Goal: Task Accomplishment & Management: Manage account settings

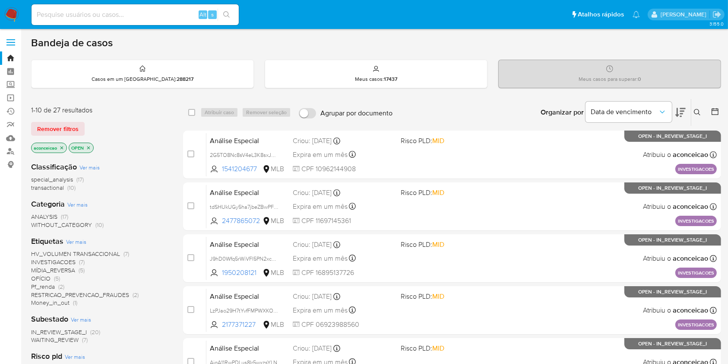
click at [702, 117] on div "Insira a ID do usuário ou caso Procurar Remover filtros" at bounding box center [698, 112] width 15 height 27
click at [700, 114] on icon at bounding box center [697, 112] width 7 height 7
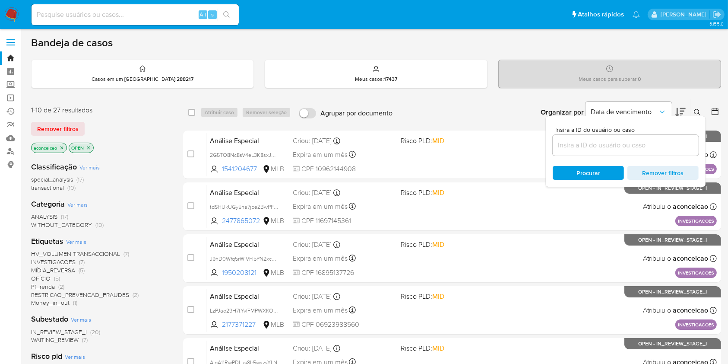
click at [623, 150] on input at bounding box center [626, 145] width 146 height 11
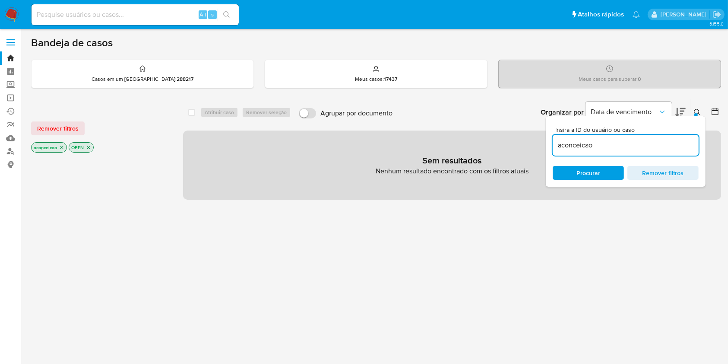
click at [622, 144] on input "aconceicao" at bounding box center [626, 145] width 146 height 11
paste input "bWsQl3A6NFcYItFbrLYWmZjH"
type input "bWsQl3A6NFcYItFbrLYWmZjH"
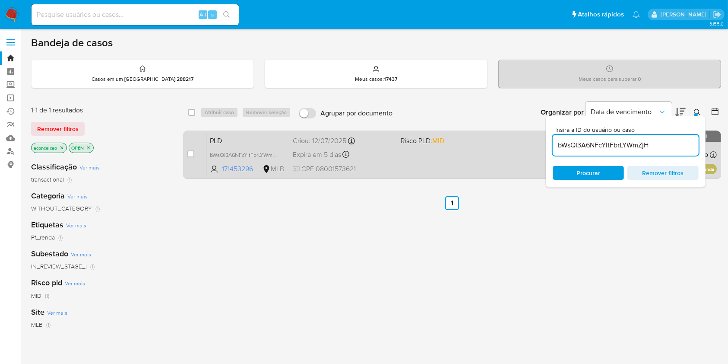
click at [461, 150] on div "PLD bWsQl3A6NFcYItFbrLYWmZjH 171453296 MLB Risco PLD: MID Criou: 12/07/2025 Cri…" at bounding box center [461, 155] width 511 height 44
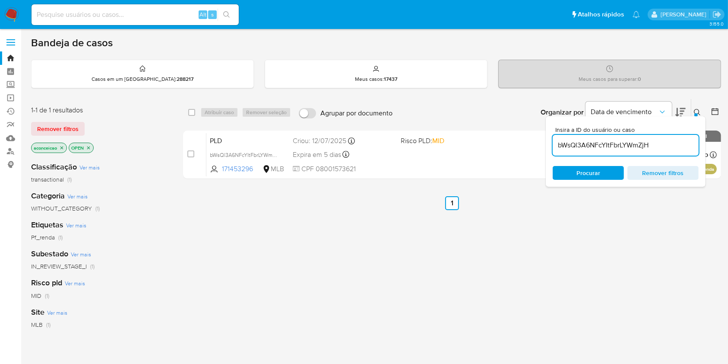
click at [464, 182] on div "select-all-cases-checkbox Atribuir caso Remover seleção Agrupar por documento O…" at bounding box center [452, 293] width 538 height 391
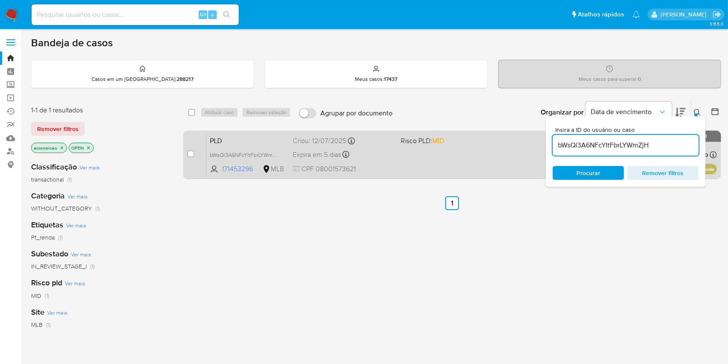
click at [470, 154] on div "PLD bWsQl3A6NFcYItFbrLYWmZjH 171453296 MLB Risco PLD: MID Criou: 12/07/2025 Cri…" at bounding box center [461, 155] width 511 height 44
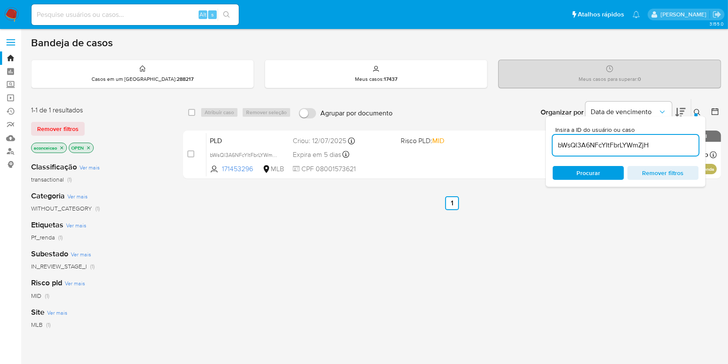
click at [670, 145] on input "bWsQl3A6NFcYItFbrLYWmZjH" at bounding box center [626, 145] width 146 height 11
click at [670, 144] on input "bWsQl3A6NFcYItFbrLYWmZjH" at bounding box center [626, 145] width 146 height 11
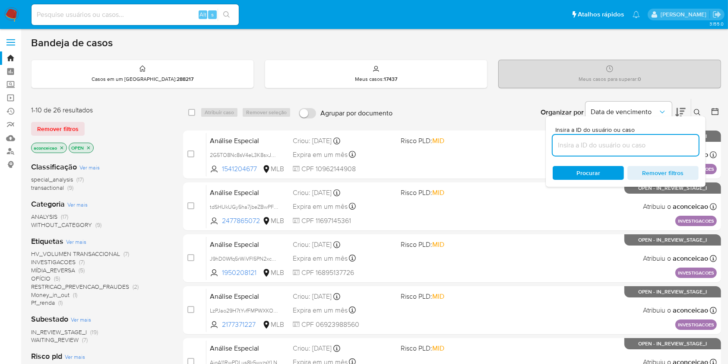
click at [694, 111] on button at bounding box center [699, 112] width 14 height 10
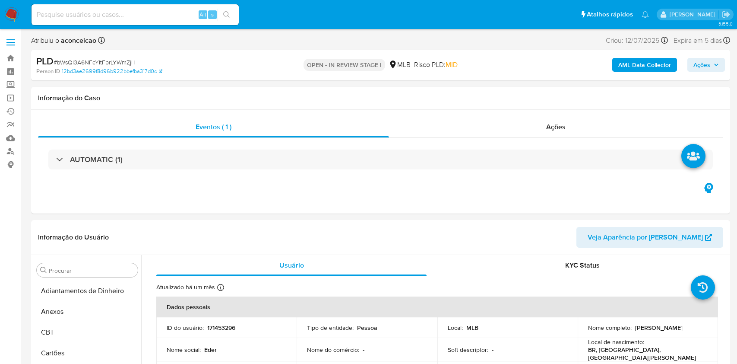
select select "10"
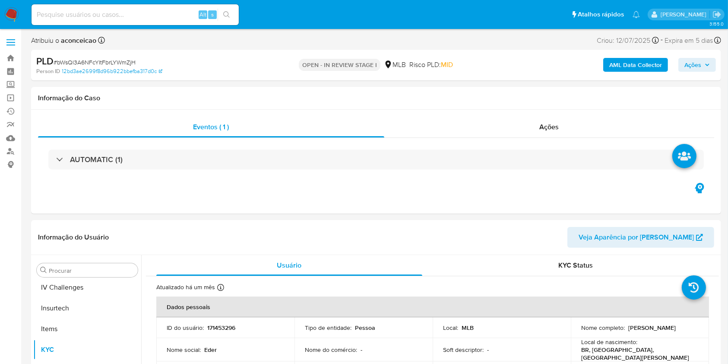
scroll to position [386, 0]
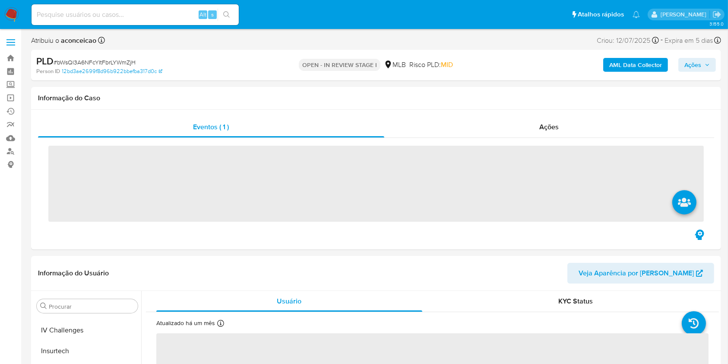
scroll to position [386, 0]
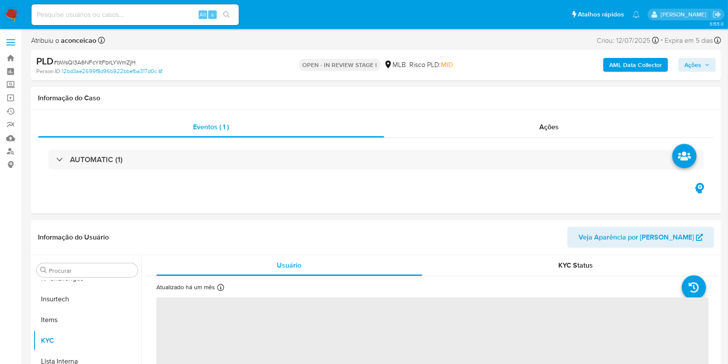
click at [691, 64] on span "Ações" at bounding box center [693, 65] width 17 height 14
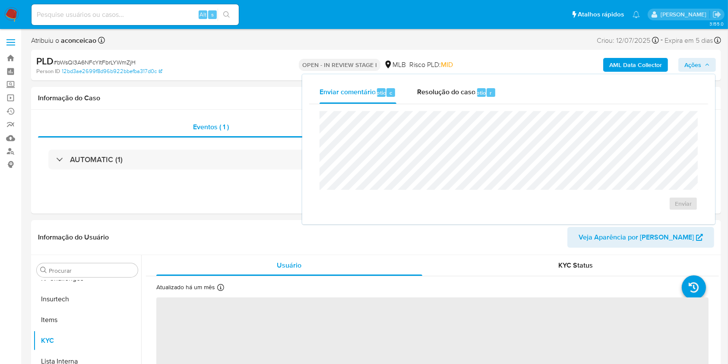
select select "10"
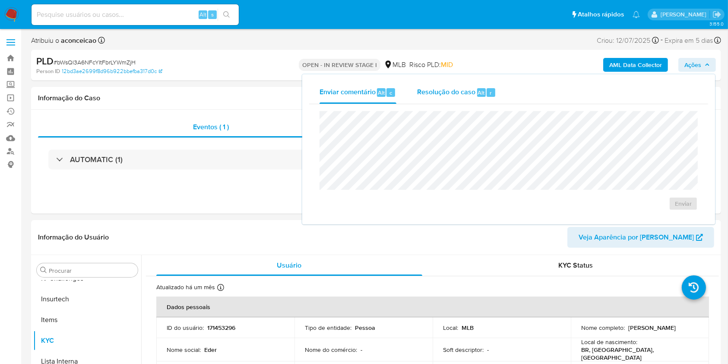
click at [454, 90] on span "Resolução do caso" at bounding box center [446, 92] width 58 height 10
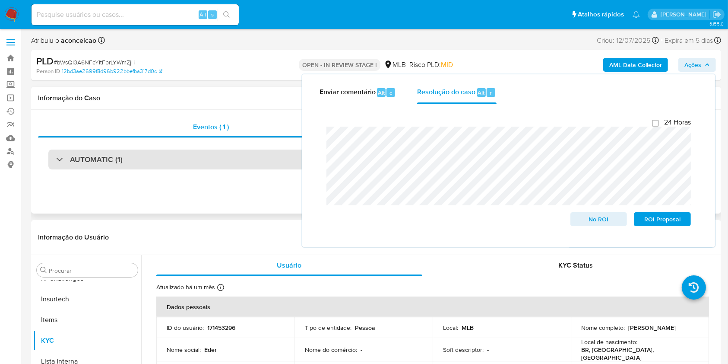
click at [149, 159] on div "AUTOMATIC (1)" at bounding box center [376, 159] width 656 height 20
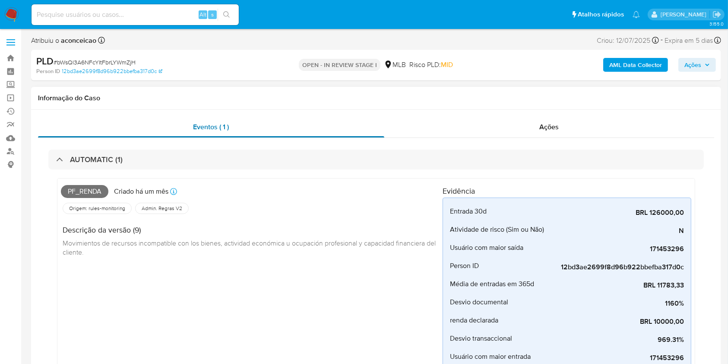
click at [231, 131] on div "Eventos ( 1 )" at bounding box center [211, 127] width 346 height 21
click at [550, 126] on span "Ações" at bounding box center [549, 127] width 19 height 10
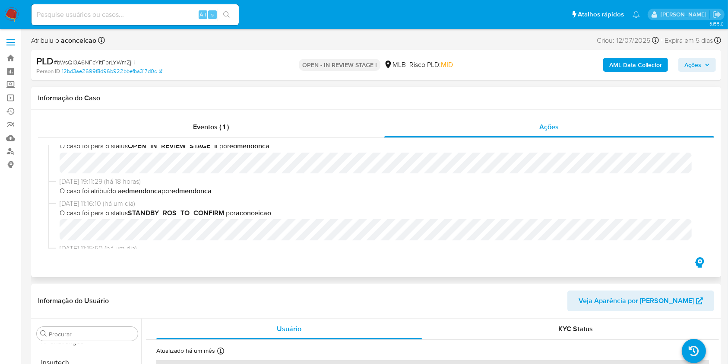
scroll to position [115, 0]
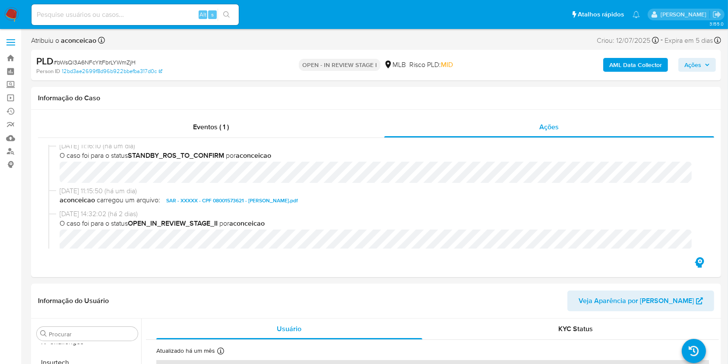
click at [622, 60] on b "AML Data Collector" at bounding box center [635, 65] width 53 height 14
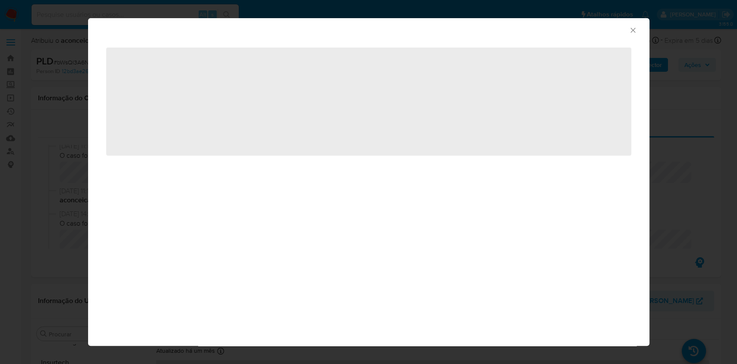
click at [633, 22] on div "AML Data Collector" at bounding box center [369, 29] width 562 height 22
click at [633, 26] on icon "Fechar a janela" at bounding box center [633, 30] width 9 height 9
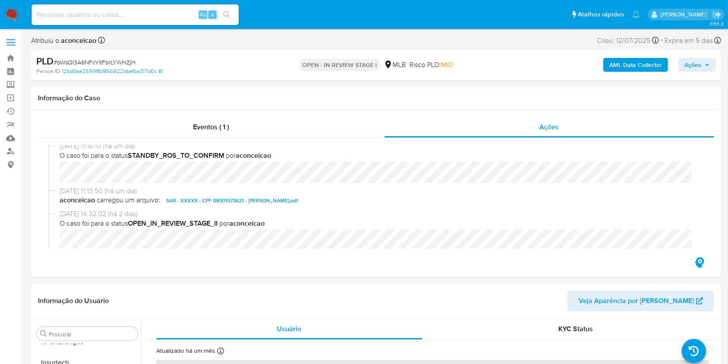
click at [701, 60] on span "Ações" at bounding box center [693, 65] width 17 height 14
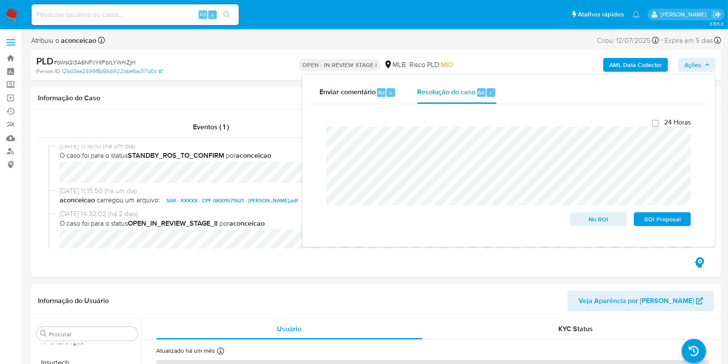
click at [0, 0] on lt-div "S eguir Ignorar" at bounding box center [0, 0] width 0 height 0
click at [0, 0] on lt-span "S eguir" at bounding box center [0, 0] width 0 height 0
click at [646, 220] on span "ROI Proposal" at bounding box center [662, 219] width 45 height 12
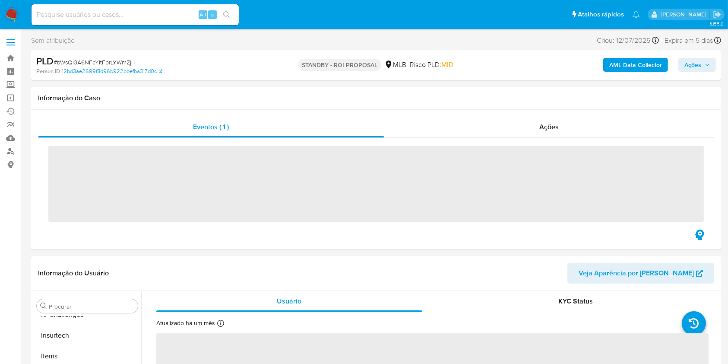
scroll to position [386, 0]
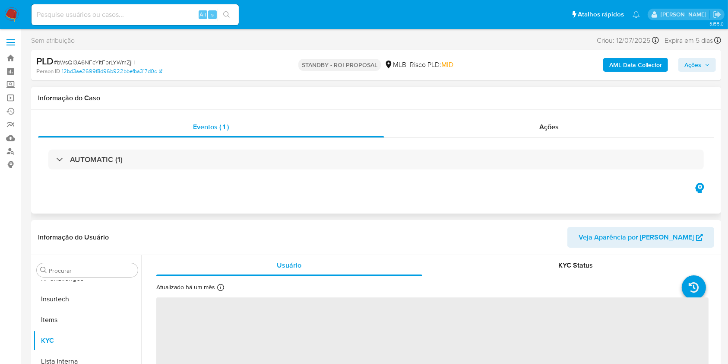
select select "10"
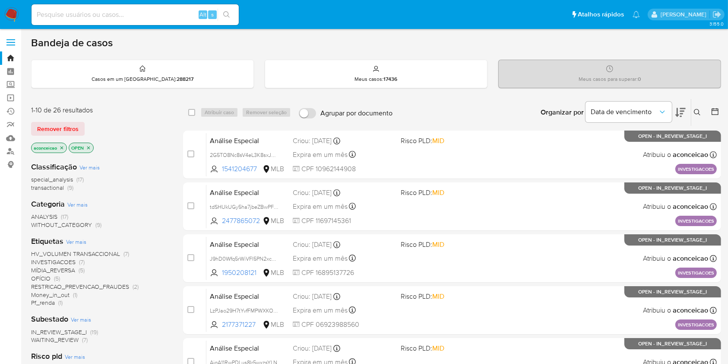
click at [693, 109] on button at bounding box center [699, 112] width 14 height 10
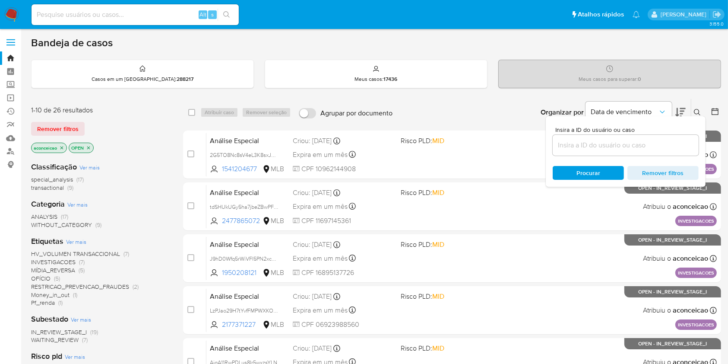
click at [693, 109] on button at bounding box center [699, 112] width 14 height 10
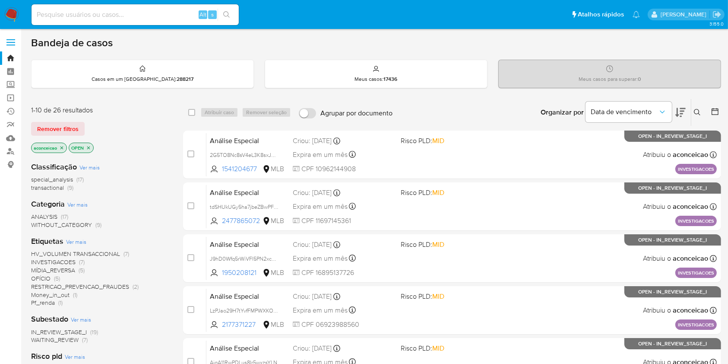
click at [685, 109] on icon at bounding box center [681, 112] width 10 height 10
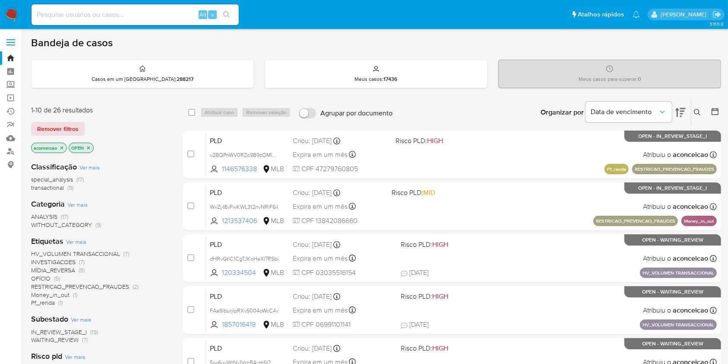
click at [685, 109] on icon at bounding box center [681, 112] width 10 height 10
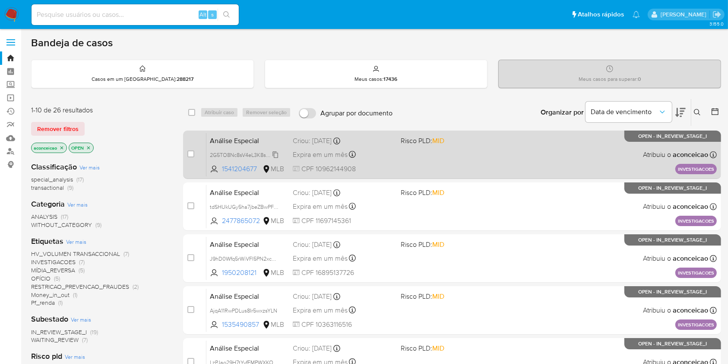
click at [276, 155] on span "2G5TO8Nc8sV4eL3K8sxJGEiy" at bounding box center [246, 154] width 72 height 10
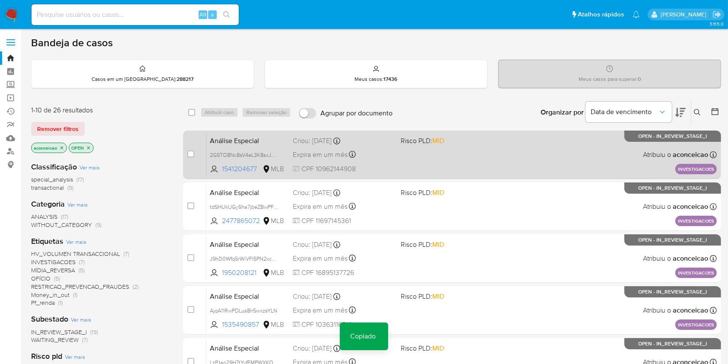
click at [406, 171] on div "Análise Especial 2G5TO8Nc8sV4eL3K8sxJGEiy Copiado Copiado 1541204677 MLB Risco …" at bounding box center [461, 155] width 511 height 44
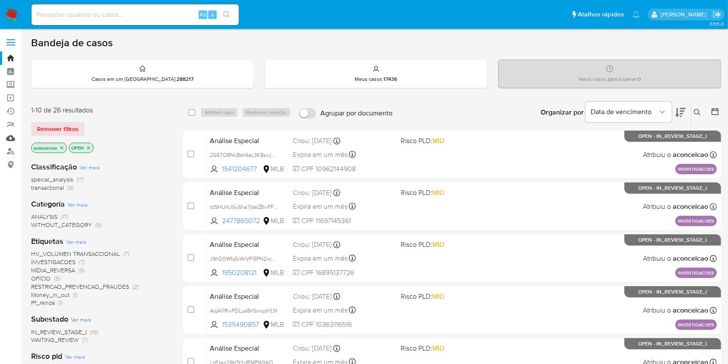
click at [13, 139] on link "Mulan" at bounding box center [51, 137] width 103 height 13
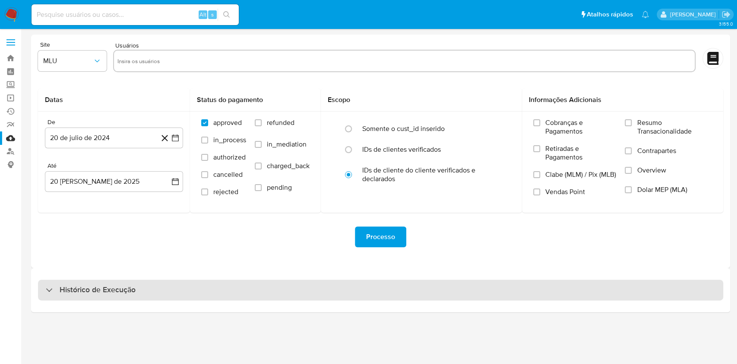
click at [339, 287] on div "Histórico de Execução" at bounding box center [380, 289] width 685 height 21
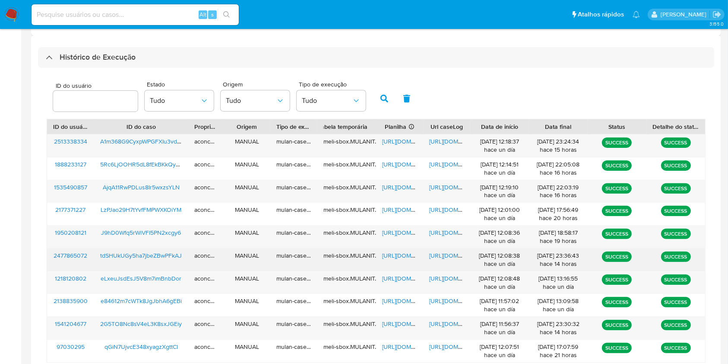
scroll to position [280, 0]
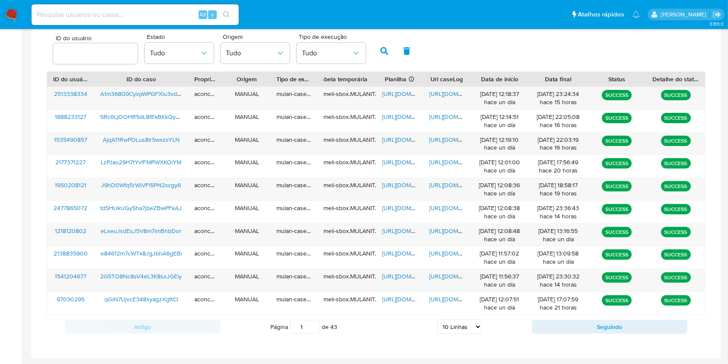
click at [466, 333] on select "5 Linhas 10 Linhas 20 Linhas 25 Linhas 50 Linhas 100 Linhas" at bounding box center [460, 326] width 44 height 15
select select "25"
click at [438, 319] on select "5 Linhas 10 Linhas 20 Linhas 25 Linhas 50 Linhas 100 Linhas" at bounding box center [460, 326] width 44 height 15
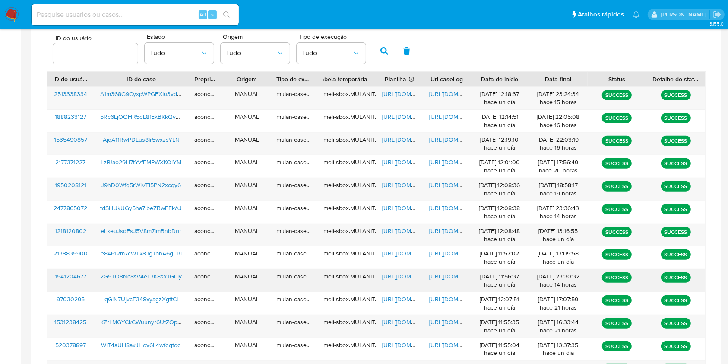
click at [404, 278] on span "[URL][DOMAIN_NAME]" at bounding box center [412, 276] width 60 height 9
click at [433, 278] on span "https://docs.google.com/document/d/1Ryalv_yxUlODDv0G2xiDf8Yb5gu_qBRDd0O4DqLOMBo…" at bounding box center [459, 276] width 60 height 9
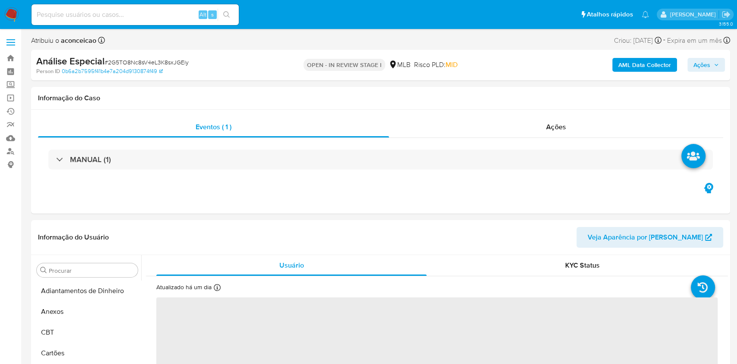
select select "10"
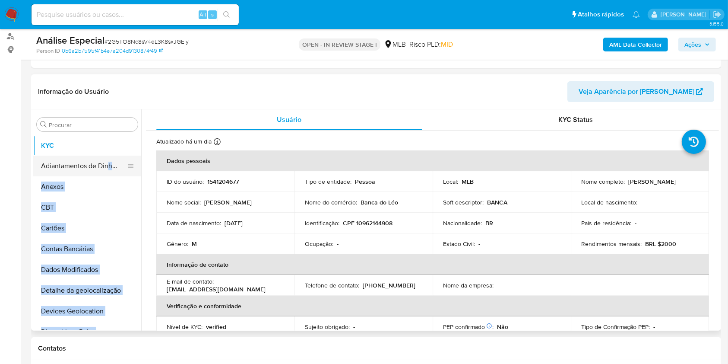
drag, startPoint x: 127, startPoint y: 194, endPoint x: 103, endPoint y: 164, distance: 39.1
click at [109, 146] on ul "Adiantamentos de Dinheiro Anexos CBT Cartões Contas Bancárias Dados Modificados…" at bounding box center [87, 232] width 108 height 195
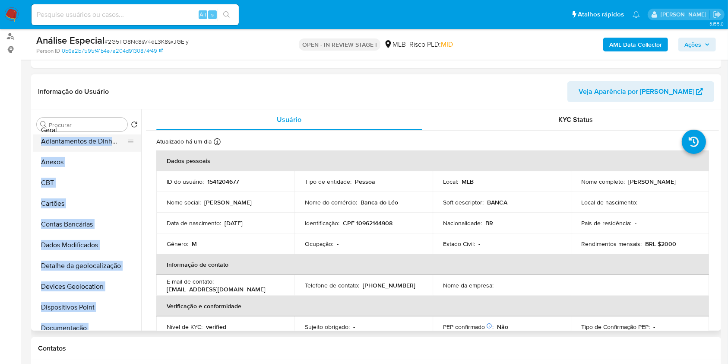
scroll to position [17, 0]
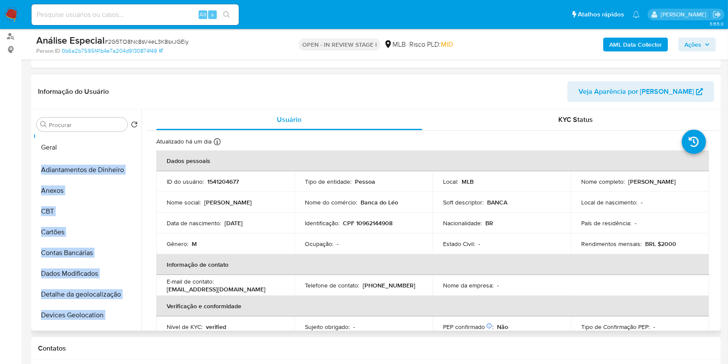
click at [107, 149] on ul "KYC Adiantamentos de Dinheiro Anexos CBT Cartões Contas Bancárias Dados Modific…" at bounding box center [87, 232] width 108 height 195
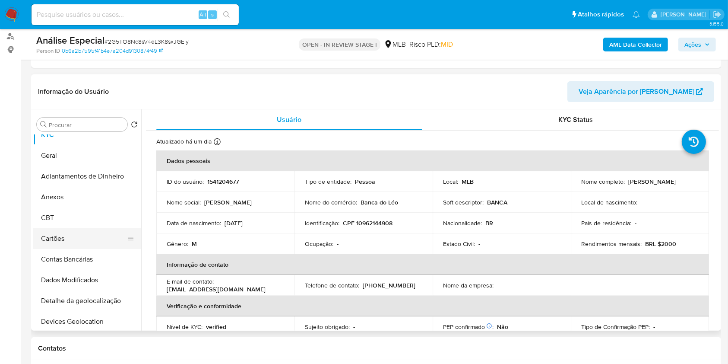
scroll to position [0, 0]
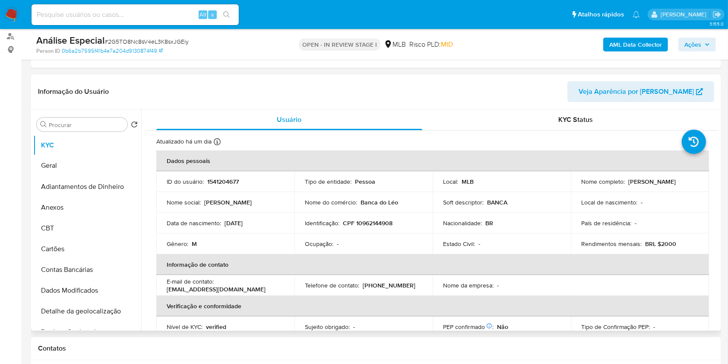
click at [127, 167] on ul "KYC Geral Adiantamentos de Dinheiro Anexos CBT Cartões Contas Bancárias Dados M…" at bounding box center [87, 232] width 108 height 195
drag, startPoint x: 126, startPoint y: 164, endPoint x: 126, endPoint y: 153, distance: 10.4
click at [126, 153] on ul "KYC Geral Adiantamentos de Dinheiro Anexos CBT Cartões Contas Bancárias Dados M…" at bounding box center [87, 232] width 108 height 195
click at [127, 136] on div at bounding box center [130, 145] width 7 height 19
click at [89, 149] on button "Geral" at bounding box center [83, 145] width 101 height 21
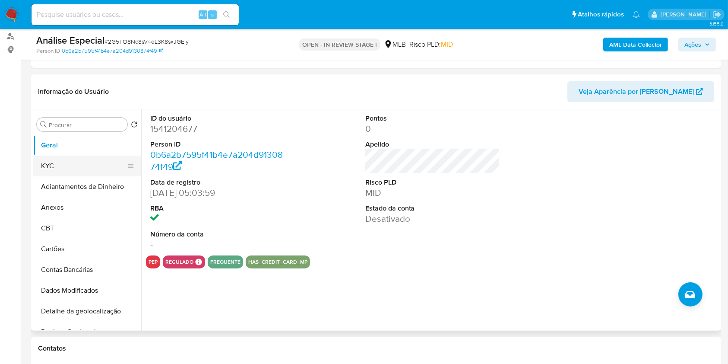
click at [54, 163] on button "KYC" at bounding box center [83, 165] width 101 height 21
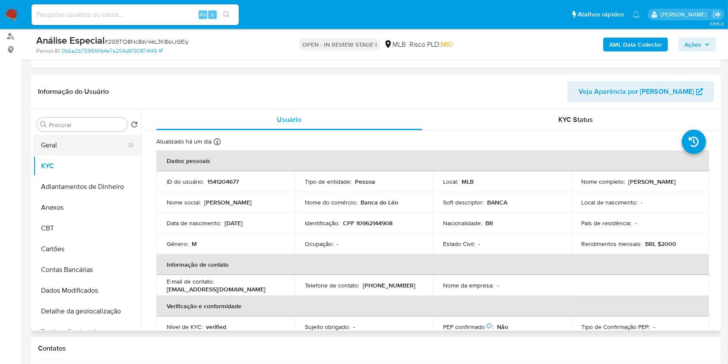
click at [79, 144] on button "Geral" at bounding box center [83, 145] width 101 height 21
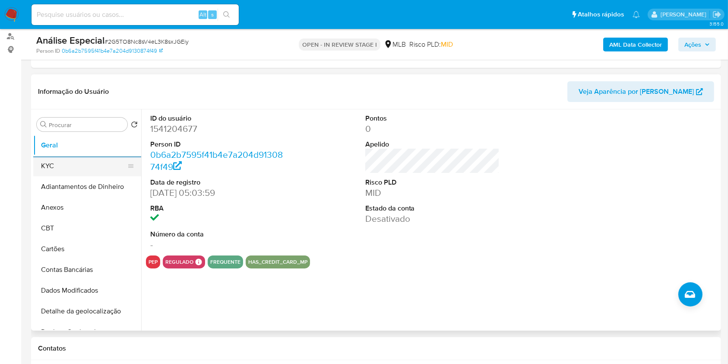
click at [97, 174] on button "KYC" at bounding box center [83, 165] width 101 height 21
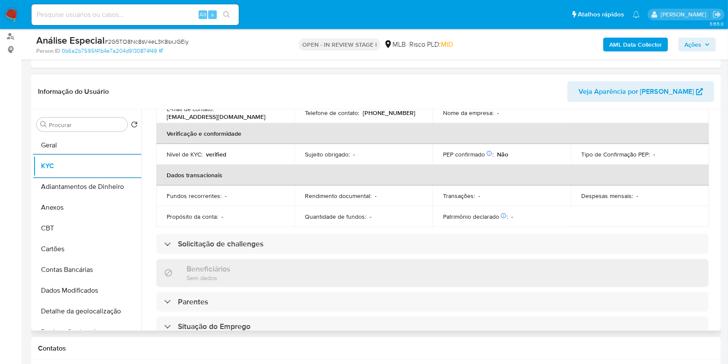
scroll to position [173, 0]
click at [93, 119] on div "Procurar" at bounding box center [82, 124] width 91 height 14
click at [90, 124] on input "Procurar" at bounding box center [86, 125] width 75 height 8
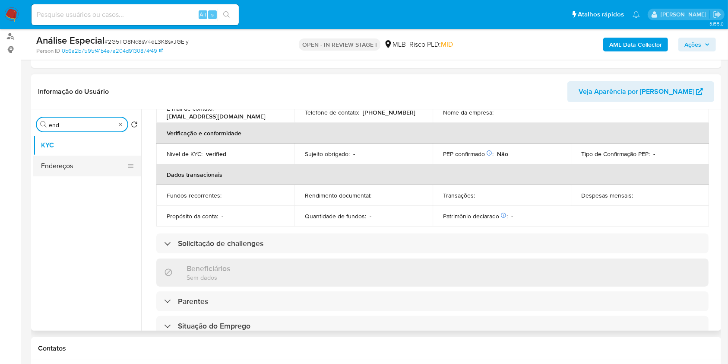
type input "end"
click at [62, 161] on button "Endereços" at bounding box center [83, 165] width 101 height 21
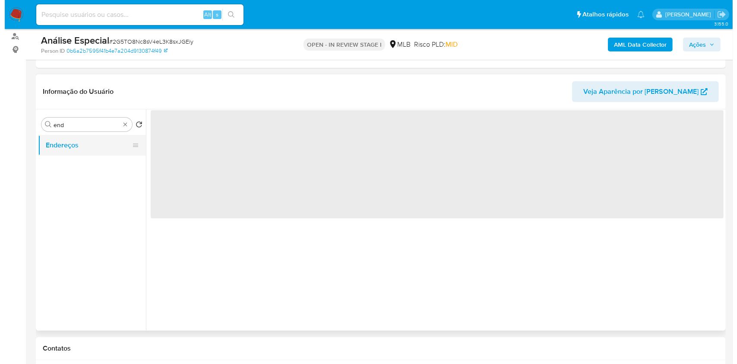
scroll to position [0, 0]
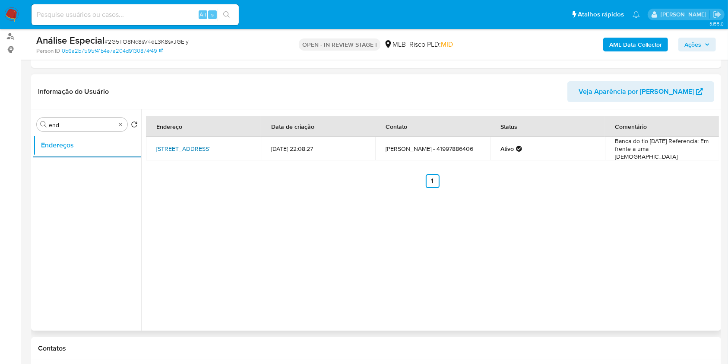
click at [210, 146] on link "Rua Airton Gallego 12, Curitiba, Paraná, 81870100, Brasil 12" at bounding box center [183, 148] width 54 height 9
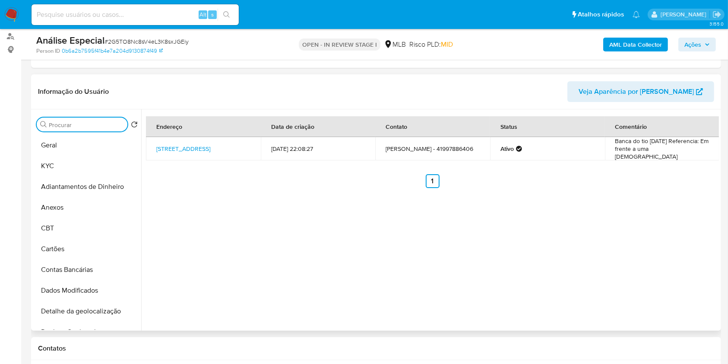
click at [117, 124] on input "Procurar" at bounding box center [86, 125] width 75 height 8
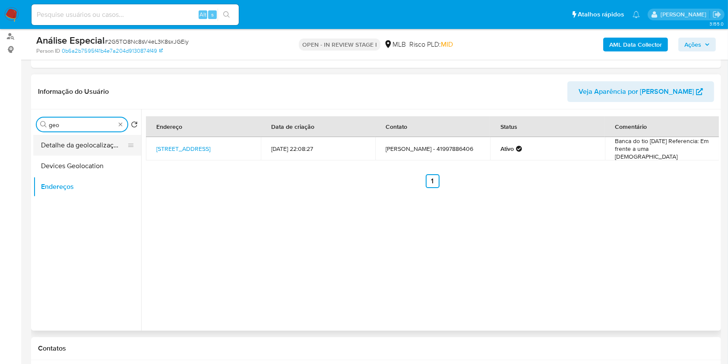
type input "geo"
click at [105, 147] on button "Detalhe da geolocalização" at bounding box center [83, 145] width 101 height 21
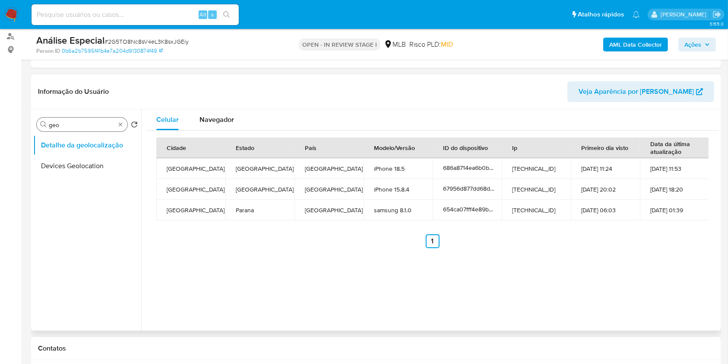
click at [116, 123] on div "Procurar geo" at bounding box center [82, 124] width 91 height 14
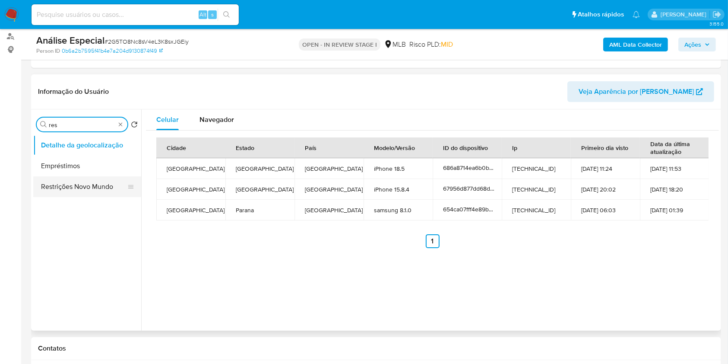
type input "res"
click at [102, 187] on button "Restrições Novo Mundo" at bounding box center [83, 186] width 101 height 21
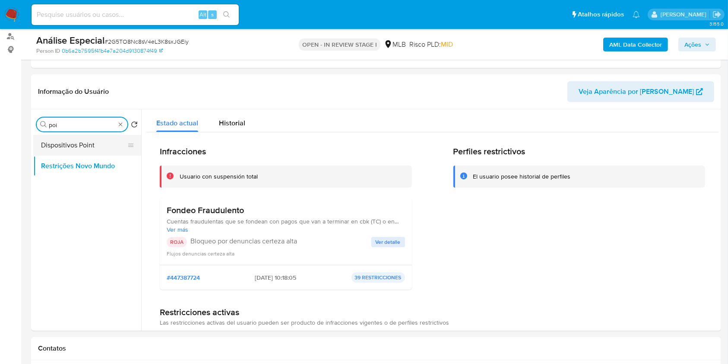
type input "poi"
click at [89, 149] on button "Dispositivos Point" at bounding box center [83, 145] width 101 height 21
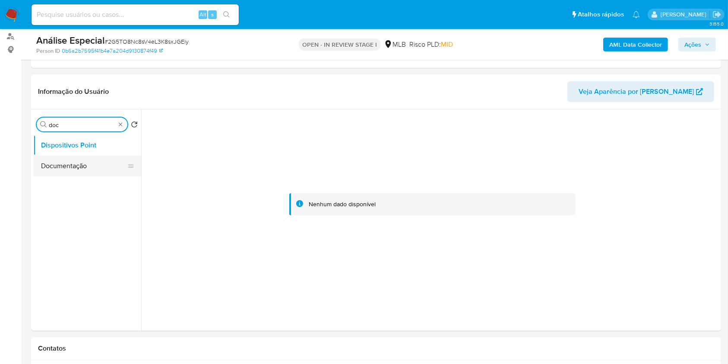
type input "doc"
click at [91, 168] on button "Documentação" at bounding box center [83, 165] width 101 height 21
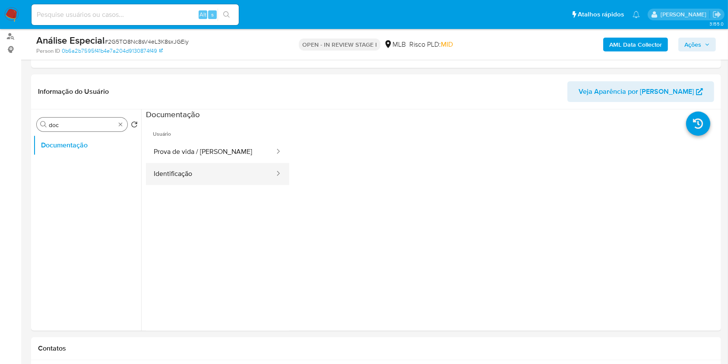
click at [207, 181] on button "Identificação" at bounding box center [211, 174] width 130 height 22
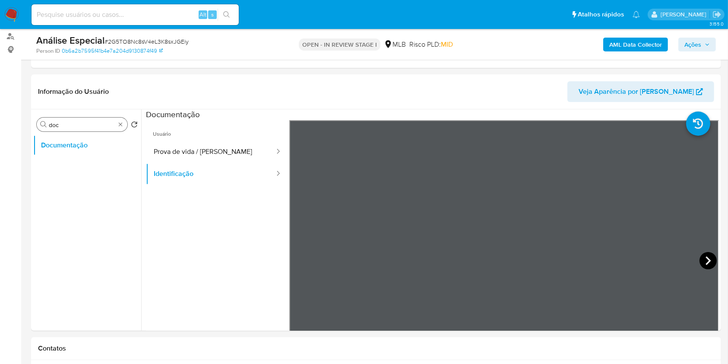
click at [708, 257] on icon at bounding box center [708, 260] width 17 height 17
click at [212, 155] on button "Prova de vida / Selfie" at bounding box center [211, 152] width 130 height 22
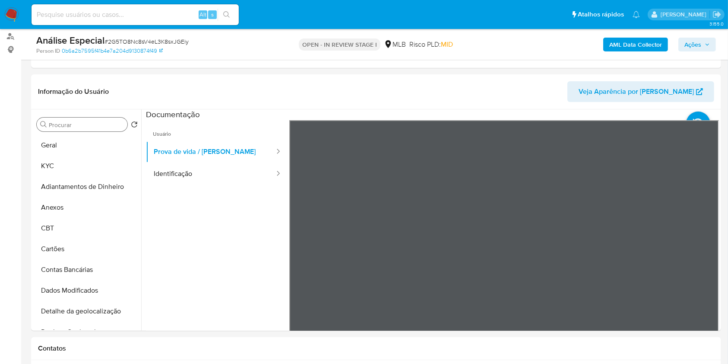
click at [648, 41] on b "AML Data Collector" at bounding box center [635, 45] width 53 height 14
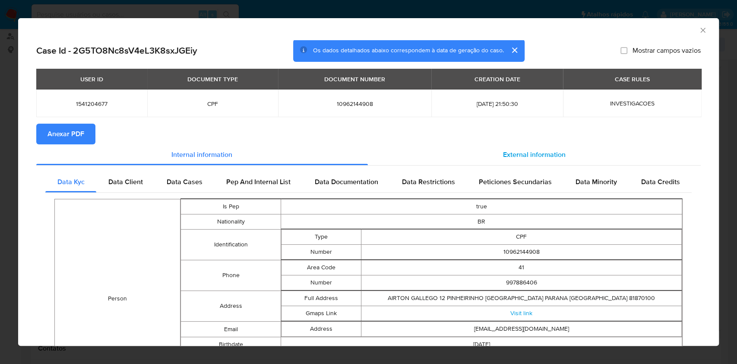
click at [540, 159] on span "External information" at bounding box center [534, 154] width 63 height 10
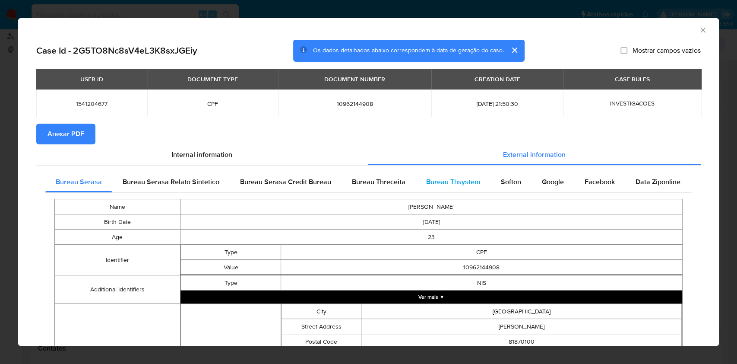
click at [462, 185] on span "Bureau Thsystem" at bounding box center [453, 182] width 54 height 10
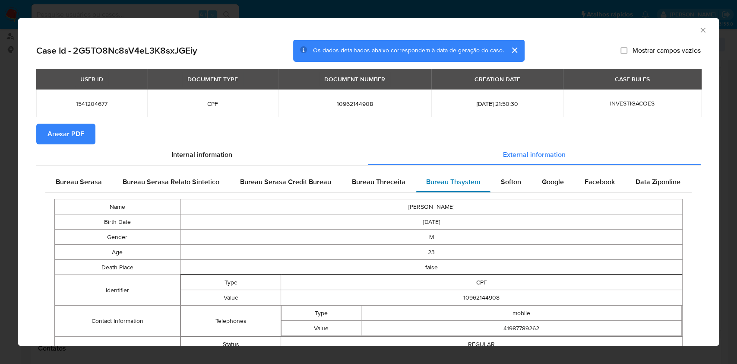
scroll to position [49, 0]
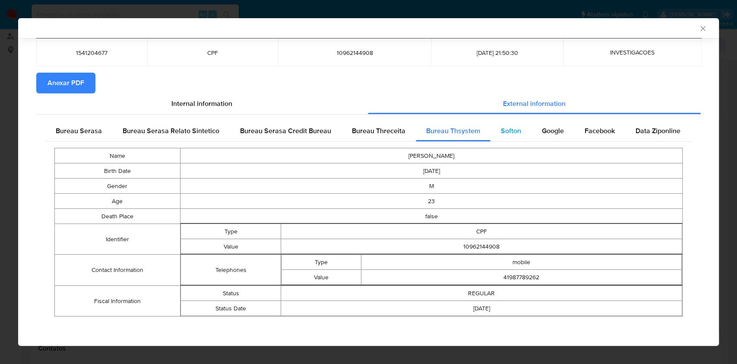
click at [514, 133] on span "Softon" at bounding box center [511, 131] width 20 height 10
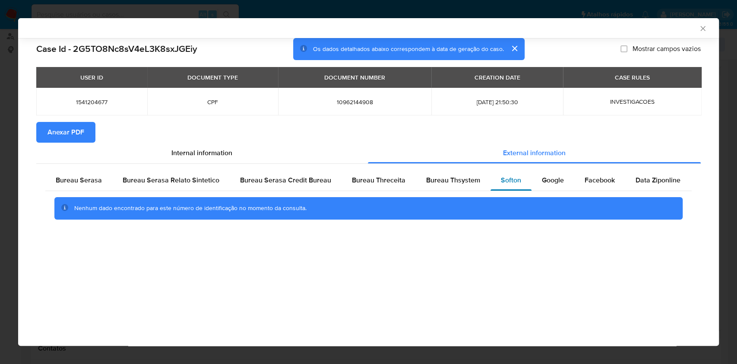
scroll to position [0, 0]
click at [535, 183] on div "Google" at bounding box center [553, 180] width 43 height 21
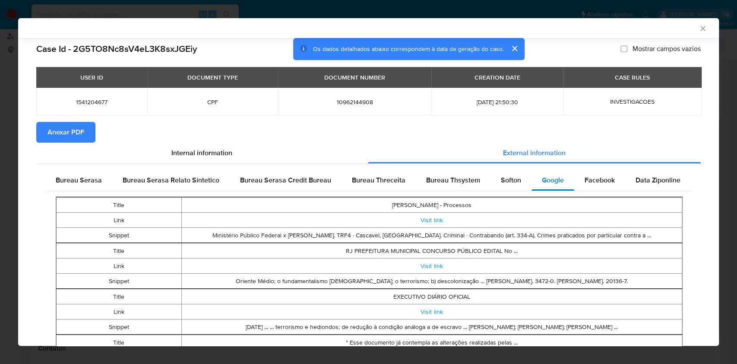
scroll to position [108, 0]
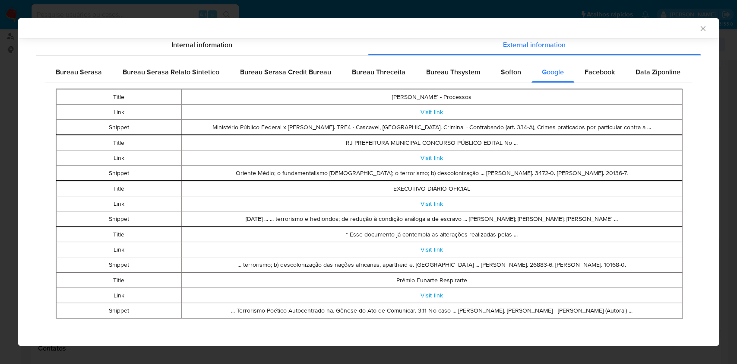
click at [535, 183] on td "EXECUTIVO DIÁRIO OFICIAL" at bounding box center [431, 188] width 501 height 15
click at [592, 68] on span "Facebook" at bounding box center [600, 72] width 30 height 10
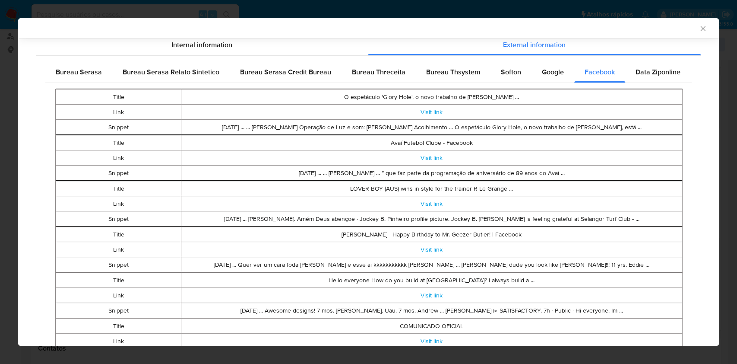
click at [553, 130] on td "Jan 27, 2025 ... ... Leonardo Pinheiro Operação de Luz e som: Ricardo Ladeira A…" at bounding box center [431, 127] width 501 height 15
click at [645, 74] on span "Data Ziponline" at bounding box center [658, 72] width 45 height 10
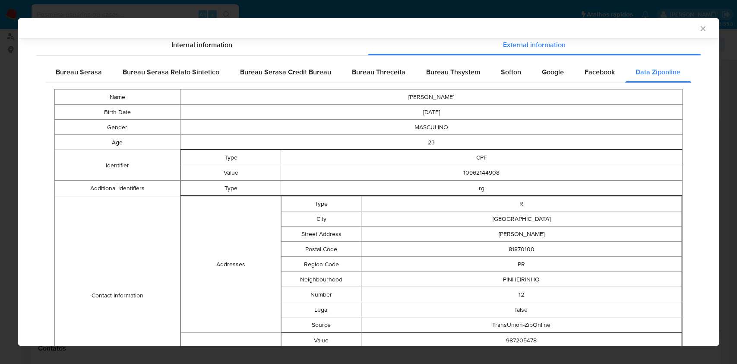
click at [635, 181] on td "rg" at bounding box center [481, 188] width 401 height 15
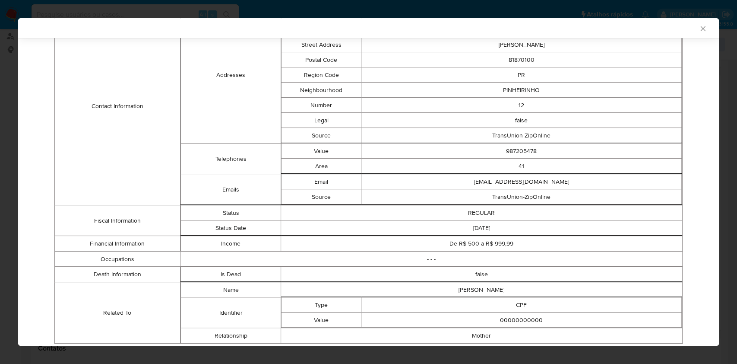
scroll to position [324, 0]
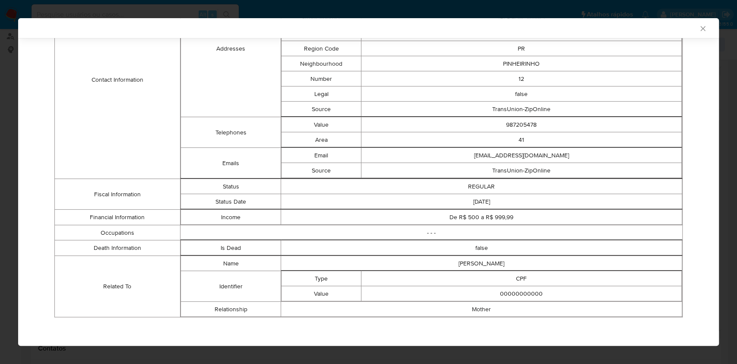
click at [615, 183] on td "REGULAR" at bounding box center [481, 186] width 401 height 15
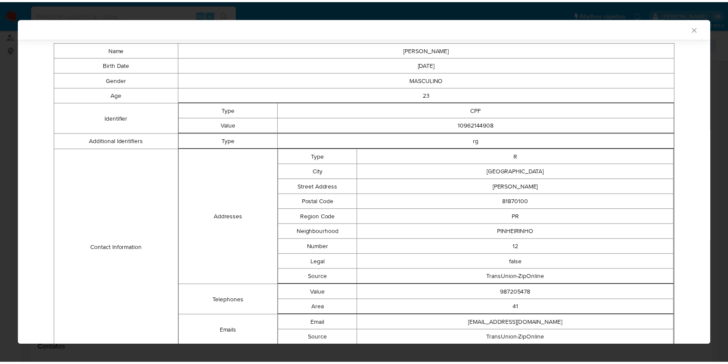
scroll to position [0, 0]
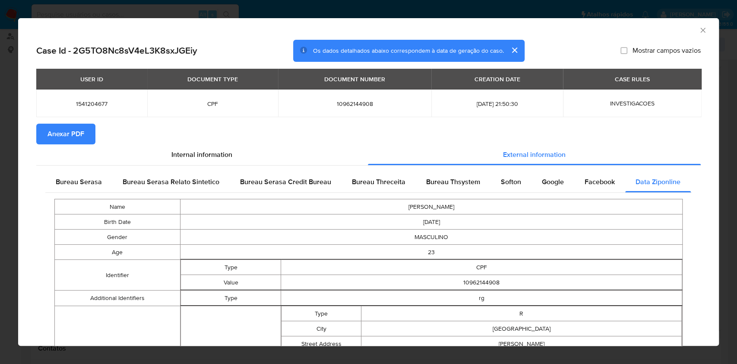
click at [699, 33] on icon "Fechar a janela" at bounding box center [703, 30] width 9 height 9
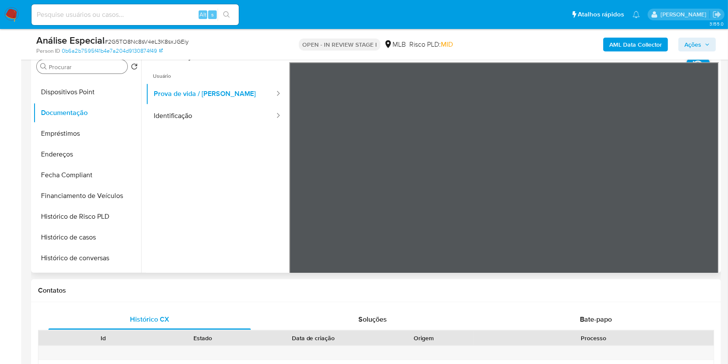
scroll to position [98, 0]
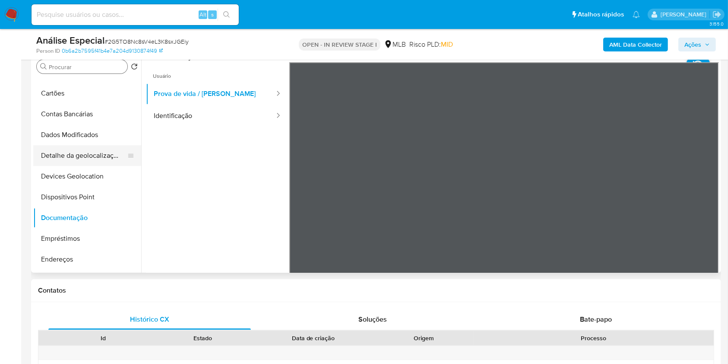
drag, startPoint x: 90, startPoint y: 157, endPoint x: 120, endPoint y: 158, distance: 29.8
click at [90, 157] on button "Detalhe da geolocalização" at bounding box center [83, 155] width 101 height 21
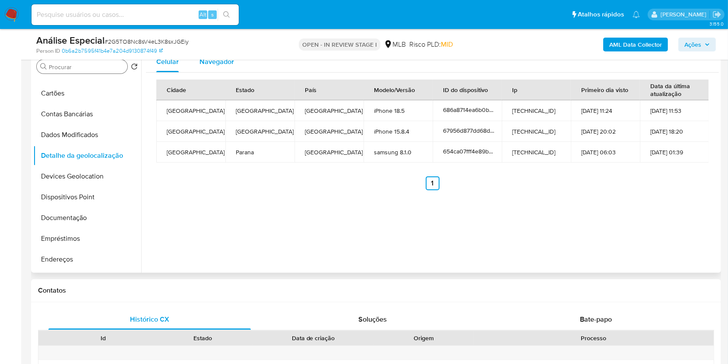
click at [225, 67] on div "Navegador" at bounding box center [217, 61] width 35 height 21
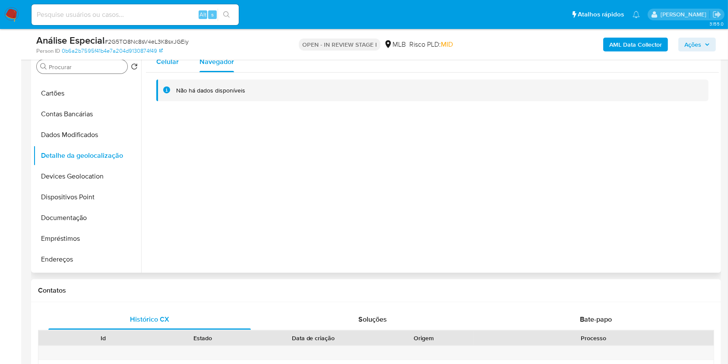
click at [183, 68] on button "Celular" at bounding box center [167, 61] width 43 height 21
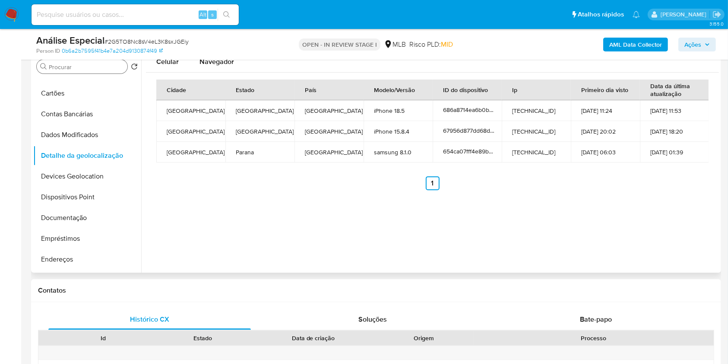
type button "0"
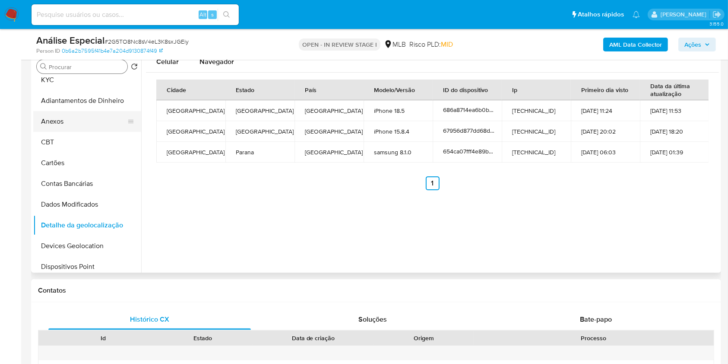
scroll to position [0, 0]
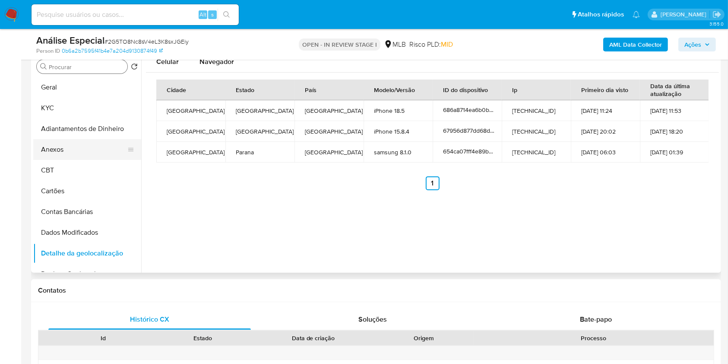
click at [77, 150] on button "Anexos" at bounding box center [83, 149] width 101 height 21
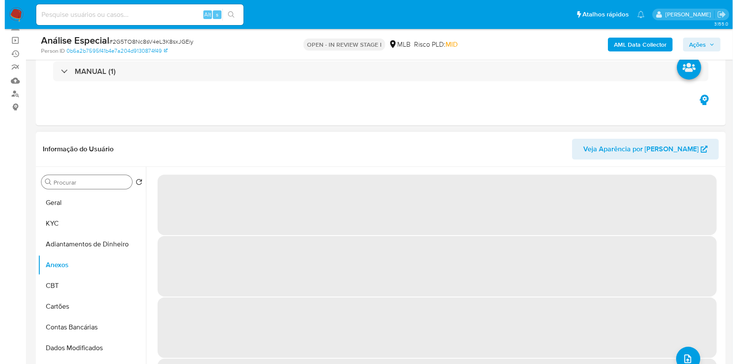
scroll to position [115, 0]
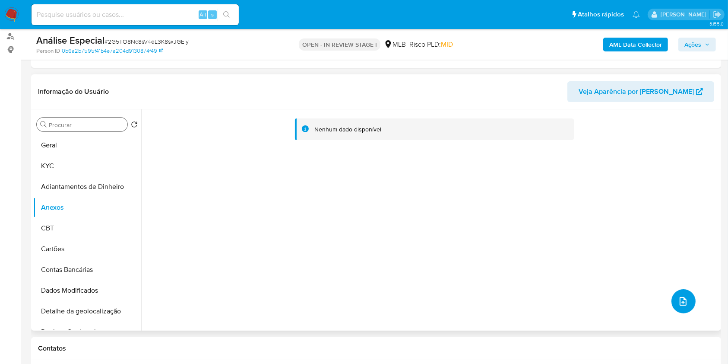
click at [682, 305] on button "upload-file" at bounding box center [684, 301] width 24 height 24
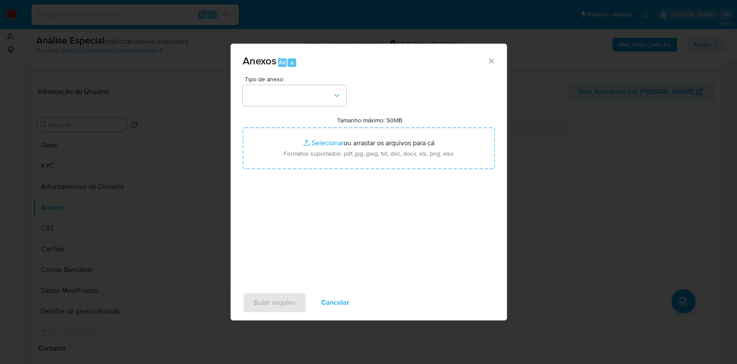
click at [291, 89] on button "button" at bounding box center [295, 95] width 104 height 21
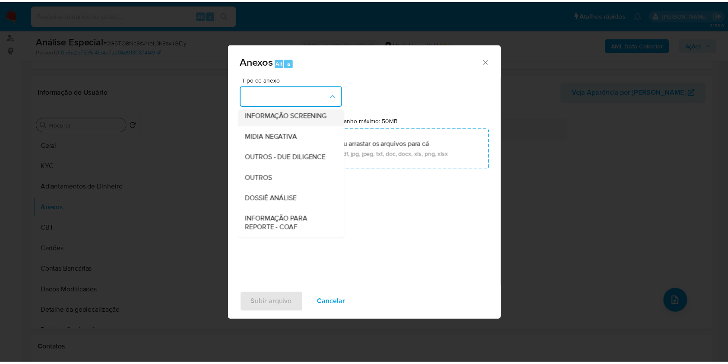
scroll to position [133, 0]
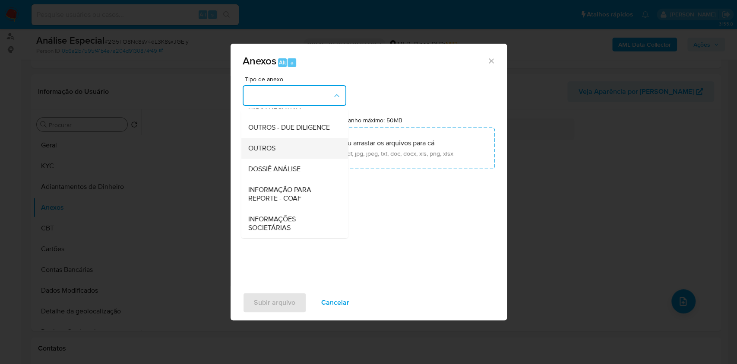
click at [295, 148] on div "OUTROS" at bounding box center [292, 148] width 88 height 21
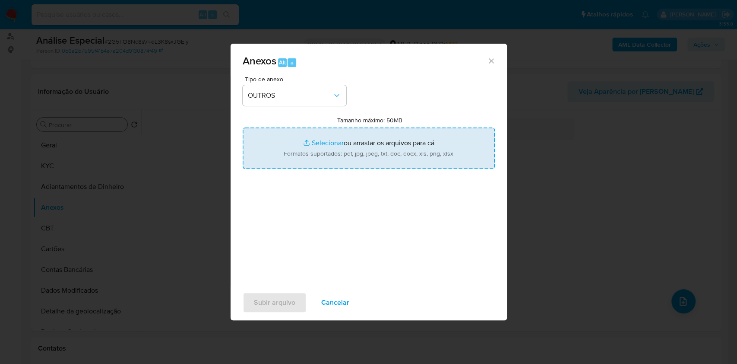
type input "C:\fakepath\Mulan 1541204677_Leonardo Pinheiro da Silva 2025_08_19_11_16_52.pdf"
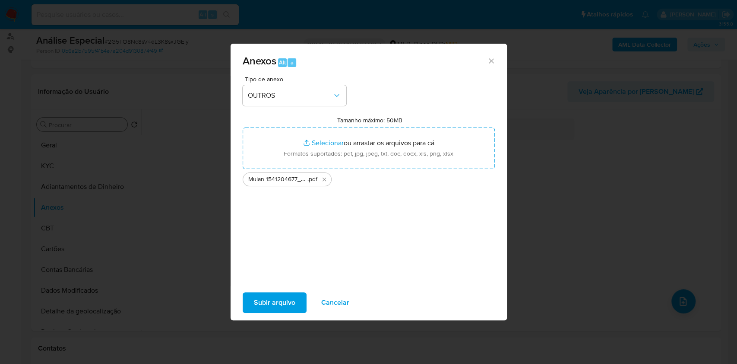
click at [276, 306] on span "Subir arquivo" at bounding box center [274, 302] width 41 height 19
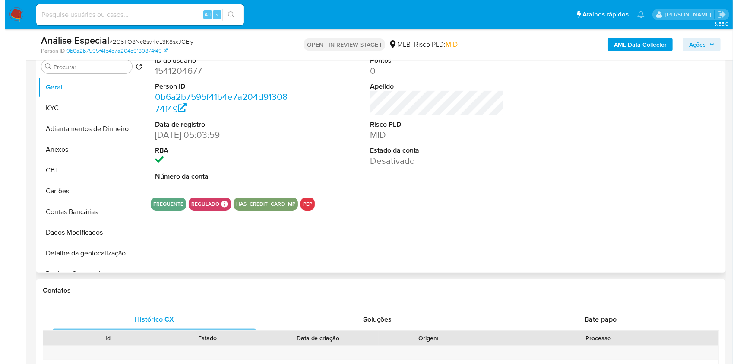
scroll to position [115, 0]
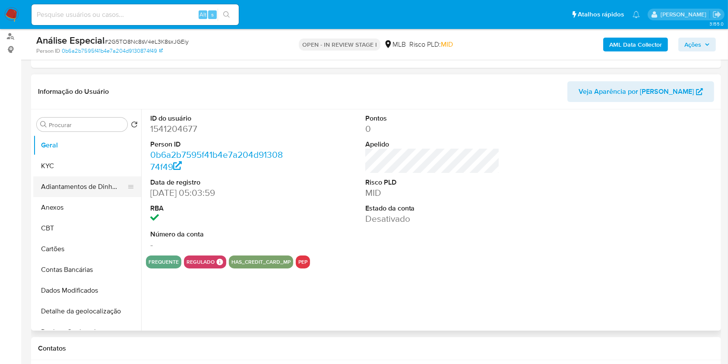
select select "10"
click at [63, 199] on button "Anexos" at bounding box center [83, 207] width 101 height 21
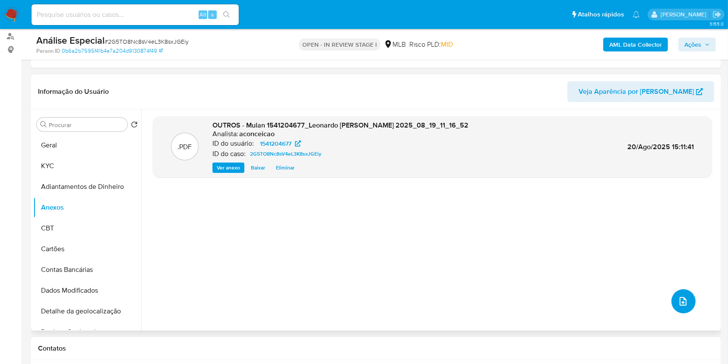
click at [683, 299] on icon "upload-file" at bounding box center [683, 301] width 10 height 10
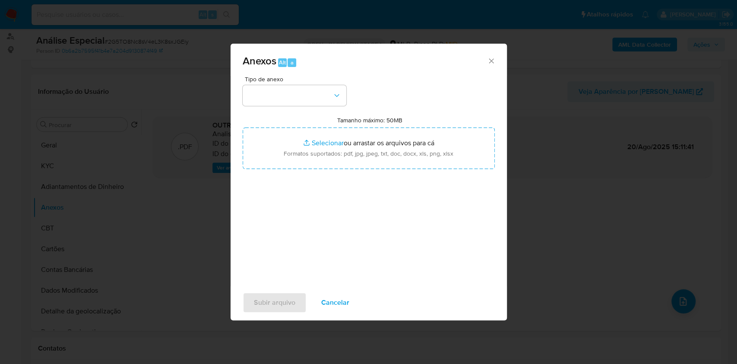
click at [319, 88] on button "button" at bounding box center [295, 95] width 104 height 21
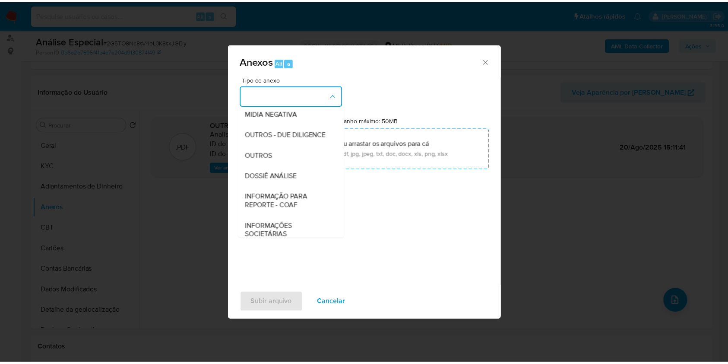
scroll to position [133, 0]
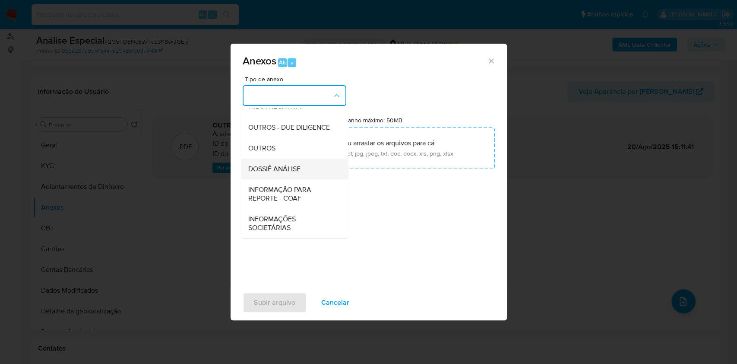
click at [290, 160] on div "DOSSIÊ ANÁLISE" at bounding box center [292, 169] width 88 height 21
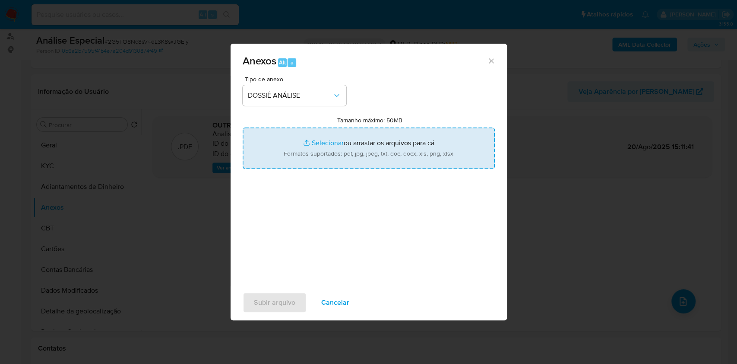
type input "C:\fakepath\SAR - XXXX - CPF 10962144908 - LEONARDO PINHEIRO DA SILVA.pdf"
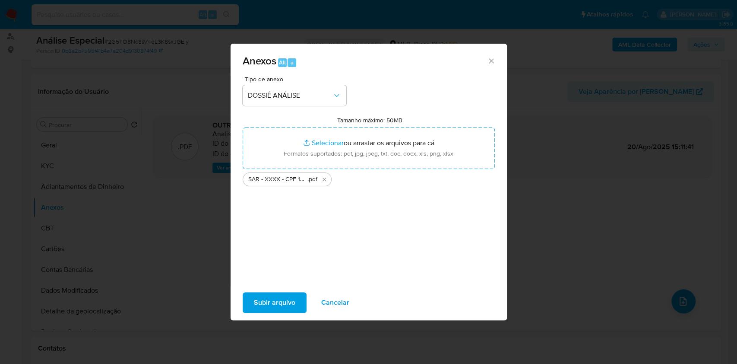
click at [277, 303] on span "Subir arquivo" at bounding box center [274, 302] width 41 height 19
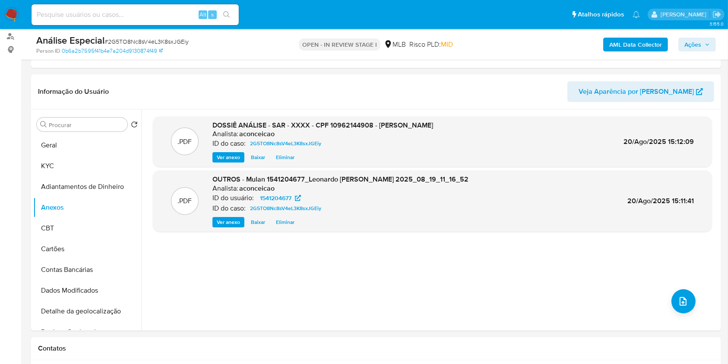
click at [692, 44] on span "Ações" at bounding box center [693, 45] width 17 height 14
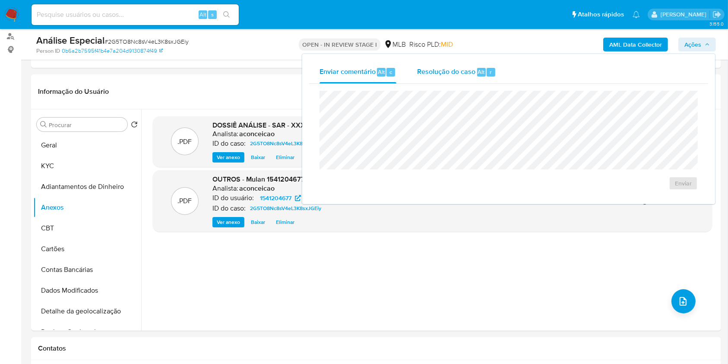
click at [460, 78] on div "Resolução do caso Alt r" at bounding box center [456, 72] width 79 height 22
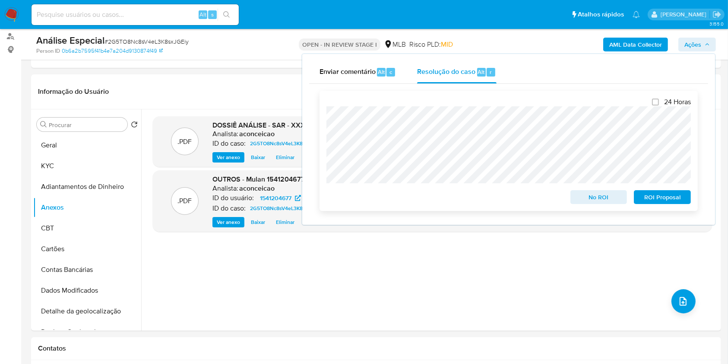
click at [676, 201] on span "ROI Proposal" at bounding box center [662, 197] width 45 height 12
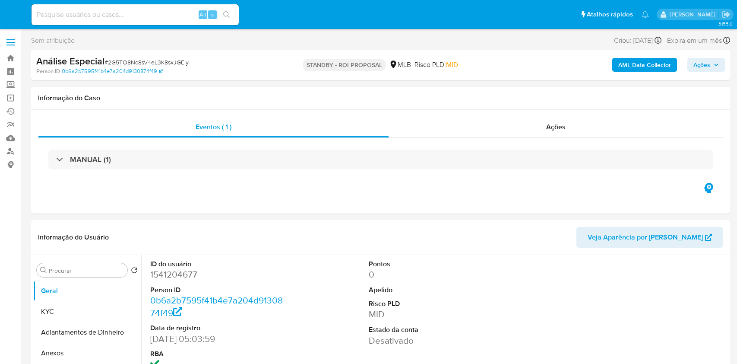
select select "10"
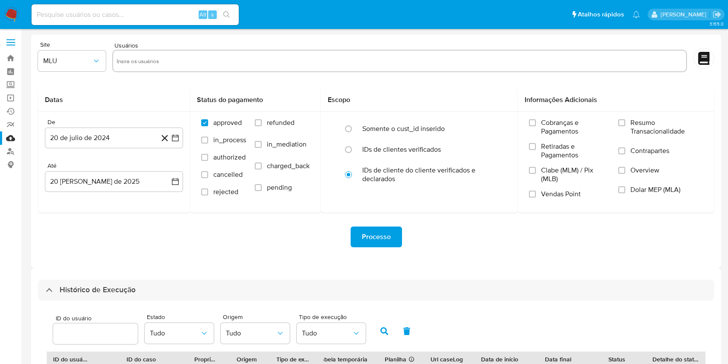
select select "25"
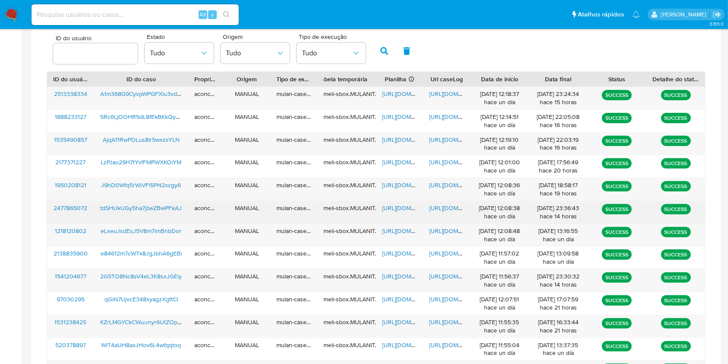
click at [405, 211] on span "[URL][DOMAIN_NAME]" at bounding box center [412, 207] width 60 height 9
click at [446, 206] on span "[URL][DOMAIN_NAME]" at bounding box center [459, 207] width 60 height 9
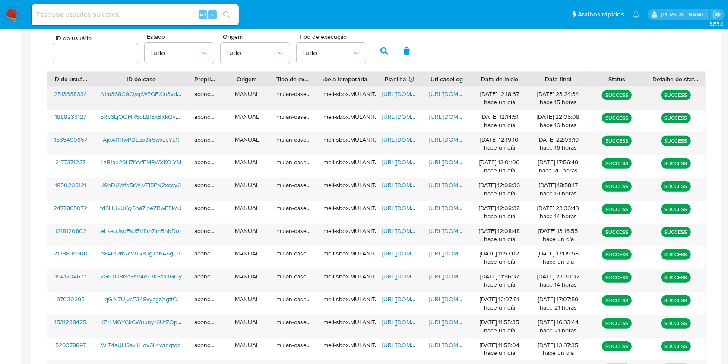
click at [408, 95] on span "[URL][DOMAIN_NAME]" at bounding box center [412, 93] width 60 height 9
click at [442, 98] on div "https://docs.google.com/document/d/1JvHPUwkIRgsSmaHPPHs5j-EZ1idXOZK1wJrIsDJdo7s…" at bounding box center [446, 98] width 47 height 22
click at [442, 97] on span "https://docs.google.com/document/d/1JvHPUwkIRgsSmaHPPHs5j-EZ1idXOZK1wJrIsDJdo7s…" at bounding box center [459, 93] width 60 height 9
drag, startPoint x: 393, startPoint y: 179, endPoint x: 393, endPoint y: 184, distance: 5.3
click at [393, 179] on div "https://docs.google.com/spreadsheets/d/1kJOhwLtTOQngZ-5oQObqYZJreLoaDpZlO-mFlS9…" at bounding box center [399, 189] width 47 height 22
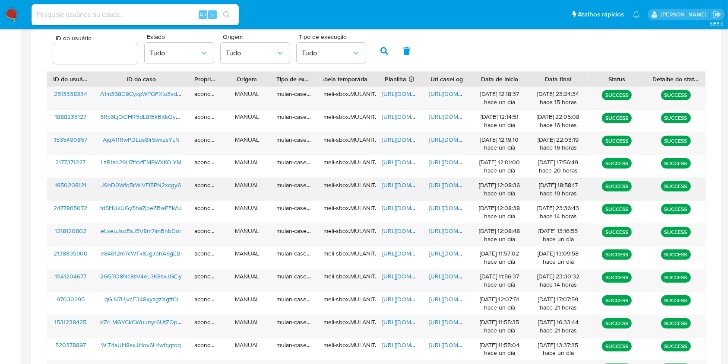
click at [394, 186] on span "https://docs.google.com/spreadsheets/d/1kJOhwLtTOQngZ-5oQObqYZJreLoaDpZlO-mFlS9…" at bounding box center [412, 185] width 60 height 9
click at [444, 185] on span "https://docs.google.com/document/d/1yWt2ZFaUo4x-drr6CHpR0H4KE3TNfZ_-YgnY0xcpllA…" at bounding box center [459, 185] width 60 height 9
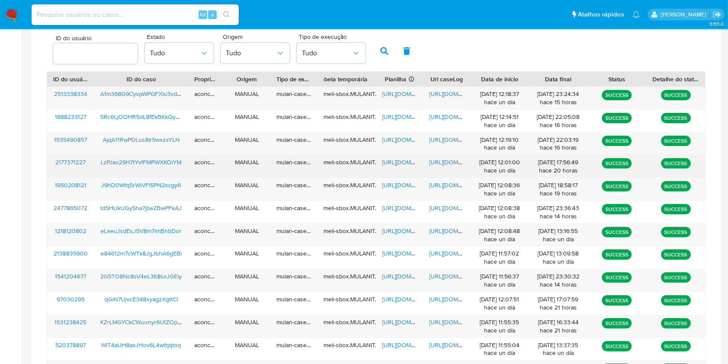
click at [393, 159] on span "https://docs.google.com/spreadsheets/d/1oqO809vVoQmpOn7PB9c0ISdXtjLwVyGhTaKboZH…" at bounding box center [412, 162] width 60 height 9
click at [433, 158] on span "https://docs.google.com/document/d/1T9LmzZa8CIqO1npoANoZ94Rxh7jlOz_Mh8uh3zc6U-E…" at bounding box center [459, 162] width 60 height 9
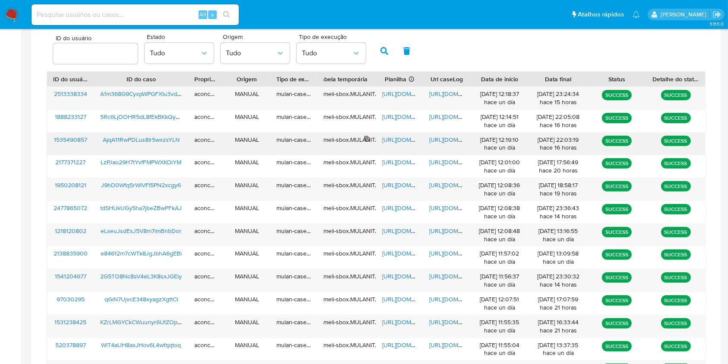
click at [384, 143] on span "https://docs.google.com/spreadsheets/d/1YlQQ7bJ-Ou6vHMJXCsCiyf41ro1qVDoHQAulBlM…" at bounding box center [412, 139] width 60 height 9
click at [441, 144] on div "https://docs.google.com/document/d/1n4MsG0yU2NB2NPmlEncgbyqSGTi_EM8cBiAbaG-cEF8…" at bounding box center [446, 144] width 47 height 22
click at [441, 143] on span "https://docs.google.com/document/d/1n4MsG0yU2NB2NPmlEncgbyqSGTi_EM8cBiAbaG-cEF8…" at bounding box center [459, 139] width 60 height 9
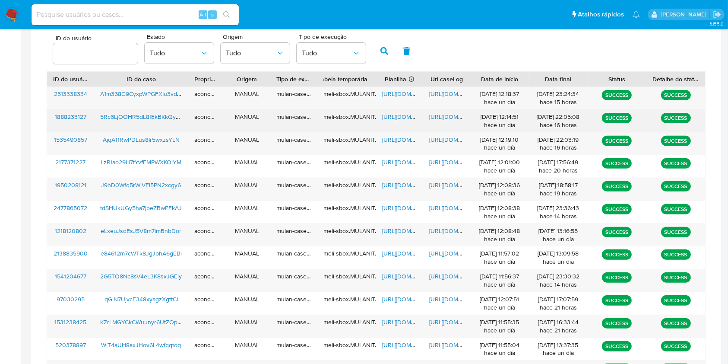
click at [403, 116] on span "https://docs.google.com/spreadsheets/d/11QoT57dt_vzdfBniNrq0KrqyYDsqngNip7EHr8D…" at bounding box center [412, 116] width 60 height 9
click at [443, 117] on span "https://docs.google.com/document/d/1oLbuAP3yau2SctIpQ-ryFa_c_5e0USCIKF0HE9vBFHE…" at bounding box center [459, 116] width 60 height 9
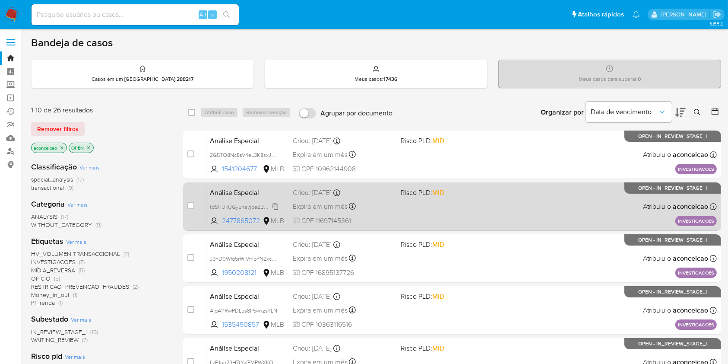
click at [276, 206] on span "tdSHUkUGy5ha7jbeZBwPFkAJ" at bounding box center [246, 206] width 73 height 10
click at [405, 216] on div "Análise Especial tdSHUkUGy5ha7jbeZBwPFkAJ Copiado Copiado 2477865072 MLB Risco …" at bounding box center [461, 206] width 511 height 44
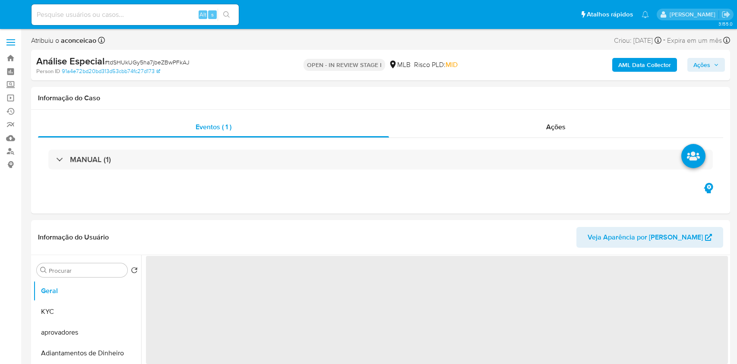
select select "10"
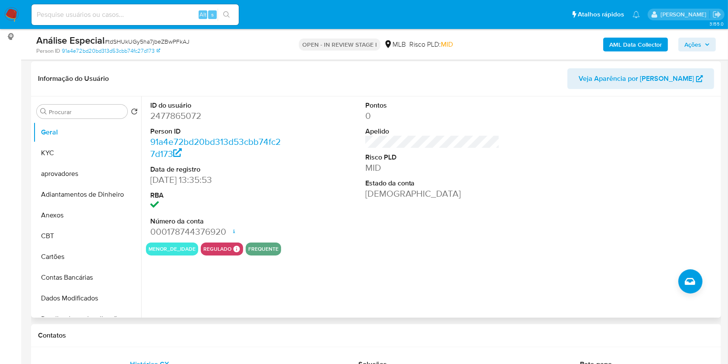
scroll to position [57, 0]
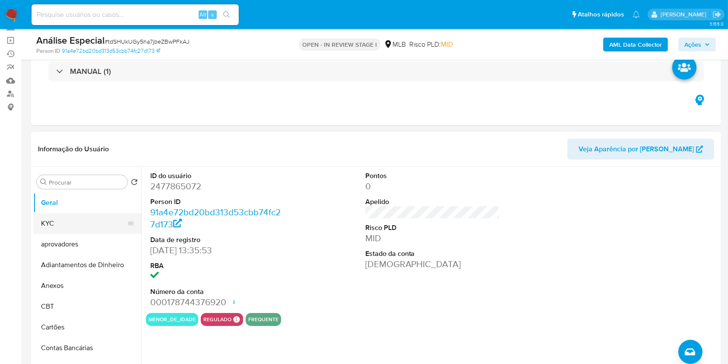
click at [74, 219] on button "KYC" at bounding box center [83, 223] width 101 height 21
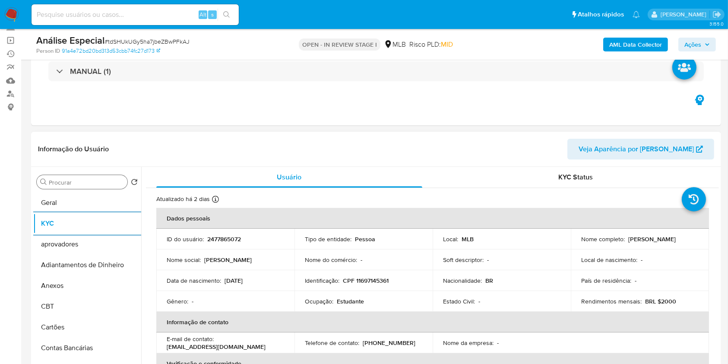
click at [92, 177] on div "Procurar" at bounding box center [82, 182] width 91 height 14
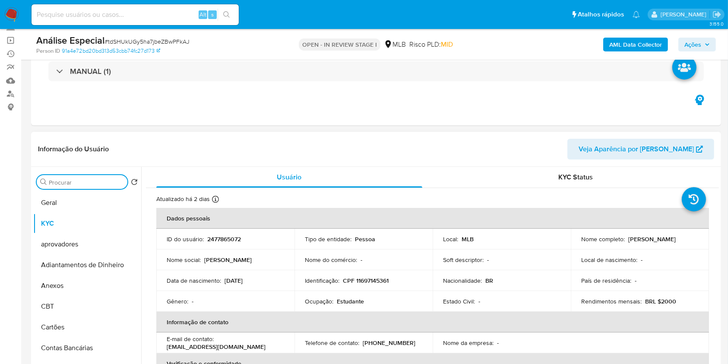
click at [92, 183] on input "Procurar" at bounding box center [86, 182] width 75 height 8
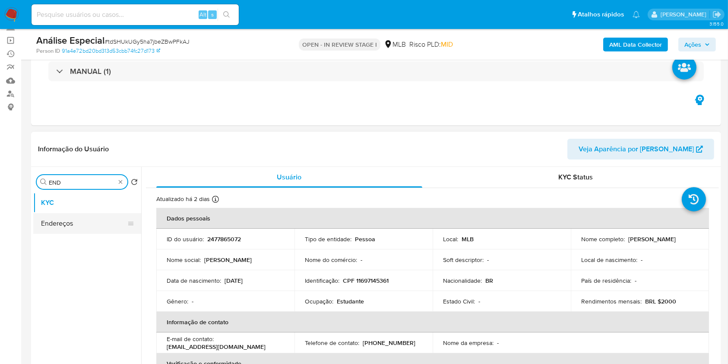
type input "END"
click at [76, 226] on button "Endereços" at bounding box center [83, 223] width 101 height 21
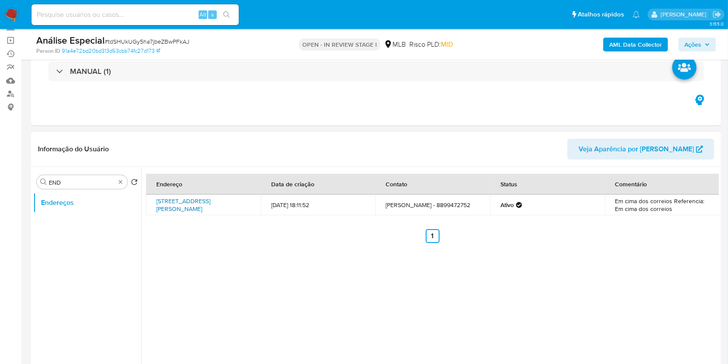
click at [210, 207] on link "[STREET_ADDRESS][PERSON_NAME]" at bounding box center [183, 205] width 54 height 16
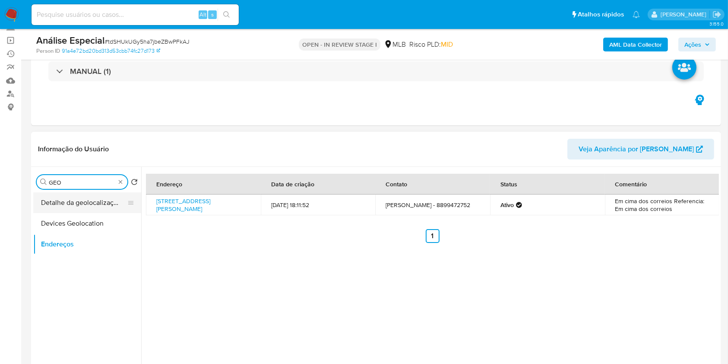
type input "GEO"
click at [96, 199] on button "Detalhe da geolocalização" at bounding box center [83, 202] width 101 height 21
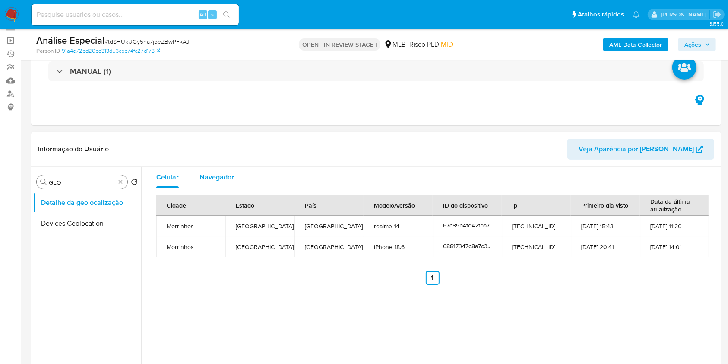
click at [225, 174] on span "Navegador" at bounding box center [217, 177] width 35 height 10
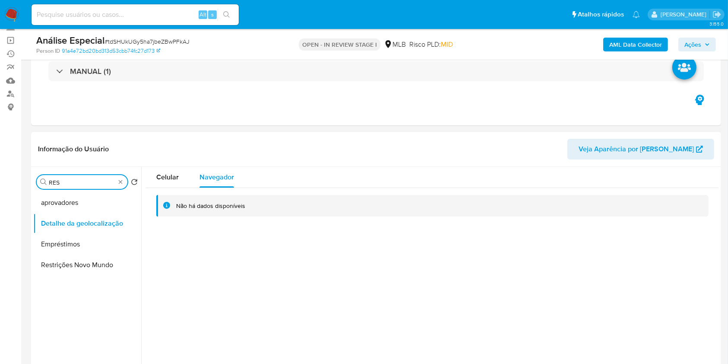
type input "RES"
click at [97, 280] on ul "aprovadores Detalhe da geolocalização Empréstimos Restrições Novo Mundo" at bounding box center [87, 289] width 108 height 195
click at [104, 260] on button "Restrições Novo Mundo" at bounding box center [83, 264] width 101 height 21
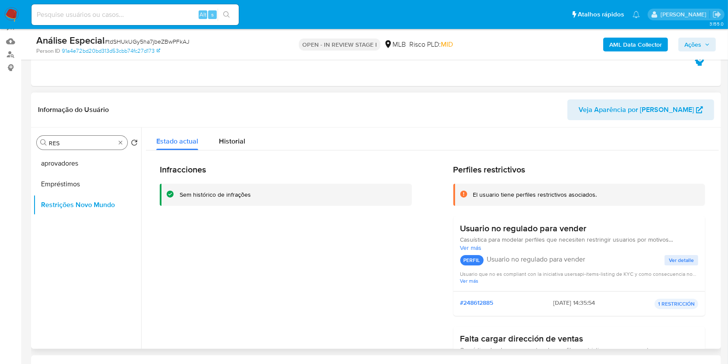
scroll to position [115, 0]
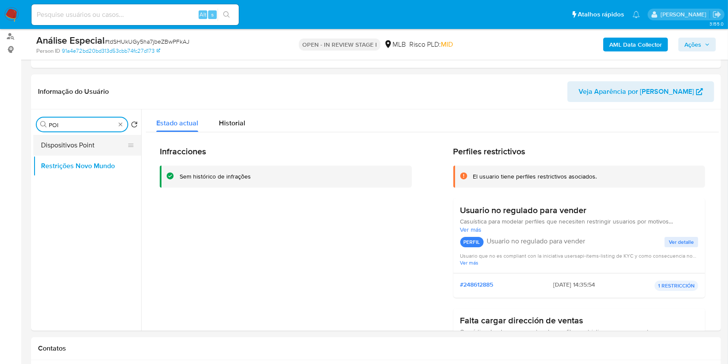
type input "POI"
click at [106, 136] on button "Dispositivos Point" at bounding box center [83, 145] width 101 height 21
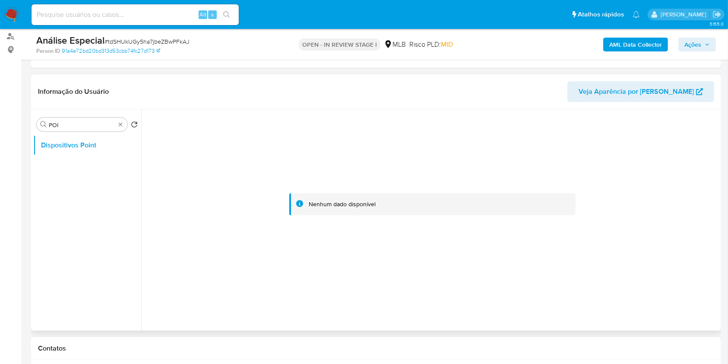
click at [472, 177] on div at bounding box center [432, 204] width 573 height 190
type input "DOC"
click at [76, 174] on button "Documentação" at bounding box center [83, 165] width 101 height 21
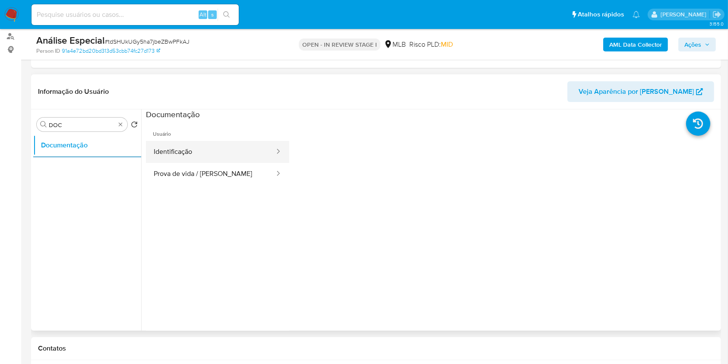
click at [210, 150] on button "Identificação" at bounding box center [211, 152] width 130 height 22
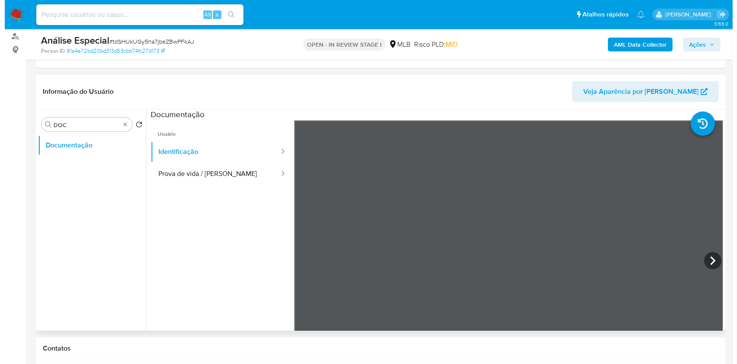
scroll to position [76, 0]
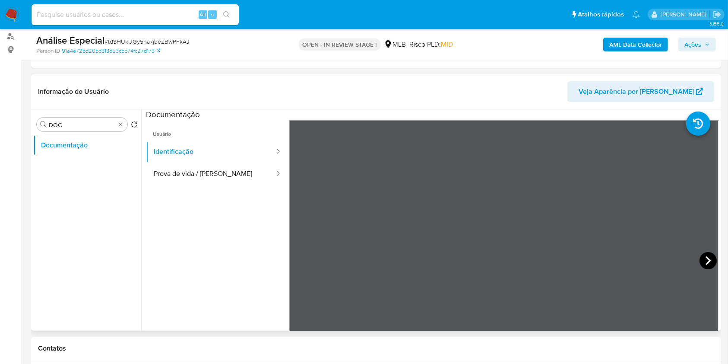
click at [700, 263] on icon at bounding box center [708, 260] width 17 height 17
click at [173, 162] on button "Identificação" at bounding box center [211, 152] width 130 height 22
click at [224, 174] on button "Prova de vida / Selfie" at bounding box center [211, 174] width 130 height 22
click at [640, 53] on div "AML Data Collector Ações" at bounding box center [604, 44] width 224 height 20
click at [633, 41] on b "AML Data Collector" at bounding box center [635, 45] width 53 height 14
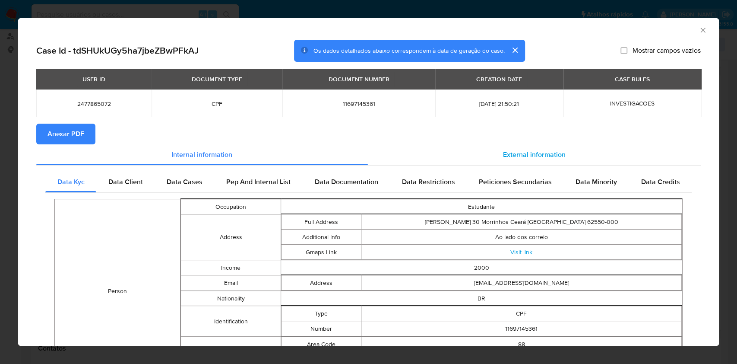
click at [553, 159] on span "External information" at bounding box center [534, 154] width 63 height 10
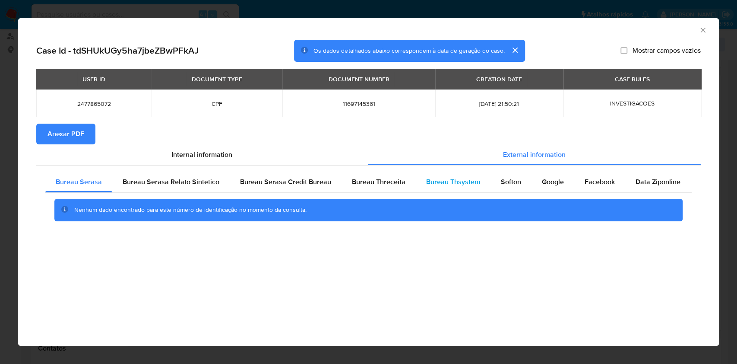
click at [444, 183] on span "Bureau Thsystem" at bounding box center [453, 182] width 54 height 10
click at [472, 243] on div "Case Id - tdSHUkUGy5ha7jbeZBwPFkAJ Os dados detalhados abaixo correspondem à da…" at bounding box center [368, 146] width 701 height 212
click at [508, 186] on span "Softon" at bounding box center [511, 182] width 20 height 10
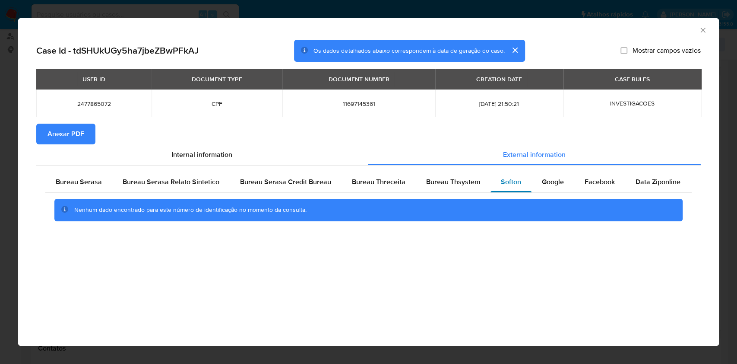
click at [508, 186] on span "Softon" at bounding box center [511, 182] width 20 height 10
click at [546, 193] on div "Nenhum dado encontrado para este número de identificação no momento da consulta." at bounding box center [368, 210] width 647 height 35
click at [546, 190] on div "Google" at bounding box center [553, 181] width 43 height 21
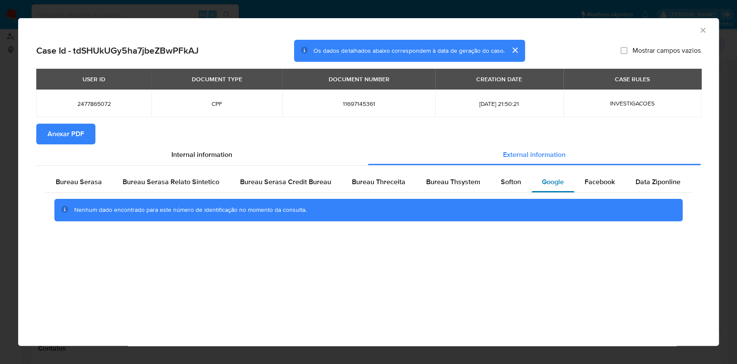
click at [546, 190] on div "Google" at bounding box center [553, 181] width 43 height 21
click at [585, 178] on span "Facebook" at bounding box center [600, 182] width 30 height 10
click at [579, 178] on div "Facebook" at bounding box center [599, 181] width 51 height 21
click at [662, 183] on span "Data Ziponline" at bounding box center [658, 182] width 45 height 10
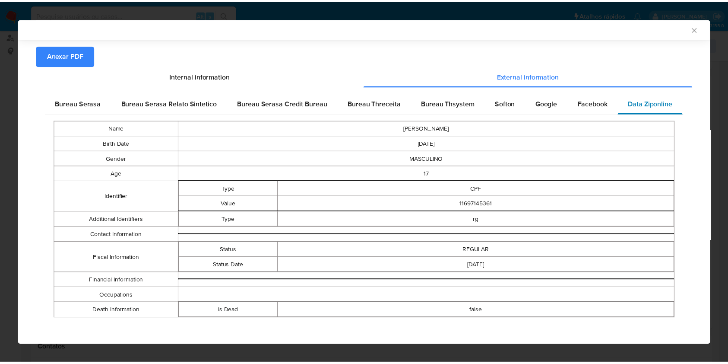
scroll to position [79, 0]
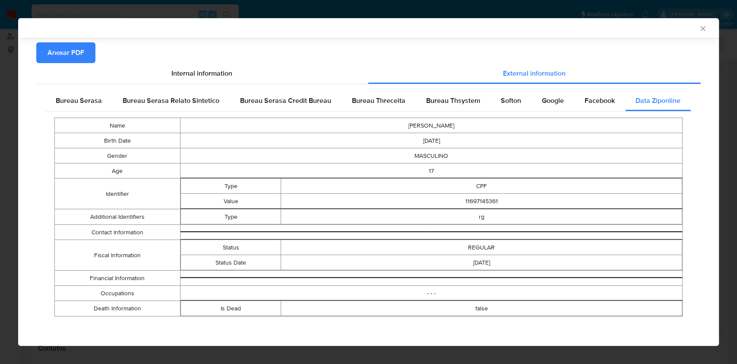
click at [662, 184] on td "CPF" at bounding box center [481, 185] width 401 height 15
click at [699, 25] on icon "Fechar a janela" at bounding box center [703, 28] width 9 height 9
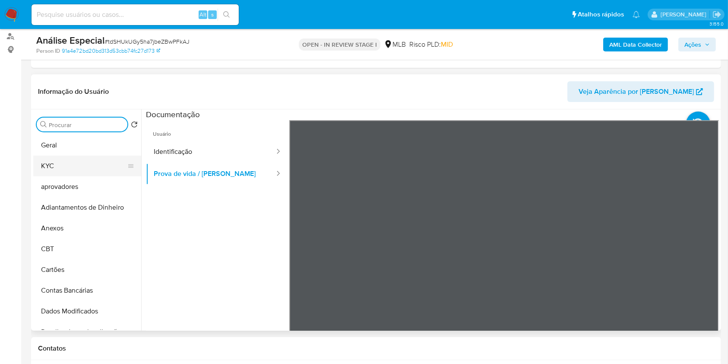
click at [86, 165] on button "KYC" at bounding box center [83, 165] width 101 height 21
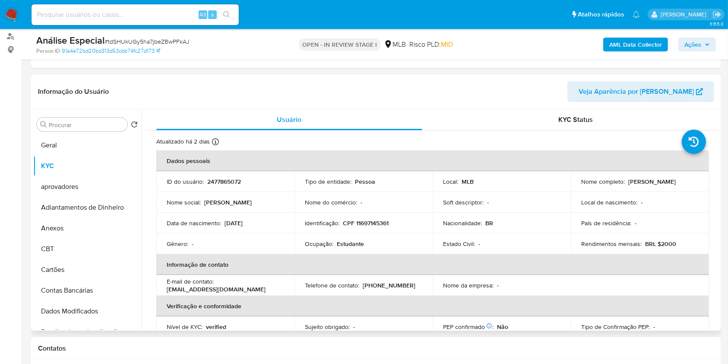
click at [348, 244] on p "Estudante" at bounding box center [350, 244] width 27 height 8
copy p "Estudante"
click at [355, 244] on p "Estudante" at bounding box center [350, 244] width 27 height 8
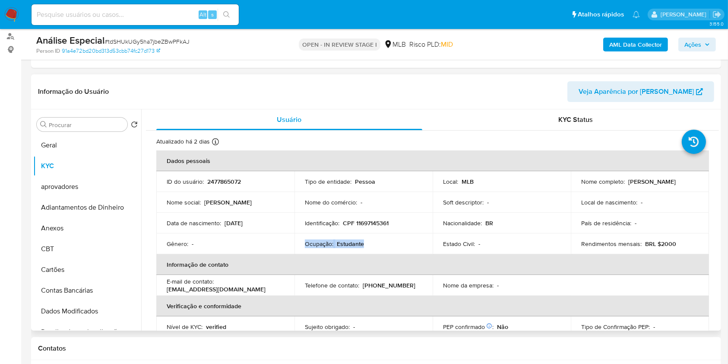
click at [355, 244] on p "Estudante" at bounding box center [350, 244] width 27 height 8
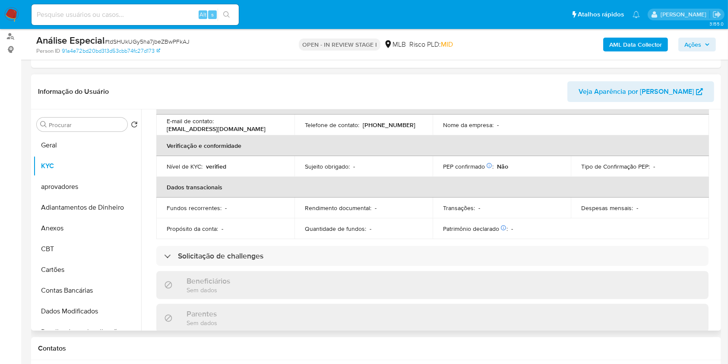
scroll to position [173, 0]
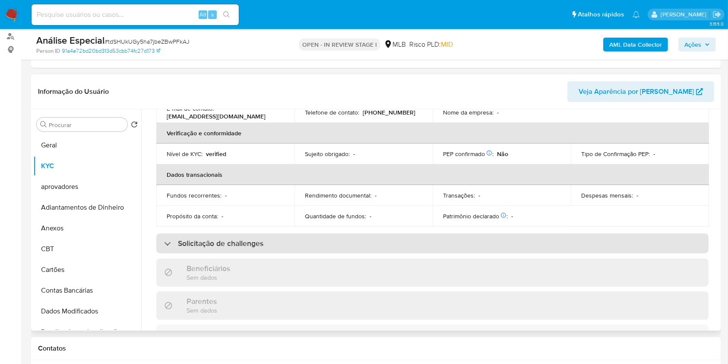
click at [468, 240] on div "Solicitação de challenges" at bounding box center [432, 243] width 552 height 20
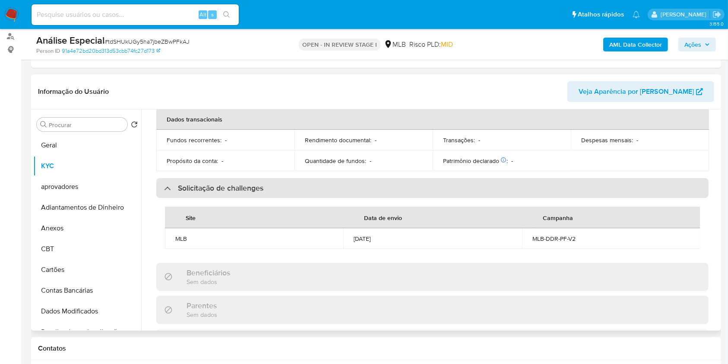
scroll to position [346, 0]
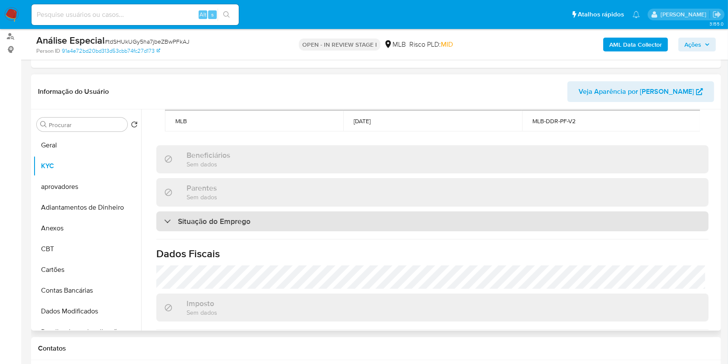
click at [445, 231] on div "Situação do Emprego" at bounding box center [432, 221] width 552 height 20
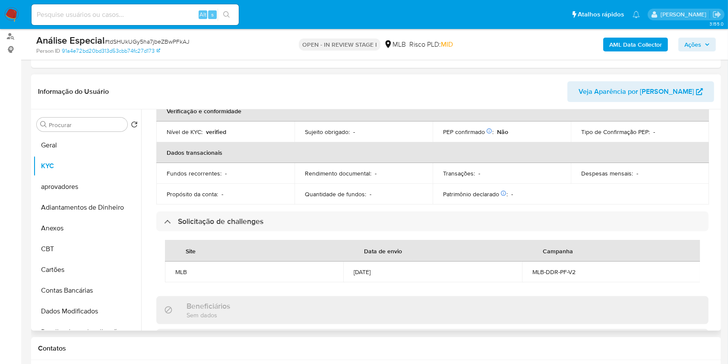
scroll to position [140, 0]
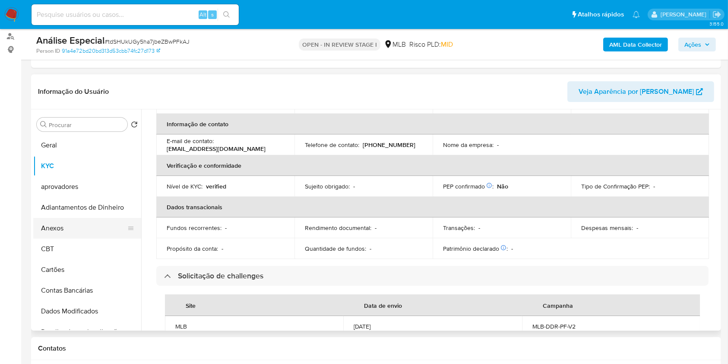
click at [81, 226] on button "Anexos" at bounding box center [83, 228] width 101 height 21
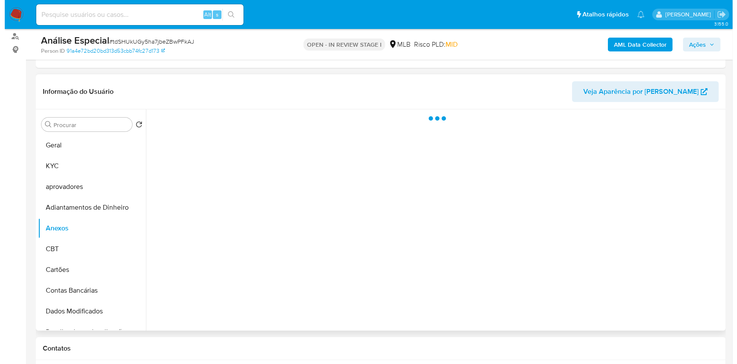
scroll to position [0, 0]
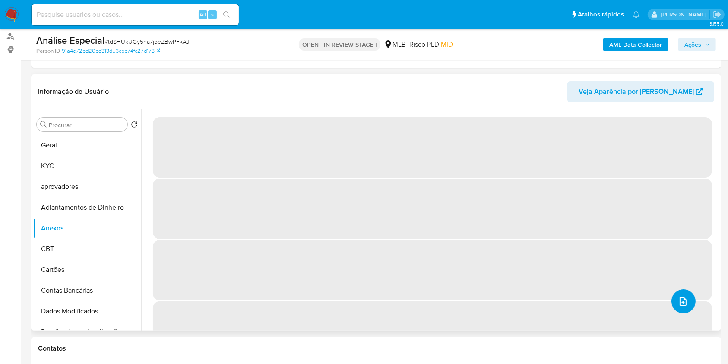
click at [683, 306] on button "upload-file" at bounding box center [684, 301] width 24 height 24
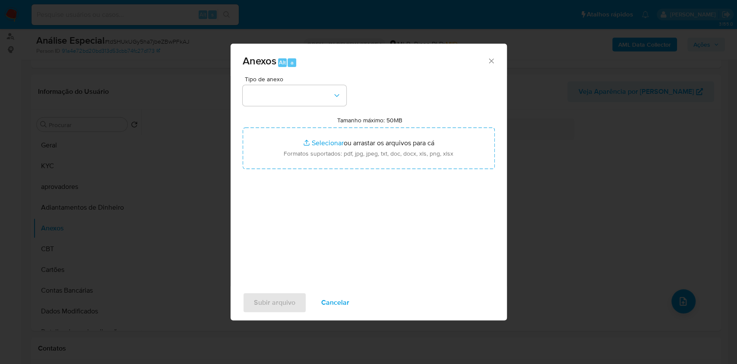
click at [304, 96] on button "button" at bounding box center [295, 95] width 104 height 21
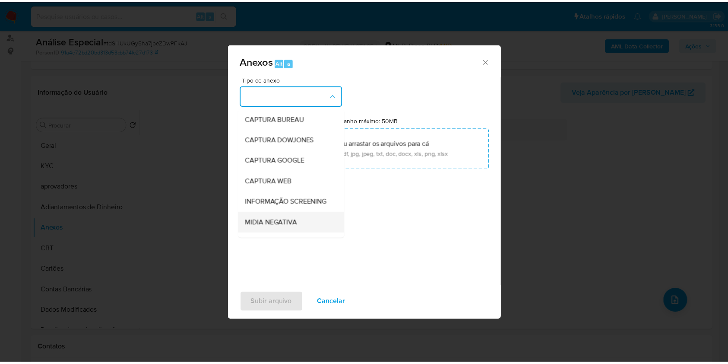
scroll to position [133, 0]
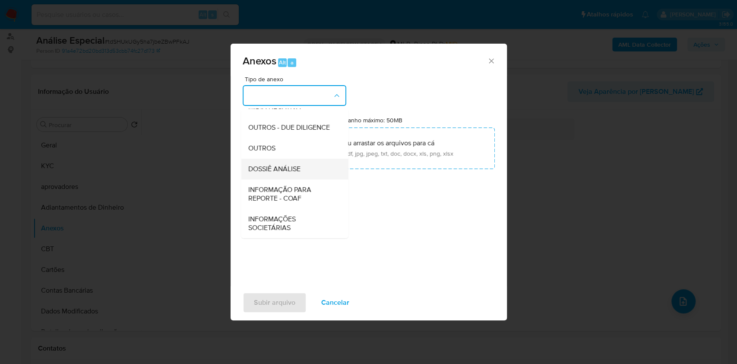
click at [290, 170] on span "DOSSIÊ ANÁLISE" at bounding box center [274, 169] width 52 height 9
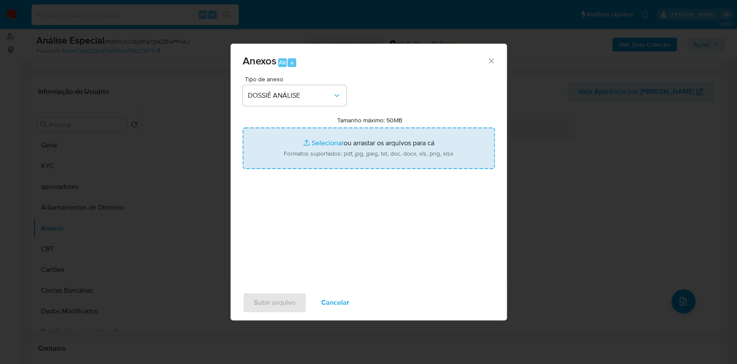
type input "C:\fakepath\SAR - XXXX - CPF 11697145361 - JOÃO VALCIRLANE DE VASCONCELOS.pdf"
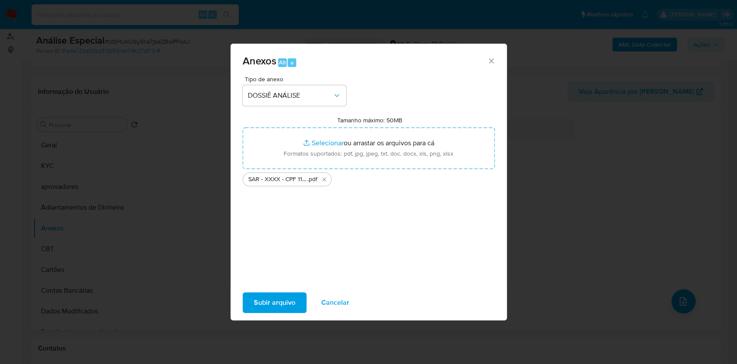
click at [289, 306] on span "Subir arquivo" at bounding box center [274, 302] width 41 height 19
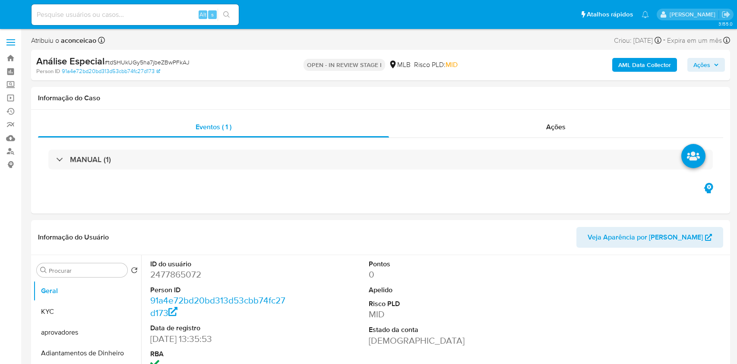
select select "10"
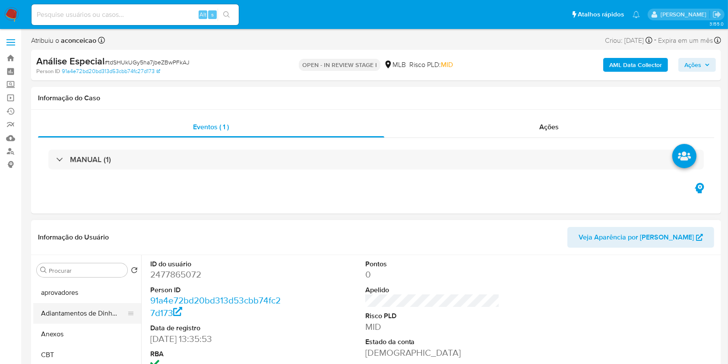
scroll to position [57, 0]
click at [92, 320] on button "Anexos" at bounding box center [83, 316] width 101 height 21
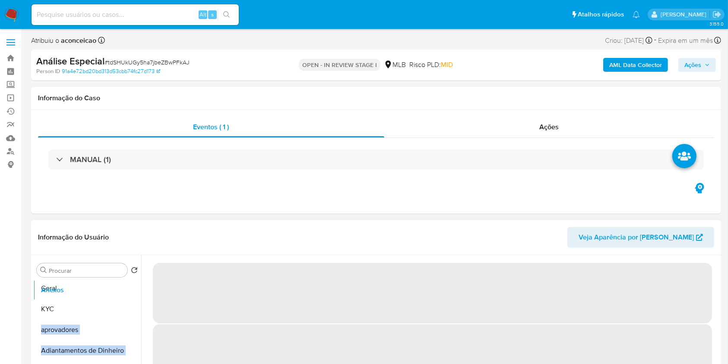
scroll to position [10, 0]
drag, startPoint x: 126, startPoint y: 318, endPoint x: 117, endPoint y: 318, distance: 9.1
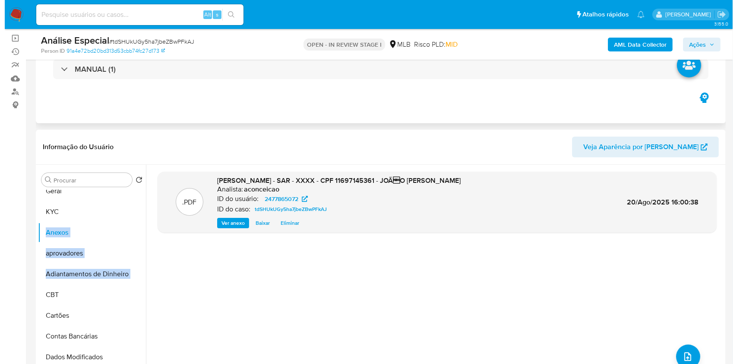
scroll to position [115, 0]
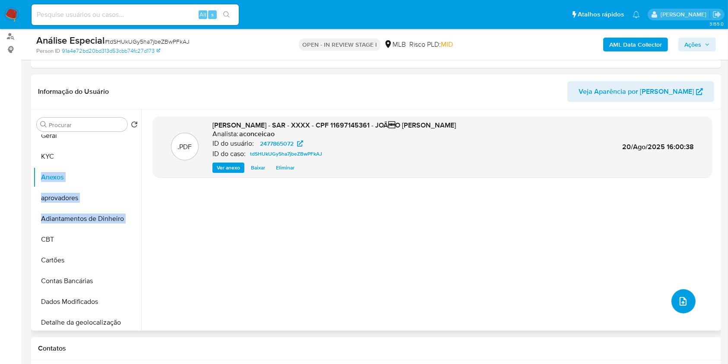
click at [680, 304] on icon "upload-file" at bounding box center [683, 301] width 10 height 10
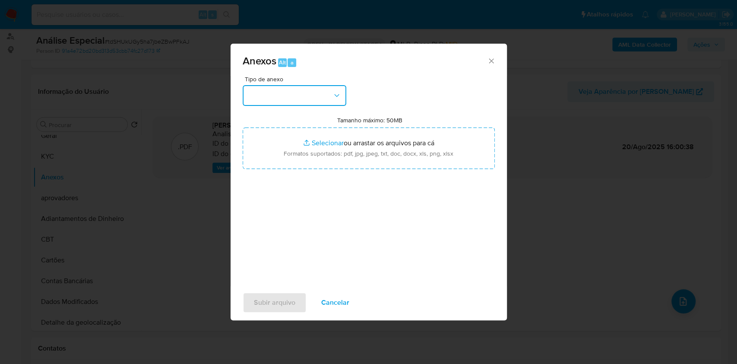
click at [292, 94] on button "button" at bounding box center [295, 95] width 104 height 21
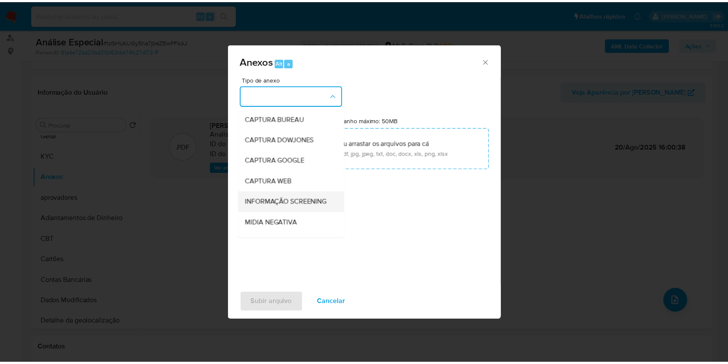
scroll to position [57, 0]
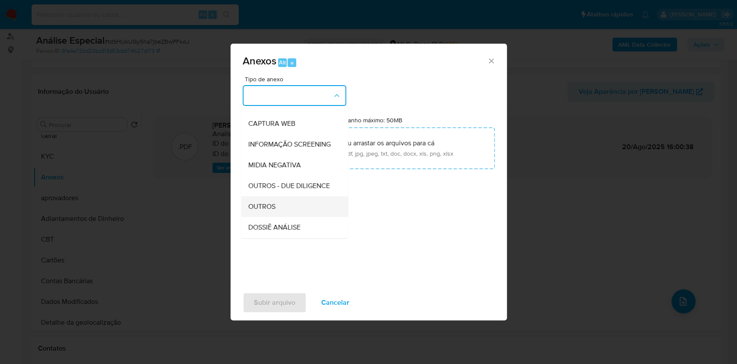
click at [286, 217] on div "OUTROS" at bounding box center [292, 206] width 88 height 21
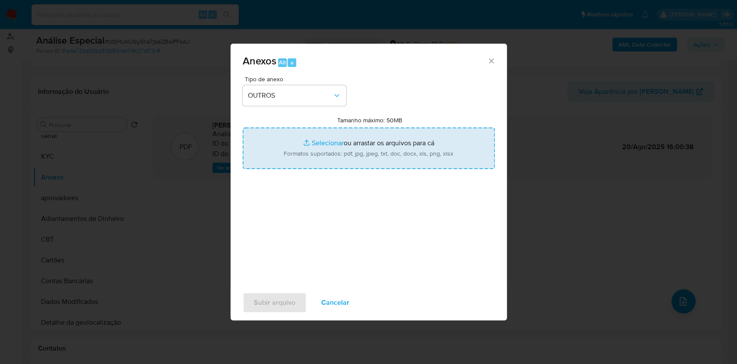
type input "C:\fakepath\Mulan 2477865072_João [PERSON_NAME] 2025_08_19_11_26_54.pdf"
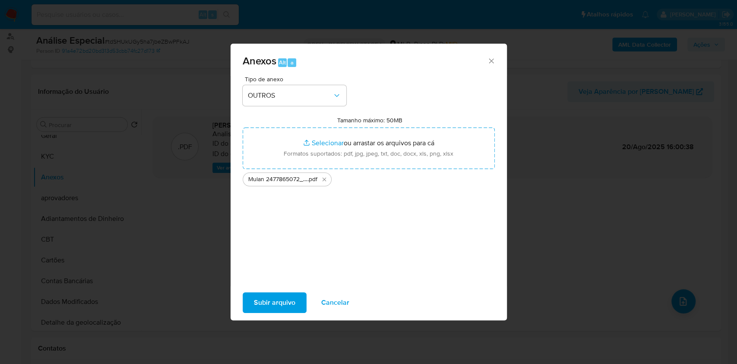
click at [266, 299] on span "Subir arquivo" at bounding box center [274, 302] width 41 height 19
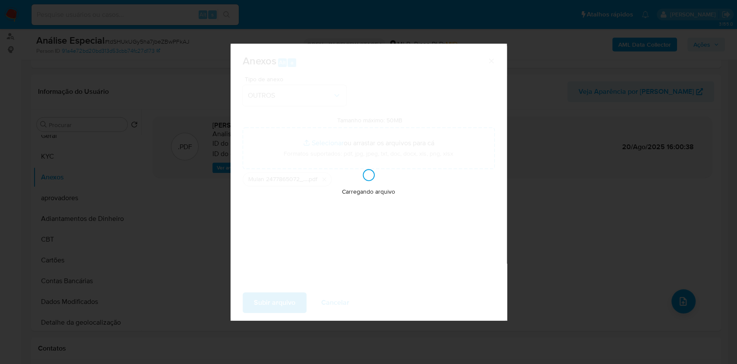
click at [705, 113] on div "Anexos Alt a Tipo de anexo OUTROS Tamanho máximo: 50MB Selecionar arquivos Sele…" at bounding box center [368, 182] width 737 height 364
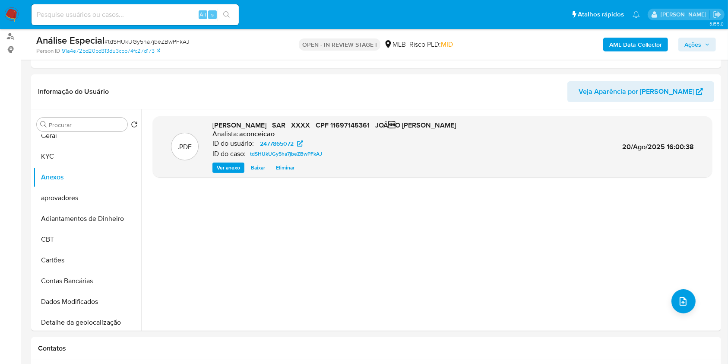
click at [699, 47] on span "Ações" at bounding box center [693, 45] width 17 height 14
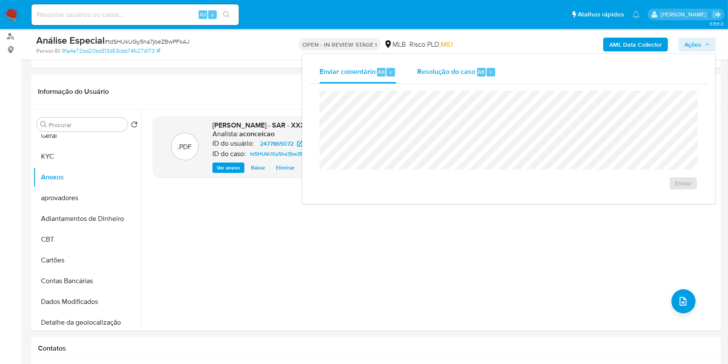
click at [469, 80] on div "Resolução do caso Alt r" at bounding box center [456, 72] width 79 height 22
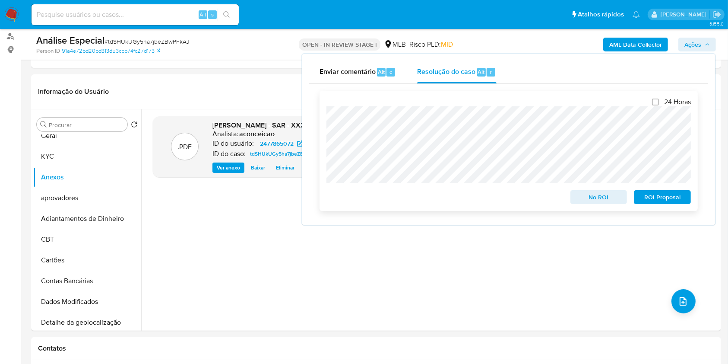
click at [670, 197] on span "ROI Proposal" at bounding box center [662, 197] width 45 height 12
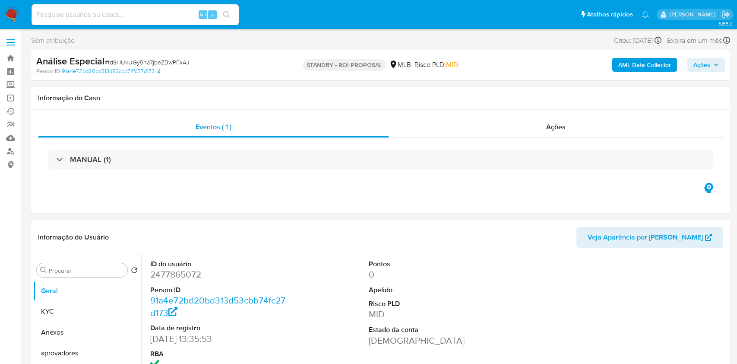
select select "10"
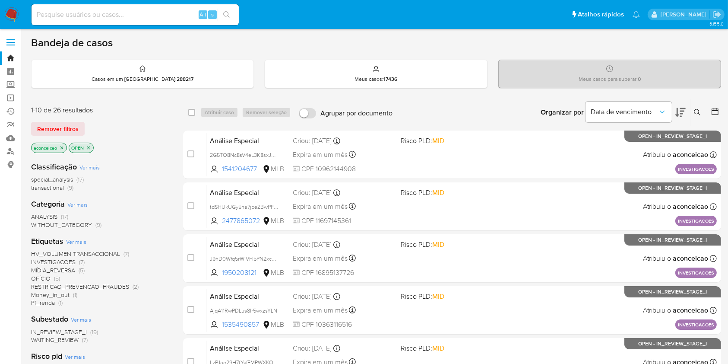
click at [691, 114] on div "Organizar por Data de vencimento" at bounding box center [612, 112] width 157 height 27
click at [697, 107] on button at bounding box center [699, 112] width 14 height 10
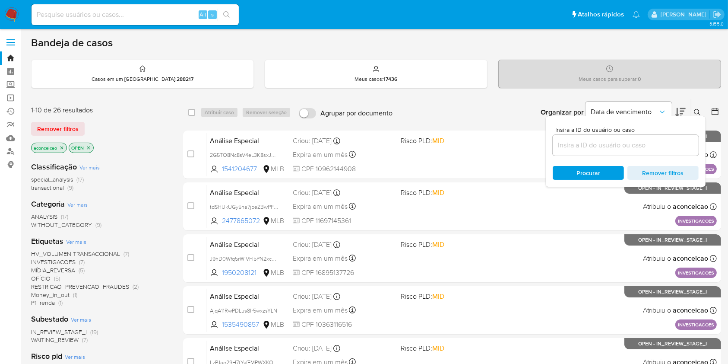
click at [660, 150] on input at bounding box center [626, 145] width 146 height 11
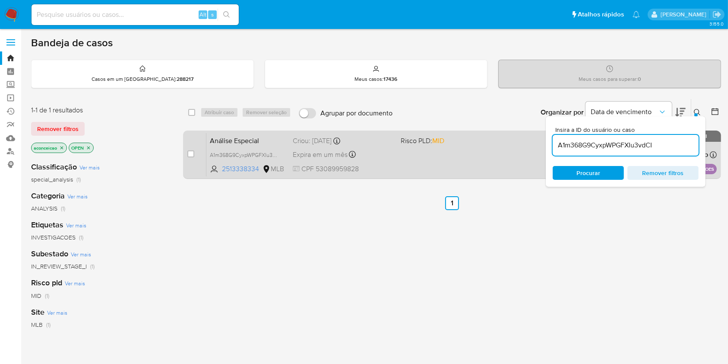
click at [404, 163] on div "Análise Especial A1m368G9CyxpWPGFXIu3vdCI 2513338334 MLB Risco PLD: MID Criou: …" at bounding box center [461, 155] width 511 height 44
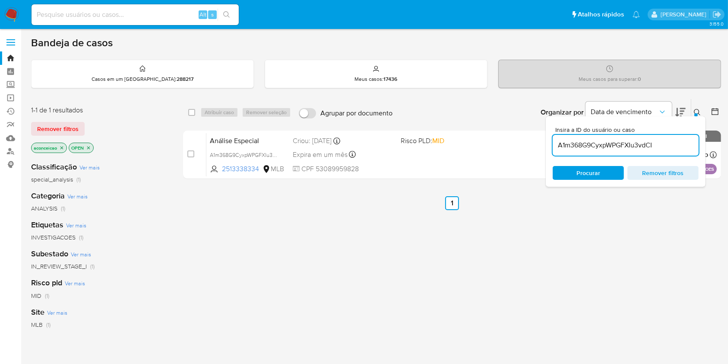
click at [612, 142] on input "A1m368G9CyxpWPGFXIu3vdCI" at bounding box center [626, 145] width 146 height 11
paste input "J9hD0Wfq5rWiVFI5PN2xcgy6"
type input "J9hD0Wfq5rWiVFI5PN2xcgy6"
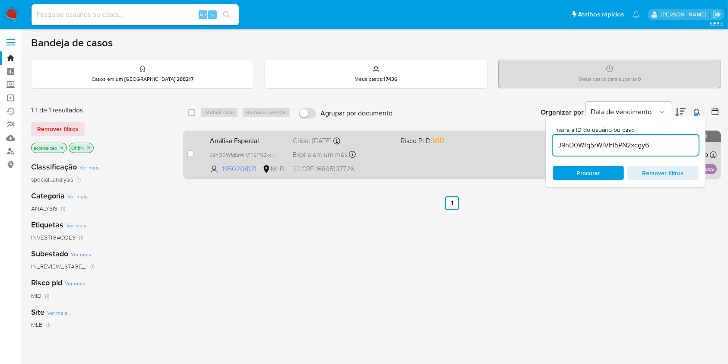
click at [466, 153] on div "Análise Especial J9hD0Wfq5rWiVFI5PN2xcgy6 1950208121 MLB Risco PLD: MID Criou: …" at bounding box center [461, 155] width 511 height 44
click at [435, 166] on div "Análise Especial J9hD0Wfq5rWiVFI5PN2xcgy6 1950208121 MLB Risco PLD: MID Criou: …" at bounding box center [461, 155] width 511 height 44
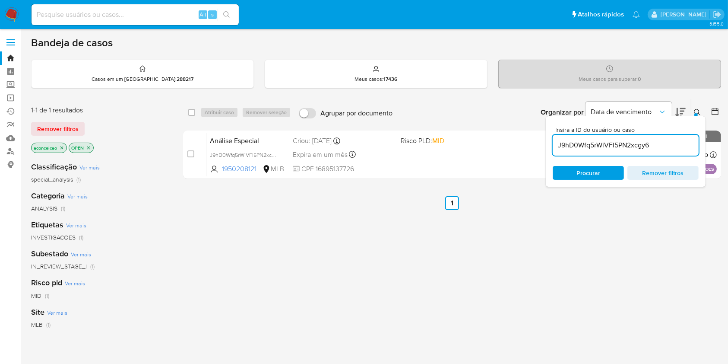
click at [612, 145] on input "J9hD0Wfq5rWiVFI5PN2xcgy6" at bounding box center [626, 145] width 146 height 11
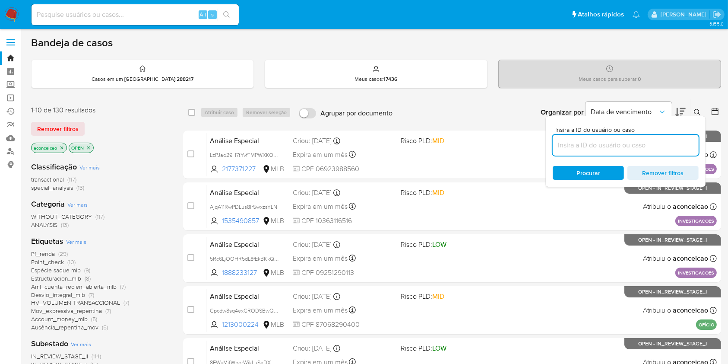
click at [701, 114] on icon at bounding box center [697, 112] width 7 height 7
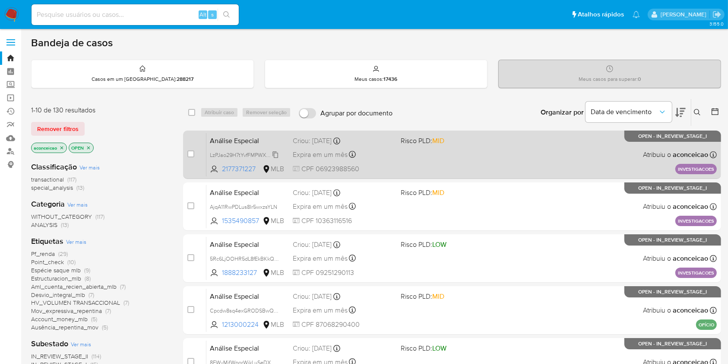
click at [276, 153] on span "LzPJao29H7tYvfFMPWXKOiYM" at bounding box center [246, 154] width 73 height 10
click at [420, 160] on div "Análise Especial LzPJao29H7tYvfFMPWXKOiYM Copiado Copiado 2177371227 MLB Risco …" at bounding box center [461, 155] width 511 height 44
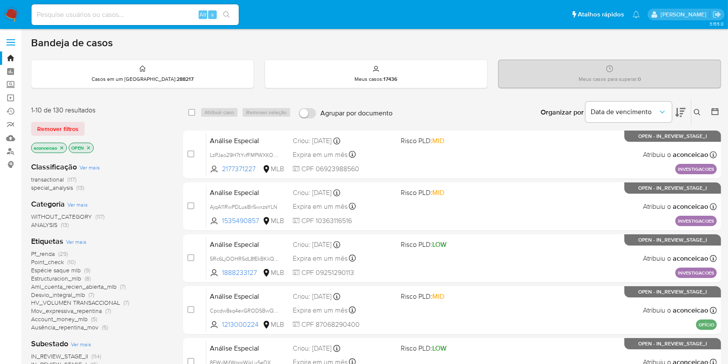
click at [697, 109] on icon at bounding box center [697, 112] width 7 height 7
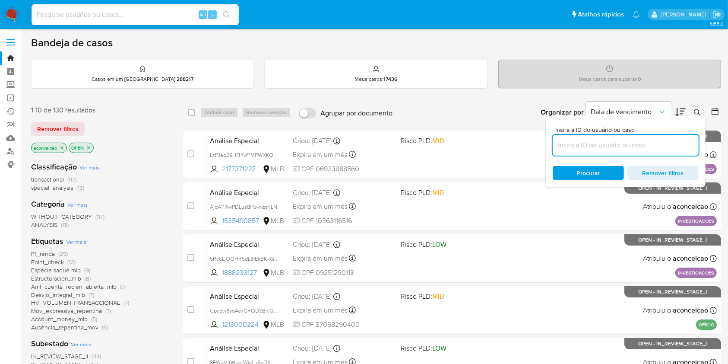
drag, startPoint x: 678, startPoint y: 129, endPoint x: 677, endPoint y: 142, distance: 13.0
click at [678, 130] on span "Insira a ID do usuário ou caso" at bounding box center [628, 130] width 146 height 6
click at [678, 140] on input at bounding box center [626, 145] width 146 height 11
click at [677, 143] on input at bounding box center [626, 145] width 146 height 11
paste input "AjqA11RwPDLus8Ir5wxzsYLN"
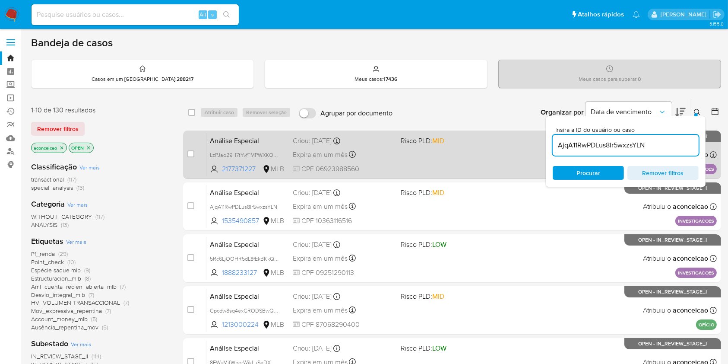
type input "AjqA11RwPDLus8Ir5wxzsYLN"
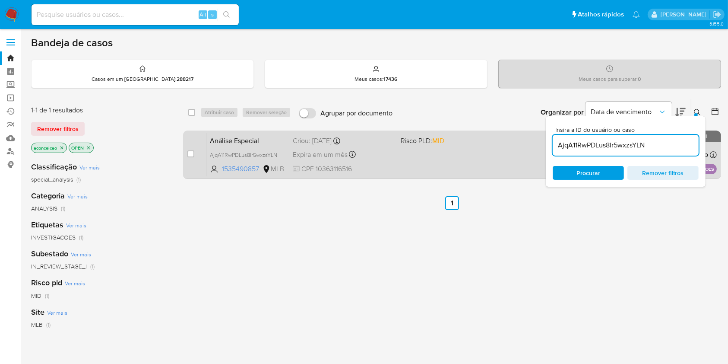
click at [425, 161] on div "Análise Especial AjqA11RwPDLus8Ir5wxzsYLN 1535490857 MLB Risco PLD: MID Criou: …" at bounding box center [461, 155] width 511 height 44
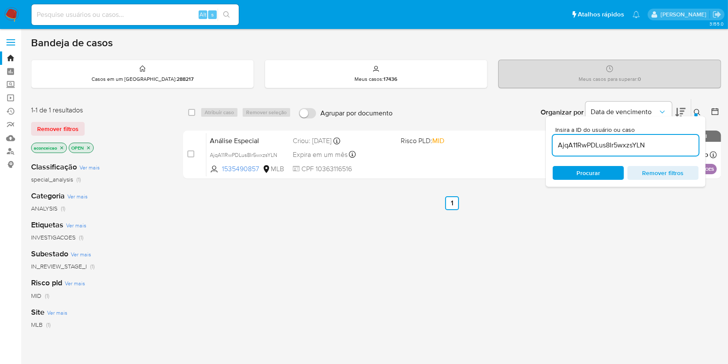
click at [640, 141] on input "AjqA11RwPDLus8Ir5wxzsYLN" at bounding box center [626, 145] width 146 height 11
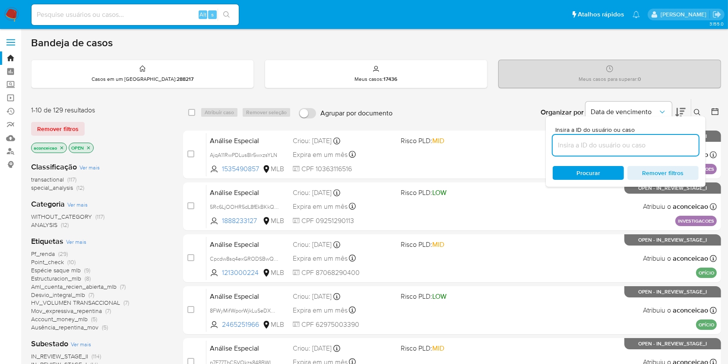
click at [644, 144] on input at bounding box center [626, 145] width 146 height 11
paste input "5Rc6LjOOHR5dL8fEkBKkQyb3"
type input "5Rc6LjOOHR5dL8fEkBKkQyb3"
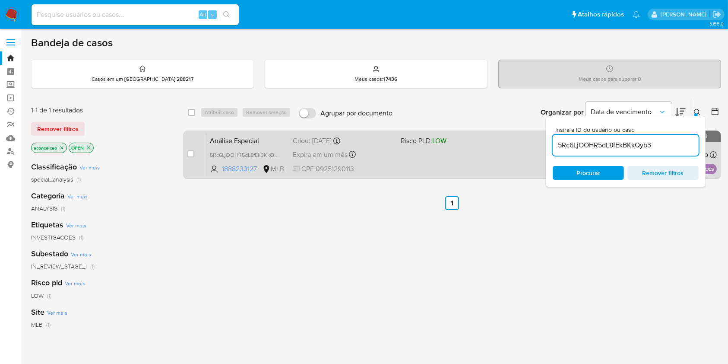
click at [487, 154] on div "Análise Especial 5Rc6LjOOHR5dL8fEkBKkQyb3 1888233127 MLB Risco PLD: LOW Criou: …" at bounding box center [461, 155] width 511 height 44
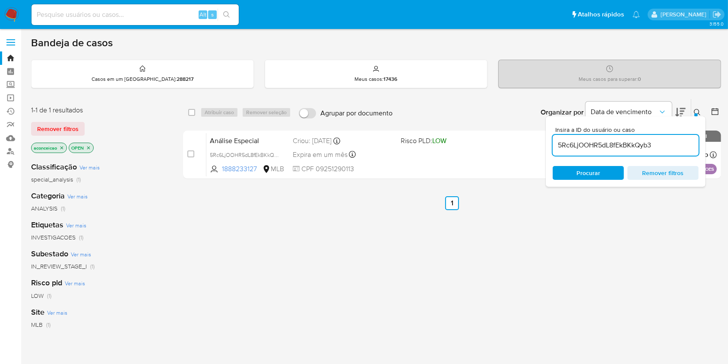
click at [653, 144] on input "5Rc6LjOOHR5dL8fEkBKkQyb3" at bounding box center [626, 145] width 146 height 11
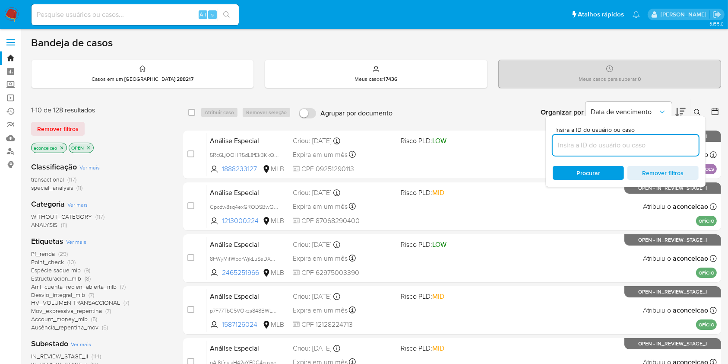
click at [698, 114] on icon at bounding box center [697, 112] width 7 height 7
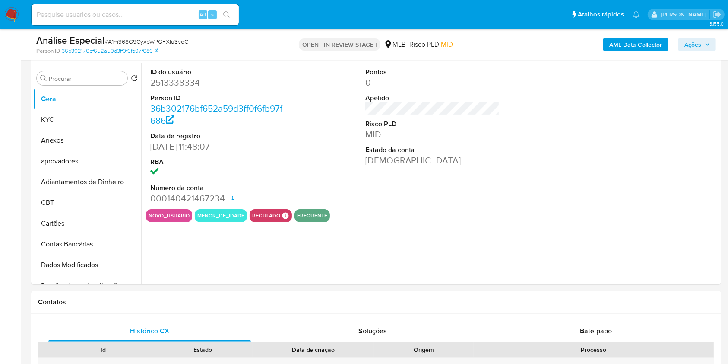
scroll to position [173, 0]
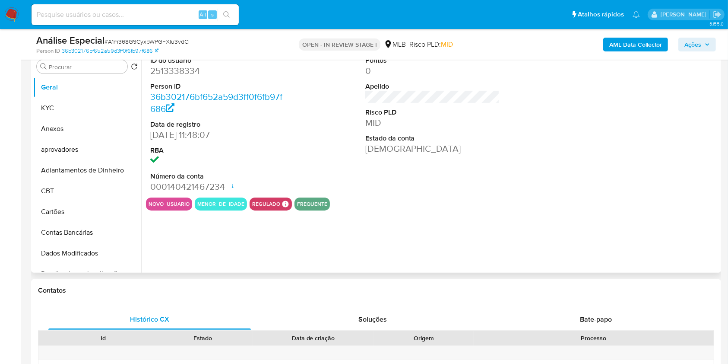
select select "10"
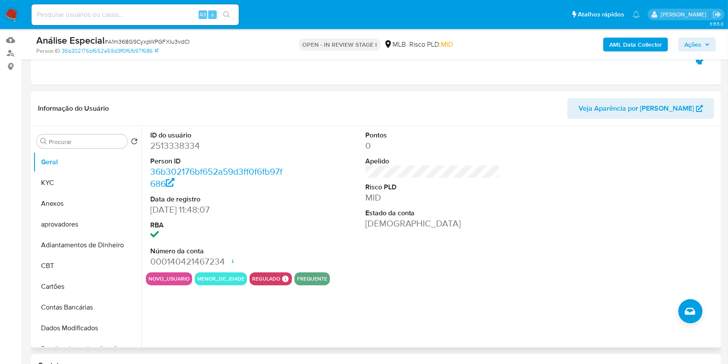
scroll to position [115, 0]
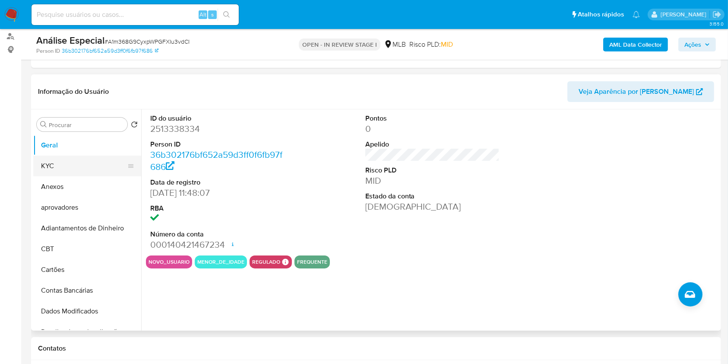
click at [58, 167] on button "KYC" at bounding box center [83, 165] width 101 height 21
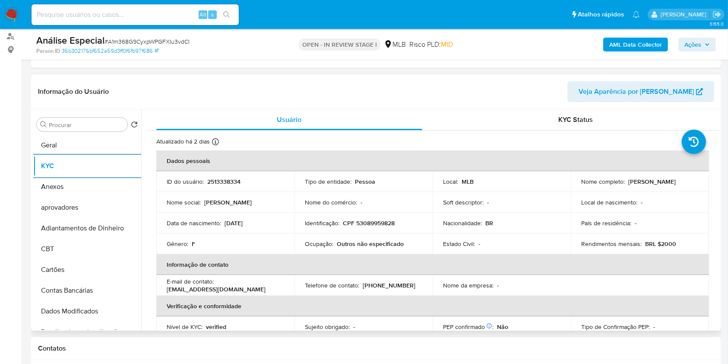
click at [383, 220] on p "CPF 53089959828" at bounding box center [369, 223] width 52 height 8
copy p "53089959828"
click at [89, 124] on input "Procurar" at bounding box center [86, 125] width 75 height 8
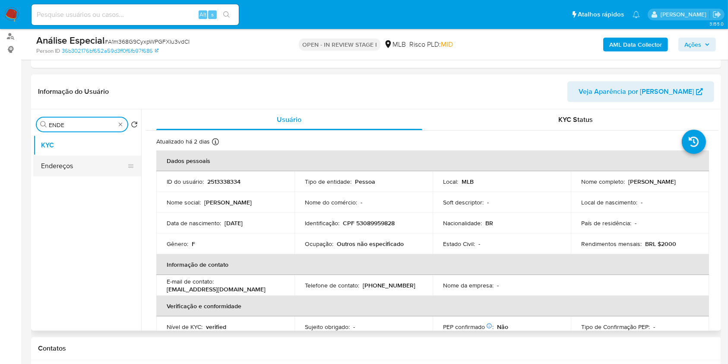
type input "ENDE"
click at [69, 167] on button "Endereços" at bounding box center [83, 165] width 101 height 21
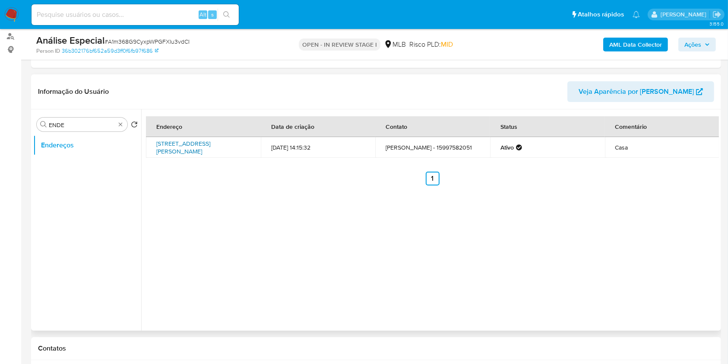
click at [198, 143] on link "Rua João Cavalheiro 185, Nova Campina, São Paulo, 18435007, Brasil 185" at bounding box center [183, 147] width 54 height 16
click at [448, 213] on div "Endereço Data de criação Contato Status Comentário Rua João Cavalheiro 185, Nov…" at bounding box center [430, 219] width 578 height 221
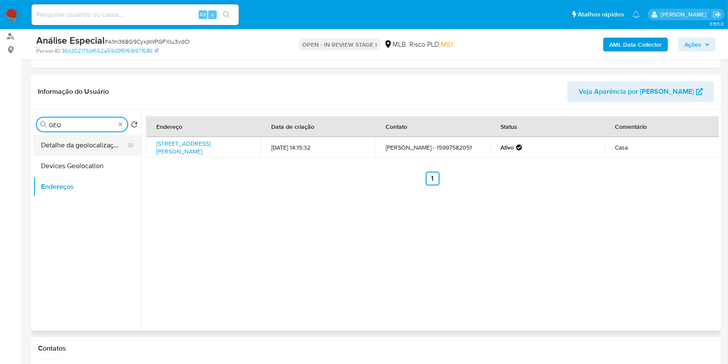
type input "GEO"
click at [114, 137] on button "Detalhe da geolocalização" at bounding box center [83, 145] width 101 height 21
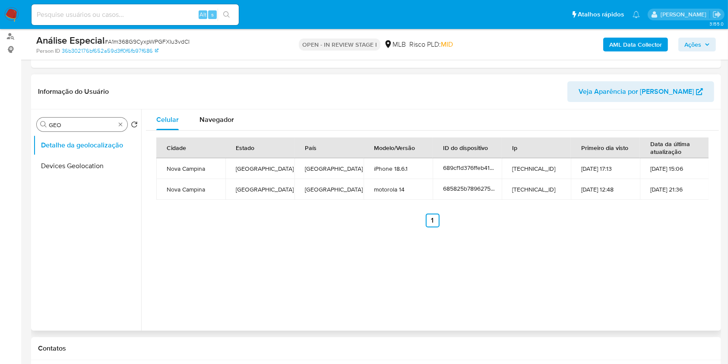
click at [341, 206] on div "Cidade Estado País Modelo/Versão ID do dispositivo Ip Primeiro dia visto Data d…" at bounding box center [432, 182] width 552 height 90
click at [215, 130] on div "Cidade Estado País Modelo/Versão ID do dispositivo Ip Primeiro dia visto Data d…" at bounding box center [432, 182] width 573 height 104
click at [216, 122] on span "Navegador" at bounding box center [217, 119] width 35 height 10
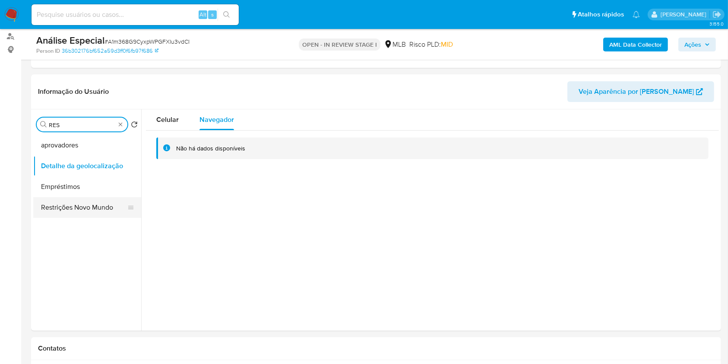
type input "RES"
click at [89, 201] on button "Restrições Novo Mundo" at bounding box center [83, 207] width 101 height 21
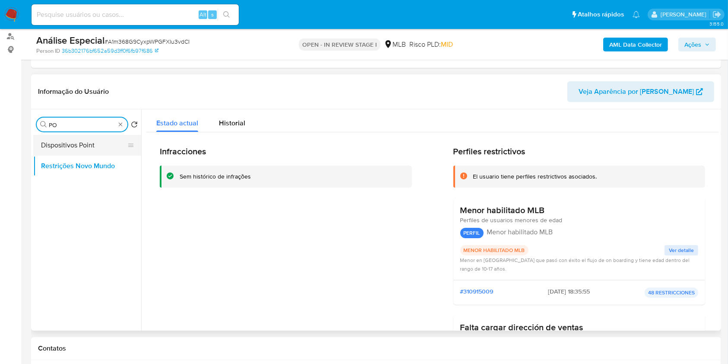
type input "PO"
click at [108, 140] on button "Dispositivos Point" at bounding box center [83, 145] width 101 height 21
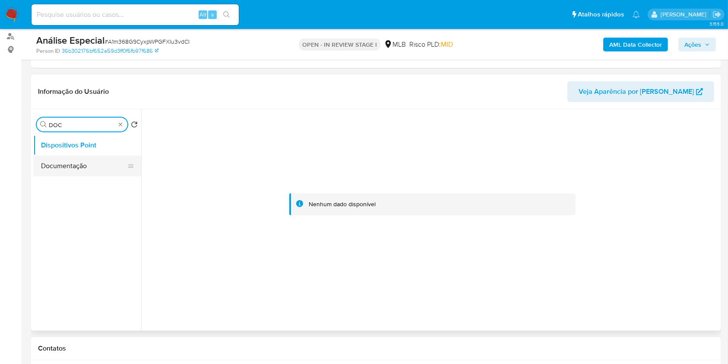
type input "DOC"
click at [87, 163] on button "Documentação" at bounding box center [83, 165] width 101 height 21
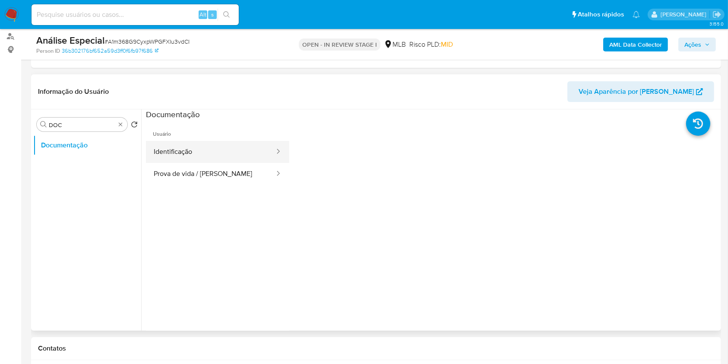
click at [212, 151] on button "Identificação" at bounding box center [211, 152] width 130 height 22
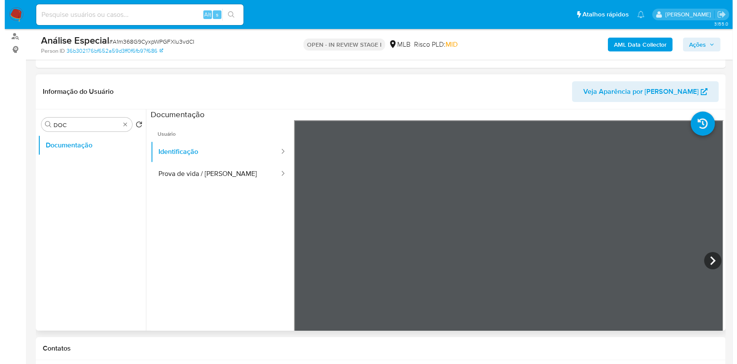
scroll to position [76, 0]
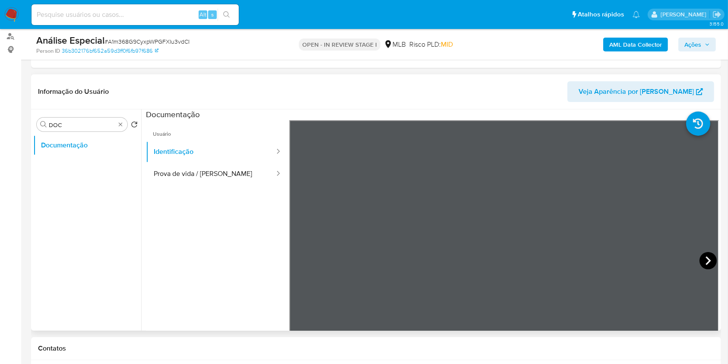
click at [711, 257] on icon at bounding box center [708, 260] width 17 height 17
click at [203, 175] on button "Prova de vida / Selfie" at bounding box center [211, 174] width 130 height 22
click at [146, 163] on button "Prova de vida / Selfie" at bounding box center [211, 174] width 130 height 22
click at [648, 41] on b "AML Data Collector" at bounding box center [635, 45] width 53 height 14
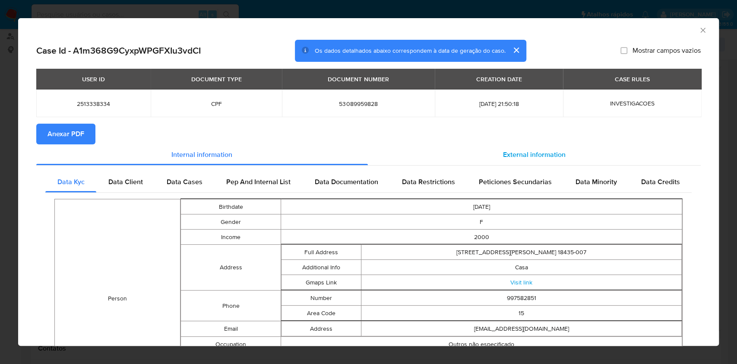
drag, startPoint x: 546, startPoint y: 157, endPoint x: 518, endPoint y: 162, distance: 28.6
click at [545, 156] on span "External information" at bounding box center [534, 154] width 63 height 10
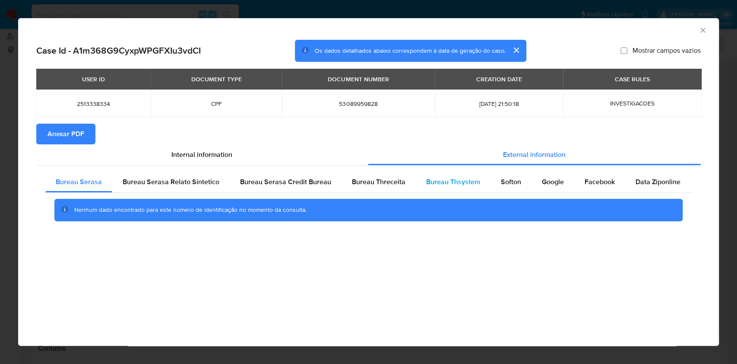
click at [447, 181] on span "Bureau Thsystem" at bounding box center [453, 182] width 54 height 10
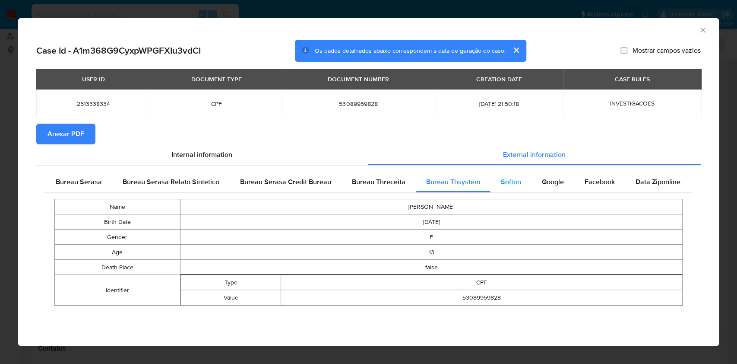
click at [507, 176] on div "Softon" at bounding box center [511, 181] width 41 height 21
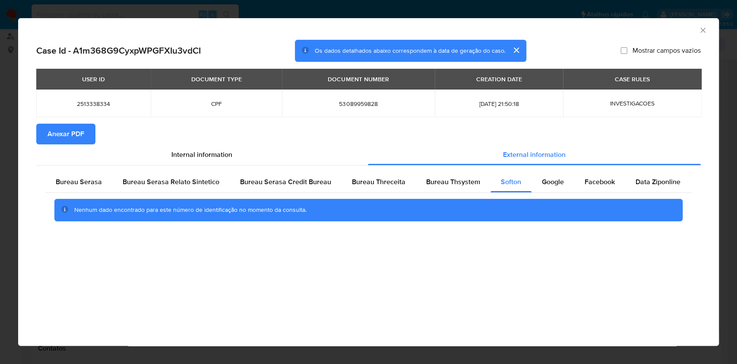
click at [501, 202] on div "Nenhum dado encontrado para este número de identificação no momento da consulta." at bounding box center [368, 210] width 628 height 22
click at [549, 185] on span "Google" at bounding box center [553, 182] width 22 height 10
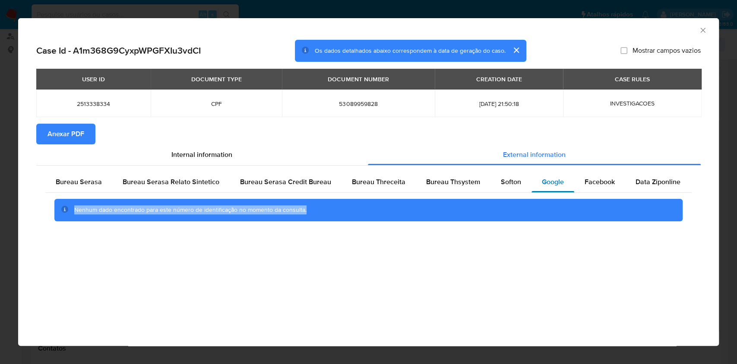
click at [549, 185] on span "Google" at bounding box center [553, 182] width 22 height 10
click at [605, 182] on span "Facebook" at bounding box center [600, 182] width 30 height 10
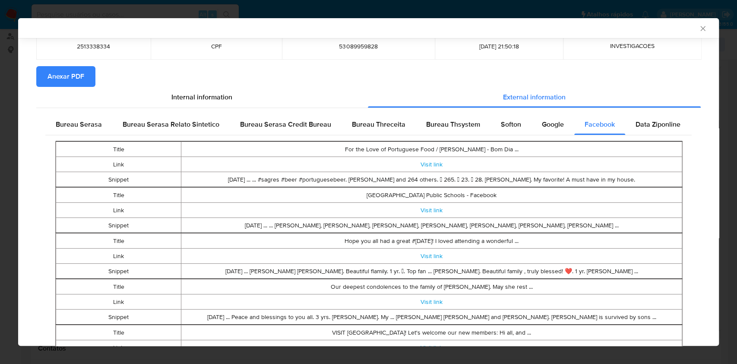
scroll to position [113, 0]
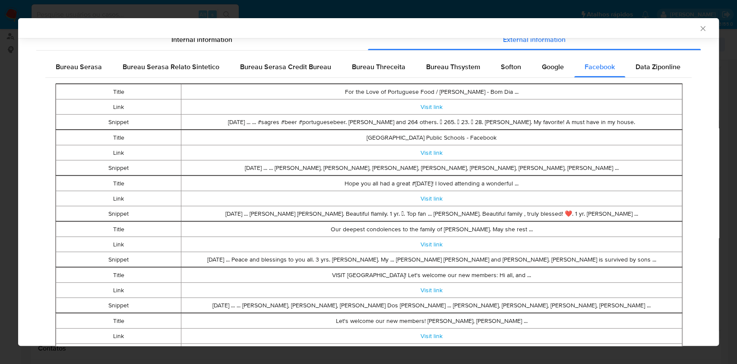
click at [612, 226] on td "Our deepest condolences to the family of Mrs. Ramos. May she rest ..." at bounding box center [431, 229] width 501 height 15
drag, startPoint x: 625, startPoint y: 83, endPoint x: 635, endPoint y: 76, distance: 12.1
click at [633, 78] on div "Title For the Love of Portuguese Food / Milena Rodrigues - Bom Dia ... Link Vis…" at bounding box center [368, 314] width 647 height 473
click at [635, 76] on div "Data Ziponline" at bounding box center [658, 67] width 66 height 21
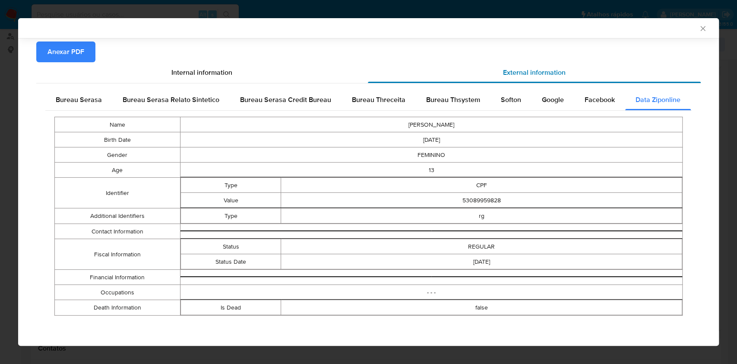
scroll to position [79, 0]
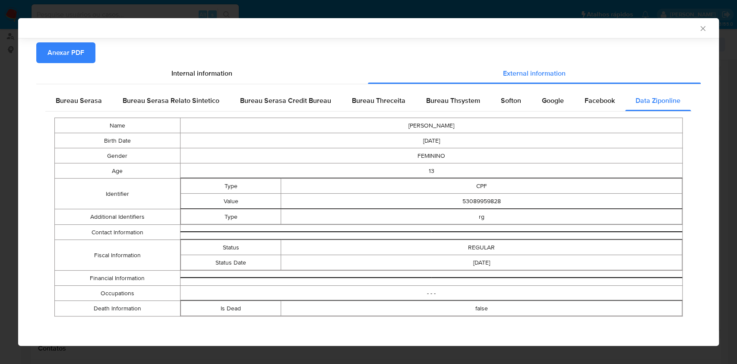
click at [532, 200] on td "53089959828" at bounding box center [481, 201] width 401 height 15
click at [699, 30] on icon "Fechar a janela" at bounding box center [703, 28] width 9 height 9
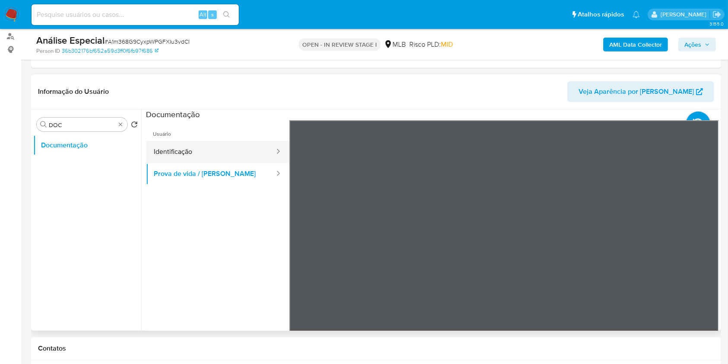
click at [202, 161] on button "Identificação" at bounding box center [211, 152] width 130 height 22
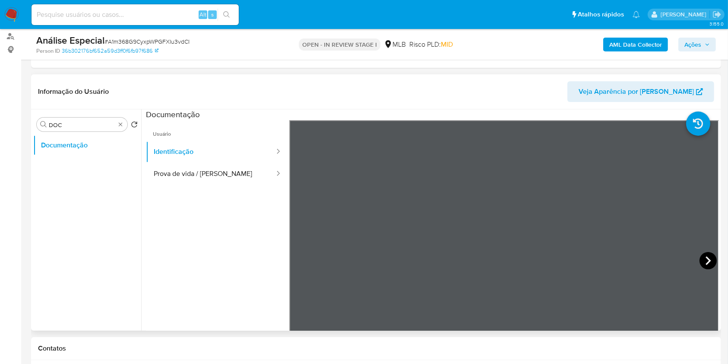
click at [710, 261] on icon at bounding box center [708, 260] width 17 height 17
click at [300, 256] on icon at bounding box center [300, 260] width 17 height 17
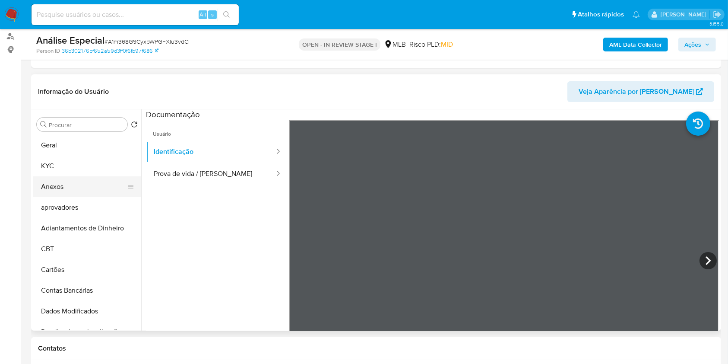
click at [89, 189] on button "Anexos" at bounding box center [83, 186] width 101 height 21
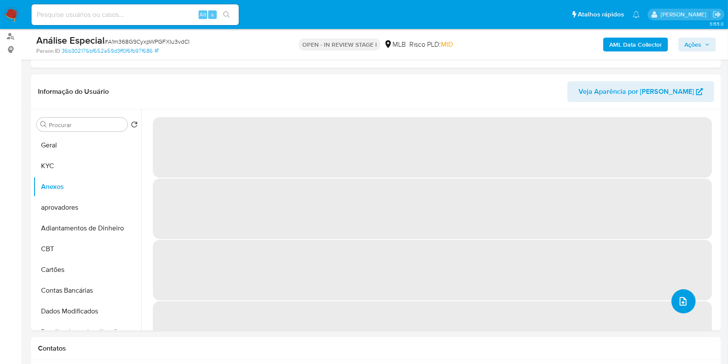
click at [682, 300] on icon "upload-file" at bounding box center [683, 301] width 10 height 10
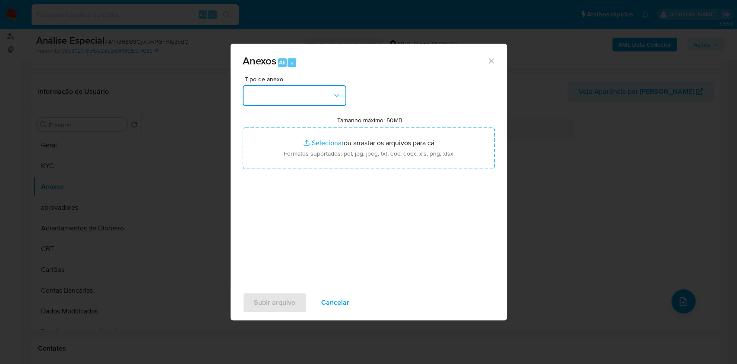
click at [307, 102] on button "button" at bounding box center [295, 95] width 104 height 21
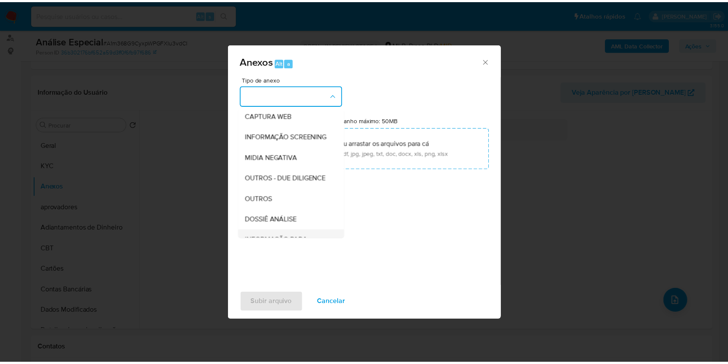
scroll to position [133, 0]
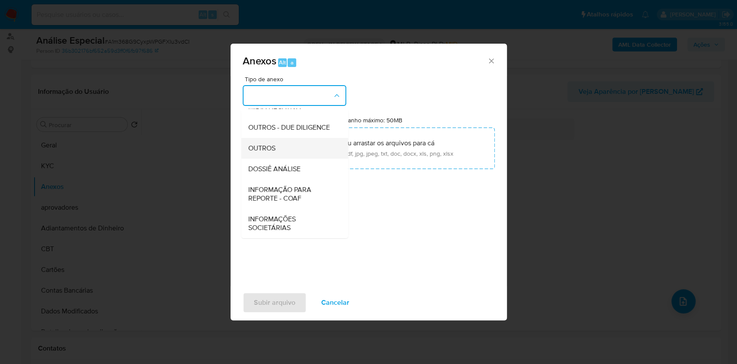
click at [265, 147] on span "OUTROS" at bounding box center [261, 148] width 27 height 9
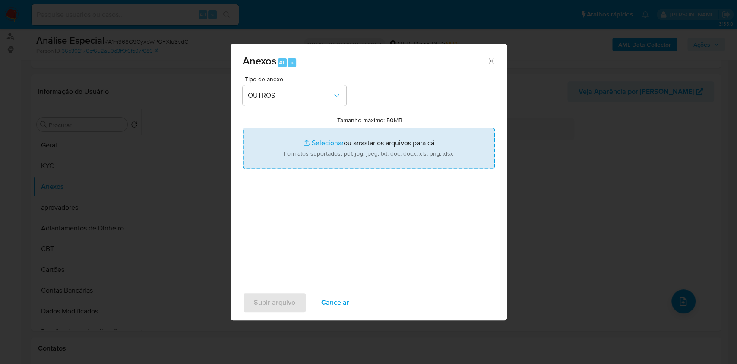
type input "C:\fakepath\SAR - XXXX - CPF 53089959828 - MANUELA RODRIGUES RAMOS.pdf"
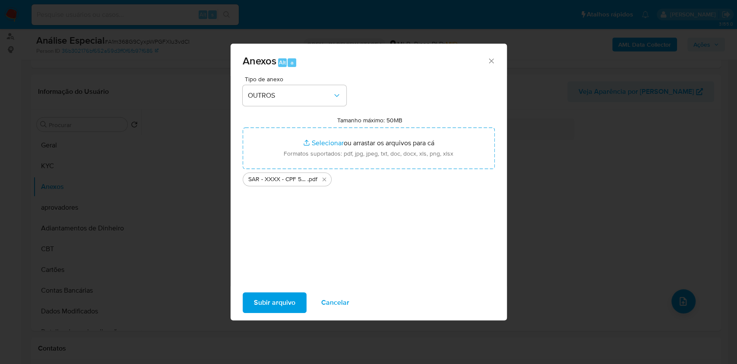
click at [277, 295] on span "Subir arquivo" at bounding box center [274, 302] width 41 height 19
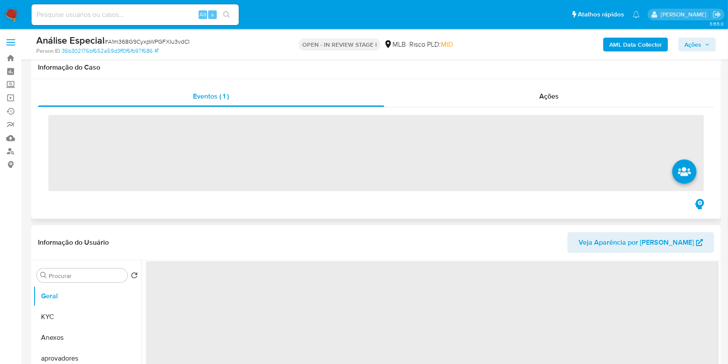
scroll to position [57, 0]
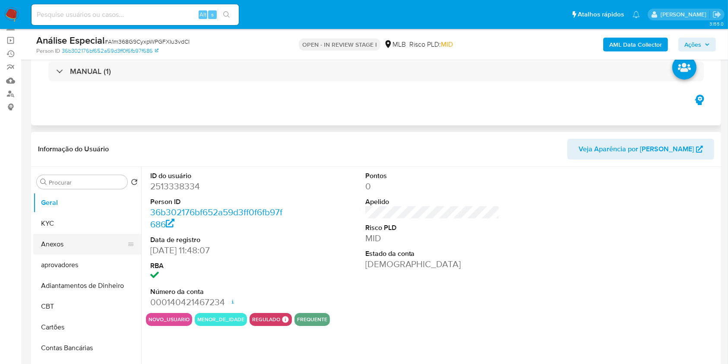
click at [74, 241] on button "Anexos" at bounding box center [83, 244] width 101 height 21
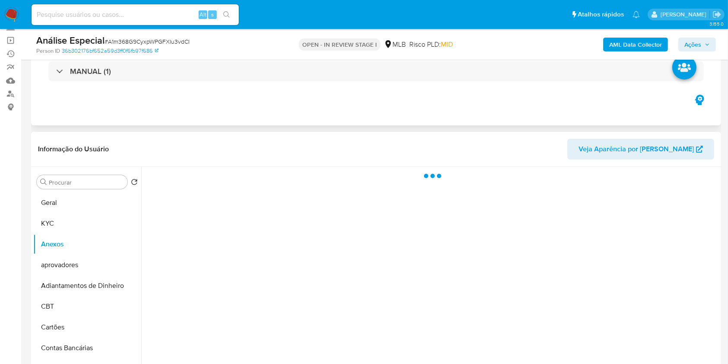
select select "10"
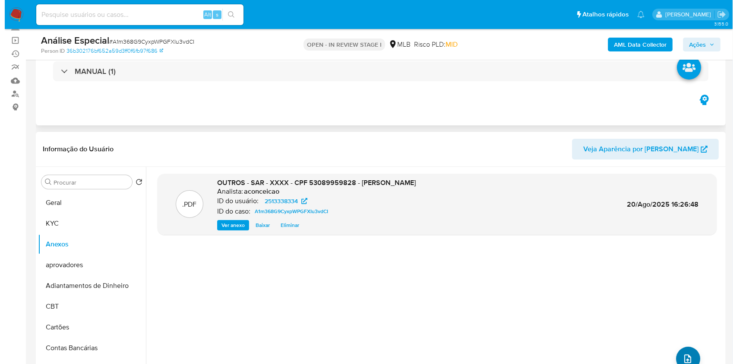
scroll to position [0, 0]
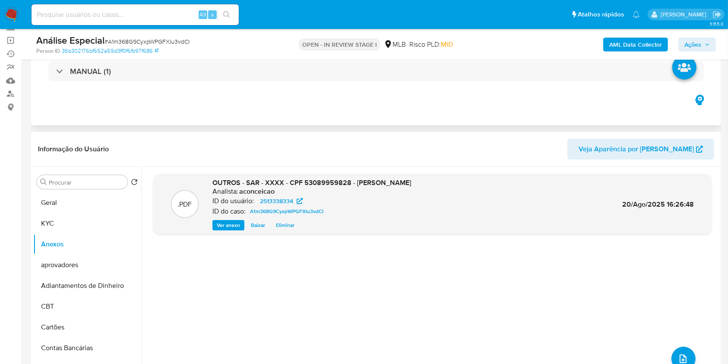
click at [682, 317] on div ".PDF OUTROS - SAR - XXXX - CPF 53089959828 - MANUELA RODRIGUES RAMOS Analista: …" at bounding box center [432, 277] width 559 height 207
click at [683, 356] on icon "upload-file" at bounding box center [683, 358] width 10 height 10
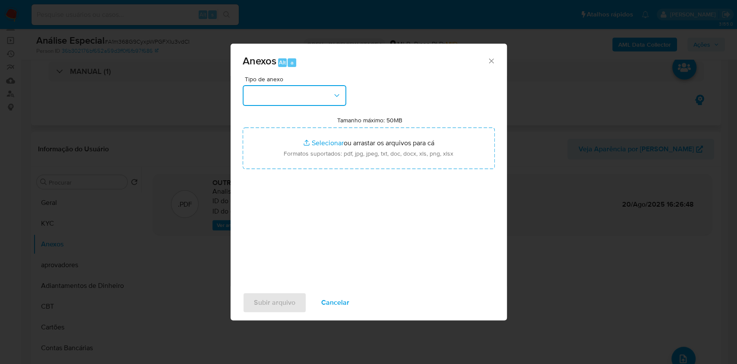
drag, startPoint x: 260, startPoint y: 110, endPoint x: 263, endPoint y: 102, distance: 8.7
click at [260, 99] on button "button" at bounding box center [295, 95] width 104 height 21
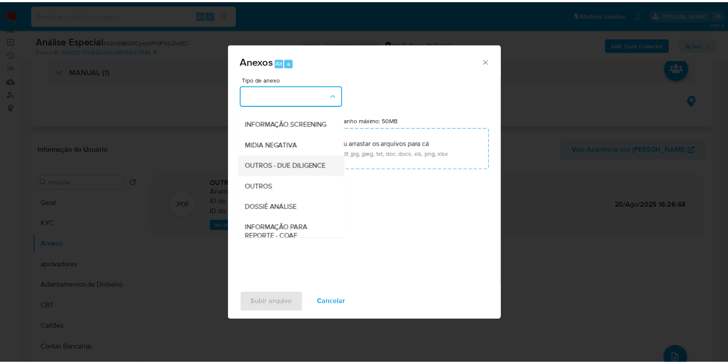
scroll to position [133, 0]
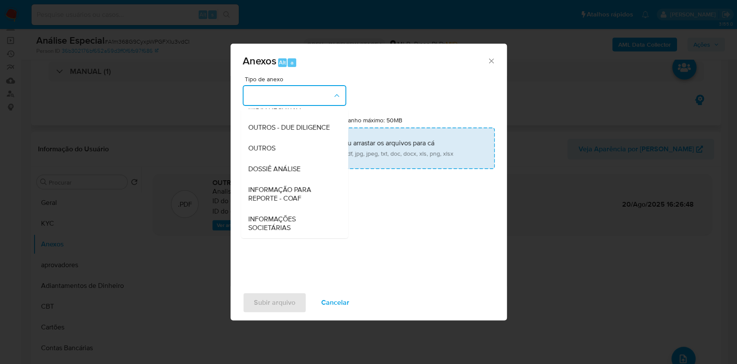
drag, startPoint x: 279, startPoint y: 148, endPoint x: 300, endPoint y: 142, distance: 22.1
click at [282, 147] on div "OUTROS" at bounding box center [292, 148] width 88 height 21
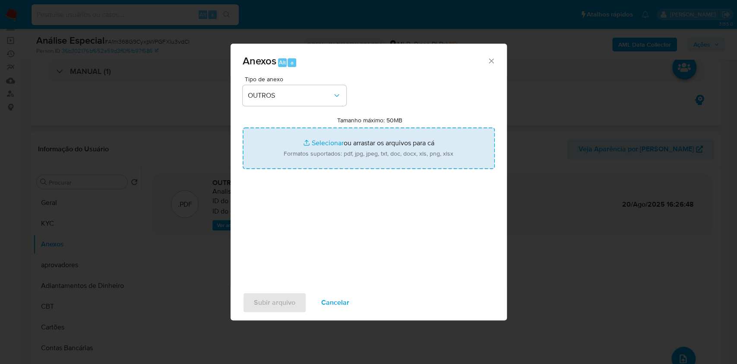
type input "C:\fakepath\Mulan 2513338334_Manuela Rodrigues Ramos 2025_08_19_11_34_44 (1).pdf"
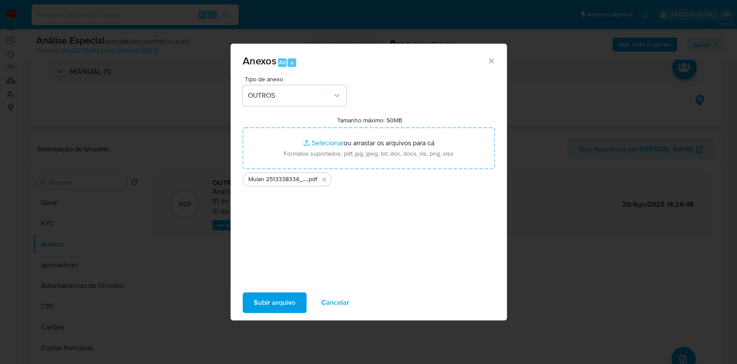
click at [294, 295] on span "Subir arquivo" at bounding box center [274, 302] width 41 height 19
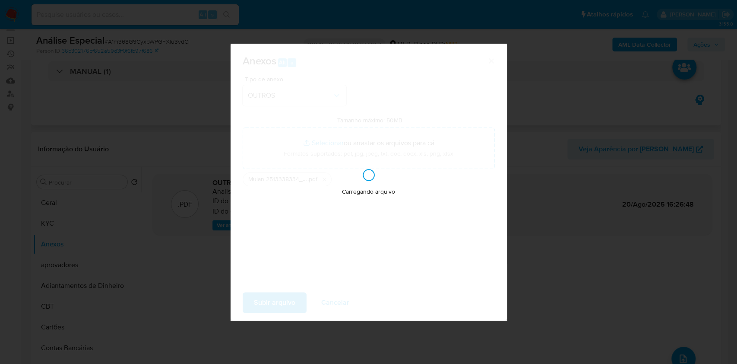
click at [595, 150] on div "Anexos Alt a Tipo de anexo OUTROS Tamanho máximo: 50MB Selecionar arquivos Sele…" at bounding box center [368, 182] width 737 height 364
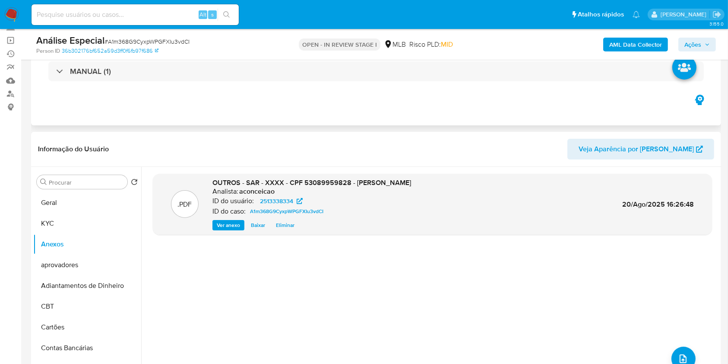
drag, startPoint x: 712, startPoint y: 43, endPoint x: 700, endPoint y: 47, distance: 13.0
click at [712, 43] on button "Ações" at bounding box center [698, 45] width 38 height 14
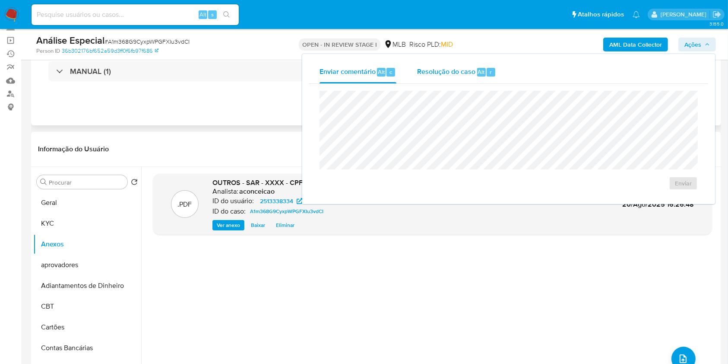
click at [460, 76] on span "Resolução do caso" at bounding box center [446, 72] width 58 height 10
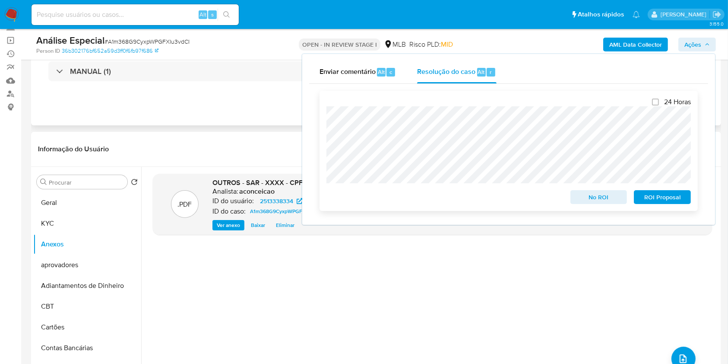
click at [655, 192] on span "ROI Proposal" at bounding box center [662, 197] width 45 height 12
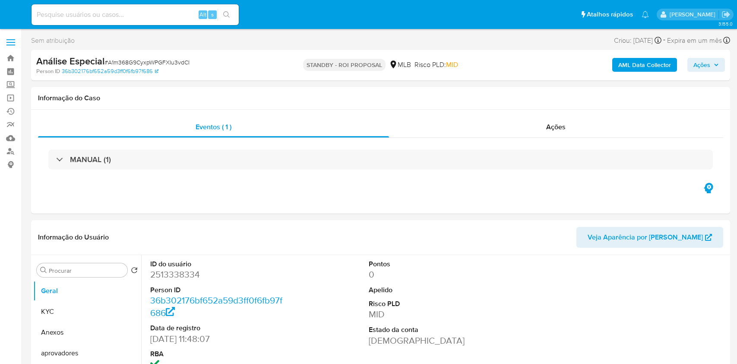
select select "10"
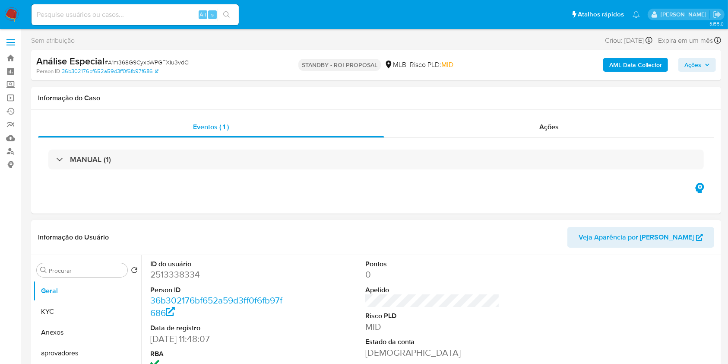
click at [76, 337] on button "Anexos" at bounding box center [87, 332] width 108 height 21
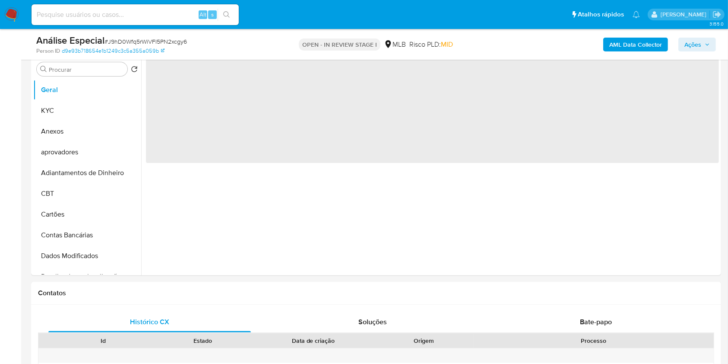
scroll to position [173, 0]
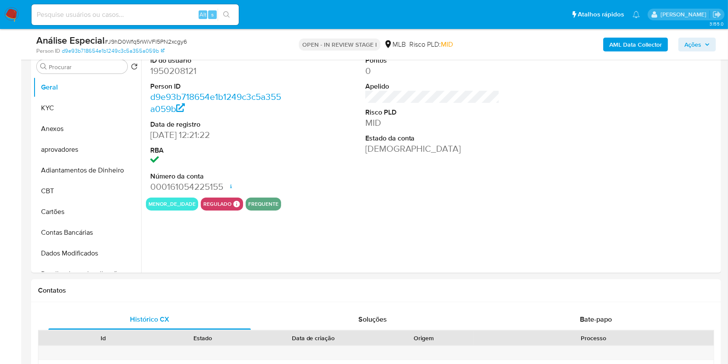
select select "10"
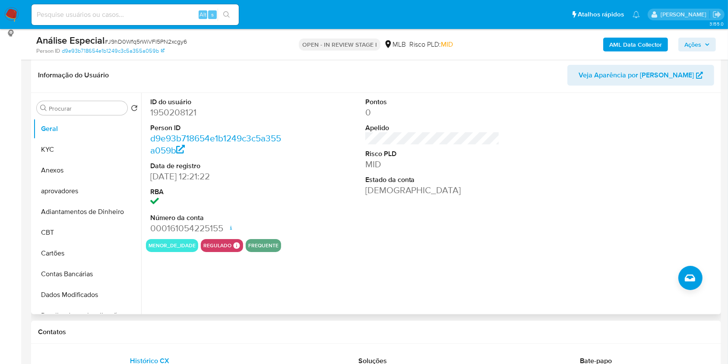
scroll to position [115, 0]
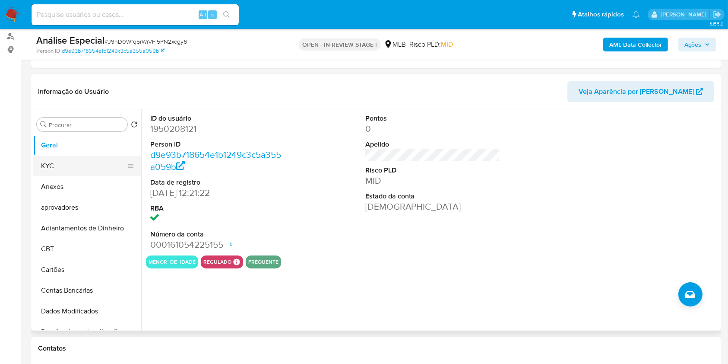
click at [91, 173] on button "KYC" at bounding box center [83, 165] width 101 height 21
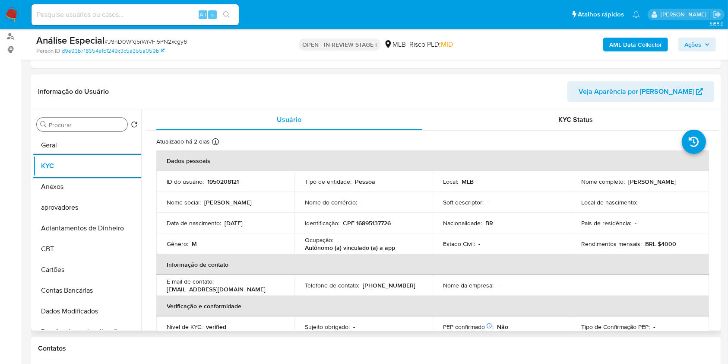
click at [108, 125] on input "Procurar" at bounding box center [86, 125] width 75 height 8
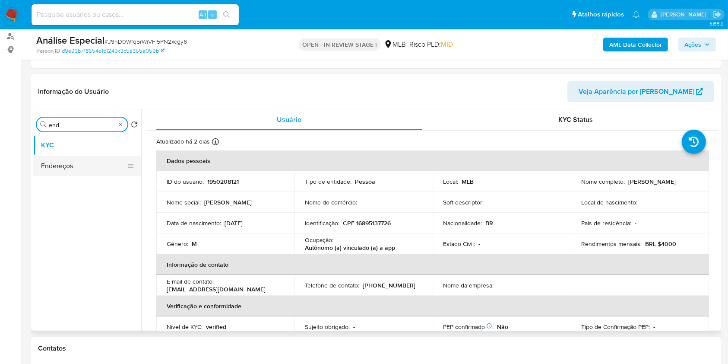
type input "end"
click at [98, 169] on button "Endereços" at bounding box center [83, 165] width 101 height 21
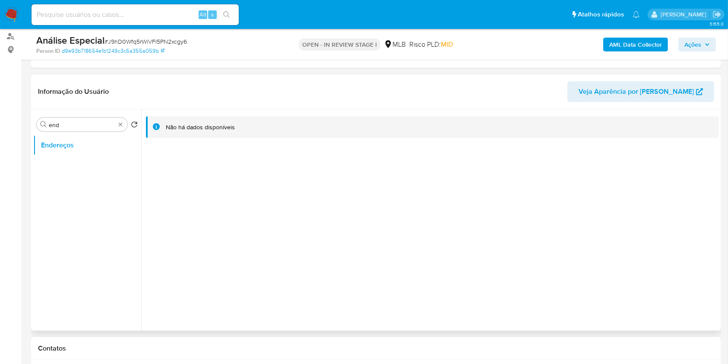
drag, startPoint x: 243, startPoint y: 167, endPoint x: 281, endPoint y: 181, distance: 41.2
click at [245, 167] on div "Não há dados disponíveis" at bounding box center [430, 219] width 578 height 221
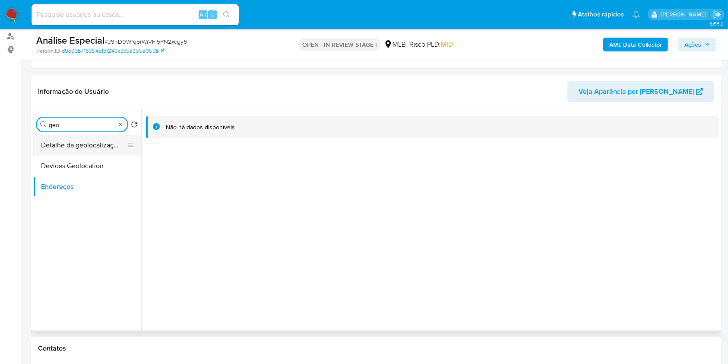
type input "geo"
click at [97, 146] on button "Detalhe da geolocalização" at bounding box center [83, 145] width 101 height 21
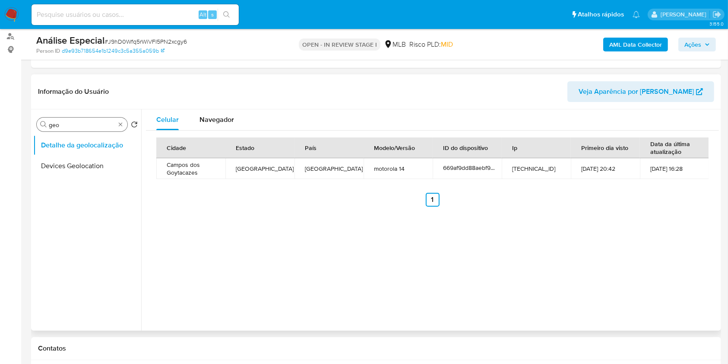
click at [326, 225] on div "Celular Navegador Cidade Estado País Modelo/Versão ID do dispositivo Ip Primeir…" at bounding box center [430, 219] width 578 height 221
click at [220, 111] on div "Navegador" at bounding box center [217, 119] width 35 height 21
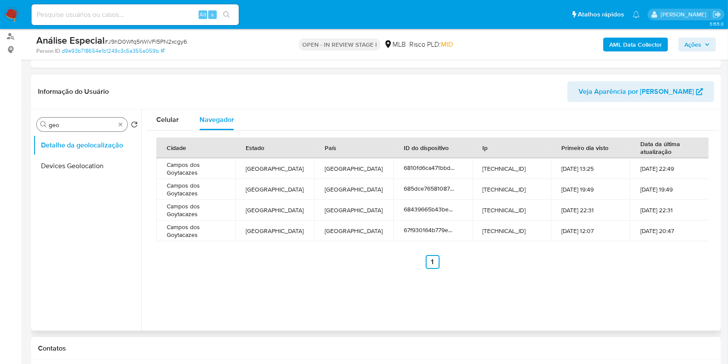
click at [348, 180] on td "Brazil" at bounding box center [353, 189] width 79 height 21
click at [179, 121] on button "Celular" at bounding box center [167, 119] width 43 height 21
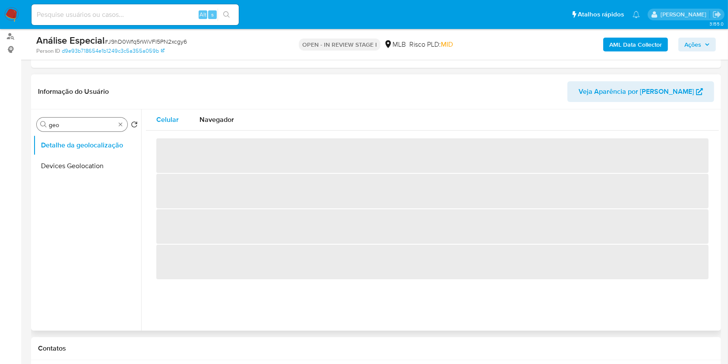
type button "0"
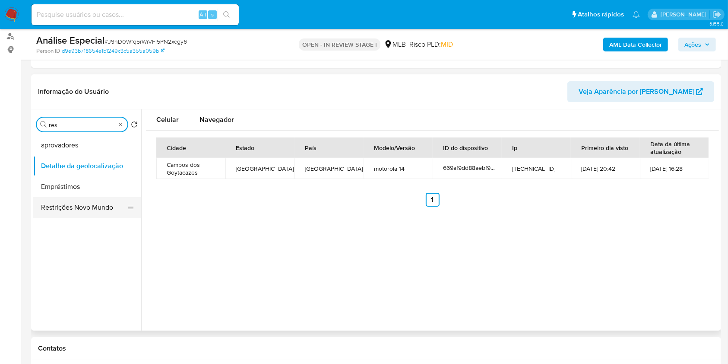
type input "res"
click at [82, 203] on button "Restrições Novo Mundo" at bounding box center [83, 207] width 101 height 21
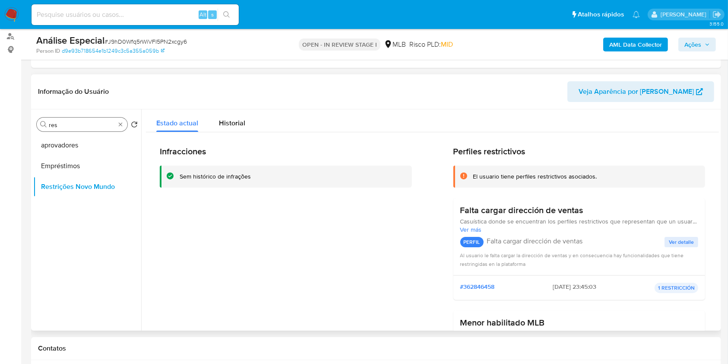
click at [384, 203] on div "Infracciones Sem histórico de infrações" at bounding box center [286, 285] width 252 height 278
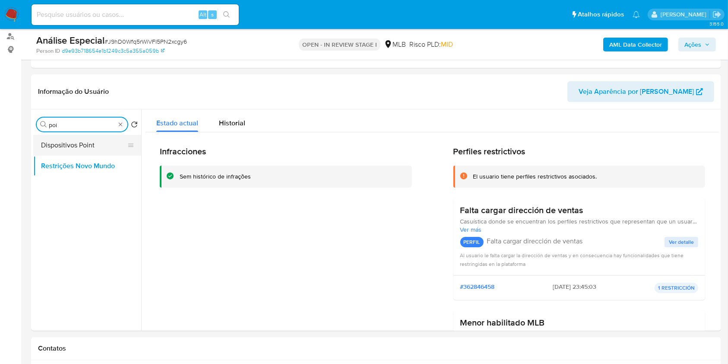
type input "poi"
click at [111, 140] on button "Dispositivos Point" at bounding box center [83, 145] width 101 height 21
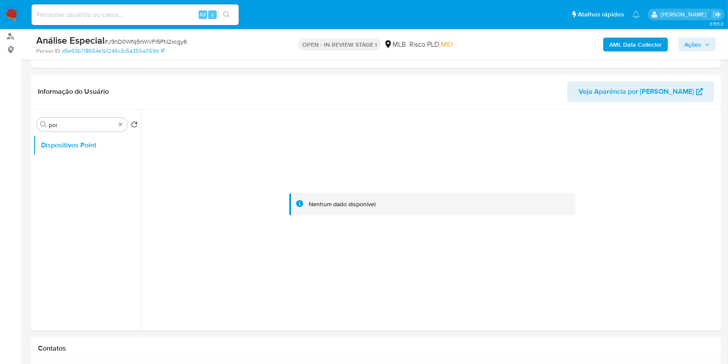
click at [241, 163] on div at bounding box center [432, 204] width 573 height 190
click at [123, 127] on div "Procurar poi" at bounding box center [82, 124] width 91 height 14
type input "doc"
click at [73, 162] on button "Documentação" at bounding box center [83, 165] width 101 height 21
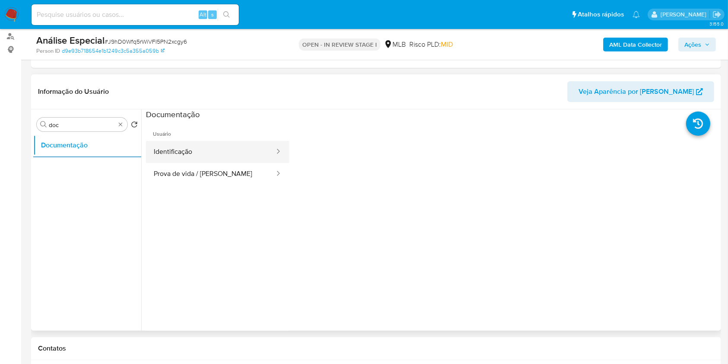
click at [207, 155] on button "Identificação" at bounding box center [211, 152] width 130 height 22
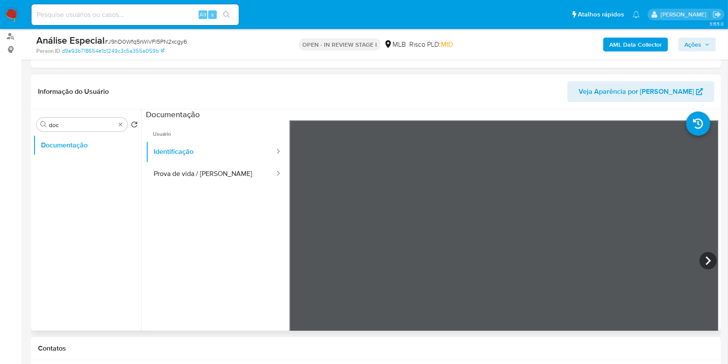
scroll to position [76, 0]
click at [707, 263] on icon at bounding box center [708, 260] width 17 height 17
click at [235, 179] on button "Prova de vida / [PERSON_NAME]" at bounding box center [211, 174] width 130 height 22
click at [121, 128] on div "Procurar doc" at bounding box center [82, 124] width 91 height 14
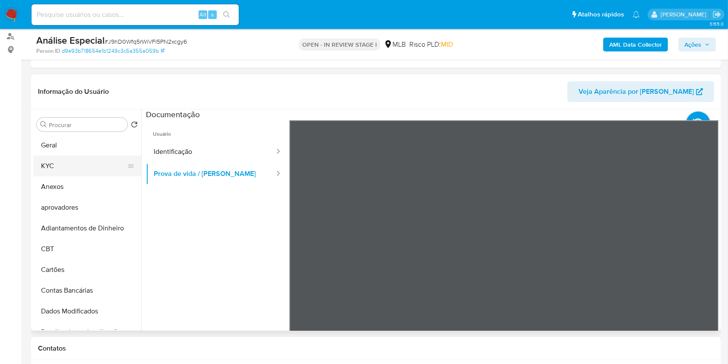
click at [88, 162] on button "KYC" at bounding box center [83, 165] width 101 height 21
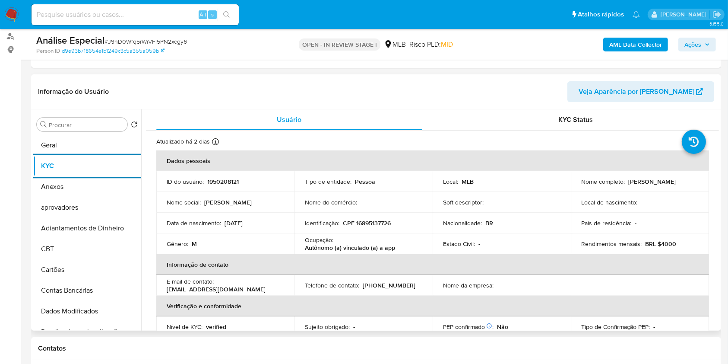
click at [371, 244] on p "Autônomo (a) vinculado (a) a app" at bounding box center [350, 248] width 90 height 8
copy div "Ocupação : Autônomo (a) vinculado (a) a app"
click at [359, 272] on th "Informação de contato" at bounding box center [432, 264] width 553 height 21
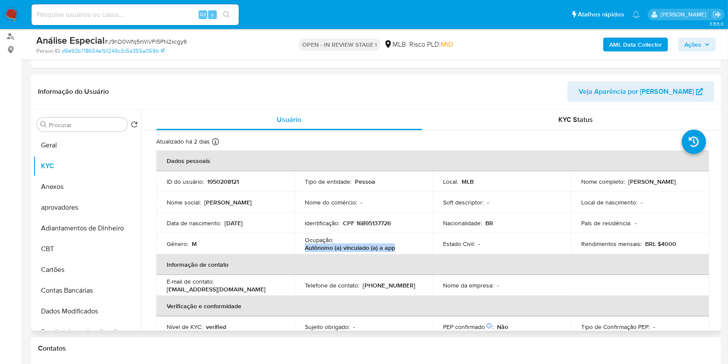
copy p "Autônomo (a) vinculado (a) a app"
drag, startPoint x: 393, startPoint y: 246, endPoint x: 348, endPoint y: 261, distance: 46.8
click at [300, 246] on td "Ocupação : Autônomo (a) vinculado (a) a app" at bounding box center [364, 243] width 138 height 21
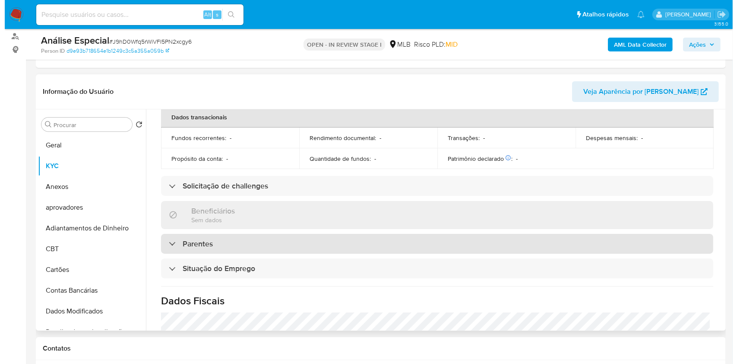
scroll to position [367, 0]
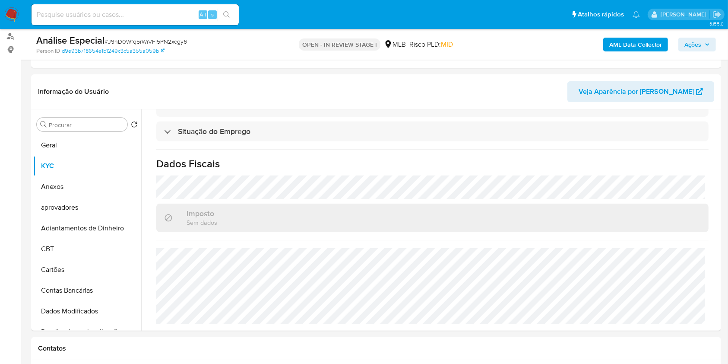
click at [631, 51] on div "AML Data Collector Ações" at bounding box center [604, 44] width 224 height 20
click at [633, 47] on b "AML Data Collector" at bounding box center [635, 45] width 53 height 14
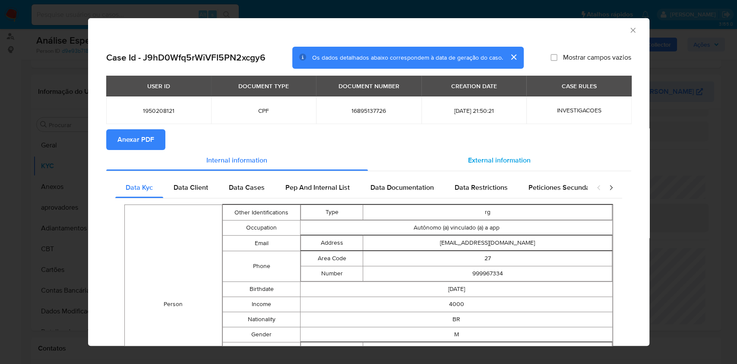
drag, startPoint x: 499, startPoint y: 162, endPoint x: 494, endPoint y: 161, distance: 5.7
click at [499, 161] on span "External information" at bounding box center [499, 160] width 63 height 10
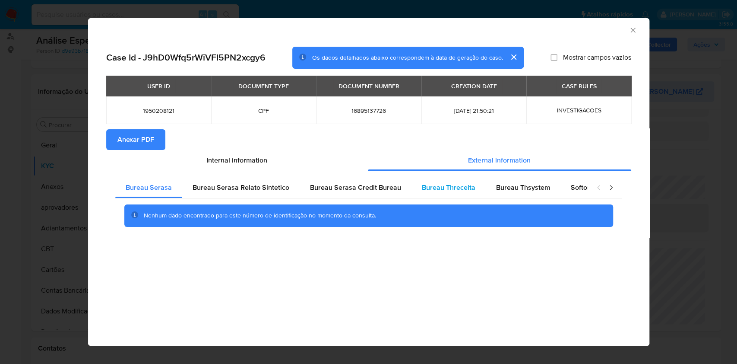
drag, startPoint x: 413, startPoint y: 185, endPoint x: 431, endPoint y: 181, distance: 18.6
click at [415, 184] on div "Bureau Threceita" at bounding box center [449, 187] width 74 height 21
drag, startPoint x: 497, startPoint y: 170, endPoint x: 510, endPoint y: 174, distance: 13.8
click at [498, 170] on div "External information" at bounding box center [499, 160] width 263 height 21
click at [525, 185] on span "Bureau Thsystem" at bounding box center [523, 187] width 54 height 10
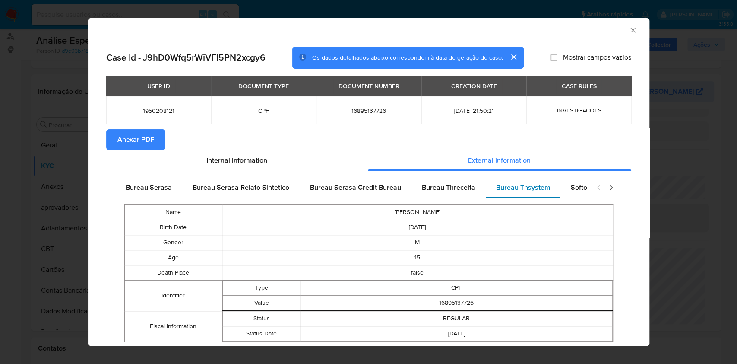
click at [515, 197] on div "Bureau Thsystem" at bounding box center [523, 187] width 75 height 21
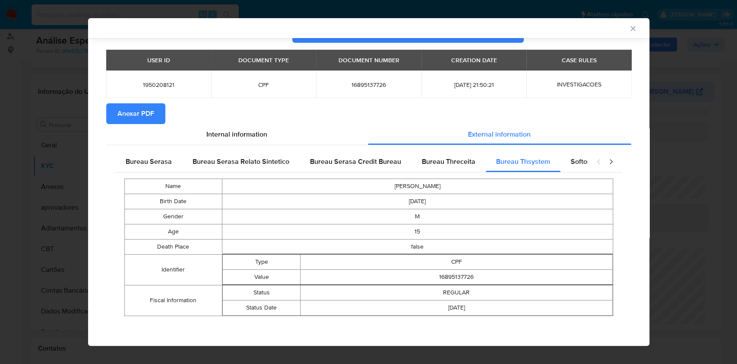
drag, startPoint x: 510, startPoint y: 203, endPoint x: 549, endPoint y: 200, distance: 39.9
click at [511, 203] on td "2009-11-25" at bounding box center [417, 201] width 391 height 15
click at [576, 163] on span "Softon" at bounding box center [581, 161] width 20 height 10
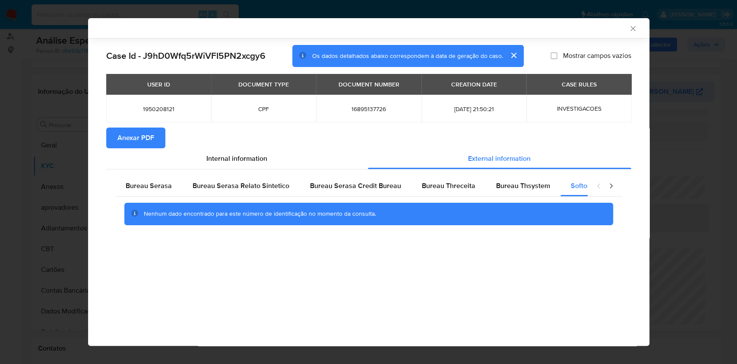
click at [513, 252] on div "Case Id - J9hD0Wfq5rWiVFI5PN2xcgy6 Os dados detalhados abaixo correspondem à da…" at bounding box center [369, 146] width 562 height 217
drag, startPoint x: 605, startPoint y: 194, endPoint x: 613, endPoint y: 188, distance: 9.8
click at [606, 195] on div "closure-recommendation-modal" at bounding box center [605, 185] width 35 height 21
click at [613, 188] on icon "closure-recommendation-modal" at bounding box center [611, 185] width 9 height 9
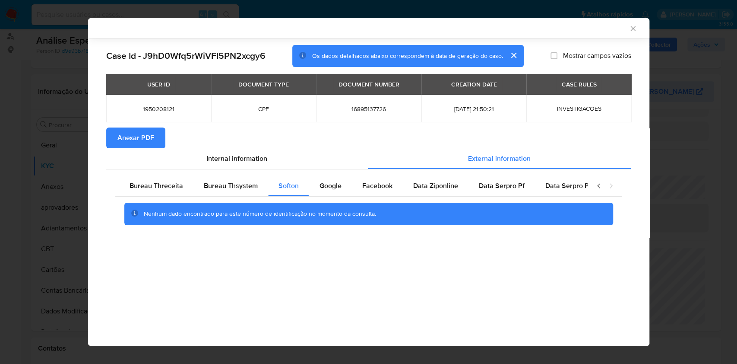
scroll to position [0, 300]
click at [326, 187] on span "Google" at bounding box center [323, 186] width 22 height 10
click at [439, 253] on div "Case Id - J9hD0Wfq5rWiVFI5PN2xcgy6 Os dados detalhados abaixo correspondem à da…" at bounding box center [369, 146] width 562 height 217
click at [413, 243] on div "Case Id - J9hD0Wfq5rWiVFI5PN2xcgy6 Os dados detalhados abaixo correspondem à da…" at bounding box center [369, 146] width 562 height 217
click at [371, 184] on span "Facebook" at bounding box center [370, 186] width 30 height 10
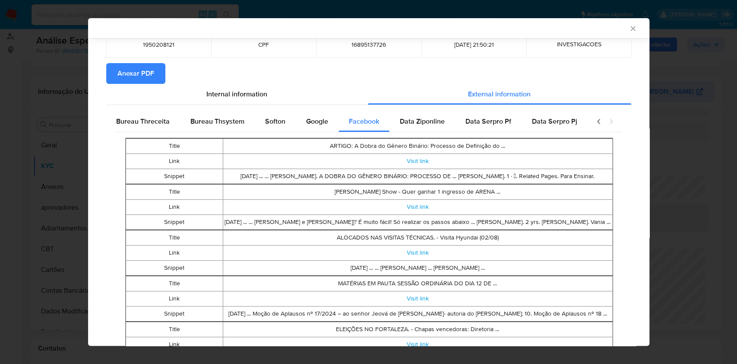
scroll to position [113, 0]
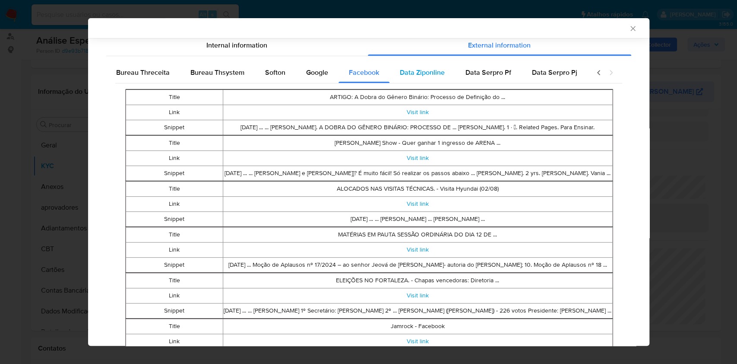
click at [425, 73] on span "Data Ziponline" at bounding box center [422, 72] width 45 height 10
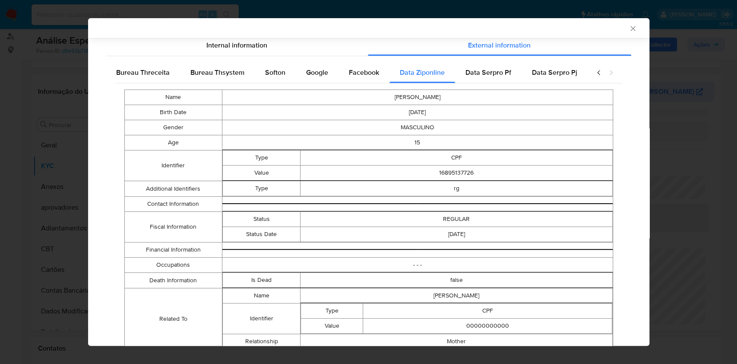
drag, startPoint x: 496, startPoint y: 178, endPoint x: 503, endPoint y: 188, distance: 12.1
click at [499, 183] on tbody "Name PEDRO HENRIQUE ALMEIDA LOIOLA Birth Date 2009-11-25 Gender MASCULINO Age 1…" at bounding box center [368, 220] width 489 height 260
click at [480, 70] on span "Data Serpro Pf" at bounding box center [489, 72] width 46 height 10
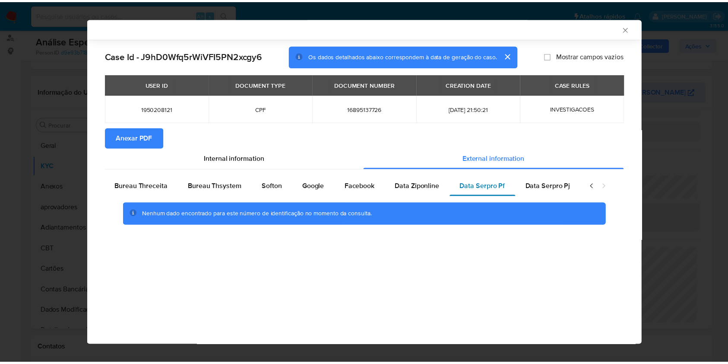
scroll to position [0, 0]
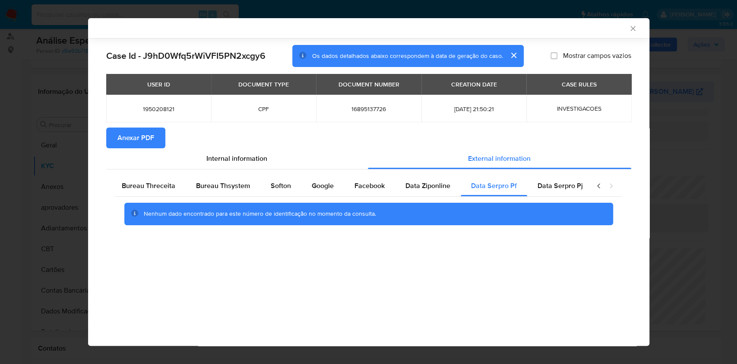
click at [479, 220] on div "Nenhum dado encontrado para este número de identificação no momento da consulta." at bounding box center [368, 214] width 489 height 22
click at [556, 190] on span "Data Serpro Pj" at bounding box center [560, 186] width 45 height 10
click at [560, 262] on div "AML Data Collector Case Id - J9hD0Wfq5rWiVFI5PN2xcgy6 Os dados detalhados abaix…" at bounding box center [369, 181] width 562 height 327
click at [629, 33] on div "AML Data Collector" at bounding box center [369, 28] width 562 height 20
click at [633, 30] on icon "Fechar a janela" at bounding box center [633, 28] width 9 height 9
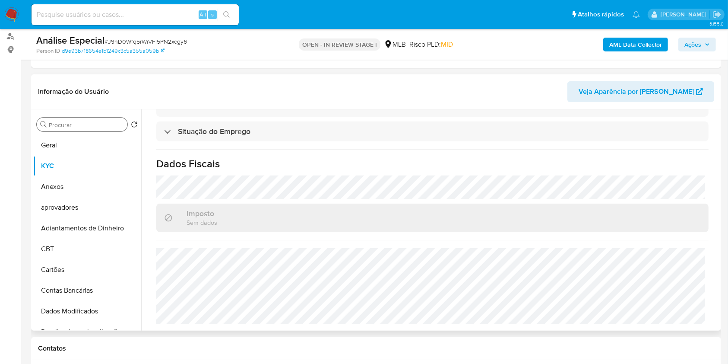
click at [113, 127] on input "Procurar" at bounding box center [86, 125] width 75 height 8
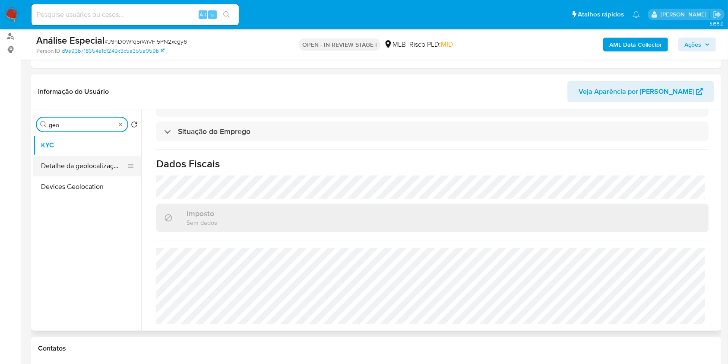
type input "geo"
click at [102, 171] on button "Detalhe da geolocalização" at bounding box center [83, 165] width 101 height 21
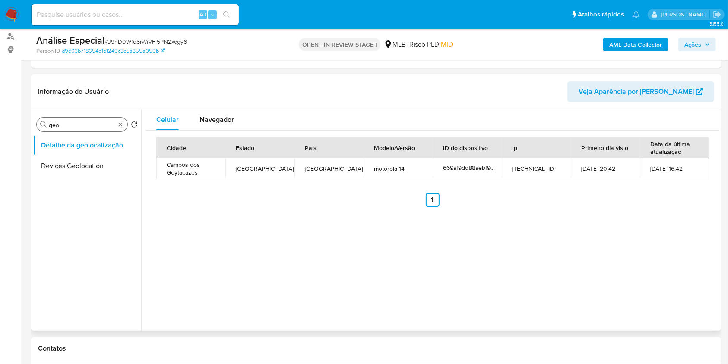
click at [118, 118] on div "Procurar geo" at bounding box center [82, 124] width 91 height 14
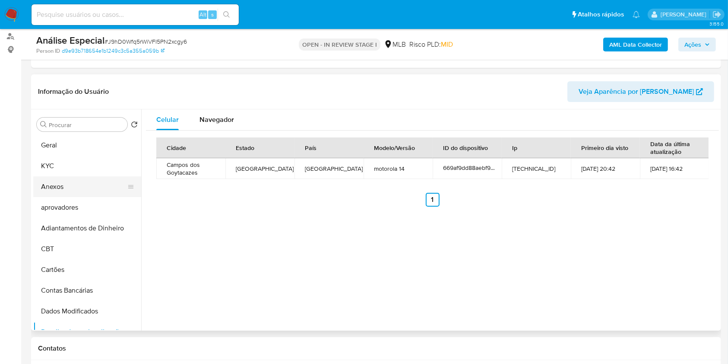
click at [57, 190] on button "Anexos" at bounding box center [83, 186] width 101 height 21
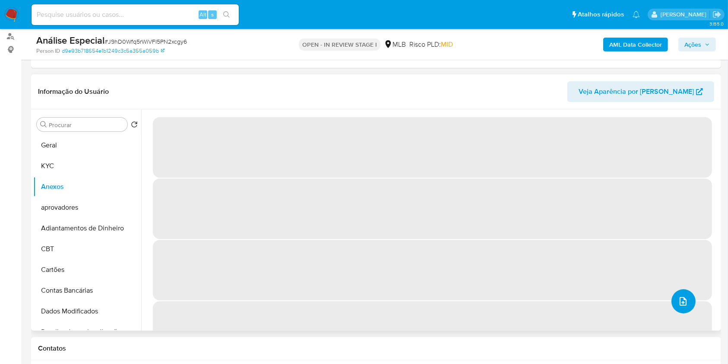
click at [678, 296] on icon "upload-file" at bounding box center [683, 301] width 10 height 10
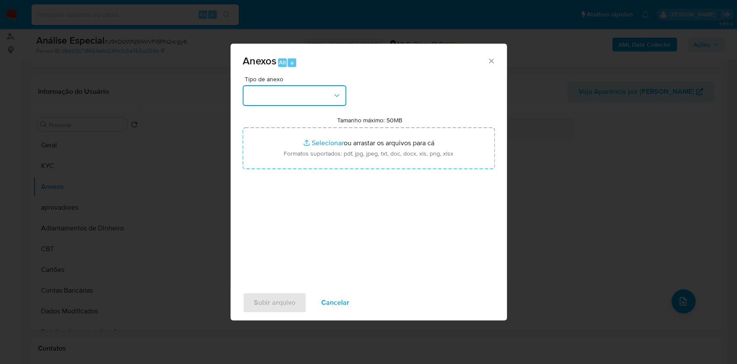
click at [304, 101] on button "button" at bounding box center [295, 95] width 104 height 21
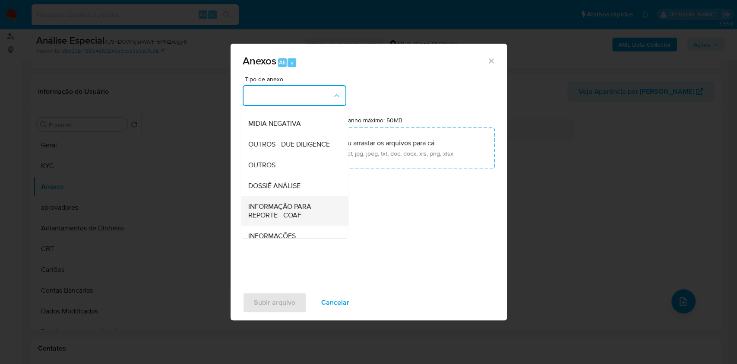
scroll to position [133, 0]
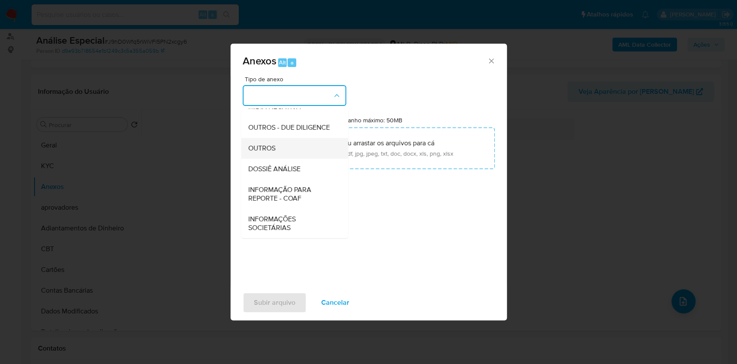
click at [281, 150] on div "OUTROS" at bounding box center [292, 148] width 88 height 21
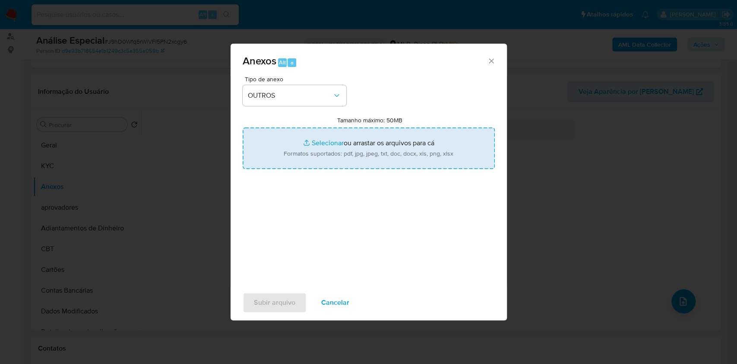
type input "C:\fakepath\SAR - XXX- CPF 16895137726 - PEDRO HENRIQUE ALMEIDA LOIOLA.pdf"
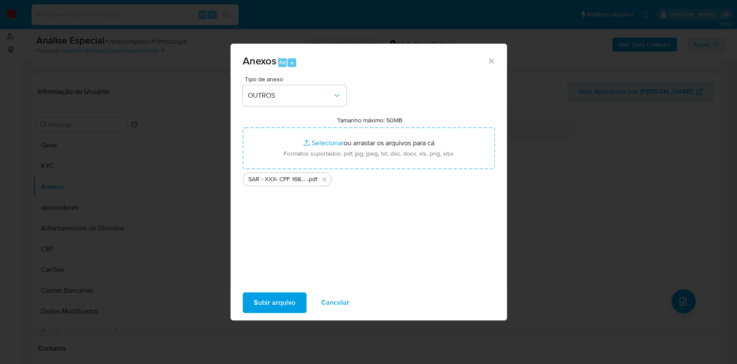
click at [286, 301] on span "Subir arquivo" at bounding box center [274, 302] width 41 height 19
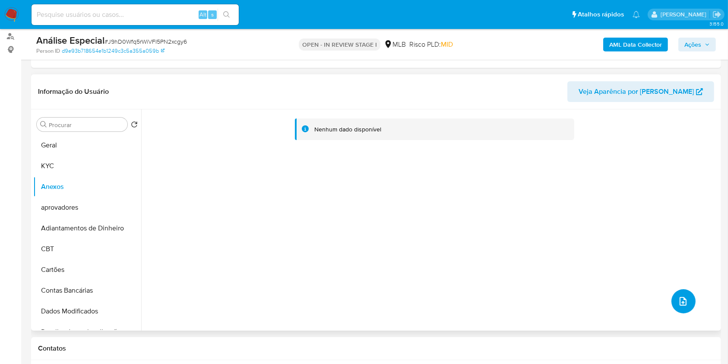
click at [686, 303] on button "upload-file" at bounding box center [684, 301] width 24 height 24
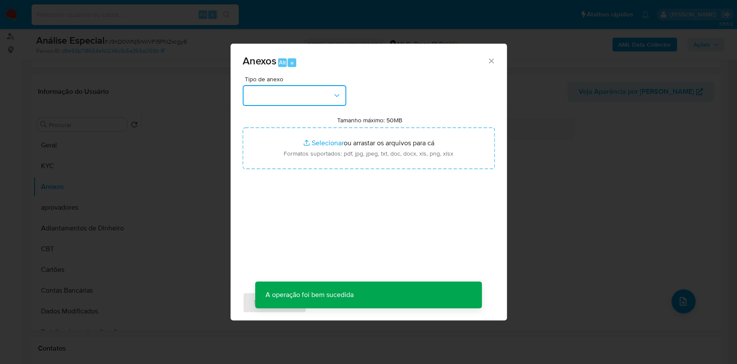
click at [319, 101] on button "button" at bounding box center [295, 95] width 104 height 21
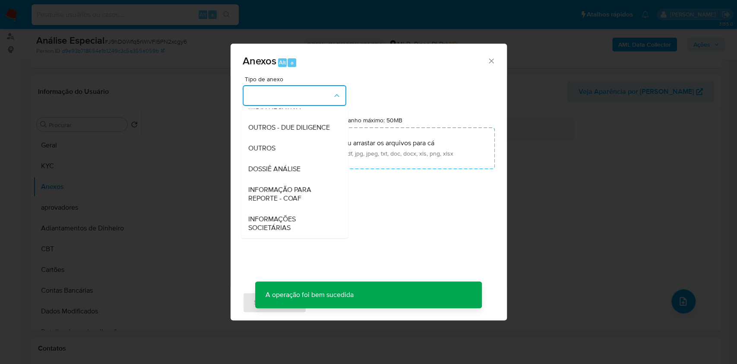
click at [615, 189] on div "Anexos Alt a Tipo de anexo CAPTURA BUREAU CAPTURA DOWJONES CAPTURA GOOGLE CAPTU…" at bounding box center [368, 182] width 737 height 364
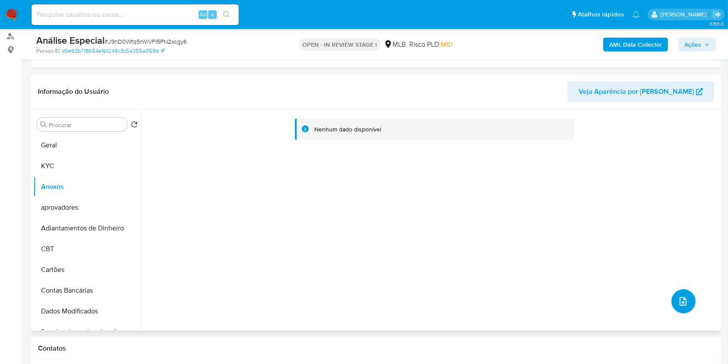
click at [685, 302] on button "upload-file" at bounding box center [684, 301] width 24 height 24
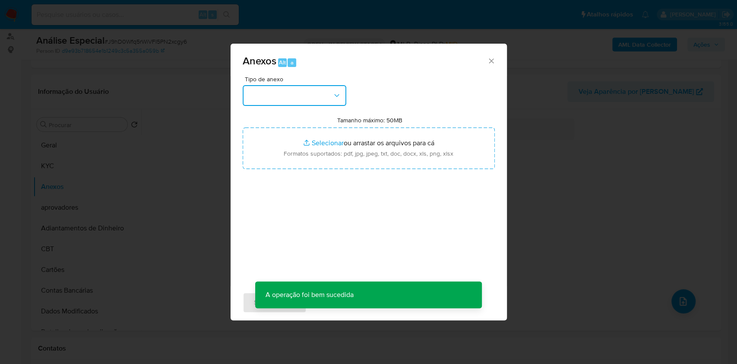
click at [311, 92] on button "button" at bounding box center [295, 95] width 104 height 21
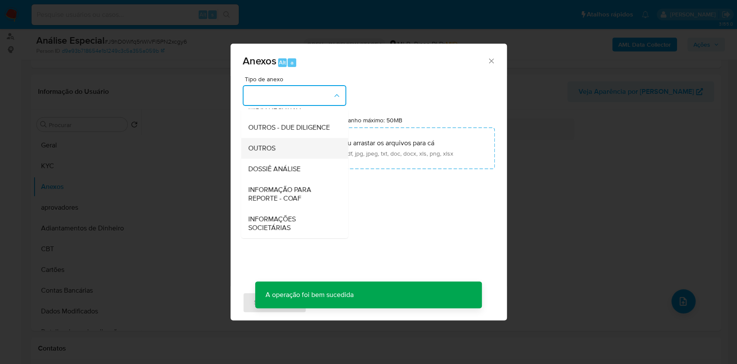
click at [288, 154] on div "OUTROS" at bounding box center [292, 148] width 88 height 21
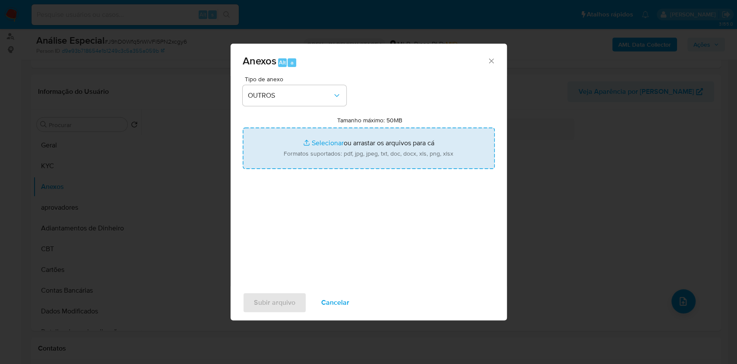
type input "C:\fakepath\Mulan 1950208121_Pedro Henrique Almeida Loiola 2025_08_19_11_27_01 …"
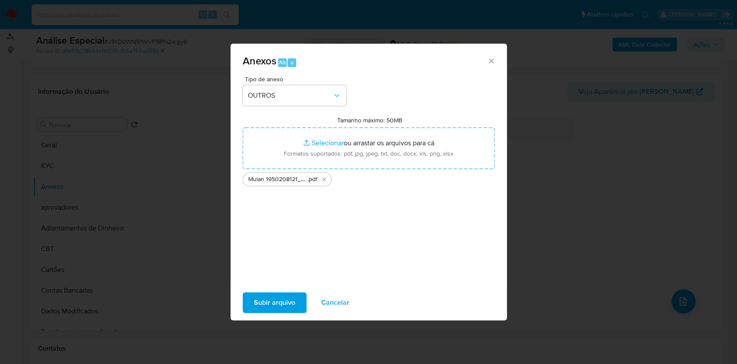
click at [287, 298] on span "Subir arquivo" at bounding box center [274, 302] width 41 height 19
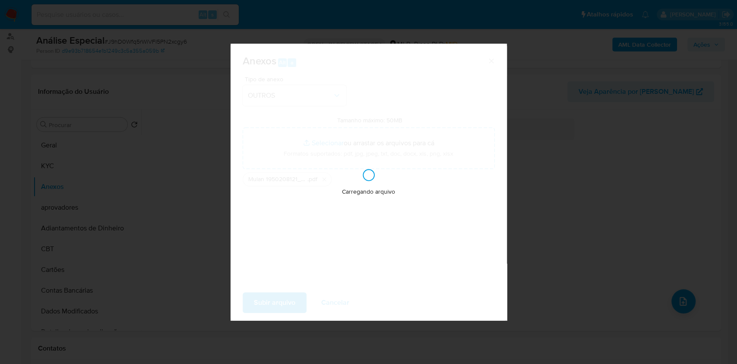
click at [599, 148] on div "Anexos Alt a Tipo de anexo OUTROS Tamanho máximo: 50MB Selecionar arquivos Sele…" at bounding box center [368, 182] width 737 height 364
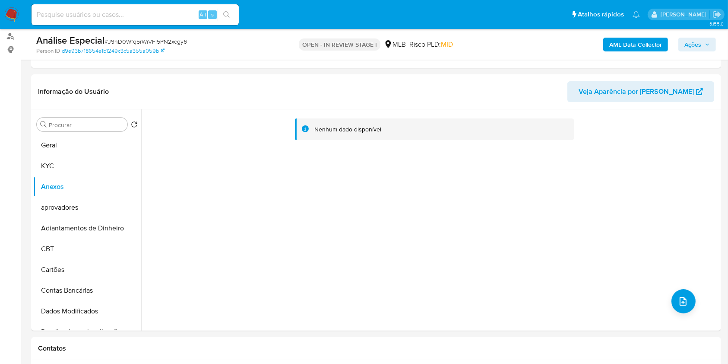
click at [695, 38] on span "Ações" at bounding box center [693, 45] width 17 height 14
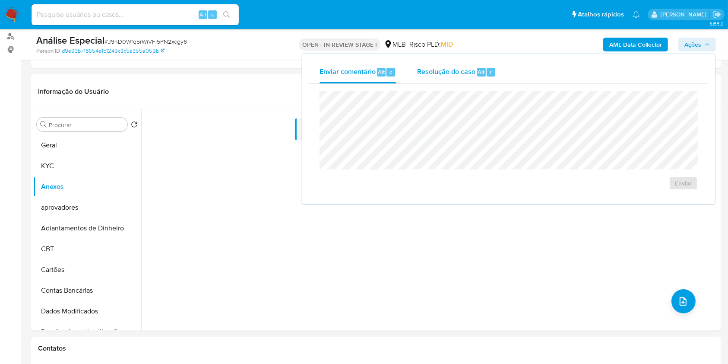
click at [469, 74] on span "Resolução do caso" at bounding box center [446, 72] width 58 height 10
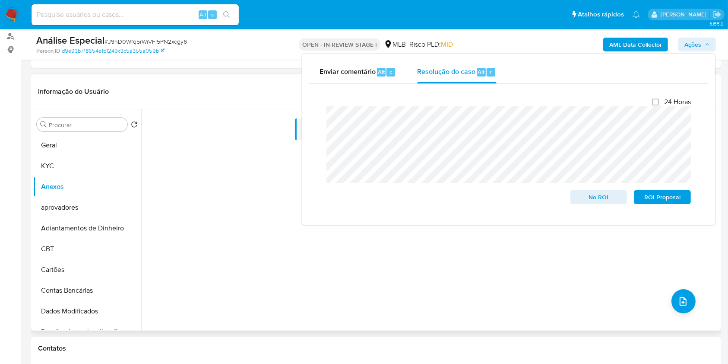
click at [273, 144] on div "Nenhum dado disponível" at bounding box center [432, 133] width 559 height 35
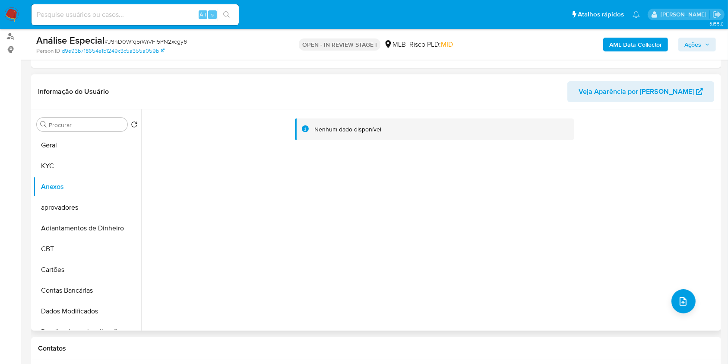
click at [692, 300] on div "Nenhum dado disponível" at bounding box center [430, 219] width 578 height 221
click at [686, 301] on button "upload-file" at bounding box center [684, 301] width 24 height 24
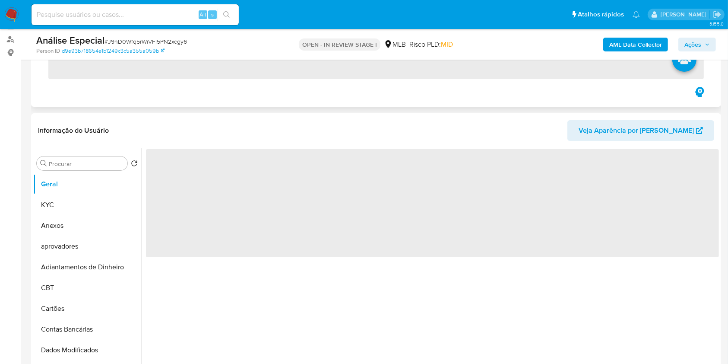
scroll to position [115, 0]
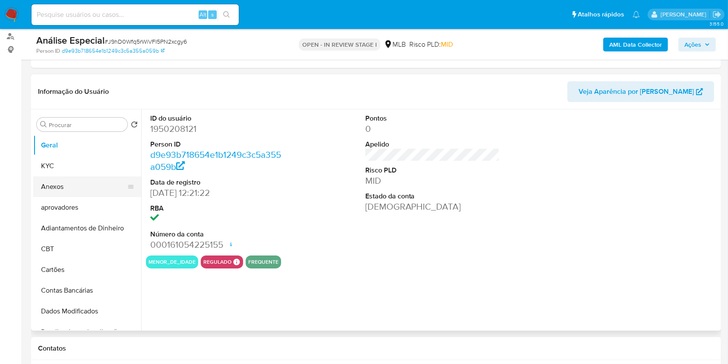
click at [80, 185] on button "Anexos" at bounding box center [83, 186] width 101 height 21
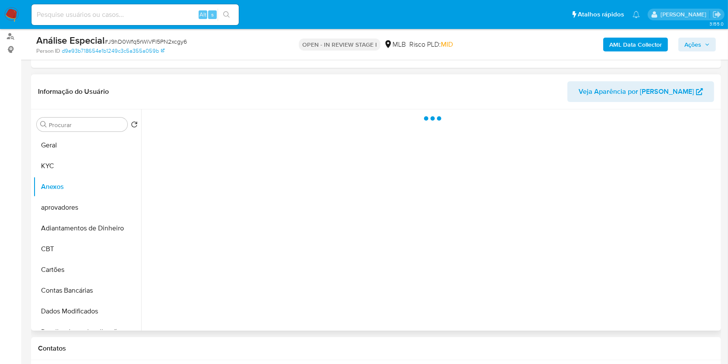
select select "10"
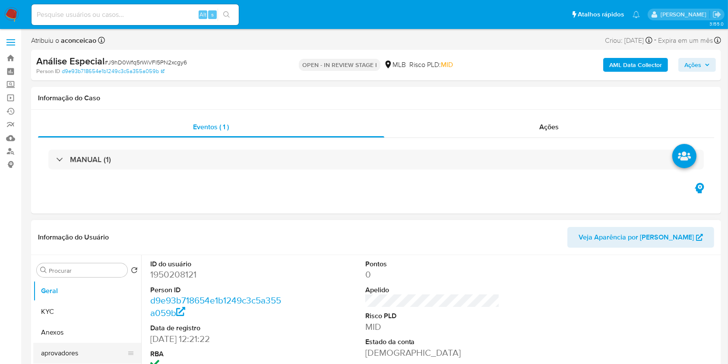
click at [97, 345] on button "aprovadores" at bounding box center [83, 353] width 101 height 21
select select "10"
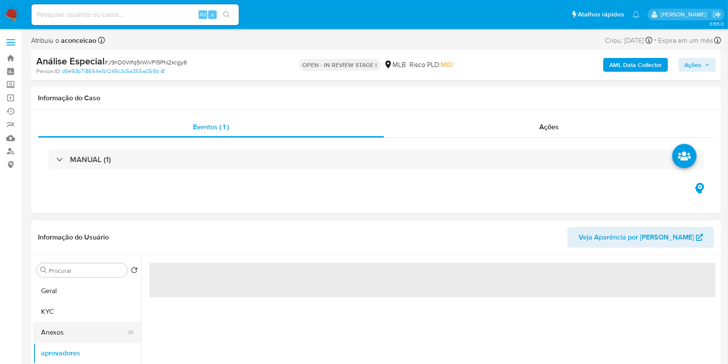
click at [100, 333] on button "Anexos" at bounding box center [83, 332] width 101 height 21
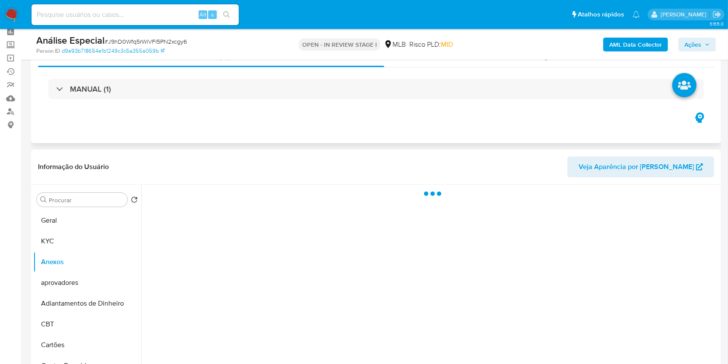
scroll to position [57, 0]
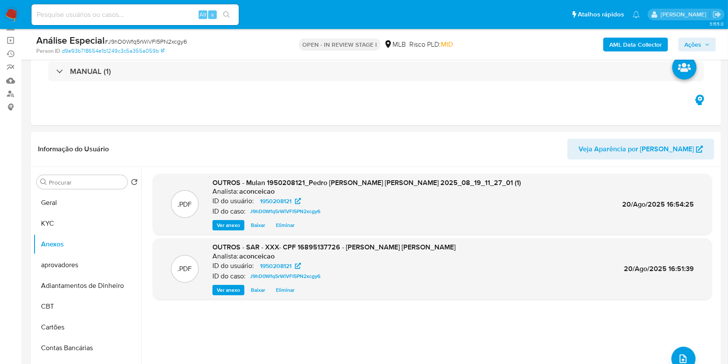
click at [694, 44] on span "Ações" at bounding box center [693, 45] width 17 height 14
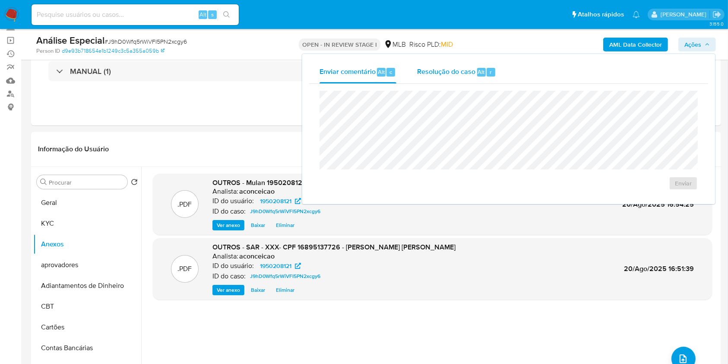
click at [464, 74] on span "Resolução do caso" at bounding box center [446, 72] width 58 height 10
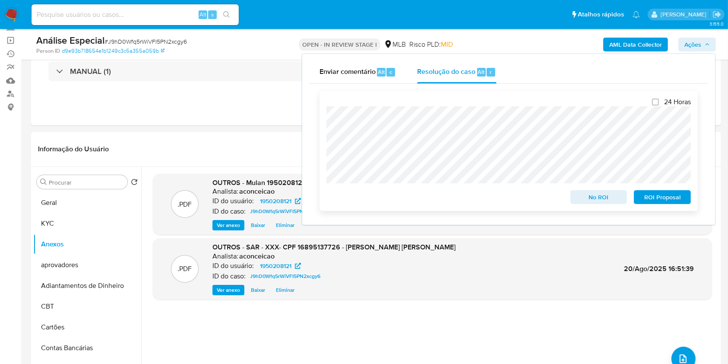
click at [667, 201] on span "ROI Proposal" at bounding box center [662, 197] width 45 height 12
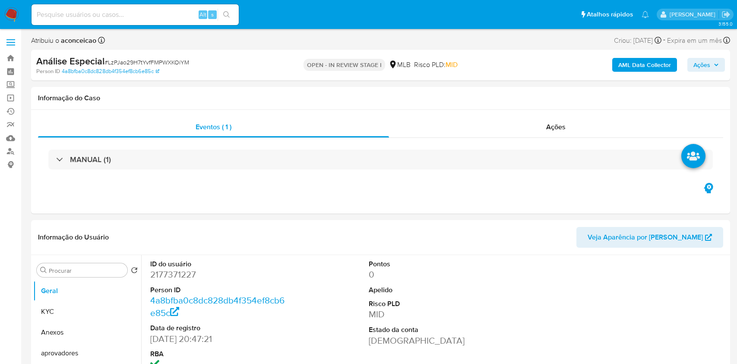
select select "10"
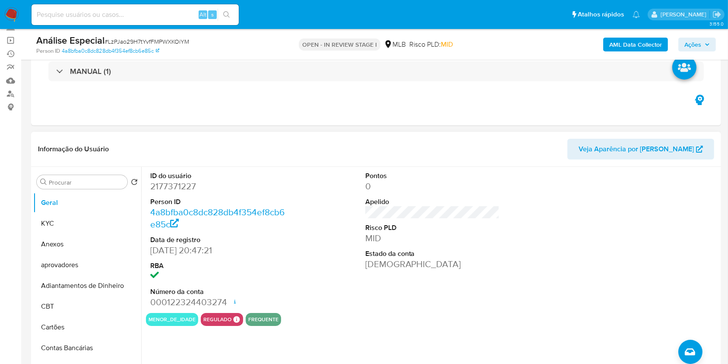
scroll to position [115, 0]
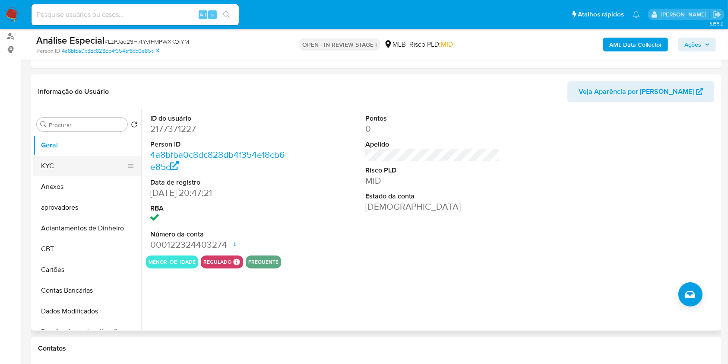
click at [76, 168] on button "KYC" at bounding box center [83, 165] width 101 height 21
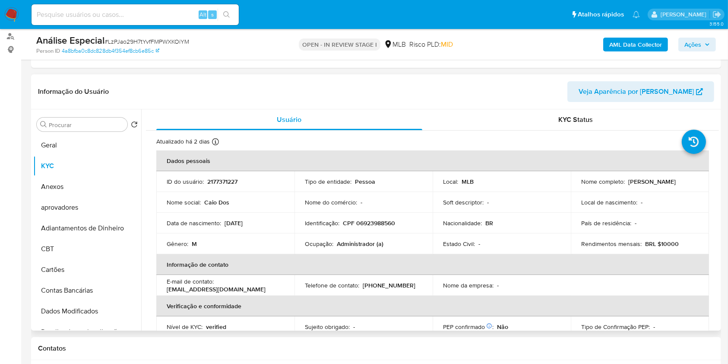
click at [401, 220] on div "Identificação : CPF 06923988560" at bounding box center [363, 223] width 117 height 8
click at [365, 247] on td "Ocupação : Administrador (a)" at bounding box center [364, 243] width 138 height 21
click at [365, 244] on p "Administrador (a)" at bounding box center [360, 244] width 47 height 8
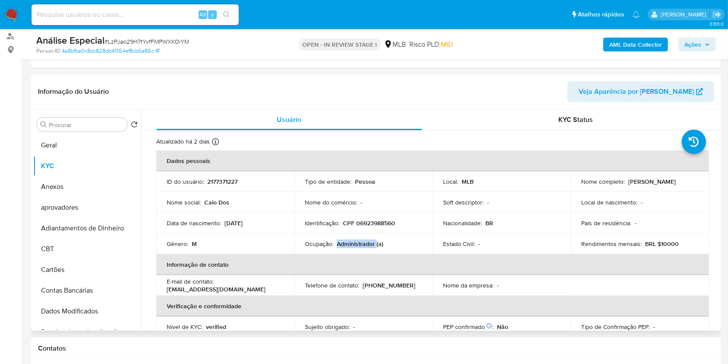
copy p "Administrador"
click at [83, 123] on input "Procurar" at bounding box center [86, 125] width 75 height 8
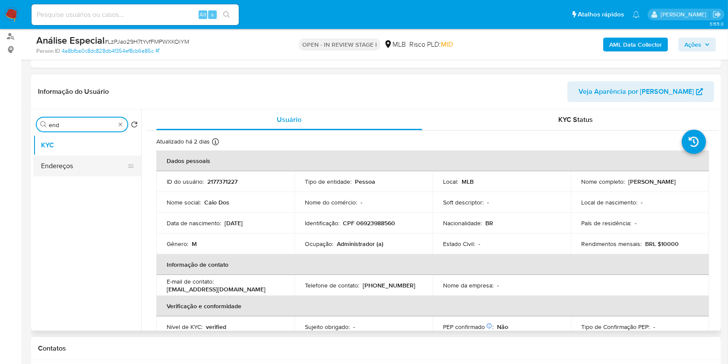
type input "end"
click at [78, 167] on button "Endereços" at bounding box center [83, 165] width 101 height 21
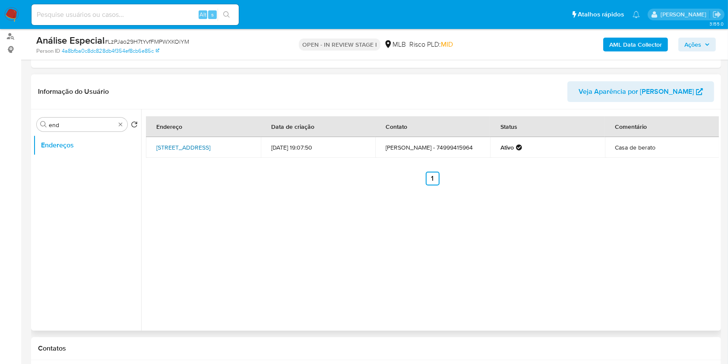
click at [209, 150] on link "Rua Da Liberdade 65, Curaçá, Bahia, 48930000, Brasil 65" at bounding box center [183, 147] width 54 height 9
click at [122, 127] on div "Procurar end" at bounding box center [82, 124] width 91 height 14
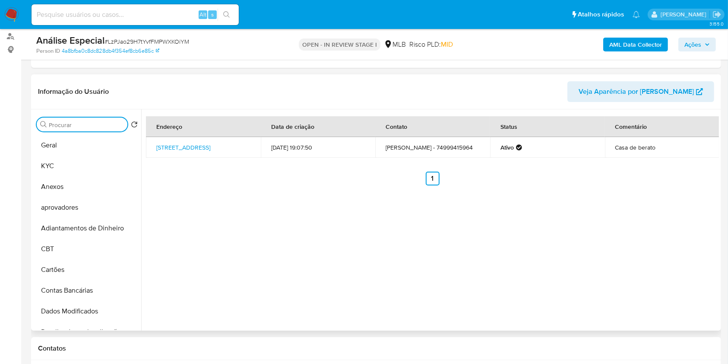
click at [113, 127] on input "Procurar" at bounding box center [86, 125] width 75 height 8
type input "f"
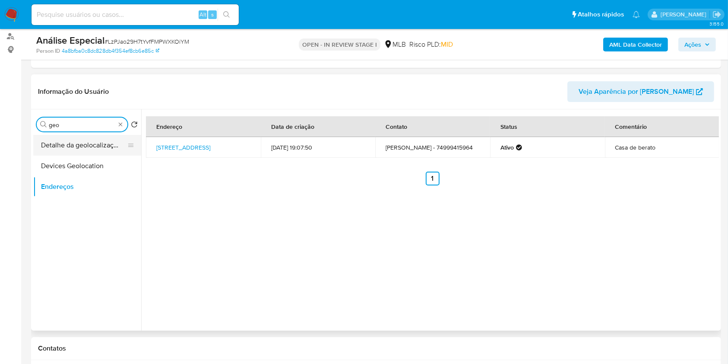
type input "geo"
drag, startPoint x: 108, startPoint y: 149, endPoint x: 305, endPoint y: 49, distance: 221.2
click at [110, 149] on button "Detalhe da geolocalização" at bounding box center [87, 145] width 108 height 21
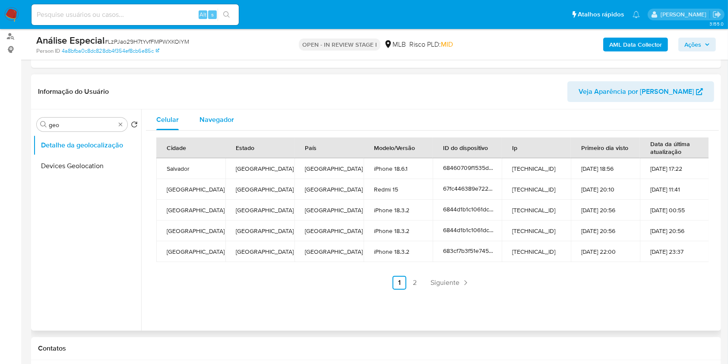
click at [216, 119] on span "Navegador" at bounding box center [217, 119] width 35 height 10
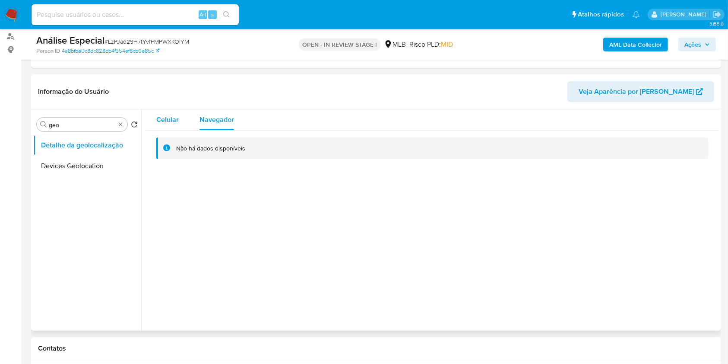
click at [167, 123] on span "Celular" at bounding box center [167, 119] width 22 height 10
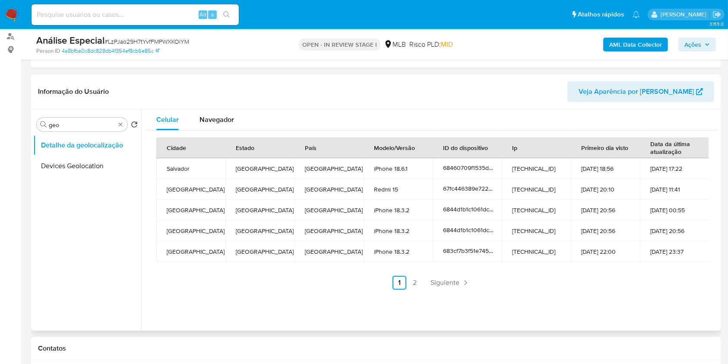
click at [176, 168] on td "Salvador" at bounding box center [190, 168] width 69 height 21
copy td "Salvador"
copy td "Santa Maria da Boa Vista"
drag, startPoint x: 192, startPoint y: 192, endPoint x: 166, endPoint y: 187, distance: 26.3
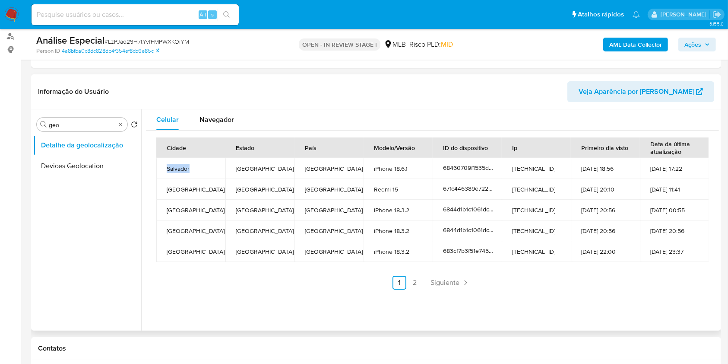
click at [166, 187] on td "Santa Maria da Boa Vista" at bounding box center [190, 189] width 69 height 21
click at [200, 194] on td "Santa Maria da Boa Vista" at bounding box center [190, 189] width 69 height 21
copy td "Santa Maria da Boa Vista"
drag, startPoint x: 191, startPoint y: 195, endPoint x: 463, endPoint y: 63, distance: 301.7
click at [158, 187] on td "Santa Maria da Boa Vista" at bounding box center [190, 189] width 69 height 21
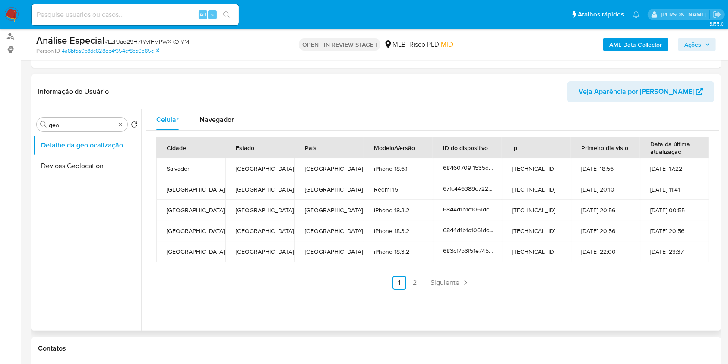
copy td "Curaçá Municipality"
drag, startPoint x: 200, startPoint y: 214, endPoint x: 160, endPoint y: 209, distance: 40.5
click at [160, 209] on td "Curaçá Municipality" at bounding box center [190, 210] width 69 height 21
type input "GEO"
click at [110, 143] on button "Detalhe da geolocalização" at bounding box center [83, 145] width 101 height 21
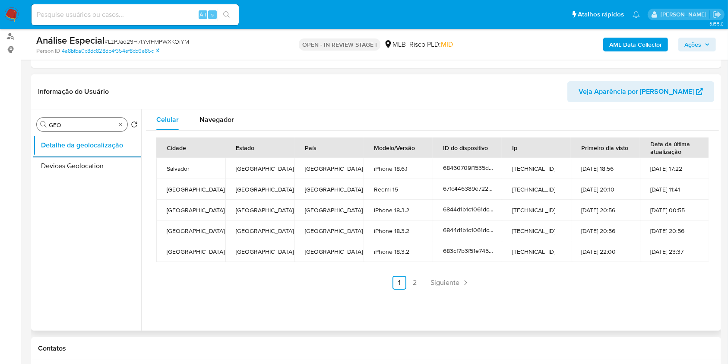
click at [117, 129] on div "Procurar GEO" at bounding box center [82, 124] width 91 height 14
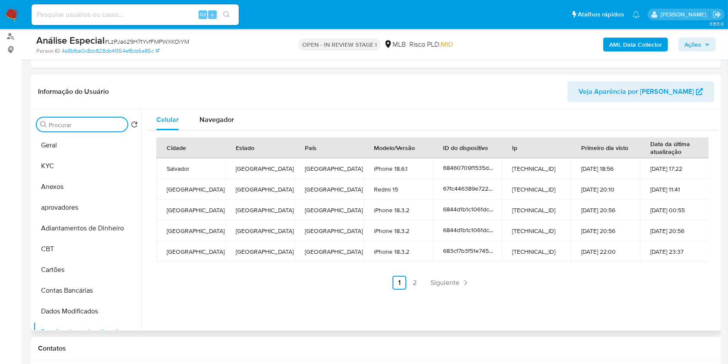
click at [117, 124] on input "Procurar" at bounding box center [86, 125] width 75 height 8
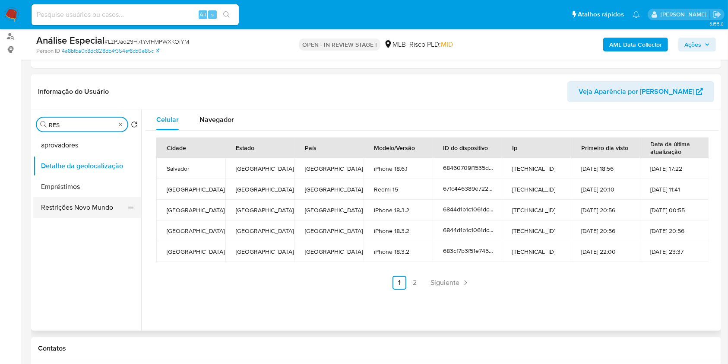
type input "RES"
click at [100, 207] on button "Restrições Novo Mundo" at bounding box center [83, 207] width 101 height 21
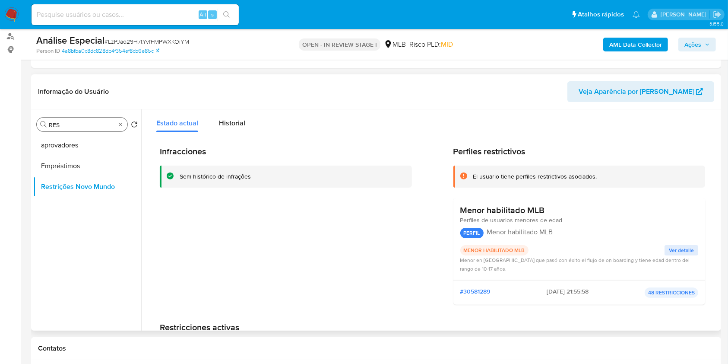
click at [121, 119] on div "Procurar RES" at bounding box center [82, 124] width 91 height 14
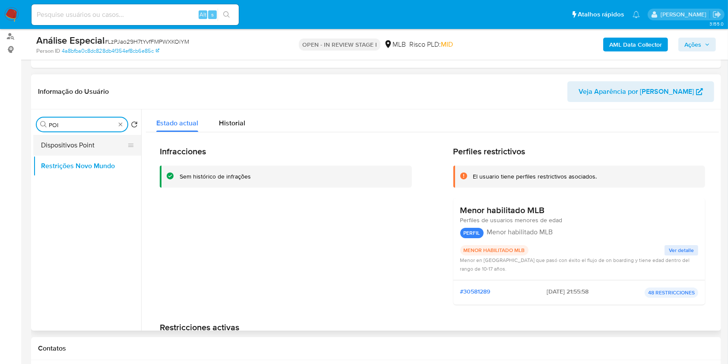
type input "POI"
click at [90, 140] on button "Dispositivos Point" at bounding box center [83, 145] width 101 height 21
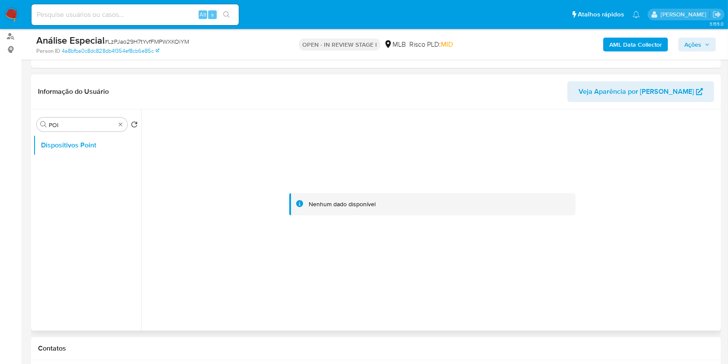
click at [286, 180] on div at bounding box center [432, 204] width 573 height 190
type input "DOC"
click at [89, 171] on button "Documentação" at bounding box center [83, 165] width 101 height 21
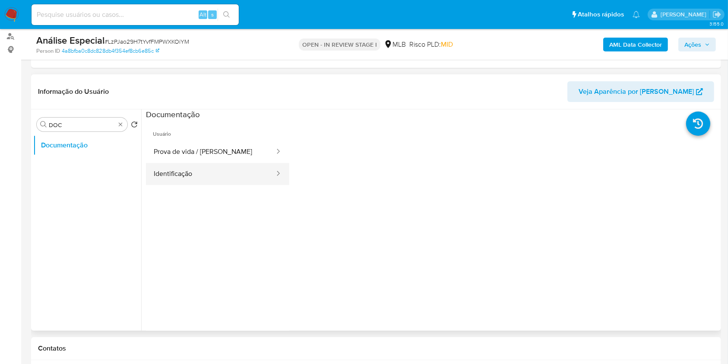
click at [204, 171] on button "Identificação" at bounding box center [211, 174] width 130 height 22
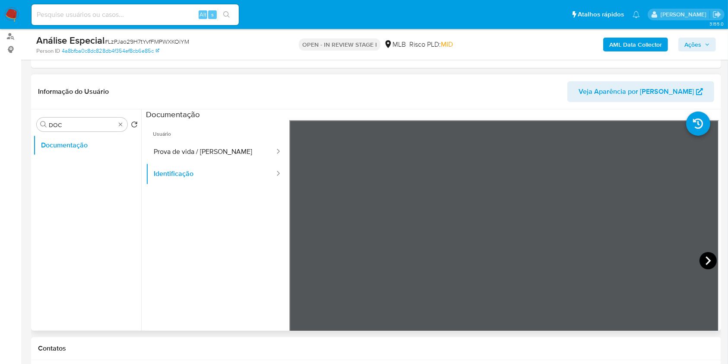
click at [705, 264] on icon at bounding box center [708, 260] width 17 height 17
click at [208, 154] on button "Prova de vida / Selfie" at bounding box center [211, 152] width 130 height 22
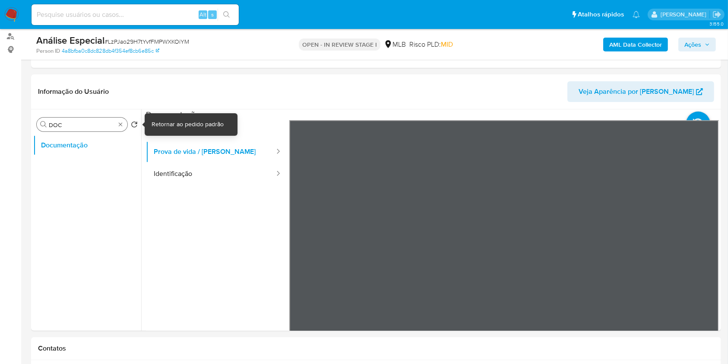
drag, startPoint x: 134, startPoint y: 127, endPoint x: 124, endPoint y: 125, distance: 11.0
click at [133, 126] on icon "Retornar ao pedido padrão" at bounding box center [134, 124] width 7 height 7
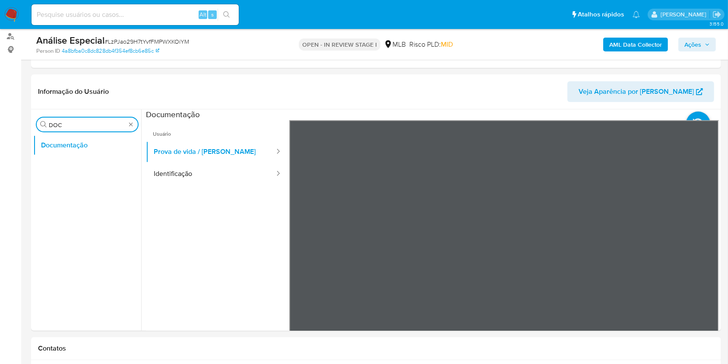
click at [124, 125] on input "DOC" at bounding box center [87, 125] width 77 height 8
click at [126, 125] on div "Procurar DOC" at bounding box center [87, 124] width 101 height 14
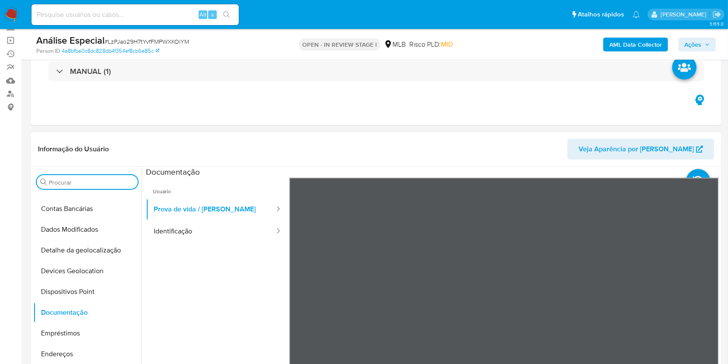
scroll to position [0, 0]
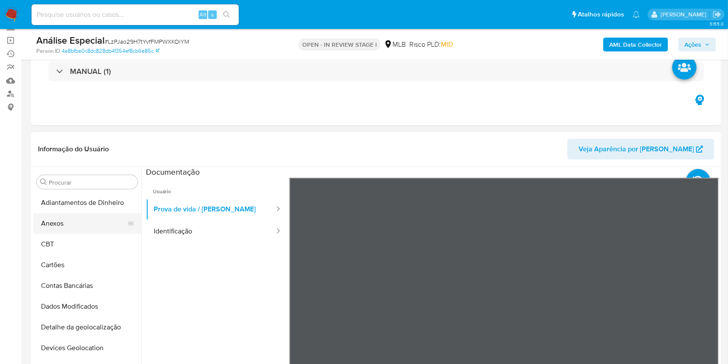
click at [76, 225] on button "Anexos" at bounding box center [83, 223] width 101 height 21
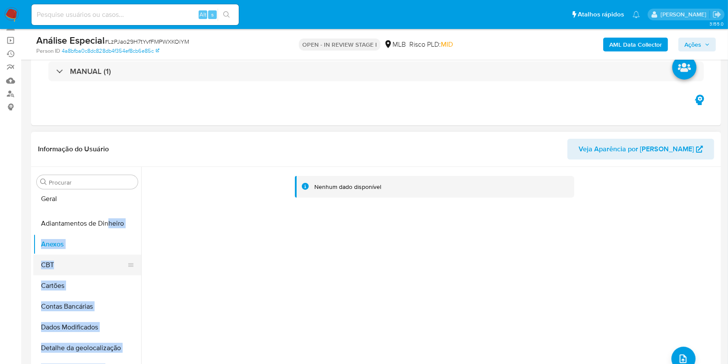
drag, startPoint x: 129, startPoint y: 264, endPoint x: 97, endPoint y: 255, distance: 33.5
click at [107, 201] on ul "Adiantamentos de Dinheiro Anexos CBT Cartões Contas Bancárias Dados Modificados…" at bounding box center [87, 289] width 108 height 195
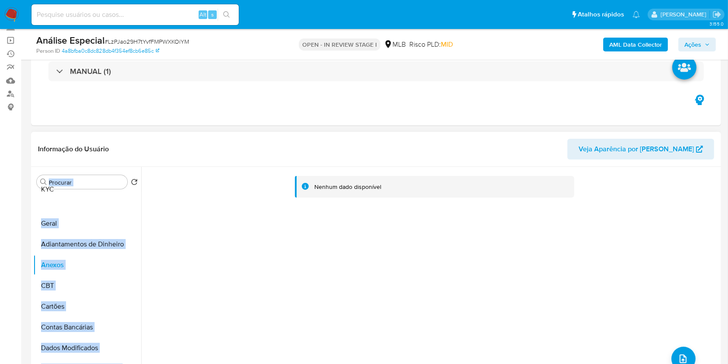
drag, startPoint x: 125, startPoint y: 290, endPoint x: 96, endPoint y: 191, distance: 103.1
click at [96, 189] on div "Procurar Retornar ao pedido padrão Geral Adiantamentos de Dinheiro Anexos CBT C…" at bounding box center [87, 278] width 108 height 220
click at [114, 230] on ul "KYC Geral Adiantamentos de Dinheiro Anexos CBT Cartões Contas Bancárias Dados M…" at bounding box center [87, 289] width 108 height 195
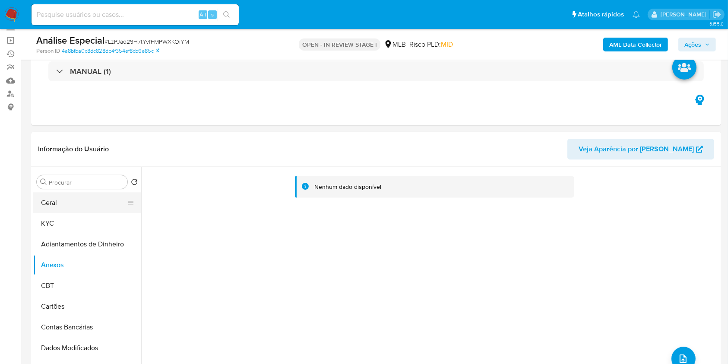
click at [107, 212] on button "Geral" at bounding box center [83, 202] width 101 height 21
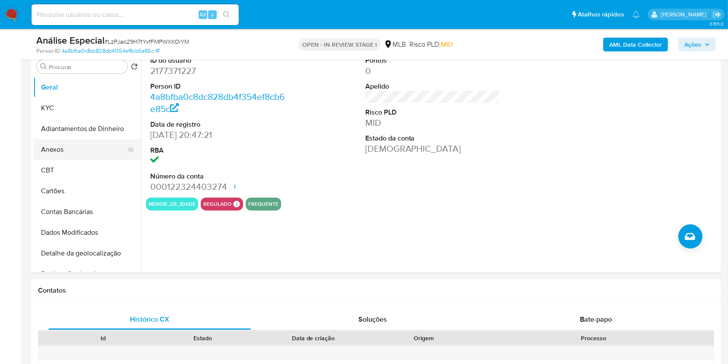
scroll to position [115, 0]
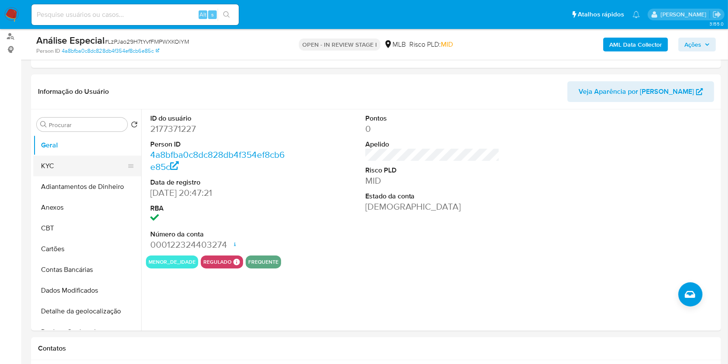
click at [82, 168] on button "KYC" at bounding box center [83, 165] width 101 height 21
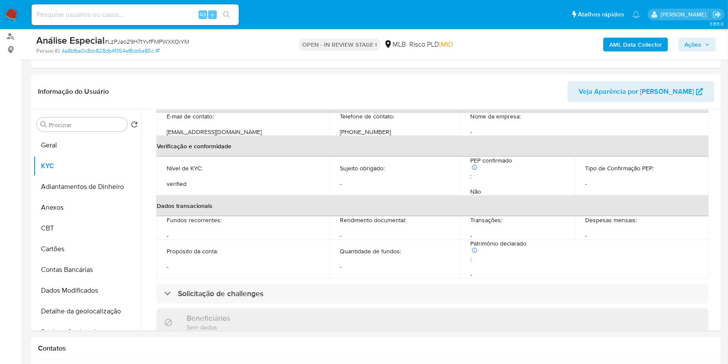
scroll to position [288, 0]
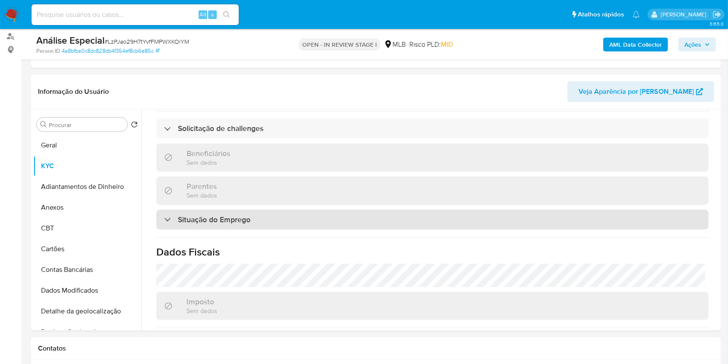
click at [292, 213] on div "Situação do Emprego" at bounding box center [432, 219] width 552 height 20
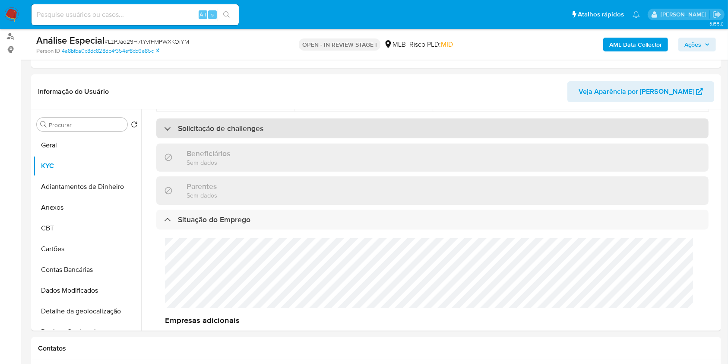
click at [270, 129] on div "Solicitação de challenges" at bounding box center [432, 128] width 552 height 20
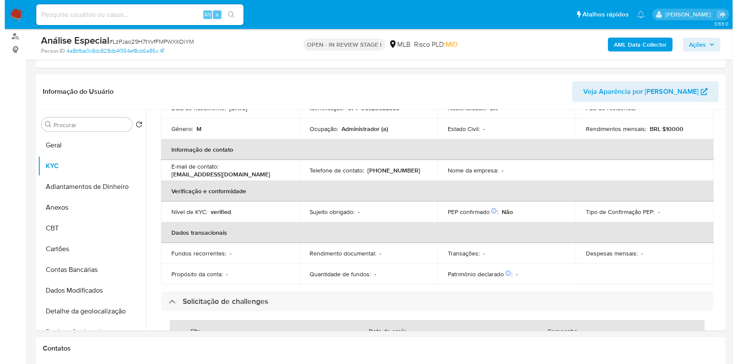
scroll to position [0, 0]
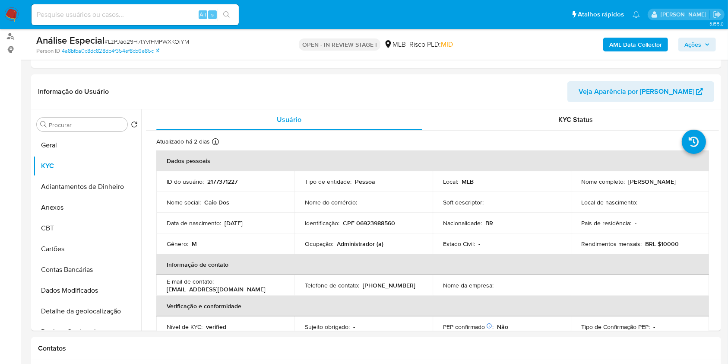
click at [617, 49] on b "AML Data Collector" at bounding box center [635, 45] width 53 height 14
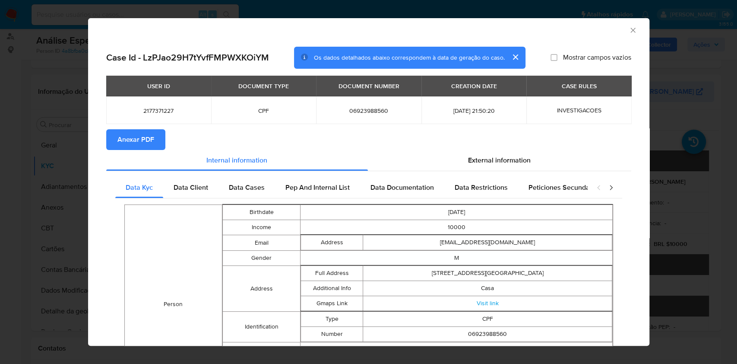
click at [484, 146] on section "Anexar PDF" at bounding box center [368, 139] width 525 height 21
click at [479, 159] on span "External information" at bounding box center [499, 160] width 63 height 10
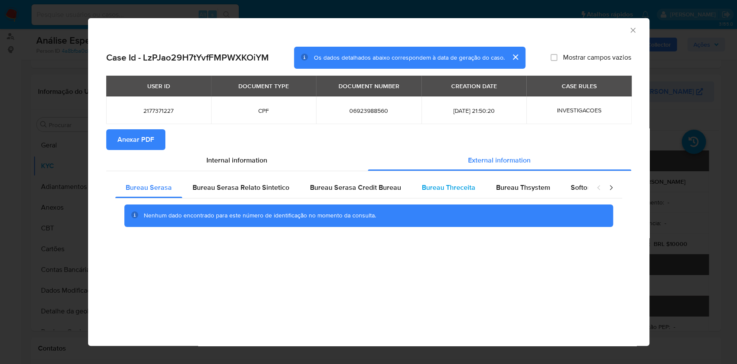
click at [426, 192] on span "Bureau Threceita" at bounding box center [449, 187] width 54 height 10
click at [519, 184] on span "Bureau Thsystem" at bounding box center [523, 187] width 54 height 10
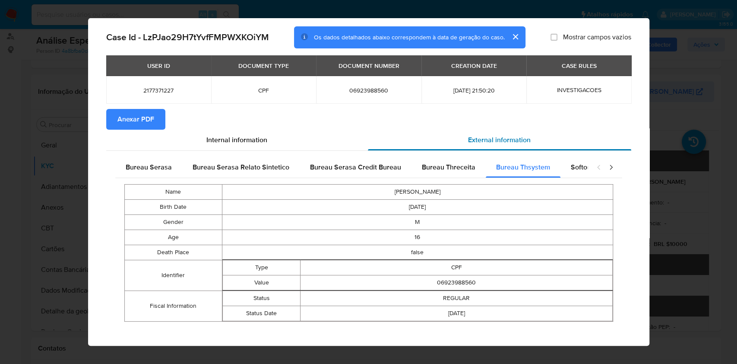
scroll to position [24, 0]
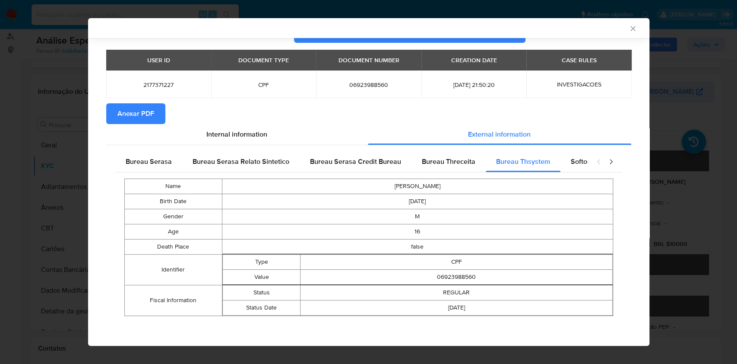
drag, startPoint x: 523, startPoint y: 181, endPoint x: 548, endPoint y: 178, distance: 24.9
click at [533, 179] on td "CAIO DOS SANTOS MARTINS" at bounding box center [417, 186] width 391 height 15
click at [588, 171] on div "closure-recommendation-modal" at bounding box center [605, 161] width 35 height 21
click at [571, 164] on span "Softon" at bounding box center [581, 161] width 20 height 10
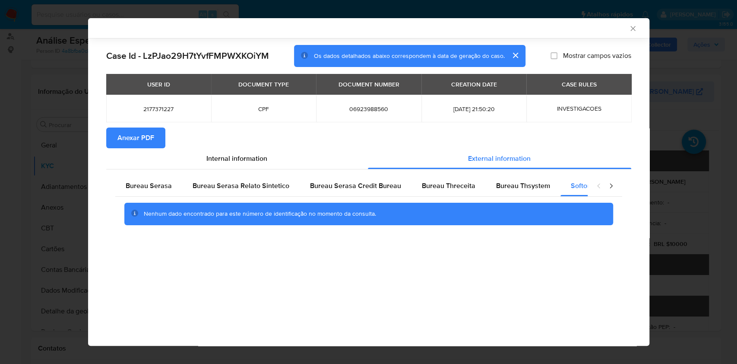
click at [612, 189] on icon "closure-recommendation-modal" at bounding box center [611, 185] width 9 height 9
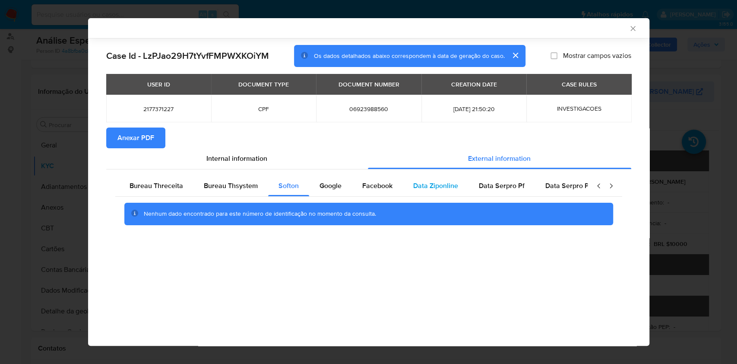
scroll to position [0, 300]
click at [313, 230] on div "Nenhum dado encontrado para este número de identificação no momento da consulta." at bounding box center [368, 214] width 507 height 35
click at [325, 191] on div "Google" at bounding box center [322, 185] width 43 height 21
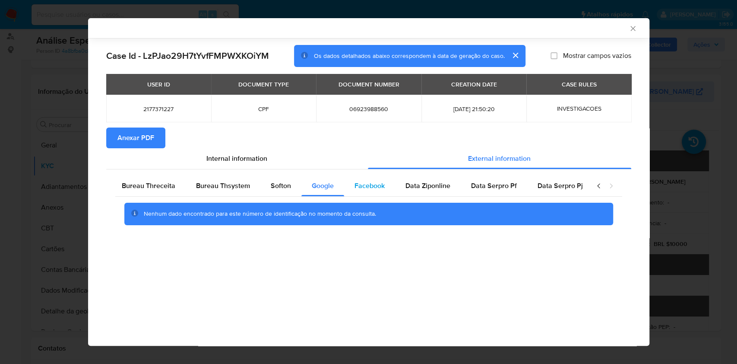
click at [366, 178] on div "Facebook" at bounding box center [369, 185] width 51 height 21
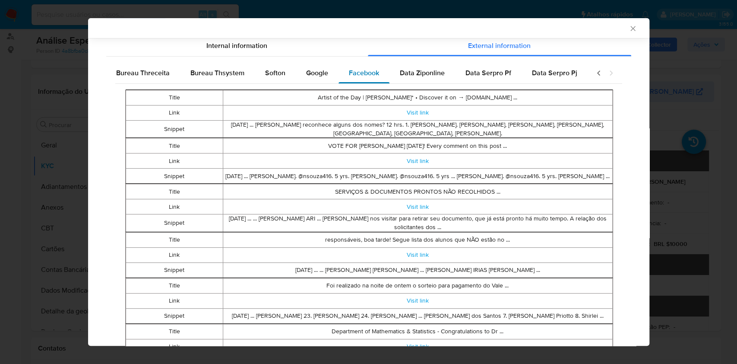
scroll to position [113, 0]
click at [432, 72] on span "Data Ziponline" at bounding box center [422, 72] width 45 height 10
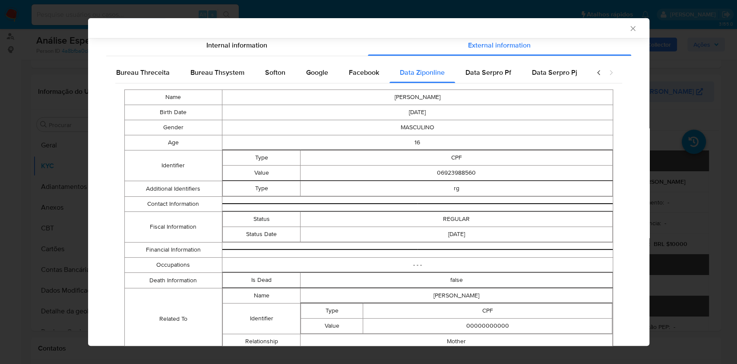
click at [449, 128] on td "MASCULINO" at bounding box center [417, 127] width 391 height 15
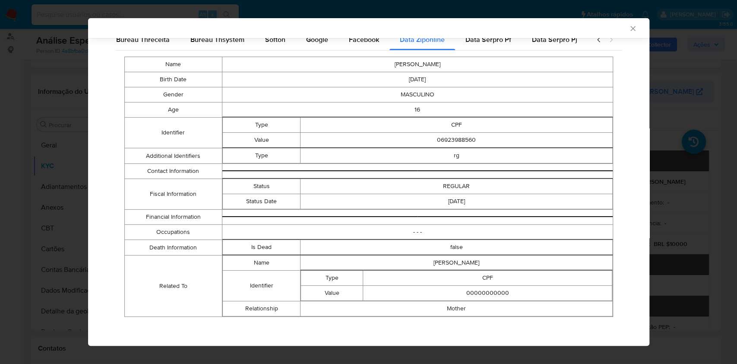
click at [484, 56] on div "Name CAIO DOS SANTOS MARTINS Birth Date 2009-05-23 Gender MASCULINO Age 16 Iden…" at bounding box center [368, 187] width 507 height 272
click at [484, 46] on div "Data Serpro Pf" at bounding box center [488, 39] width 67 height 21
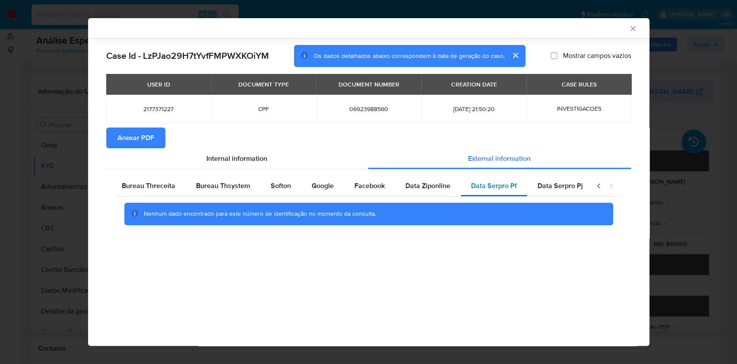
scroll to position [0, 0]
click at [480, 208] on div "Nenhum dado encontrado para este número de identificação no momento da consulta." at bounding box center [368, 214] width 489 height 22
click at [561, 183] on span "Data Serpro Pj" at bounding box center [560, 186] width 45 height 10
drag, startPoint x: 542, startPoint y: 191, endPoint x: 545, endPoint y: 196, distance: 5.6
click at [542, 191] on div "Data Serpro Pj" at bounding box center [560, 185] width 66 height 21
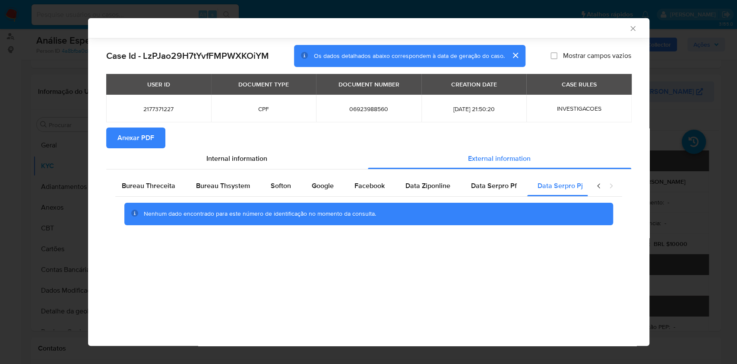
click at [633, 31] on icon "Fechar a janela" at bounding box center [633, 28] width 9 height 9
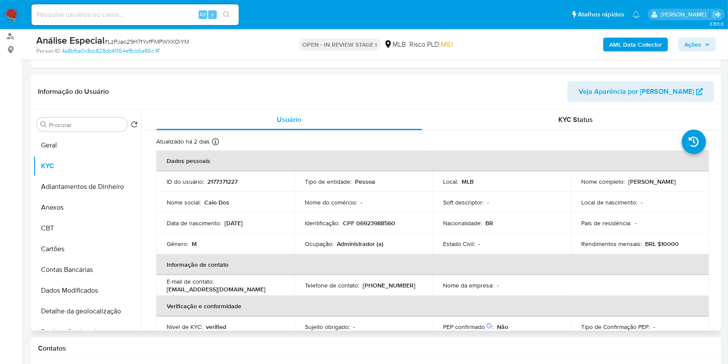
drag, startPoint x: 68, startPoint y: 202, endPoint x: 147, endPoint y: 197, distance: 79.2
click at [69, 202] on button "Anexos" at bounding box center [87, 207] width 108 height 21
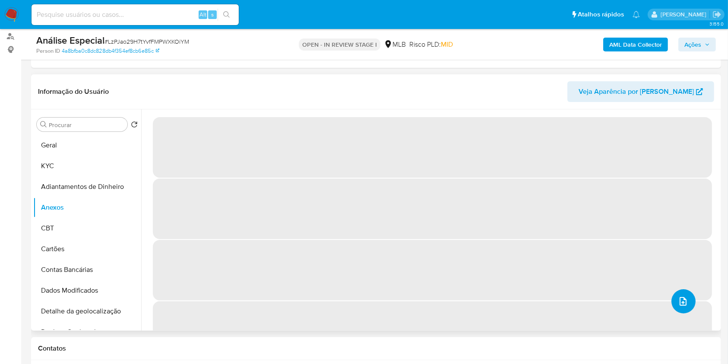
click at [677, 294] on button "upload-file" at bounding box center [684, 301] width 24 height 24
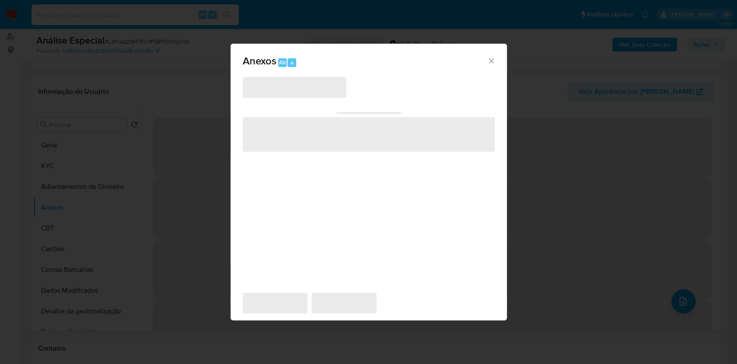
click at [291, 98] on div "‌ ‌ ‌ ‌ ‌" at bounding box center [369, 179] width 252 height 207
click at [300, 92] on span "‌" at bounding box center [295, 87] width 104 height 21
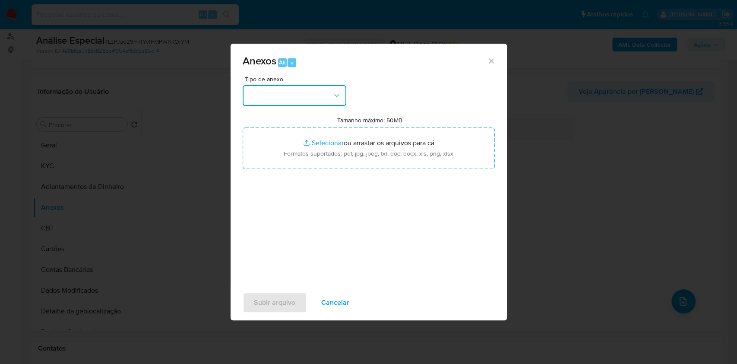
click at [301, 92] on button "button" at bounding box center [295, 95] width 104 height 21
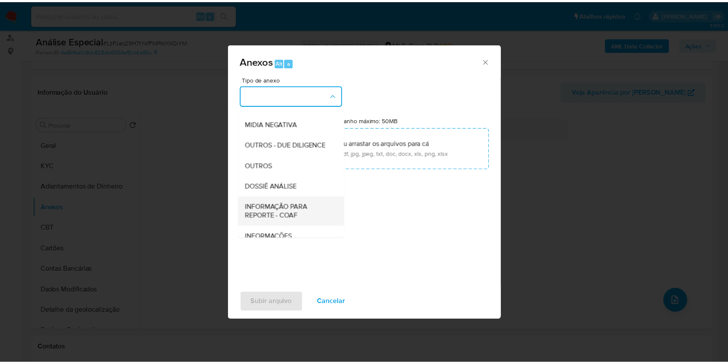
scroll to position [133, 0]
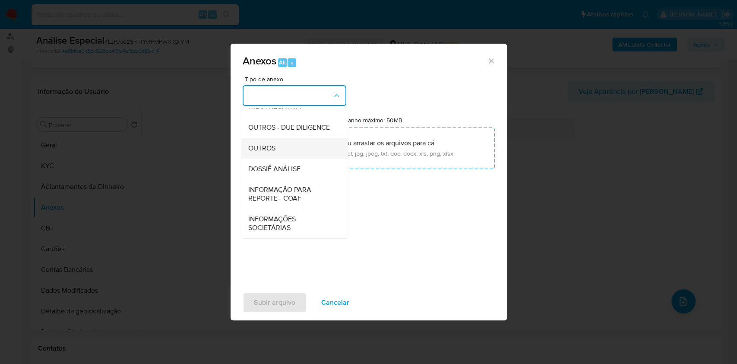
click at [284, 148] on div "OUTROS" at bounding box center [292, 148] width 88 height 21
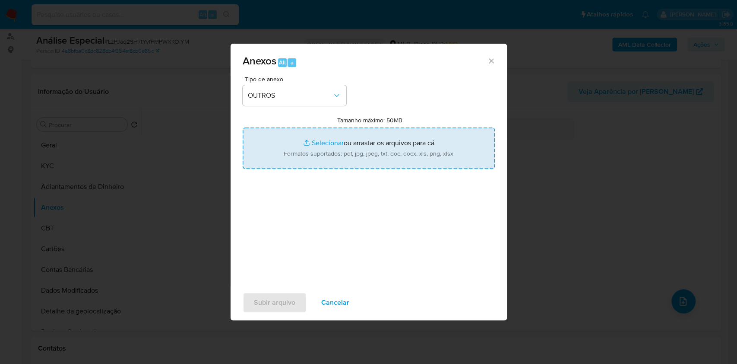
type input "C:\fakepath\SAR - XXXX - CPF 06923988560 - CAIO DOS SANTOS MARTINS.pdf"
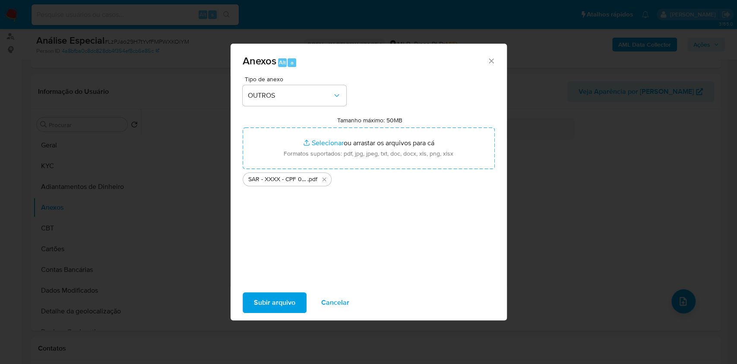
click at [281, 305] on span "Subir arquivo" at bounding box center [274, 302] width 41 height 19
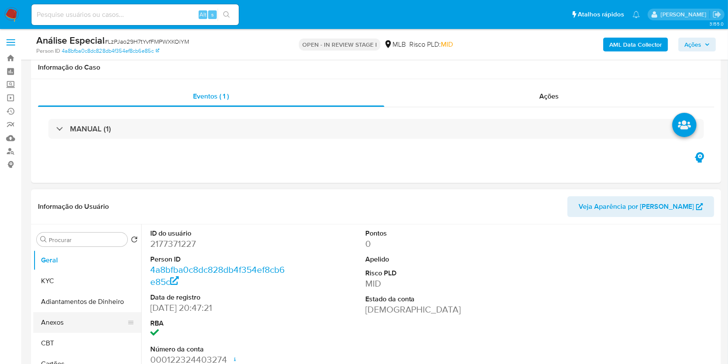
scroll to position [57, 0]
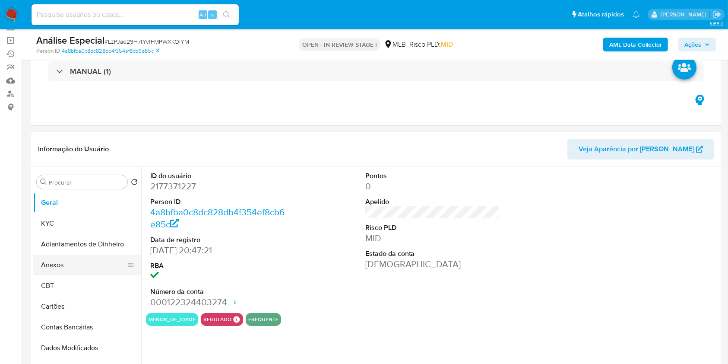
click at [76, 266] on button "Anexos" at bounding box center [83, 264] width 101 height 21
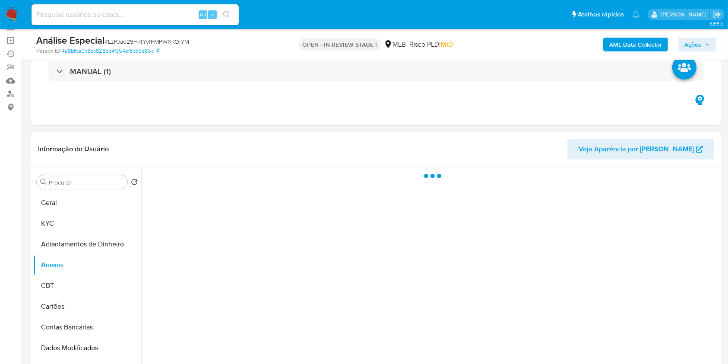
select select "10"
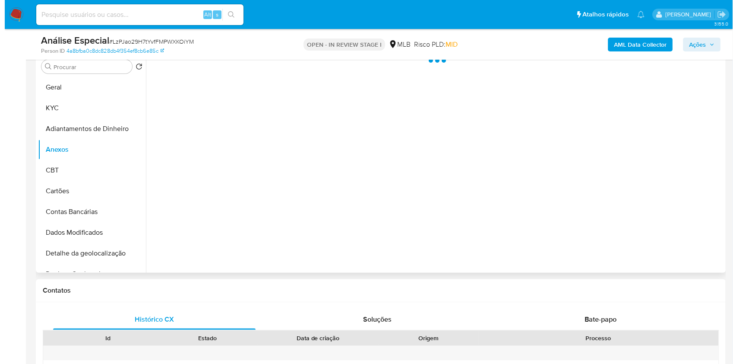
scroll to position [115, 0]
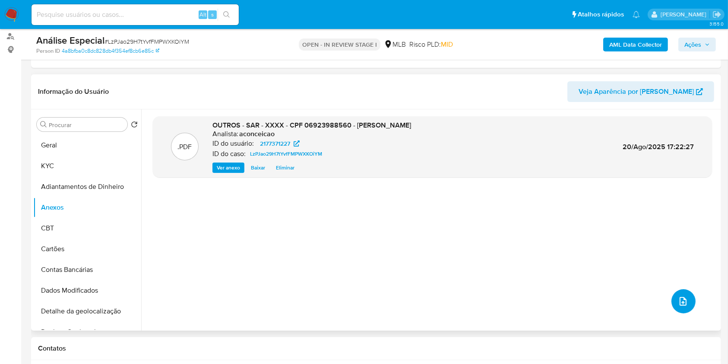
click at [687, 300] on button "upload-file" at bounding box center [684, 301] width 24 height 24
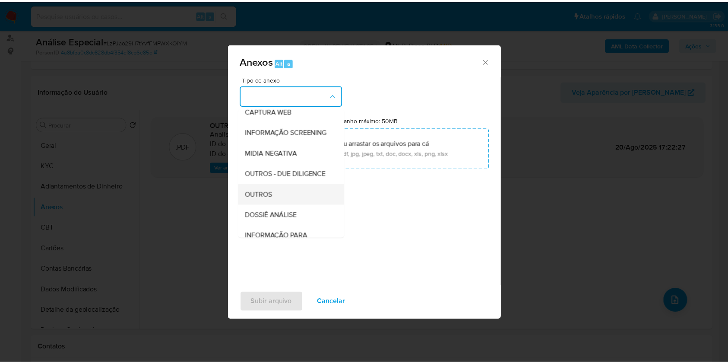
scroll to position [133, 0]
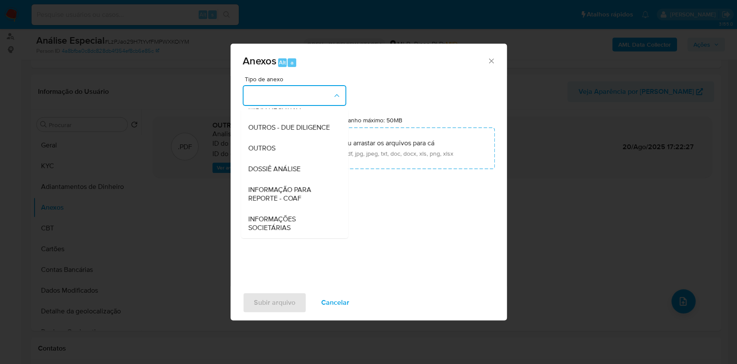
drag, startPoint x: 285, startPoint y: 147, endPoint x: 391, endPoint y: 119, distance: 109.4
click at [285, 146] on div "OUTROS" at bounding box center [292, 148] width 88 height 21
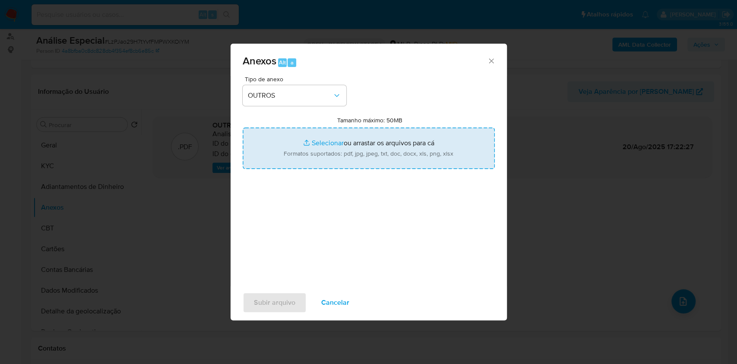
type input "C:\fakepath\Mulan 2177371227_Caio Dos Santos Martins 2025_08_19_11_20_48.pdf"
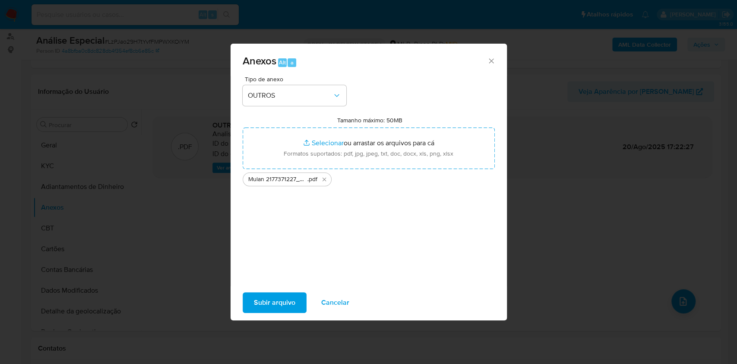
click at [277, 301] on span "Subir arquivo" at bounding box center [274, 302] width 41 height 19
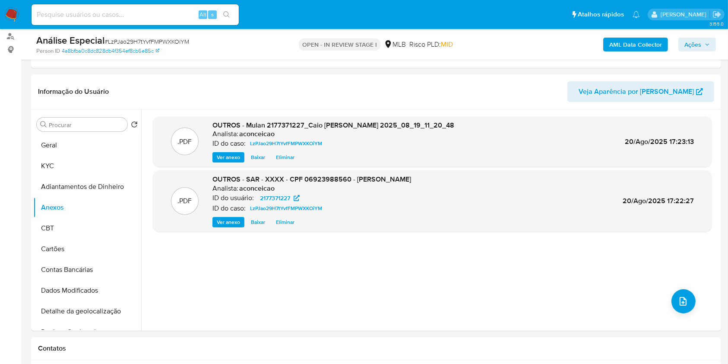
click at [692, 50] on span "Ações" at bounding box center [693, 45] width 17 height 14
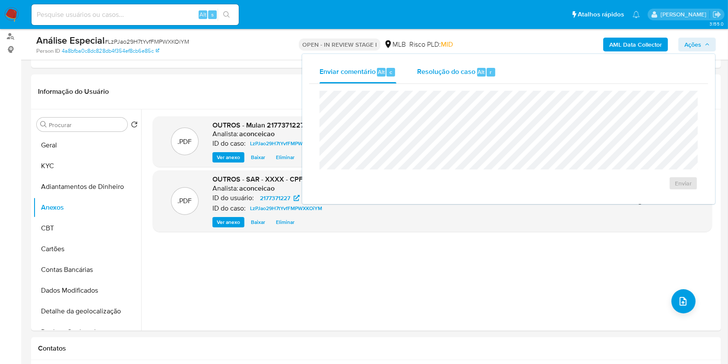
click at [474, 70] on span "Resolução do caso" at bounding box center [446, 72] width 58 height 10
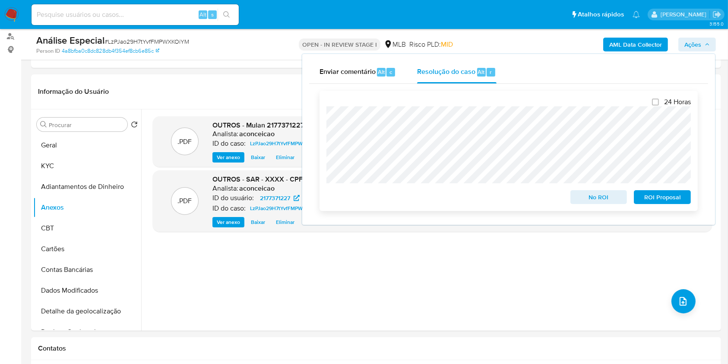
click at [653, 194] on span "ROI Proposal" at bounding box center [662, 197] width 45 height 12
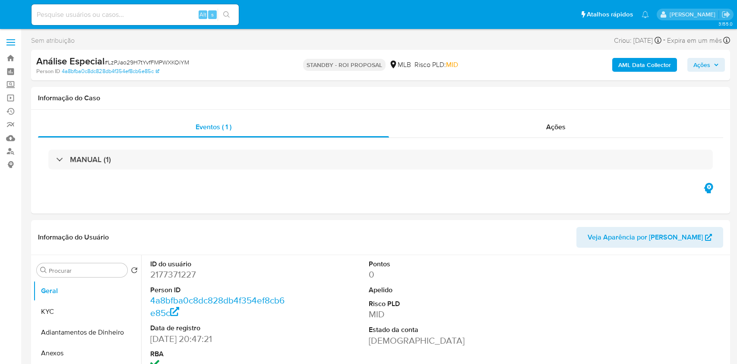
select select "10"
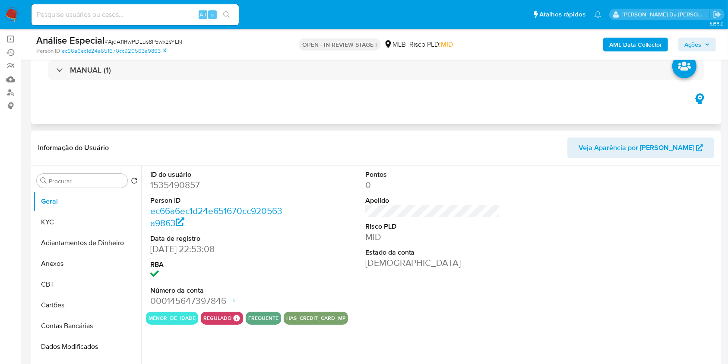
scroll to position [115, 0]
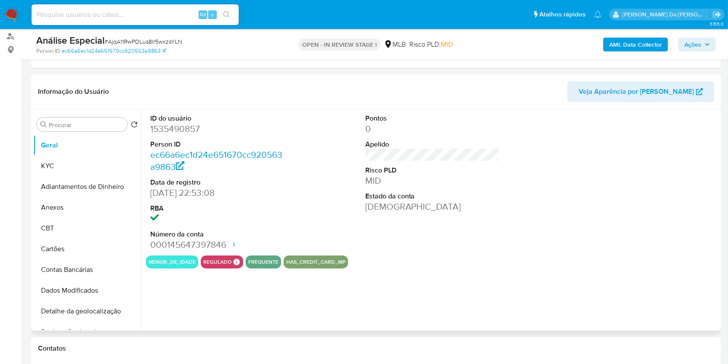
select select "10"
click at [73, 166] on button "KYC" at bounding box center [83, 165] width 101 height 21
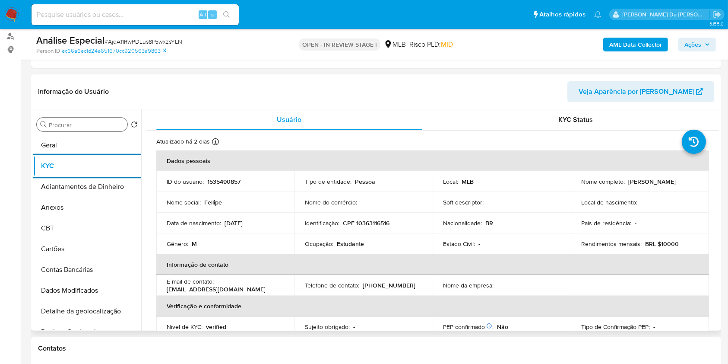
click at [97, 121] on input "Procurar" at bounding box center [86, 125] width 75 height 8
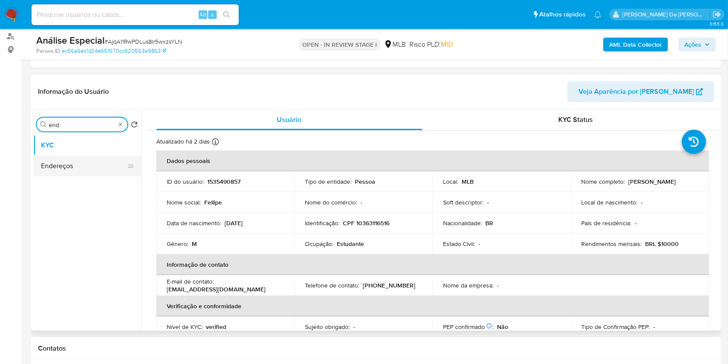
type input "end"
click at [103, 165] on button "Endereços" at bounding box center [83, 165] width 101 height 21
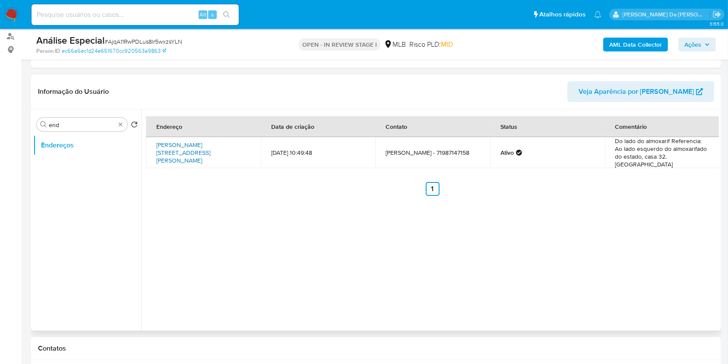
click at [197, 144] on link "Rua Terra Nova 32, Salvador, Bahia, 41219477, Brasil 32" at bounding box center [183, 152] width 54 height 24
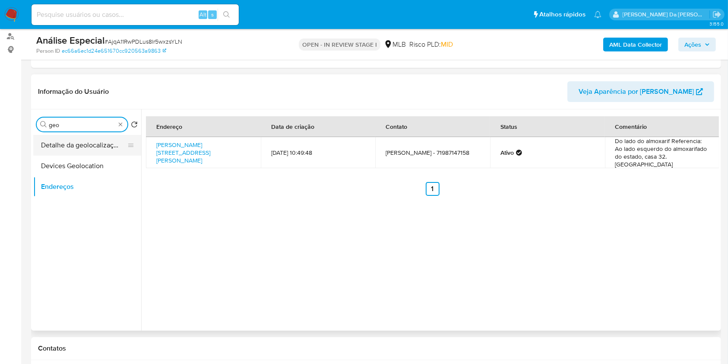
type input "geo"
click at [121, 150] on button "Detalhe da geolocalização" at bounding box center [83, 145] width 101 height 21
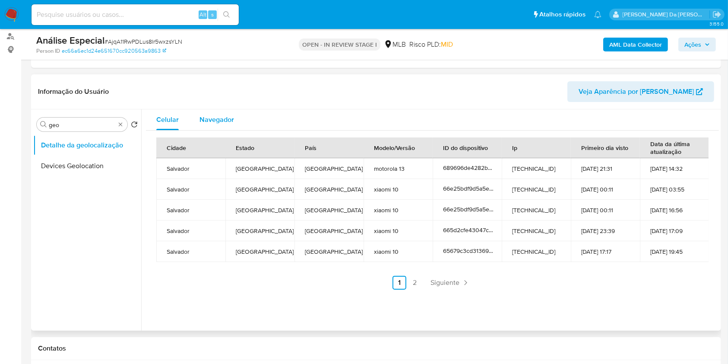
click at [222, 118] on span "Navegador" at bounding box center [217, 119] width 35 height 10
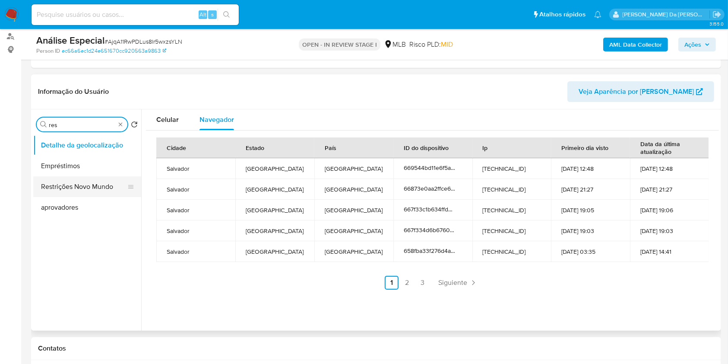
type input "res"
click at [86, 185] on button "Restrições Novo Mundo" at bounding box center [83, 186] width 101 height 21
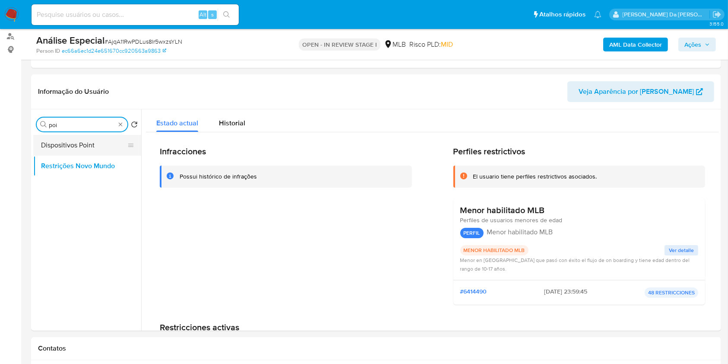
type input "poi"
click at [111, 143] on button "Dispositivos Point" at bounding box center [83, 145] width 101 height 21
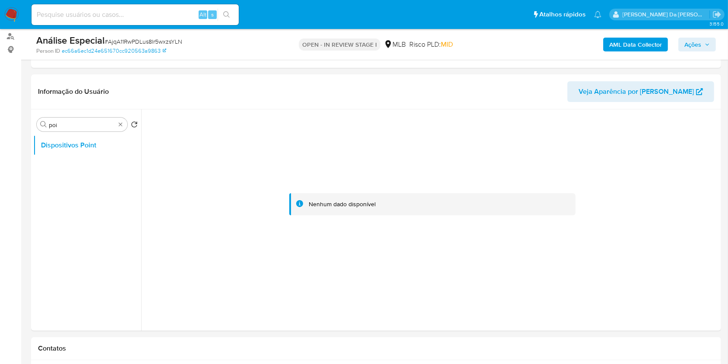
click at [206, 181] on div at bounding box center [432, 204] width 573 height 190
type input "doc"
click at [77, 167] on button "Documentação" at bounding box center [83, 165] width 101 height 21
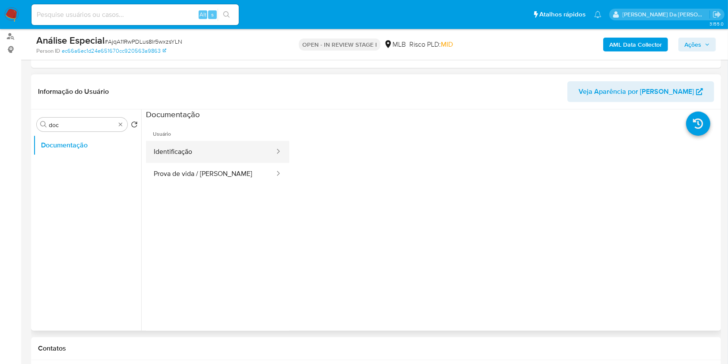
click at [193, 159] on button "Identificação" at bounding box center [211, 152] width 130 height 22
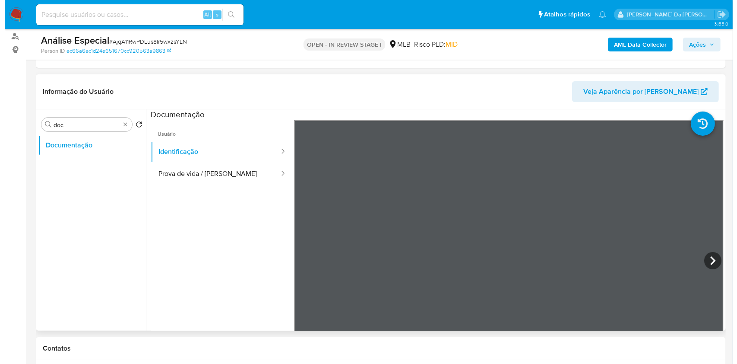
scroll to position [76, 0]
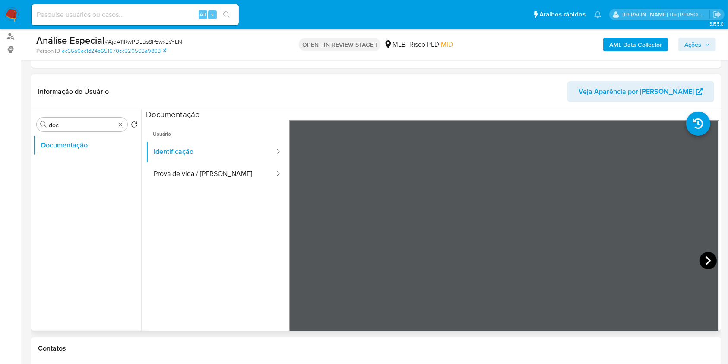
click at [701, 257] on icon at bounding box center [708, 260] width 17 height 17
click at [241, 183] on button "Prova de vida / Selfie" at bounding box center [211, 174] width 130 height 22
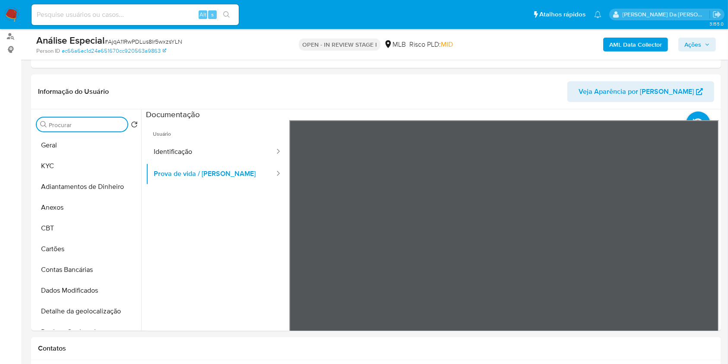
click at [619, 50] on b "AML Data Collector" at bounding box center [635, 45] width 53 height 14
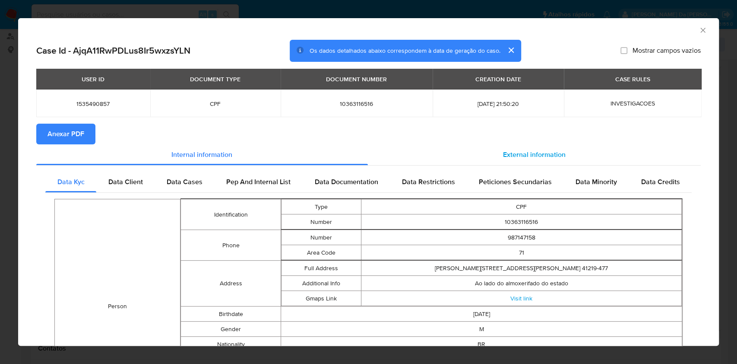
drag, startPoint x: 534, startPoint y: 149, endPoint x: 517, endPoint y: 159, distance: 20.4
click at [534, 149] on div "External information" at bounding box center [534, 154] width 333 height 21
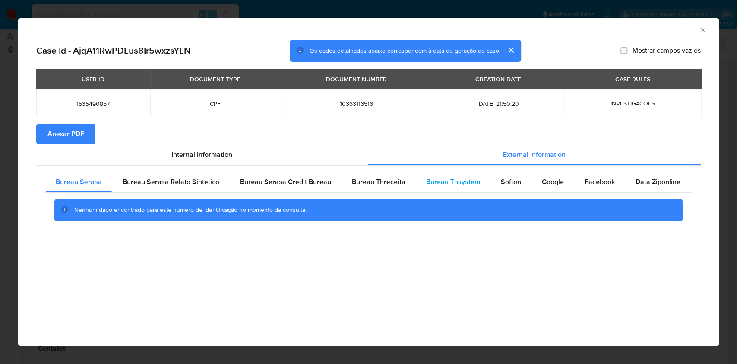
click at [469, 181] on span "Bureau Thsystem" at bounding box center [453, 182] width 54 height 10
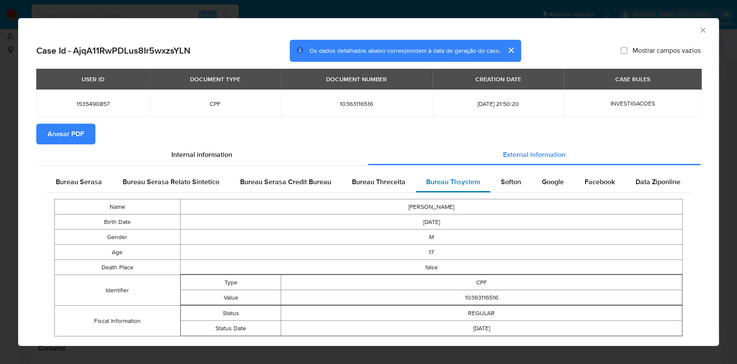
scroll to position [20, 0]
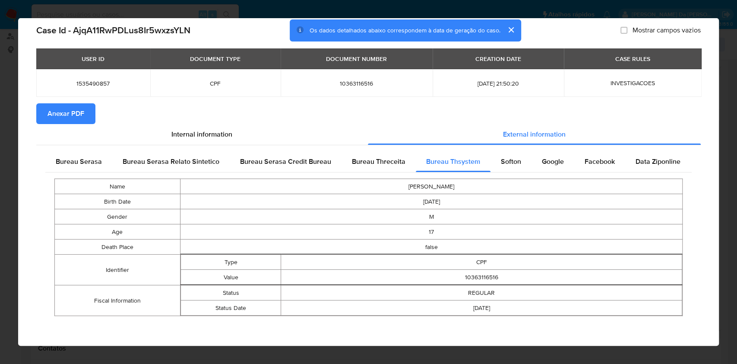
click at [469, 181] on td "FELLIPE AVILA SILVA" at bounding box center [431, 186] width 502 height 15
click at [510, 164] on span "Softon" at bounding box center [511, 161] width 20 height 10
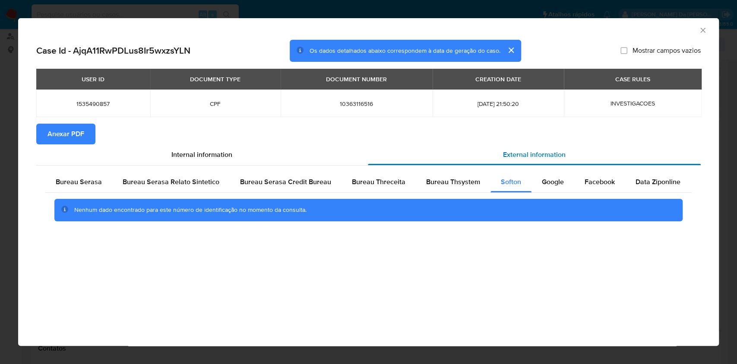
click at [510, 164] on div "External information" at bounding box center [534, 154] width 333 height 21
click at [543, 180] on span "Google" at bounding box center [553, 182] width 22 height 10
click at [617, 186] on div "Facebook" at bounding box center [599, 181] width 51 height 21
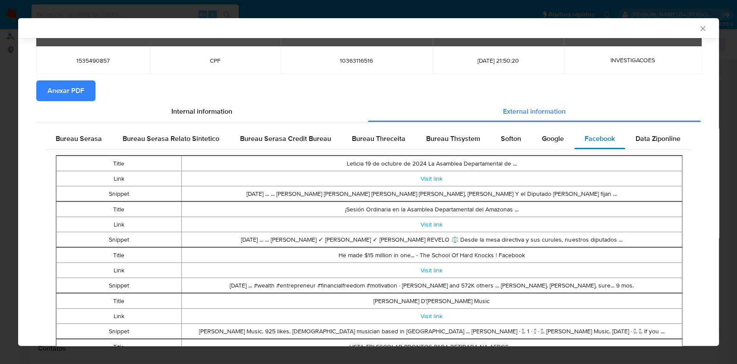
scroll to position [113, 0]
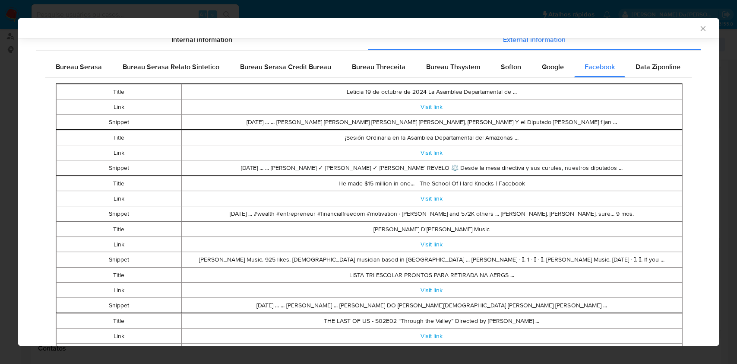
click at [618, 188] on td "He made $15 million in one... - The School Of Hard Knocks | Facebook" at bounding box center [431, 183] width 501 height 15
click at [652, 73] on div "Data Ziponline" at bounding box center [658, 67] width 66 height 21
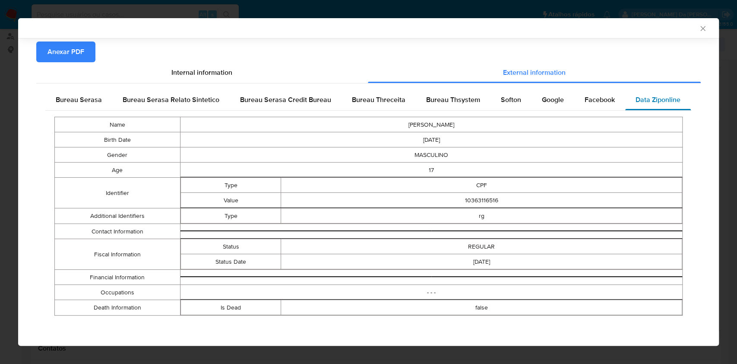
scroll to position [79, 0]
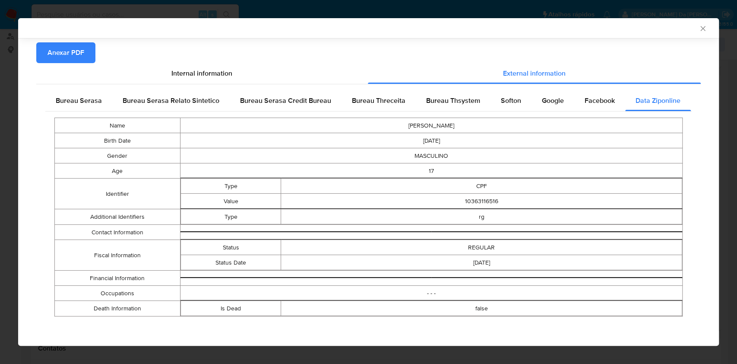
click at [606, 184] on td "CPF" at bounding box center [481, 185] width 401 height 15
drag, startPoint x: 691, startPoint y: 28, endPoint x: 573, endPoint y: 19, distance: 118.7
click at [699, 29] on icon "Fechar a janela" at bounding box center [703, 28] width 9 height 9
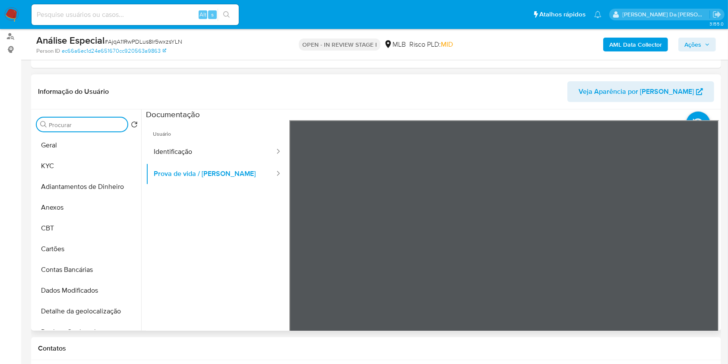
click at [111, 125] on input "Procurar" at bounding box center [86, 125] width 75 height 8
click at [86, 159] on button "KYC" at bounding box center [83, 165] width 101 height 21
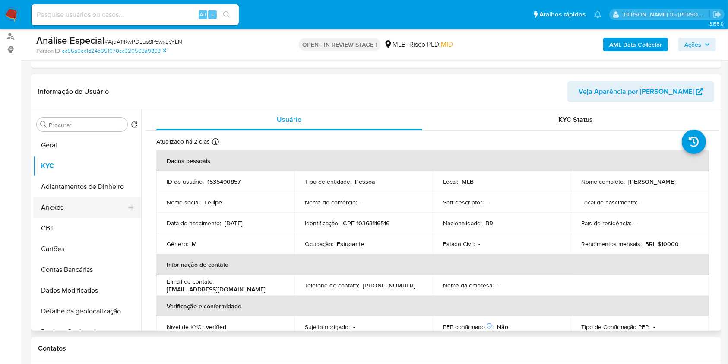
click at [69, 205] on button "Anexos" at bounding box center [83, 207] width 101 height 21
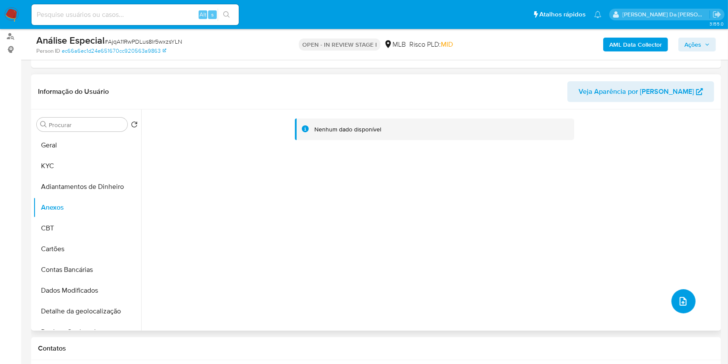
click at [678, 298] on icon "upload-file" at bounding box center [683, 301] width 10 height 10
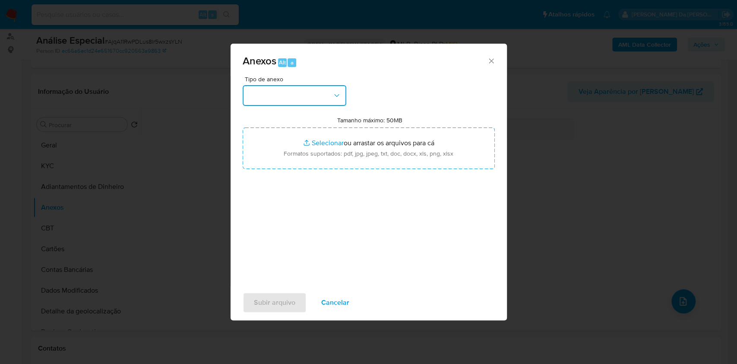
click at [295, 89] on button "button" at bounding box center [295, 95] width 104 height 21
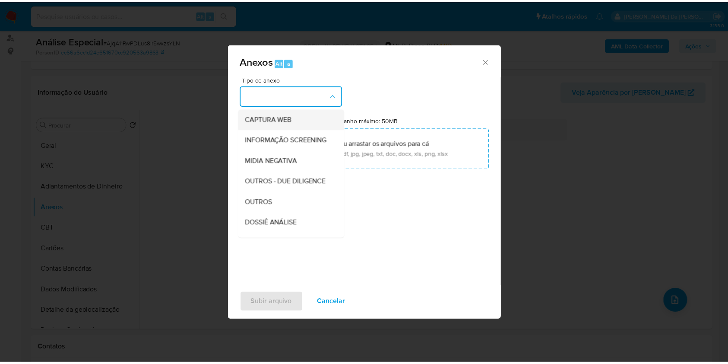
scroll to position [115, 0]
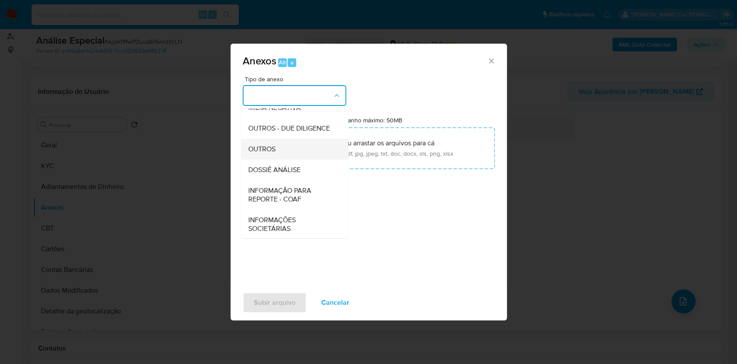
click at [282, 159] on div "OUTROS" at bounding box center [292, 149] width 88 height 21
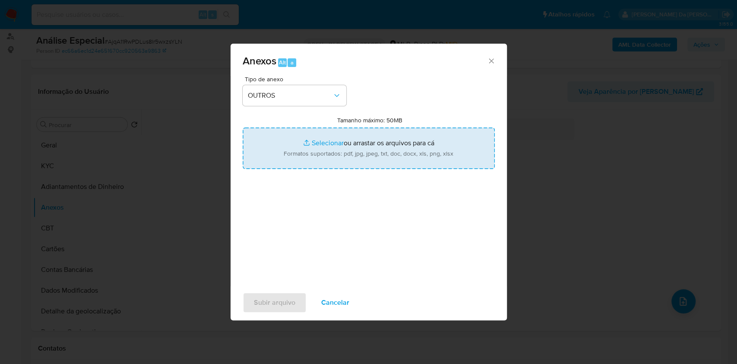
type input "C:\fakepath\SAR - XXXX - CPF 10363116516 - FELLIPE AVILA SILVA.pdf"
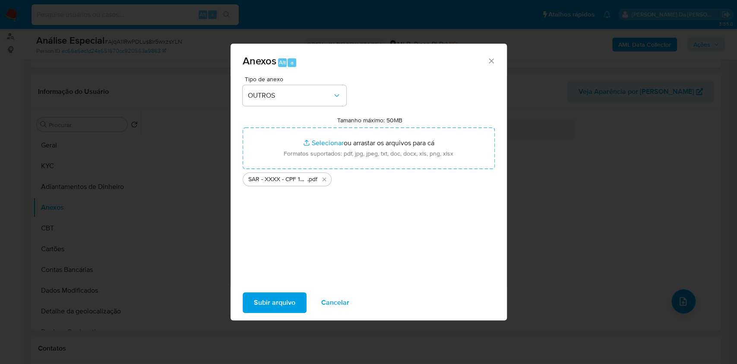
click at [279, 304] on span "Subir arquivo" at bounding box center [274, 302] width 41 height 19
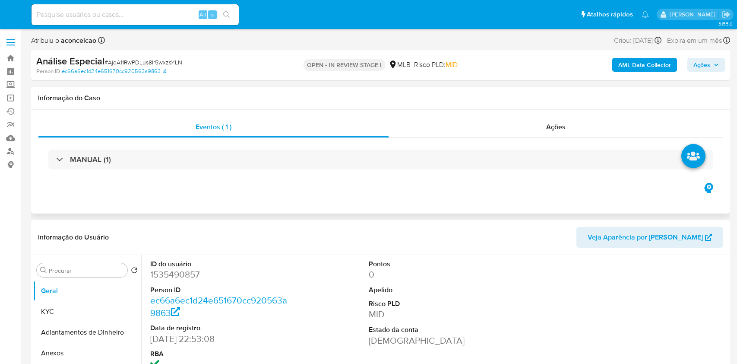
select select "10"
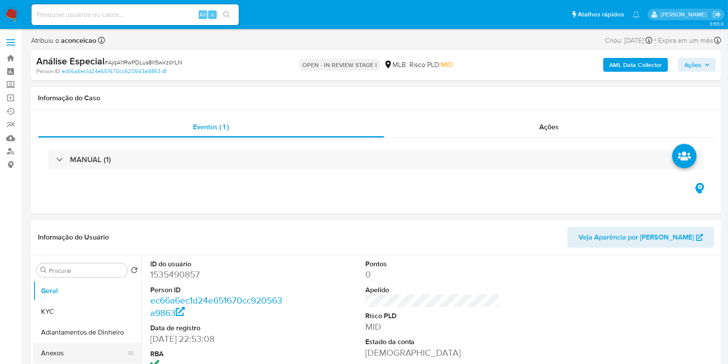
click at [90, 356] on button "Anexos" at bounding box center [83, 353] width 101 height 21
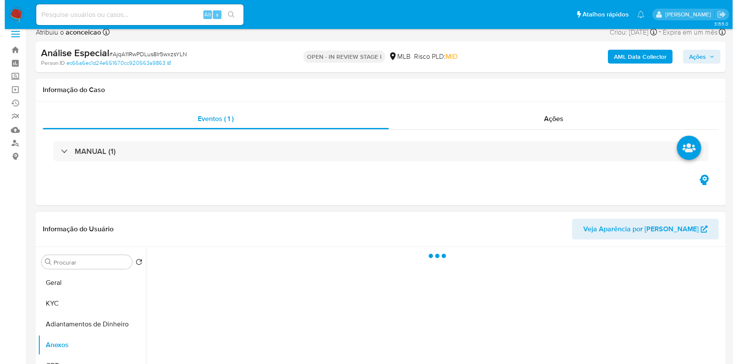
scroll to position [57, 0]
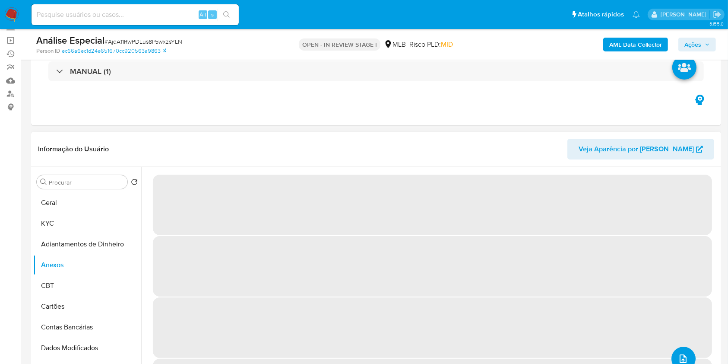
click at [688, 354] on button "upload-file" at bounding box center [684, 358] width 24 height 24
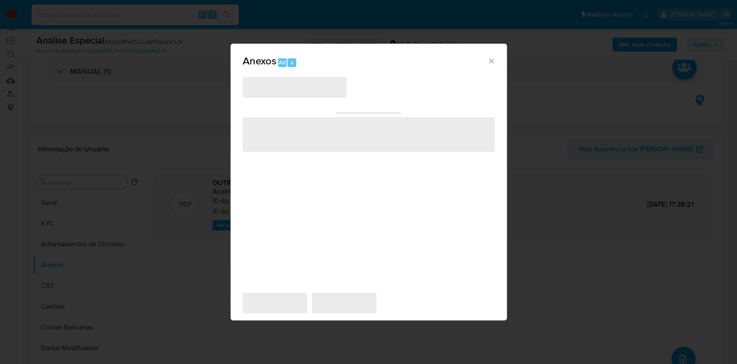
click at [305, 92] on span "‌" at bounding box center [295, 87] width 104 height 21
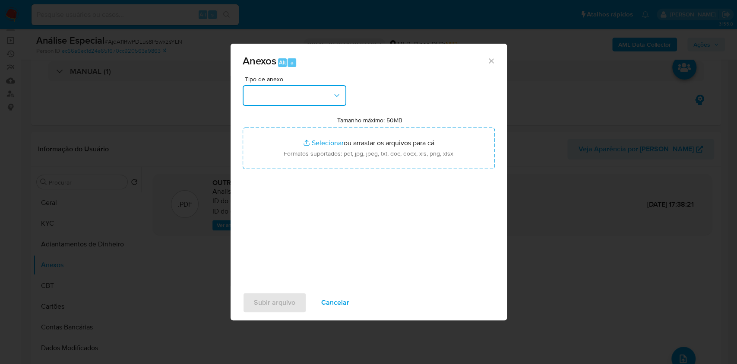
click at [297, 99] on button "button" at bounding box center [295, 95] width 104 height 21
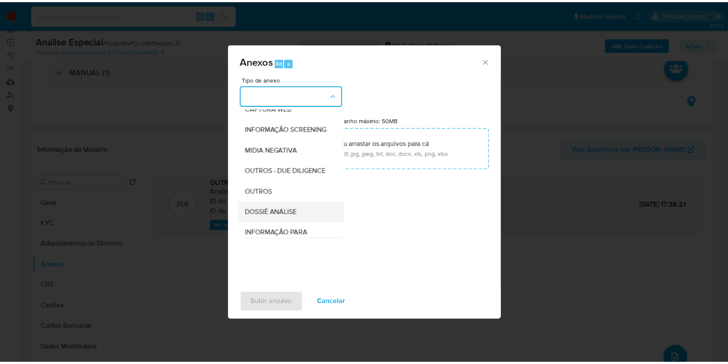
scroll to position [133, 0]
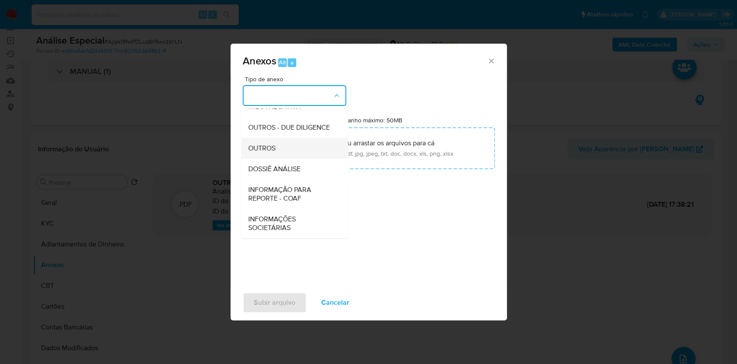
click at [290, 146] on div "OUTROS" at bounding box center [292, 148] width 88 height 21
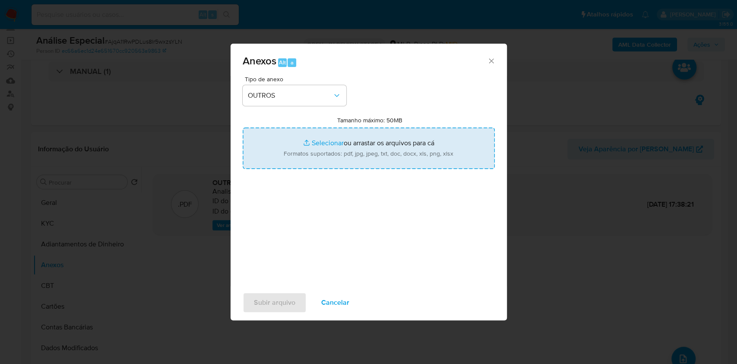
type input "C:\fakepath\Mulan 1535490857_Fellipe [PERSON_NAME] 2025_08_19_11_35_36.pdf"
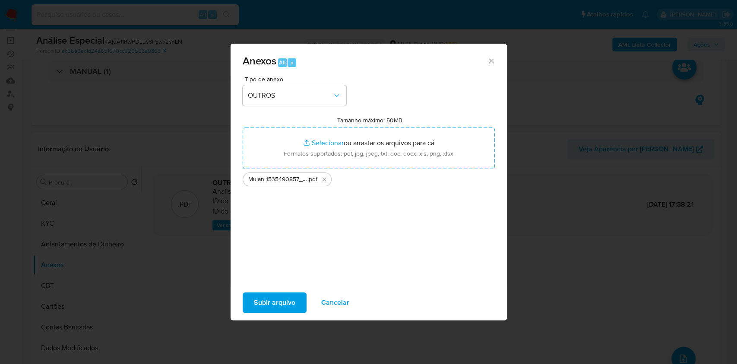
click at [290, 299] on span "Subir arquivo" at bounding box center [274, 302] width 41 height 19
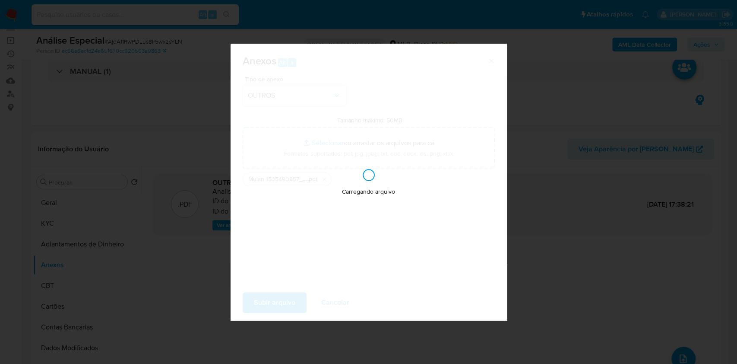
click at [582, 218] on div "Anexos Alt a Tipo de anexo OUTROS Tamanho máximo: 50MB Selecionar arquivos Sele…" at bounding box center [368, 182] width 737 height 364
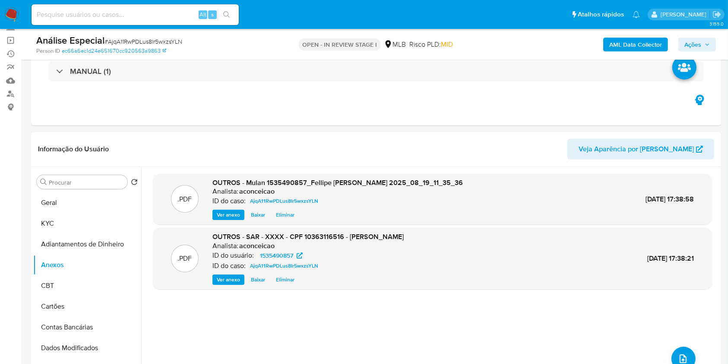
click at [698, 44] on span "Ações" at bounding box center [693, 45] width 17 height 14
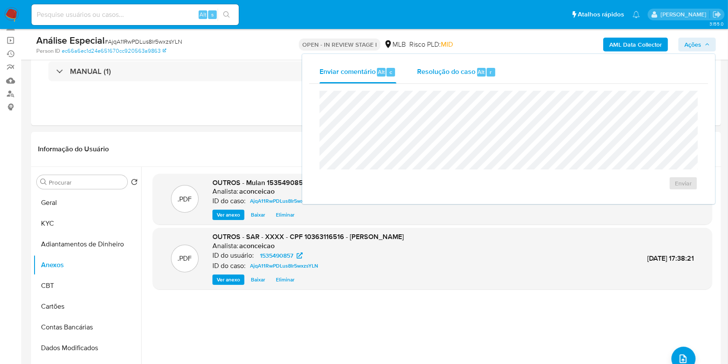
click at [480, 80] on div "Resolução do caso Alt r" at bounding box center [456, 72] width 79 height 22
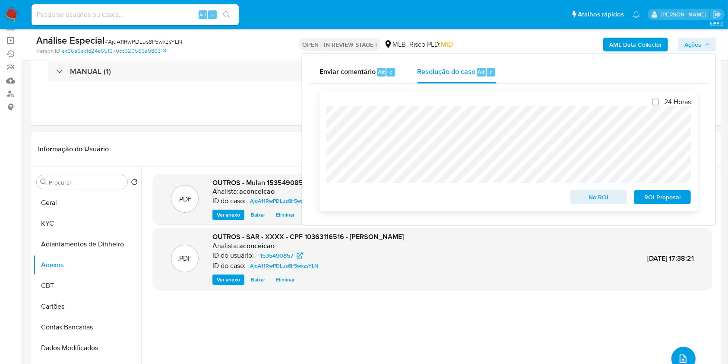
click at [655, 202] on span "ROI Proposal" at bounding box center [662, 197] width 45 height 12
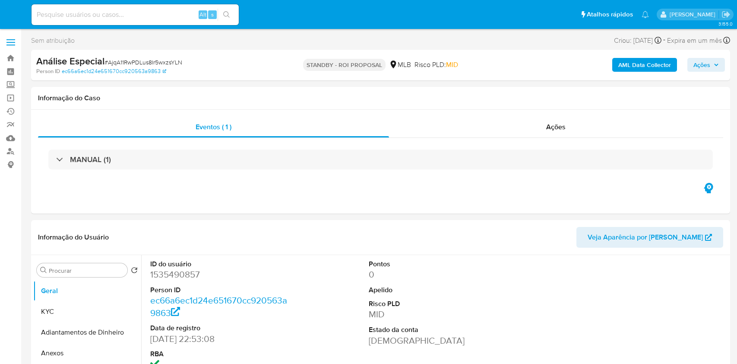
select select "10"
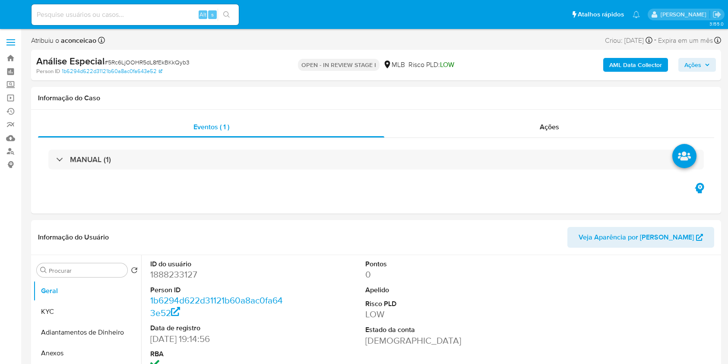
select select "10"
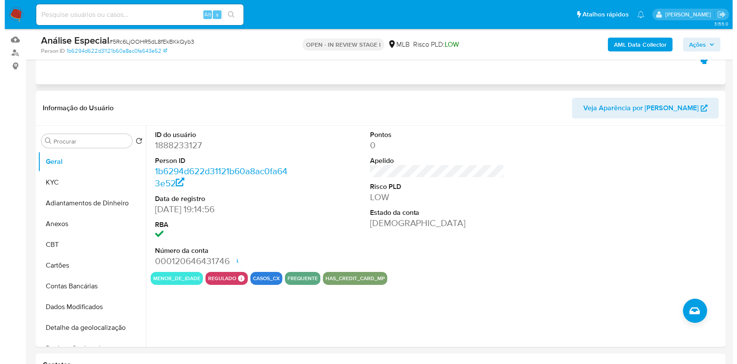
scroll to position [115, 0]
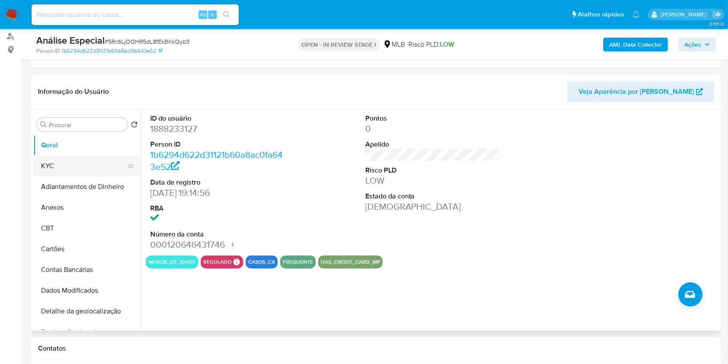
click at [82, 166] on button "KYC" at bounding box center [83, 165] width 101 height 21
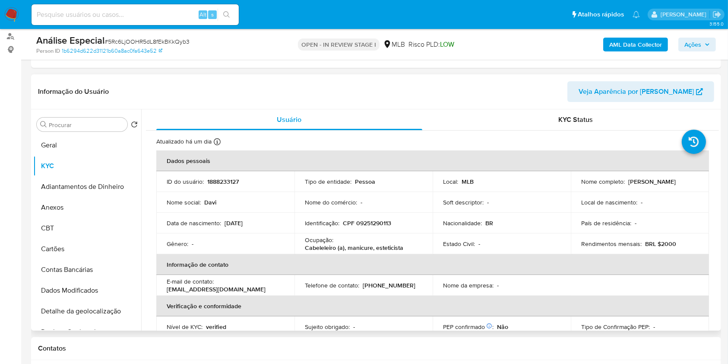
click at [328, 245] on p "Cabeleleiro (a), manicure, esteticista" at bounding box center [354, 248] width 98 height 8
copy div "Ocupação : Cabeleleiro (a), manicure, esteticista"
click at [105, 129] on div "Procurar" at bounding box center [82, 124] width 91 height 14
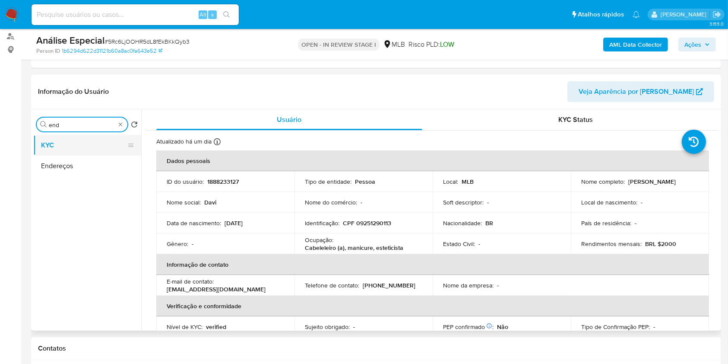
type input "end"
click at [93, 152] on button "KYC" at bounding box center [83, 145] width 101 height 21
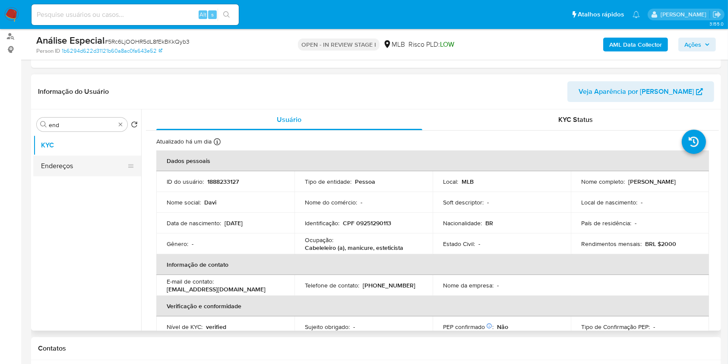
click at [95, 161] on button "Endereços" at bounding box center [83, 165] width 101 height 21
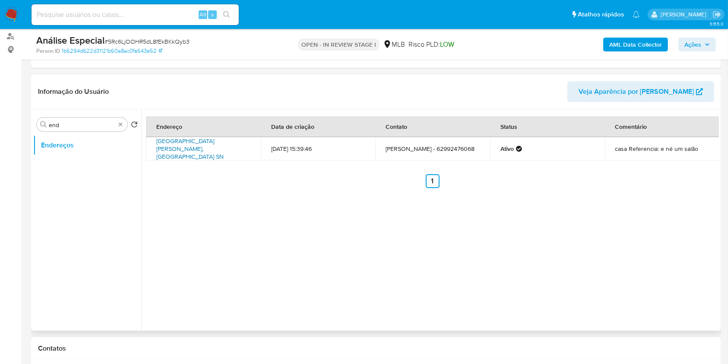
click at [220, 150] on link "[GEOGRAPHIC_DATA][PERSON_NAME], [GEOGRAPHIC_DATA] SN" at bounding box center [189, 148] width 67 height 24
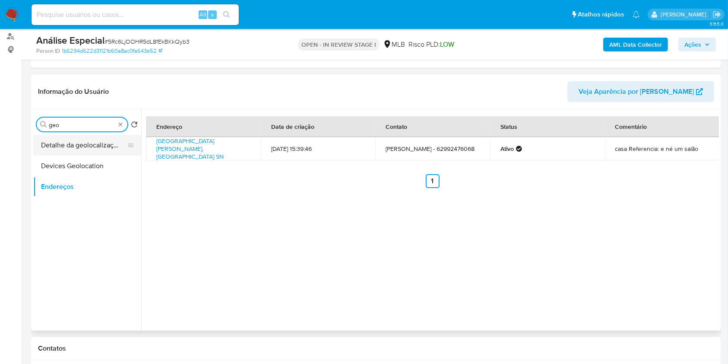
type input "geo"
click at [108, 142] on button "Detalhe da geolocalização" at bounding box center [83, 145] width 101 height 21
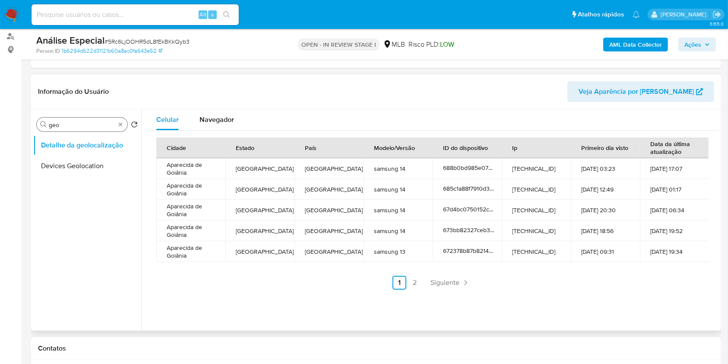
click at [265, 197] on td "Goiás" at bounding box center [259, 189] width 69 height 21
click at [225, 119] on span "Navegador" at bounding box center [217, 119] width 35 height 10
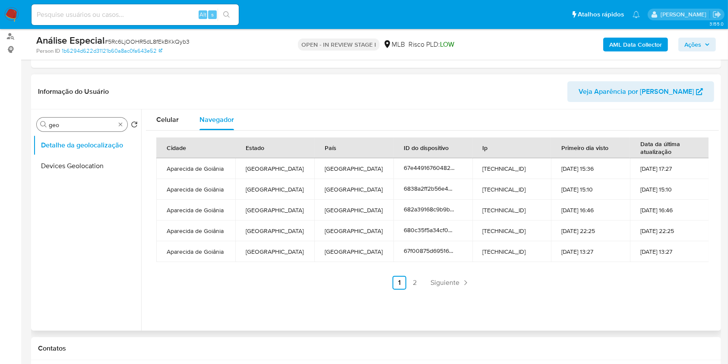
click at [302, 144] on th "Estado" at bounding box center [274, 147] width 79 height 21
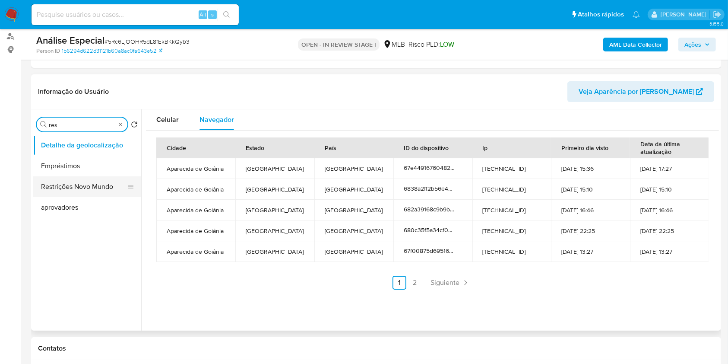
type input "res"
click at [90, 177] on button "Restrições Novo Mundo" at bounding box center [83, 186] width 101 height 21
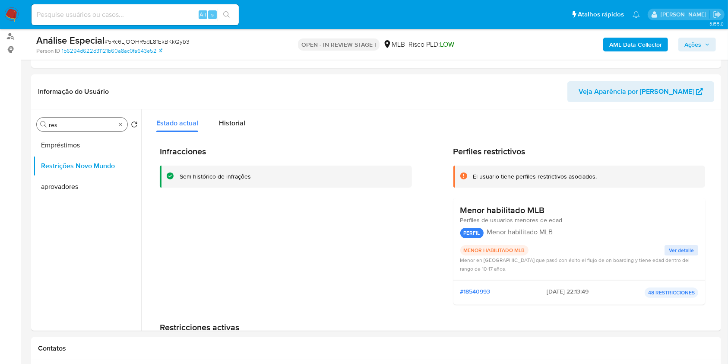
click at [121, 128] on div "Procurar res" at bounding box center [82, 124] width 91 height 14
type input "poi"
click at [105, 159] on button "Restrições Novo Mundo" at bounding box center [83, 165] width 101 height 21
click at [102, 150] on button "Dispositivos Point" at bounding box center [83, 145] width 101 height 21
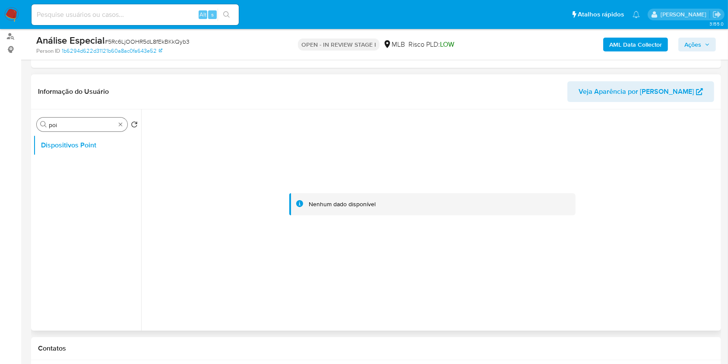
click at [124, 125] on div "Procurar poi" at bounding box center [82, 124] width 91 height 14
type input "doc"
click at [89, 162] on button "Documentação" at bounding box center [87, 165] width 108 height 21
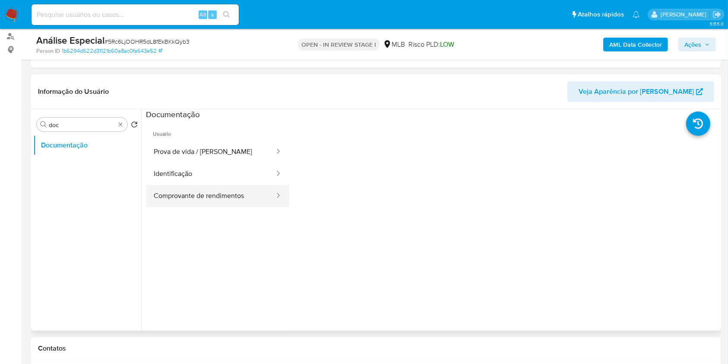
click at [224, 193] on button "Comprovante de rendimentos" at bounding box center [211, 196] width 130 height 22
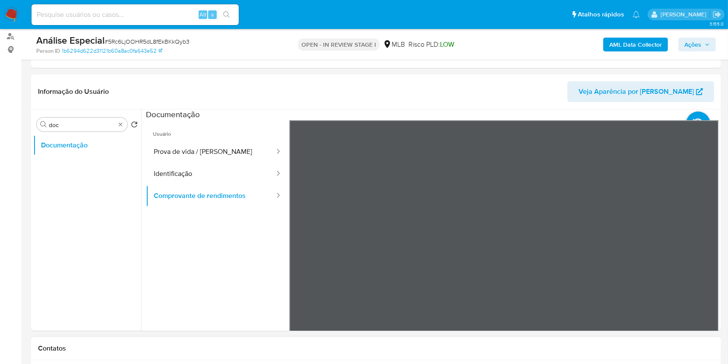
click at [195, 174] on button "Identificação" at bounding box center [211, 174] width 130 height 22
click at [707, 261] on icon at bounding box center [708, 260] width 17 height 17
click at [297, 267] on icon at bounding box center [300, 260] width 17 height 17
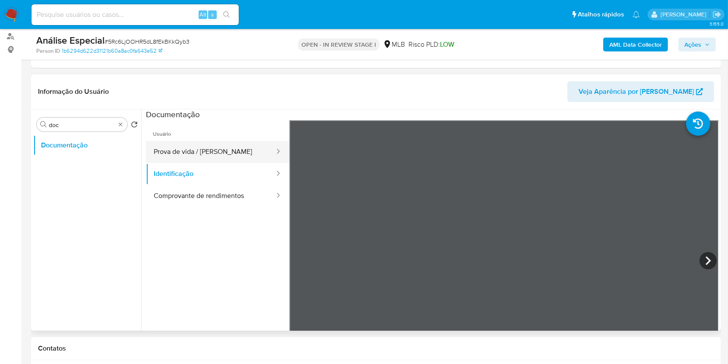
click at [171, 154] on button "Prova de vida / Selfie" at bounding box center [211, 152] width 130 height 22
click at [146, 141] on button "Prova de vida / Selfie" at bounding box center [211, 152] width 130 height 22
click at [639, 46] on b "AML Data Collector" at bounding box center [635, 45] width 53 height 14
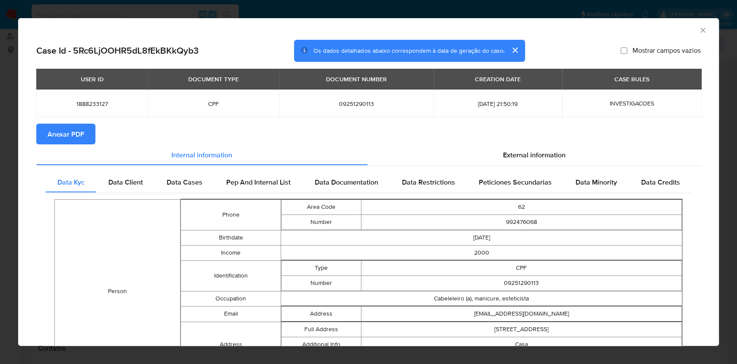
click at [506, 136] on section "Anexar PDF" at bounding box center [368, 134] width 665 height 21
click at [515, 145] on div "External information" at bounding box center [534, 154] width 333 height 21
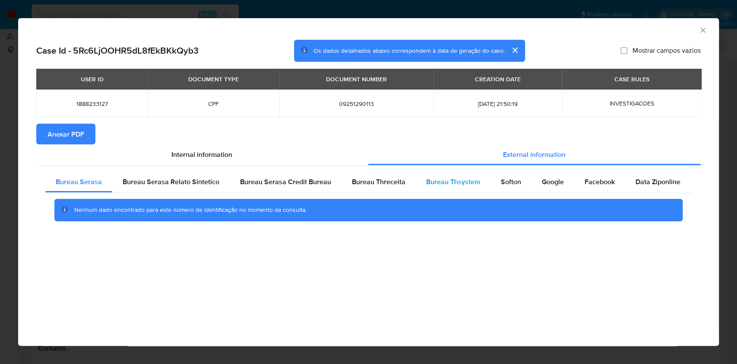
click at [441, 180] on span "Bureau Thsystem" at bounding box center [453, 182] width 54 height 10
click at [520, 202] on div "Nenhum dado encontrado para este número de identificação no momento da consulta." at bounding box center [368, 210] width 628 height 22
click at [506, 185] on span "Softon" at bounding box center [511, 182] width 20 height 10
click at [501, 311] on div "AML Data Collector Case Id - 5Rc6LjOOHR5dL8fEkBKkQyb3 Os dados detalhados abaix…" at bounding box center [368, 181] width 701 height 327
click at [548, 191] on div "Google" at bounding box center [553, 181] width 43 height 21
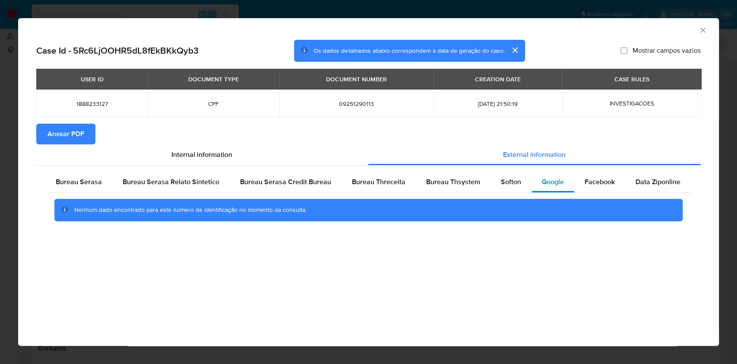
click at [548, 191] on div "Google" at bounding box center [553, 181] width 43 height 21
click at [598, 183] on span "Facebook" at bounding box center [600, 182] width 30 height 10
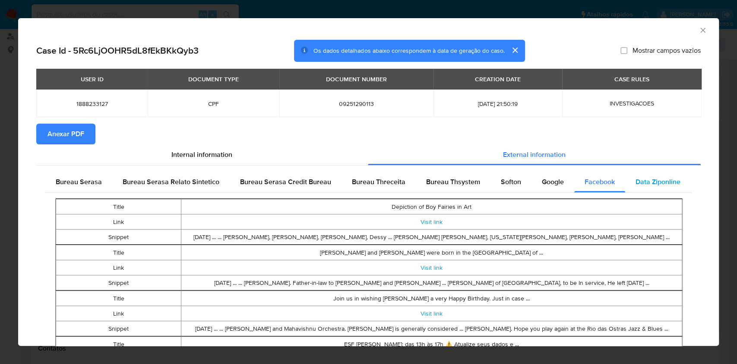
click at [649, 187] on span "Data Ziponline" at bounding box center [658, 182] width 45 height 10
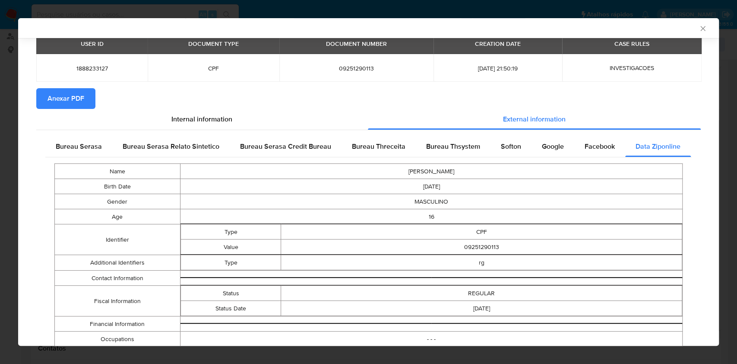
scroll to position [79, 0]
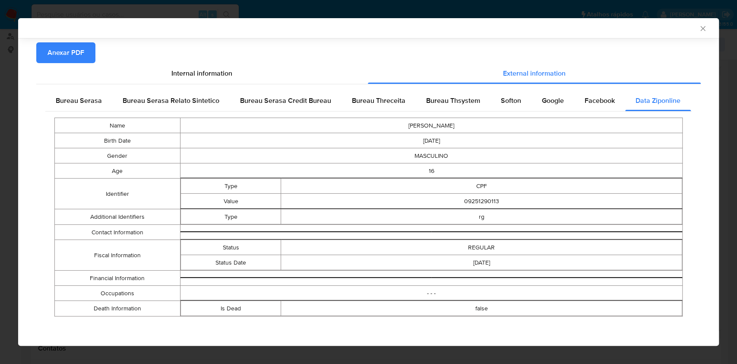
click at [505, 187] on td "CPF" at bounding box center [481, 185] width 401 height 15
click at [699, 28] on icon "Fechar a janela" at bounding box center [703, 28] width 9 height 9
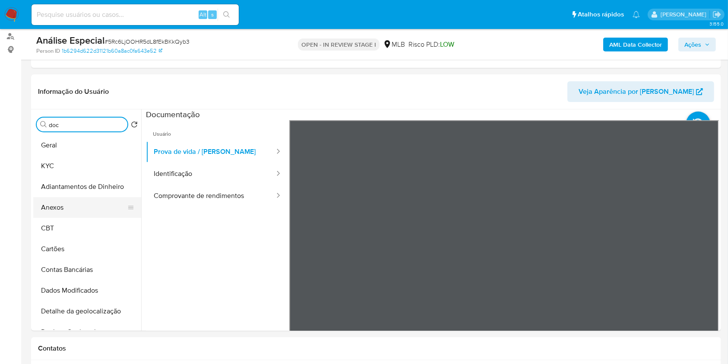
click at [89, 202] on button "Anexos" at bounding box center [83, 207] width 101 height 21
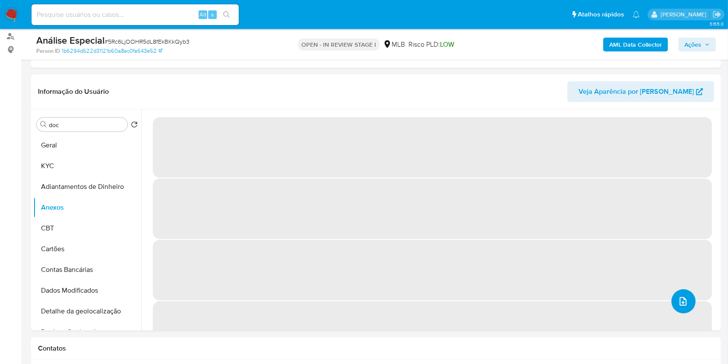
click at [679, 294] on button "upload-file" at bounding box center [684, 301] width 24 height 24
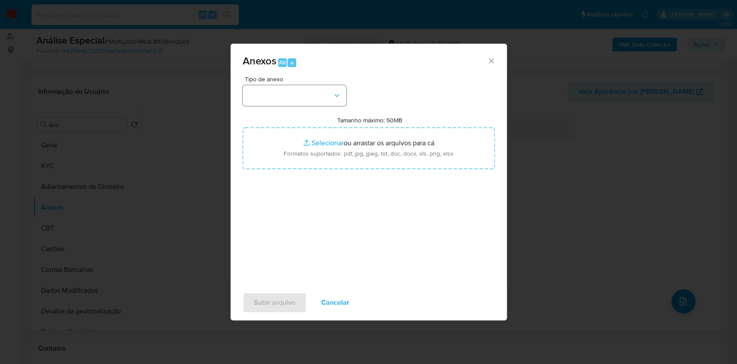
drag, startPoint x: 336, startPoint y: 107, endPoint x: 329, endPoint y: 104, distance: 8.2
click at [333, 105] on div "Tipo de anexo Tamanho máximo: 50MB Selecionar arquivos Selecionar ou arrastar o…" at bounding box center [369, 178] width 252 height 204
click at [328, 103] on button "button" at bounding box center [295, 95] width 104 height 21
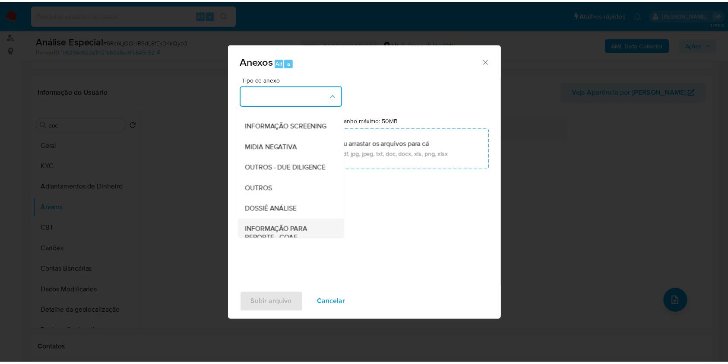
scroll to position [133, 0]
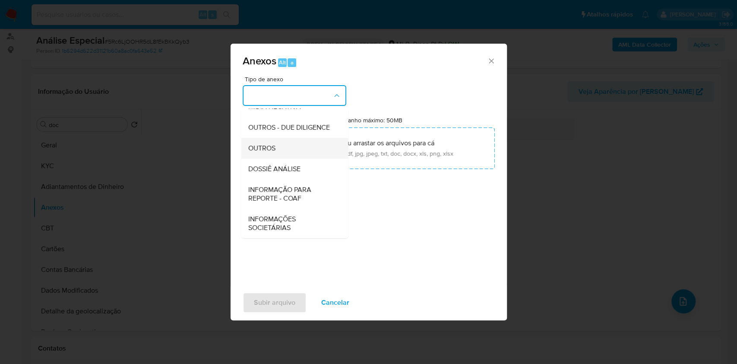
click at [290, 143] on div "OUTROS" at bounding box center [292, 148] width 88 height 21
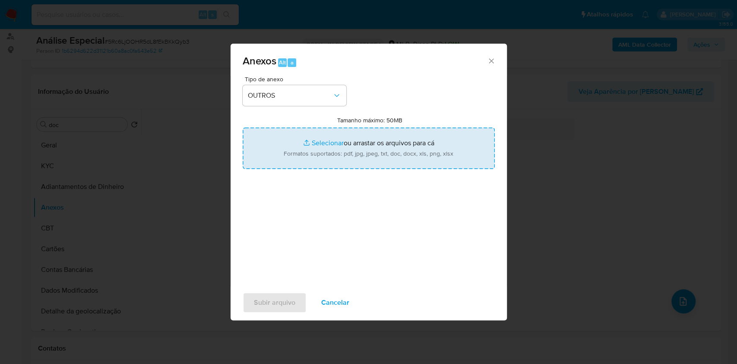
type input "C:\fakepath\SAR - XXXX - CPF 09251290113 - DAVI MONTOVANI BATISTA (1).pdf"
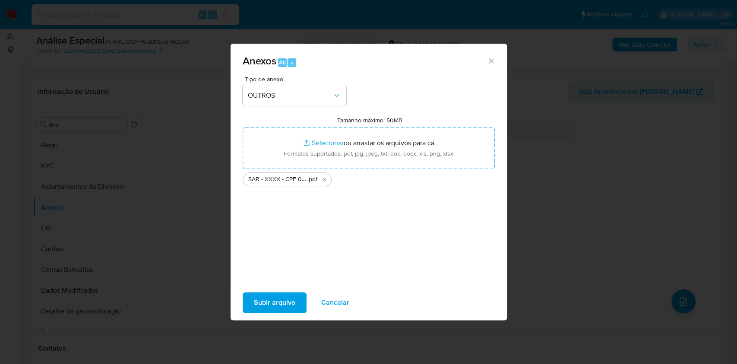
click at [283, 302] on span "Subir arquivo" at bounding box center [274, 302] width 41 height 19
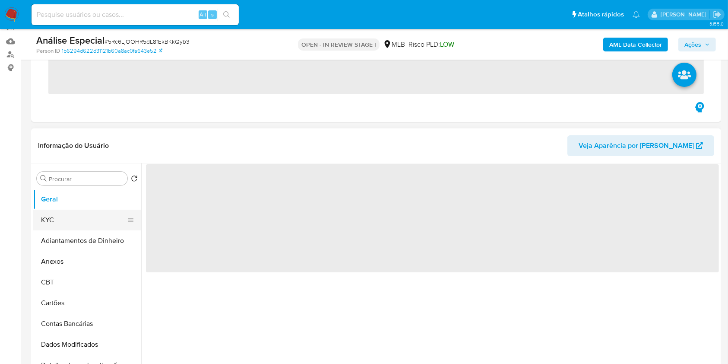
scroll to position [115, 0]
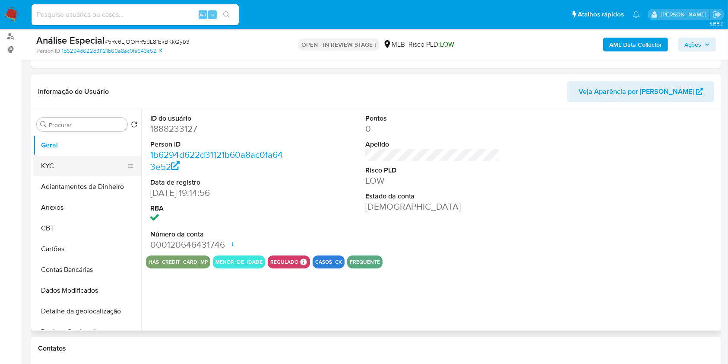
click at [82, 173] on button "KYC" at bounding box center [83, 165] width 101 height 21
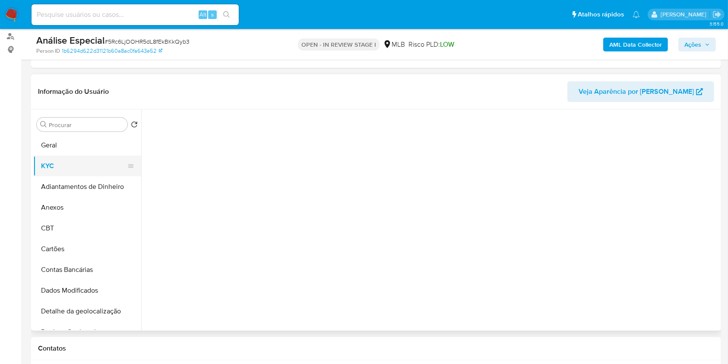
select select "10"
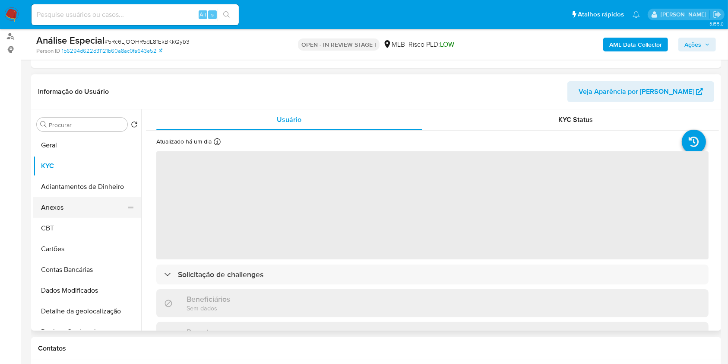
click at [74, 207] on button "Anexos" at bounding box center [83, 207] width 101 height 21
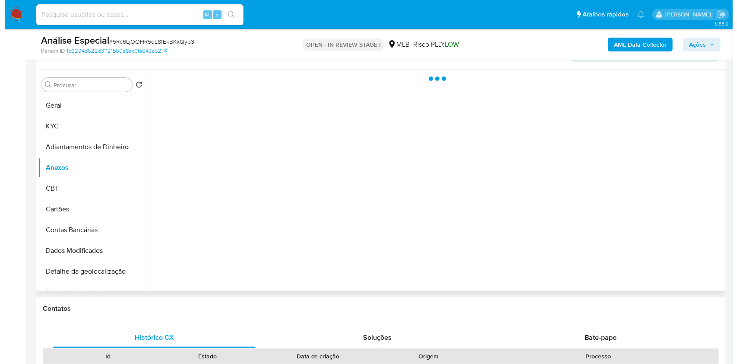
scroll to position [173, 0]
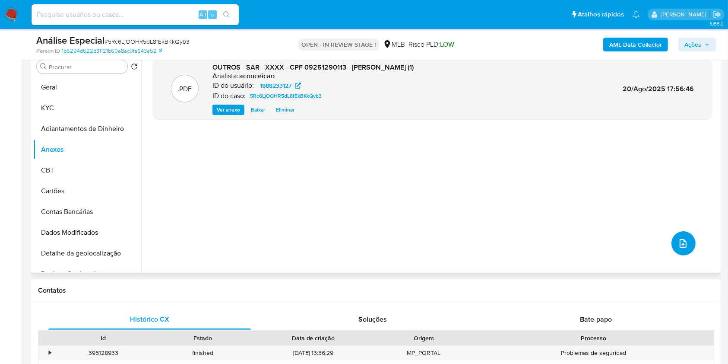
click at [681, 239] on icon "upload-file" at bounding box center [683, 243] width 10 height 10
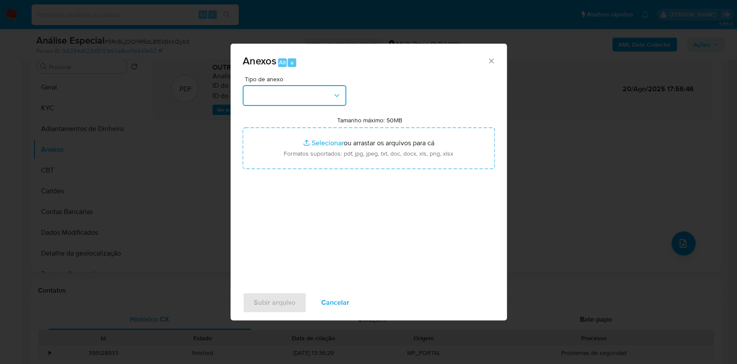
click at [302, 102] on button "button" at bounding box center [295, 95] width 104 height 21
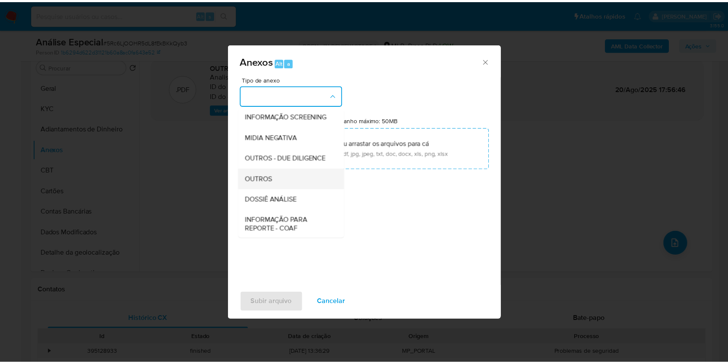
scroll to position [133, 0]
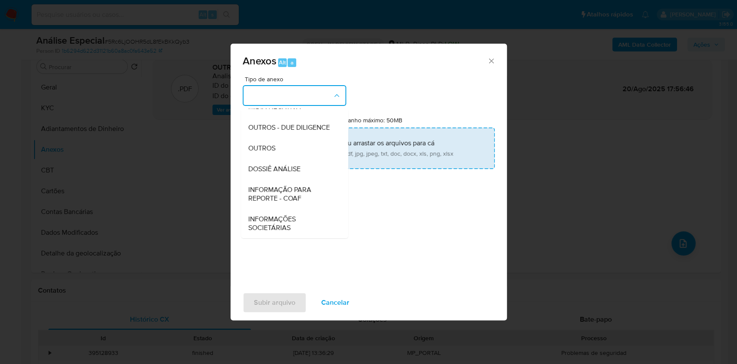
click at [291, 151] on div "OUTROS" at bounding box center [292, 148] width 88 height 21
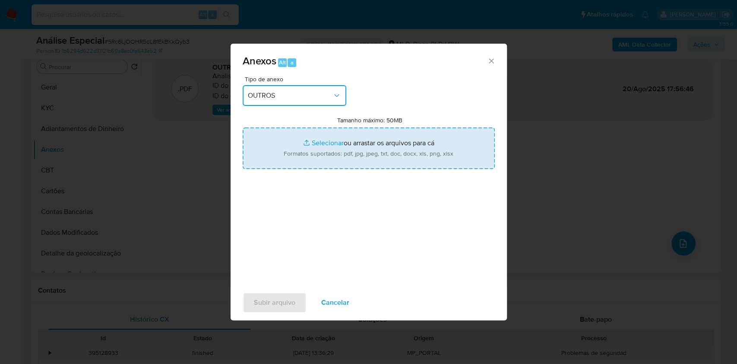
type input "C:\fakepath\Mulan 1888233127_Davi Montovani Batista 2025_08_19_11_31_10.pdf"
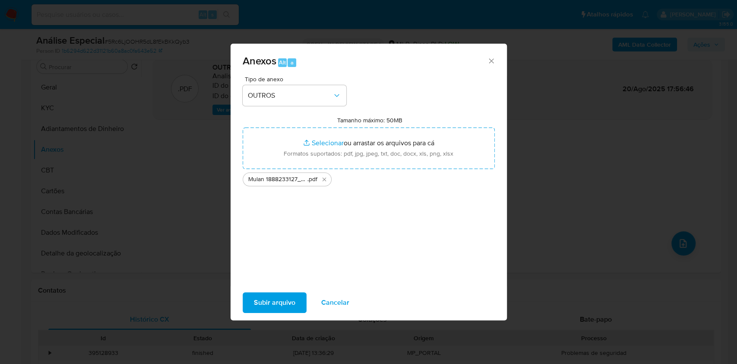
click at [276, 305] on span "Subir arquivo" at bounding box center [274, 302] width 41 height 19
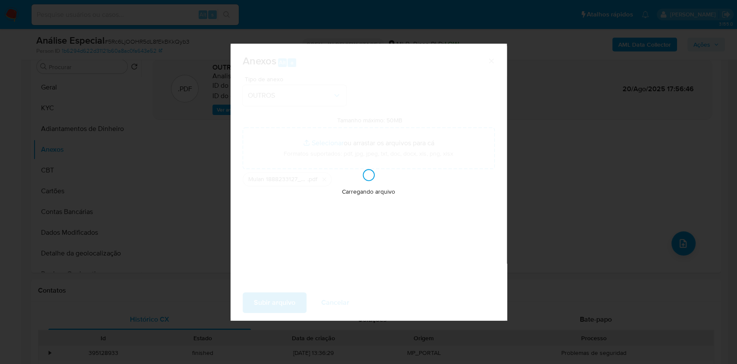
click at [597, 210] on div "Anexos Alt a Tipo de anexo OUTROS Tamanho máximo: 50MB Selecionar arquivos Sele…" at bounding box center [368, 182] width 737 height 364
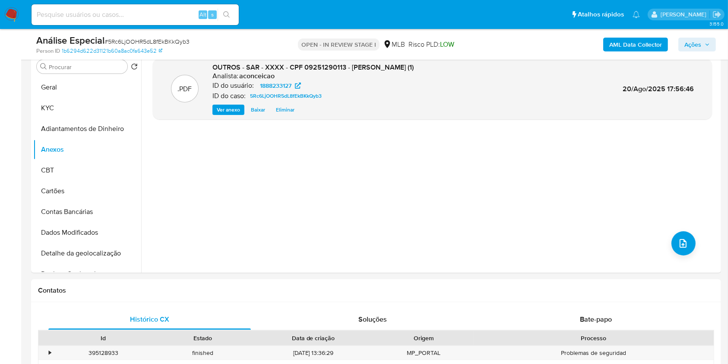
drag, startPoint x: 698, startPoint y: 48, endPoint x: 692, endPoint y: 47, distance: 6.1
click at [698, 47] on span "Ações" at bounding box center [693, 45] width 17 height 14
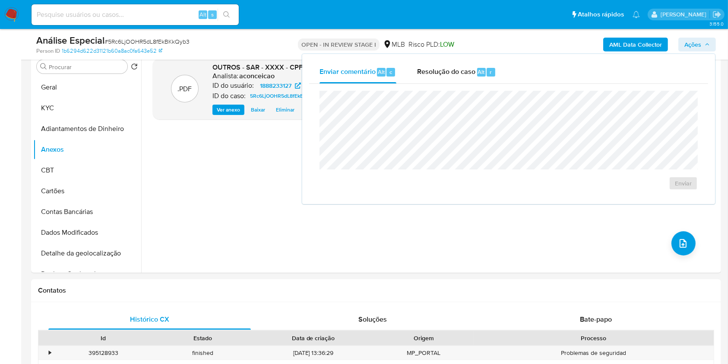
click at [497, 84] on div "Enviar" at bounding box center [508, 140] width 399 height 113
click at [489, 82] on div "Resolução do caso Alt r" at bounding box center [456, 72] width 79 height 22
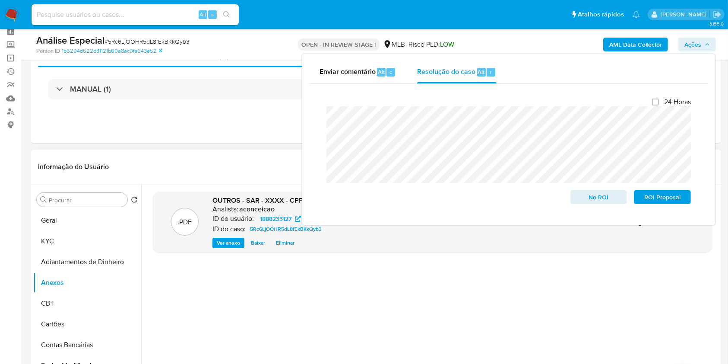
scroll to position [57, 0]
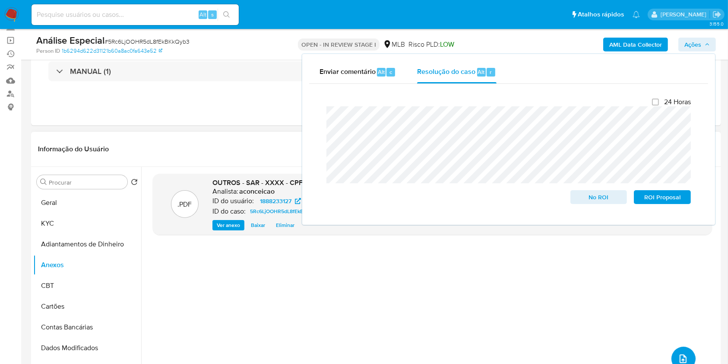
click at [673, 353] on button "upload-file" at bounding box center [684, 358] width 24 height 24
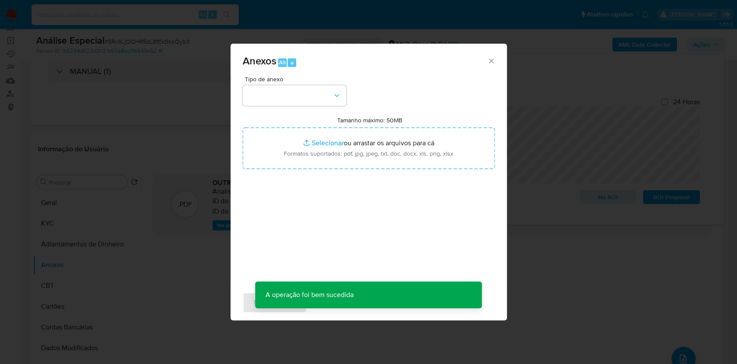
click at [624, 311] on div "Anexos Alt a Tipo de anexo Tamanho máximo: 50MB Selecionar arquivos Selecionar …" at bounding box center [368, 182] width 737 height 364
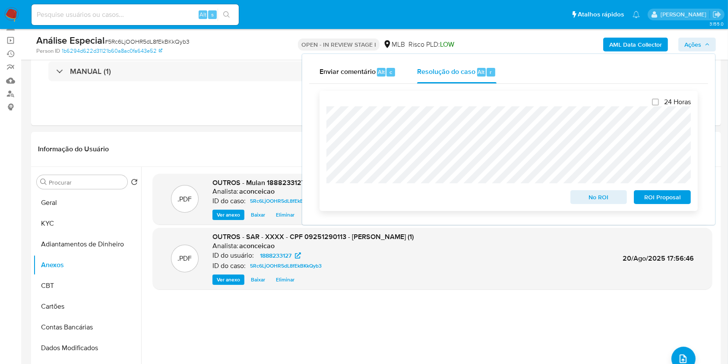
click at [671, 206] on div "24 Horas No ROI ROI Proposal" at bounding box center [509, 151] width 378 height 120
click at [664, 198] on span "ROI Proposal" at bounding box center [662, 197] width 45 height 12
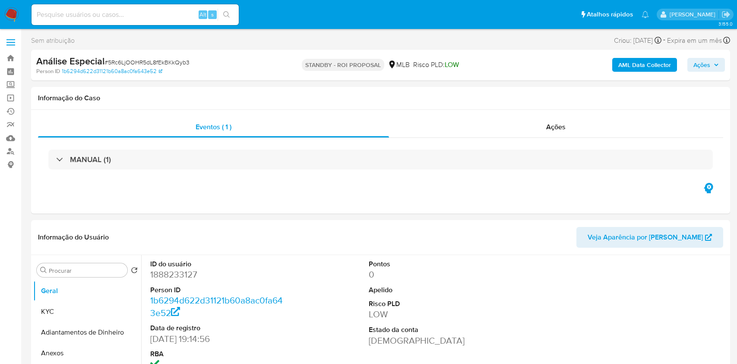
select select "10"
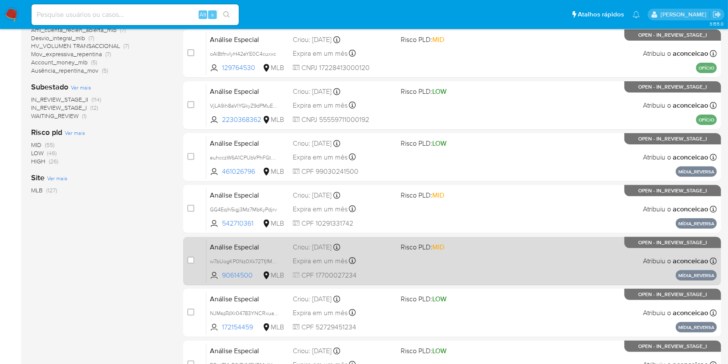
scroll to position [318, 0]
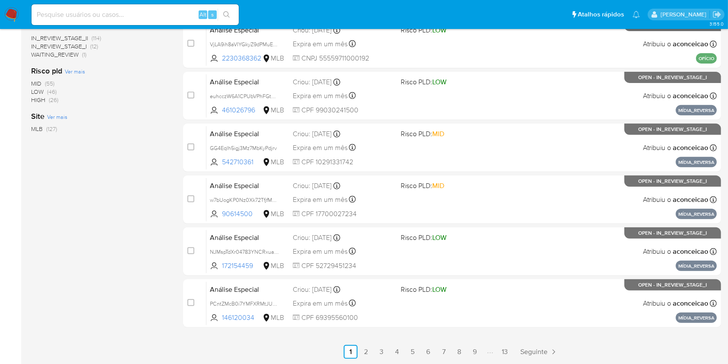
click at [374, 351] on ul "Anterior 1 2 3 4 5 6 7 8 9 13 Seguinte" at bounding box center [452, 352] width 538 height 14
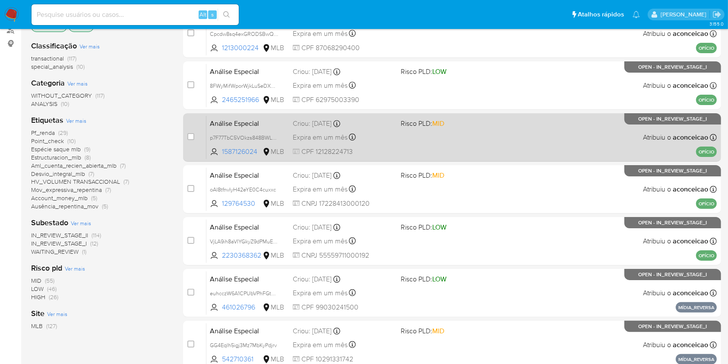
scroll to position [0, 0]
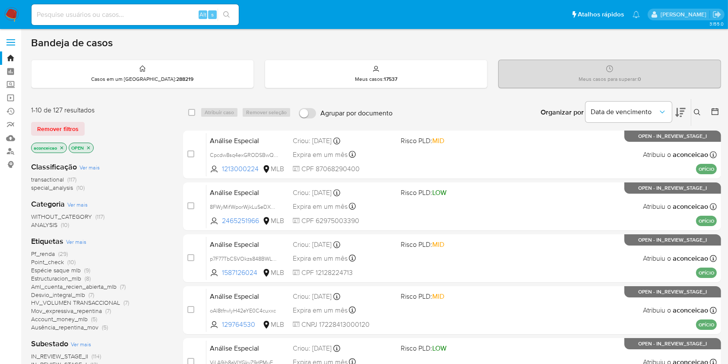
click at [680, 112] on icon at bounding box center [681, 112] width 10 height 10
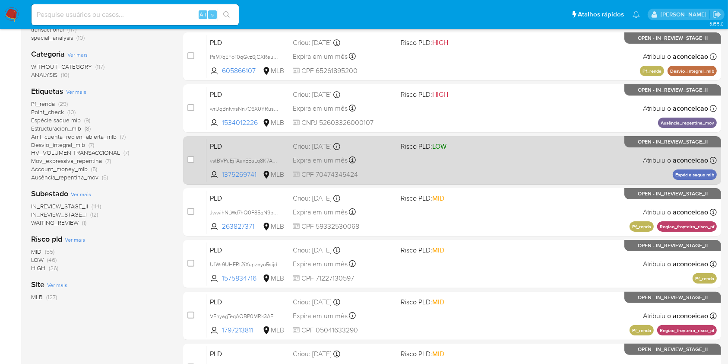
scroll to position [230, 0]
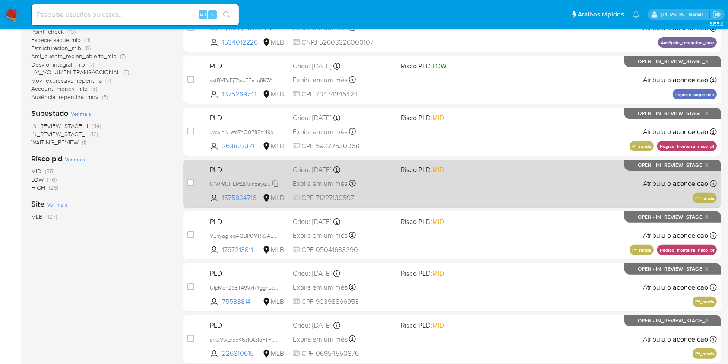
click at [276, 180] on span "U1Wr9UHERt2iXunzeyu5sijd" at bounding box center [243, 183] width 67 height 10
click at [438, 181] on div "PLD U1Wr9UHERt2iXunzeyu5sijd Copiado Copiado 1575834716 MLB Risco PLD: MID Crio…" at bounding box center [461, 184] width 511 height 44
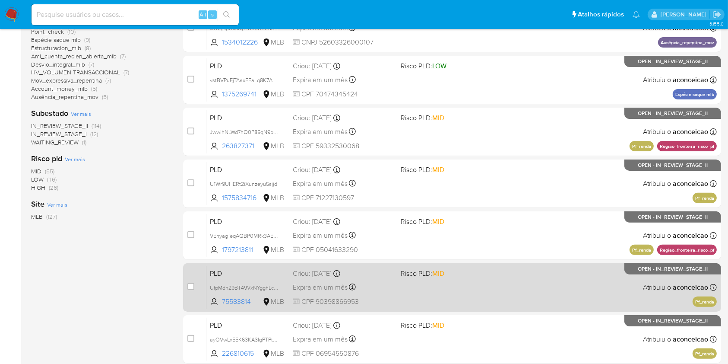
click at [594, 291] on div "PLD UfpMdh29BT49VxNYgghLc8FW 75583814 MLB Risco PLD: MID Criou: [DATE] Criou: […" at bounding box center [461, 287] width 511 height 44
click at [511, 291] on div "PLD UfpMdh29BT49VxNYgghLc8FW 75583814 MLB Risco PLD: MID Criou: [DATE] Criou: […" at bounding box center [461, 287] width 511 height 44
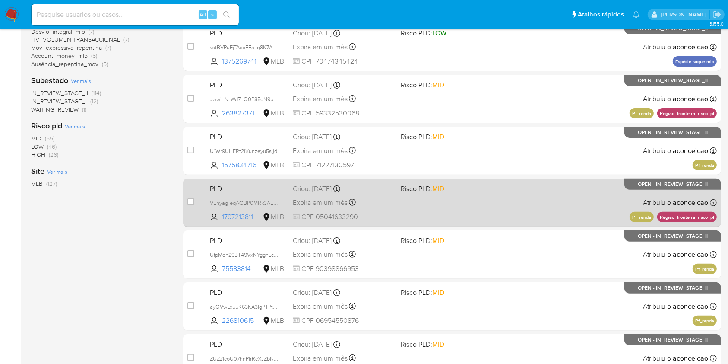
scroll to position [318, 0]
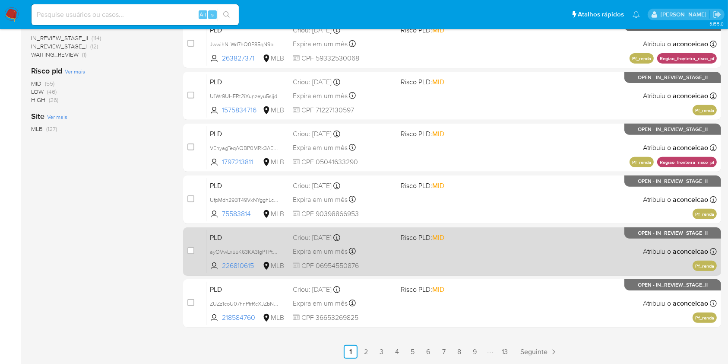
click at [527, 246] on div "PLD ayOVwLx55K63KA3IgPTPtXbR 226810615 MLB Risco PLD: MID Criou: [DATE] Criou: …" at bounding box center [461, 251] width 511 height 44
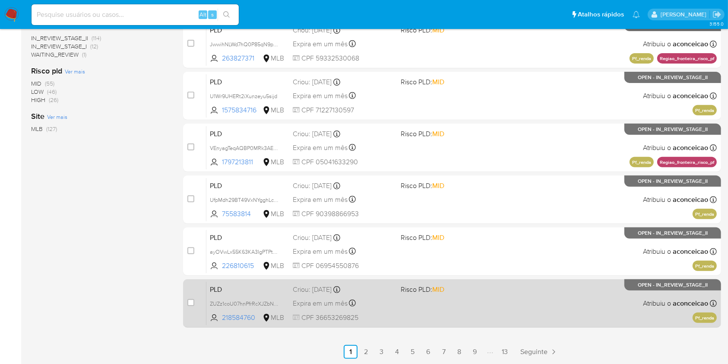
click at [597, 316] on div "PLD ZUZz1coU07hnPfrRcXJZbNoa 218584760 MLB Risco PLD: MID Criou: [DATE] Criou: …" at bounding box center [461, 303] width 511 height 44
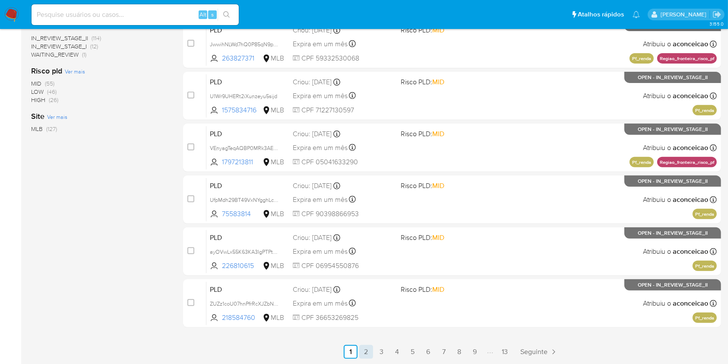
click at [368, 353] on link "2" at bounding box center [366, 352] width 14 height 14
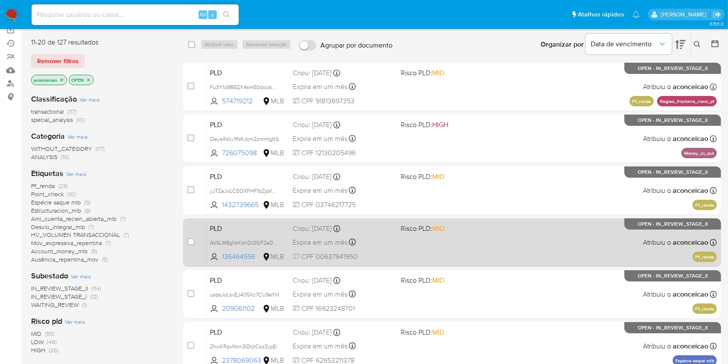
scroll to position [115, 0]
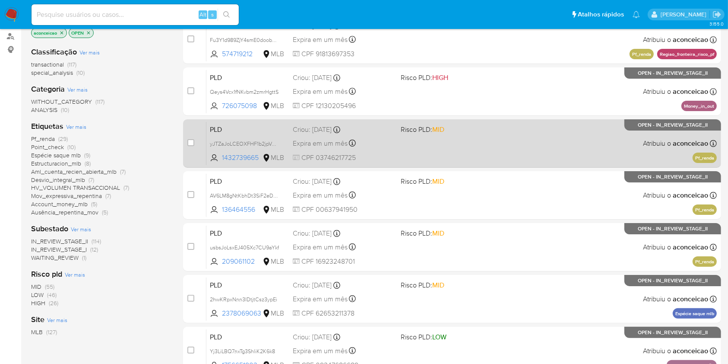
click at [520, 146] on div "PLD yJTZaJoLCEOXFHF1b2jpVa7x 1432739665 MLB Risco PLD: MID Criou: [DATE] Criou:…" at bounding box center [461, 143] width 511 height 44
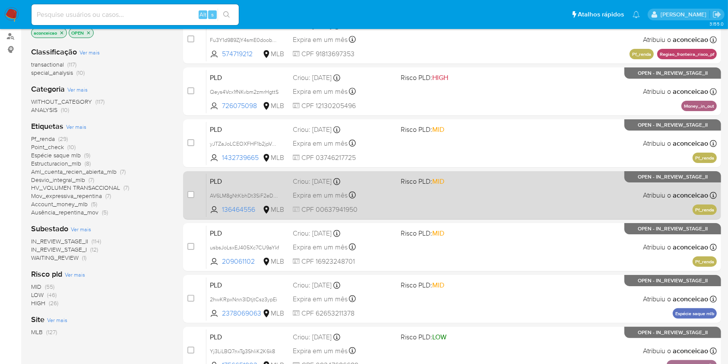
click at [480, 195] on div "PLD AV6LM8gNtKbhDt3SiF2eDohV 136464556 MLB Risco PLD: MID Criou: [DATE] Criou: …" at bounding box center [461, 195] width 511 height 44
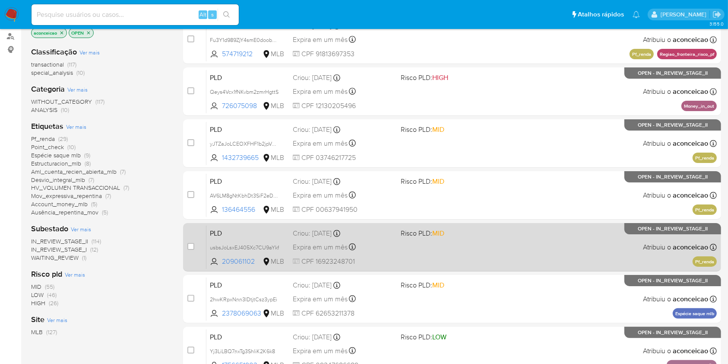
click at [411, 249] on div "PLD usbsJoLsxEJ405Xc7CU9aYkf 209061102 MLB Risco PLD: MID Criou: 12/08/2025 Cri…" at bounding box center [461, 247] width 511 height 44
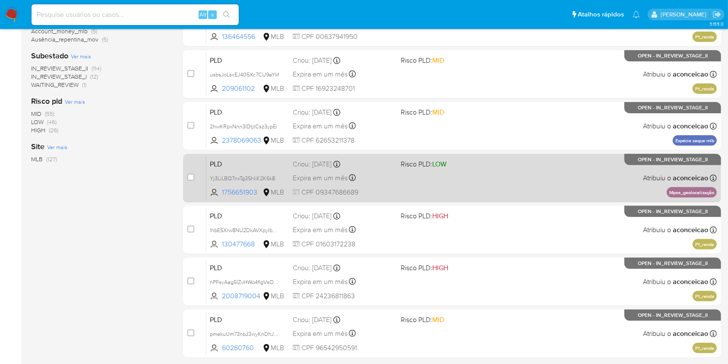
scroll to position [0, 0]
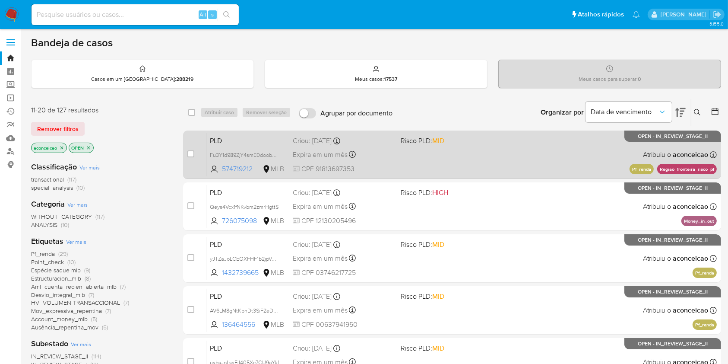
click at [449, 160] on div "PLD Fu3Y1d989ZjY4smE0doob4yd 574719212 MLB Risco PLD: MID Criou: 12/08/2025 Cri…" at bounding box center [461, 155] width 511 height 44
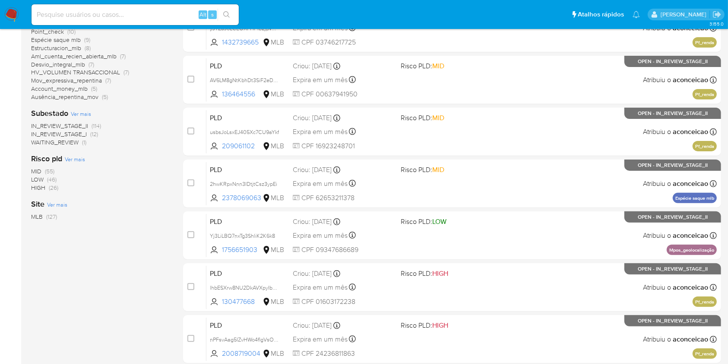
scroll to position [318, 0]
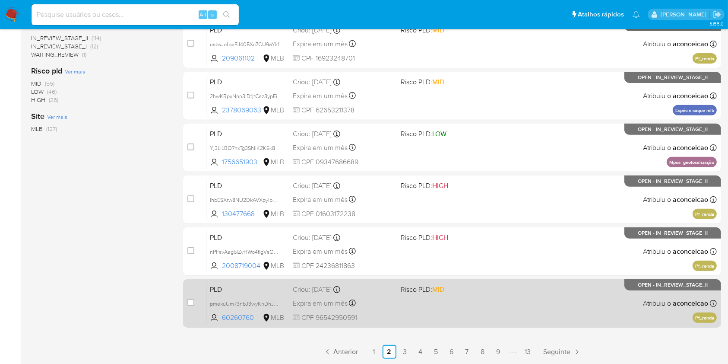
click at [451, 319] on div "PLD pmekuUm73nbJ3wyKnDhJUxFp 60260760 MLB Risco PLD: MID Criou: 12/08/2025 Crio…" at bounding box center [461, 303] width 511 height 44
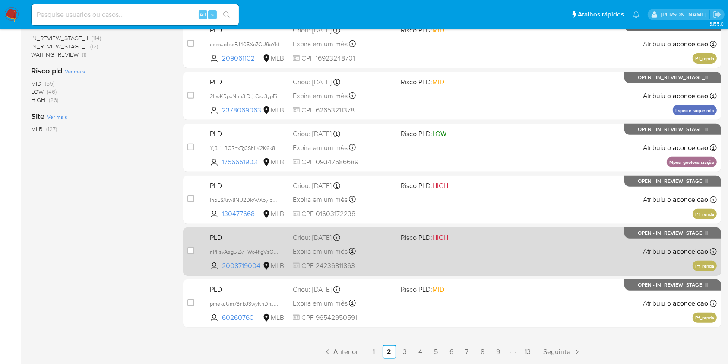
click at [460, 256] on div "PLD nPFsvAag5IZvHWo4flgVsOm3 2008719004 MLB Risco PLD: HIGH Criou: 12/08/2025 C…" at bounding box center [461, 251] width 511 height 44
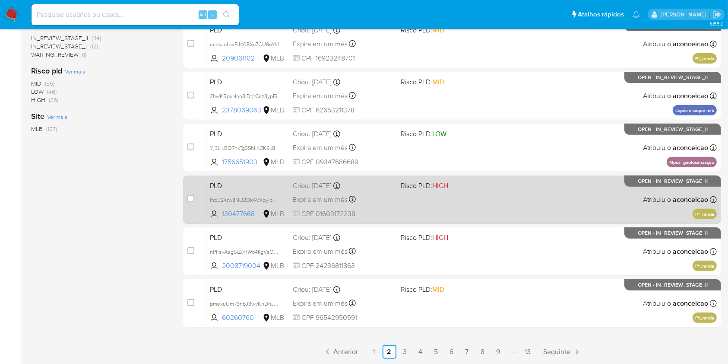
click at [467, 219] on div "PLD lhbESXrw8NU2DkAVXpyIbNDN 130477668 MLB Risco PLD: HIGH Criou: 12/08/2025 Cr…" at bounding box center [461, 200] width 511 height 44
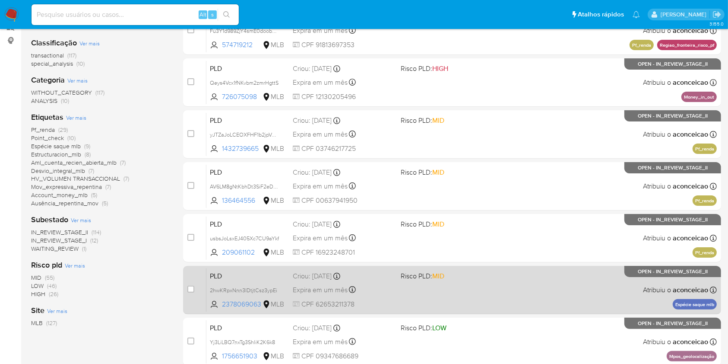
scroll to position [30, 0]
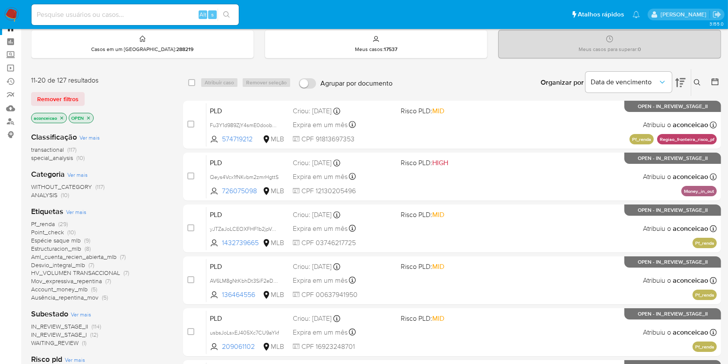
click at [681, 82] on icon at bounding box center [681, 82] width 10 height 10
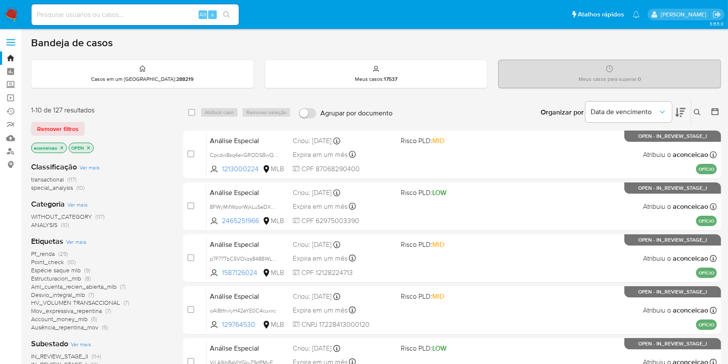
click at [681, 107] on icon at bounding box center [681, 112] width 10 height 10
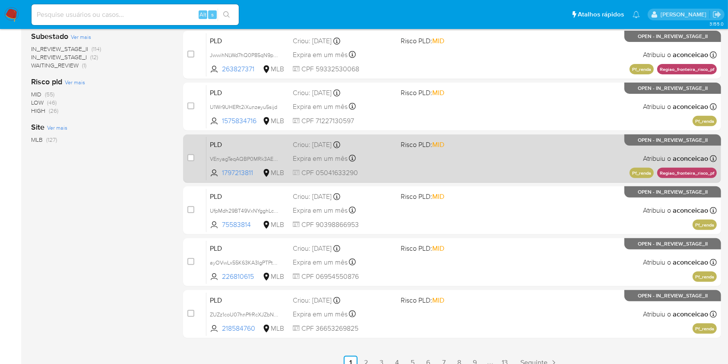
scroll to position [318, 0]
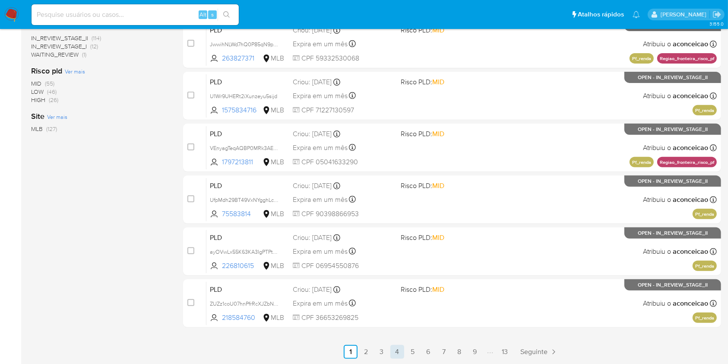
click at [398, 352] on link "4" at bounding box center [397, 352] width 14 height 14
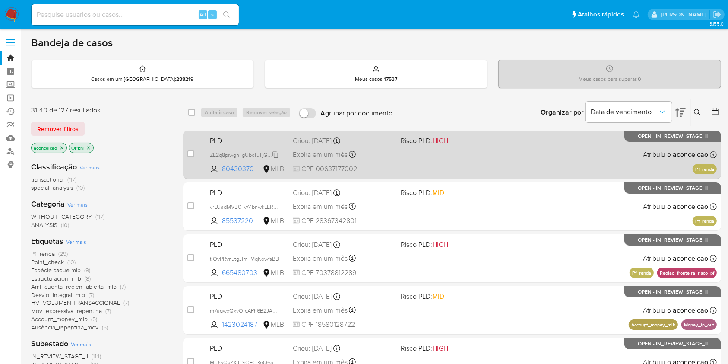
click at [276, 152] on span "ZE2q8piwgnilgUbcTuTjG7UQ" at bounding box center [244, 154] width 68 height 10
click at [460, 160] on div "PLD ZE2q8piwgnilgUbcTuTjG7UQ 80430370 MLB Risco PLD: HIGH Criou: 12/08/2025 Cri…" at bounding box center [461, 155] width 511 height 44
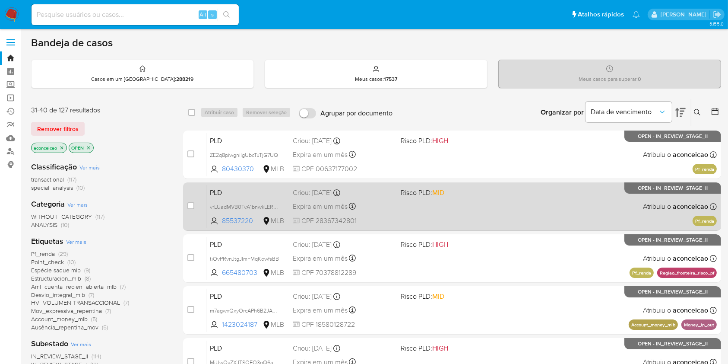
click at [482, 221] on div "PLD vrLUadMVB0TvA1bnwkLERtW6 85537220 MLB Risco PLD: MID Criou: 12/08/2025 Crio…" at bounding box center [461, 206] width 511 height 44
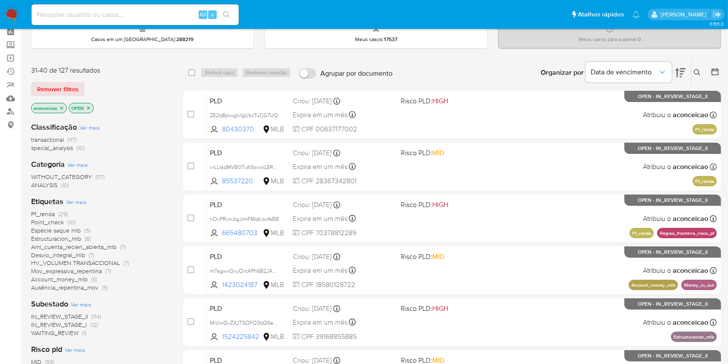
scroll to position [57, 0]
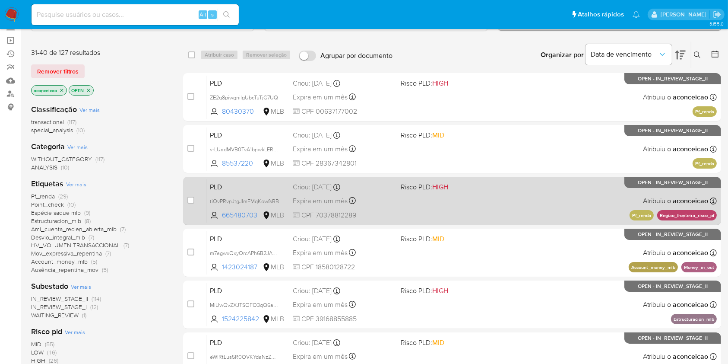
click at [466, 209] on div "PLD tiOvPRvnJtgJImFMqKowfsBB 665480703 MLB Risco PLD: HIGH Criou: 12/08/2025 Cr…" at bounding box center [461, 201] width 511 height 44
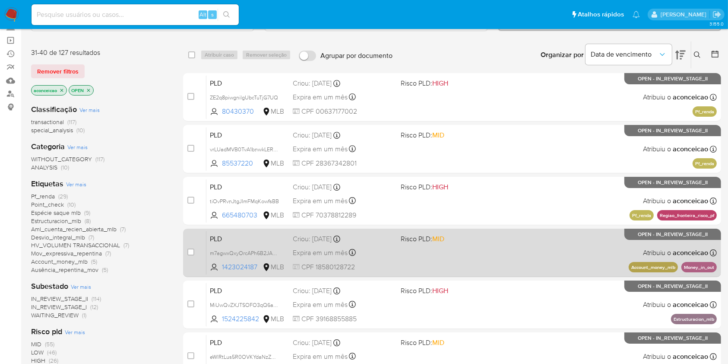
click at [519, 262] on div "PLD m7agwxQxyOrcAPh6B2JASkJl 1423024187 MLB Risco PLD: MID Criou: 12/08/2025 Cr…" at bounding box center [461, 253] width 511 height 44
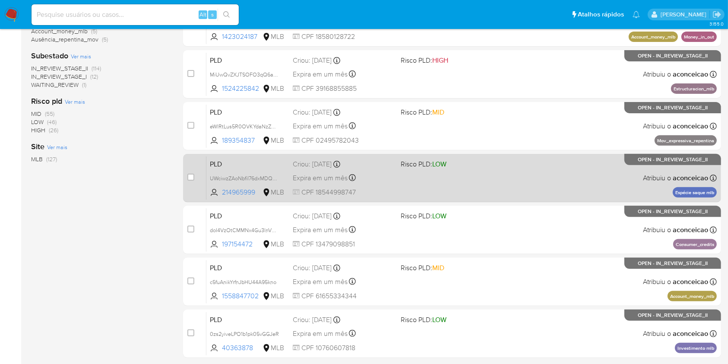
scroll to position [318, 0]
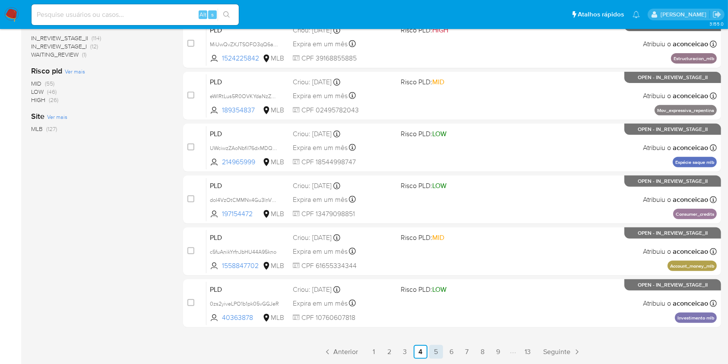
click at [437, 347] on link "5" at bounding box center [436, 352] width 14 height 14
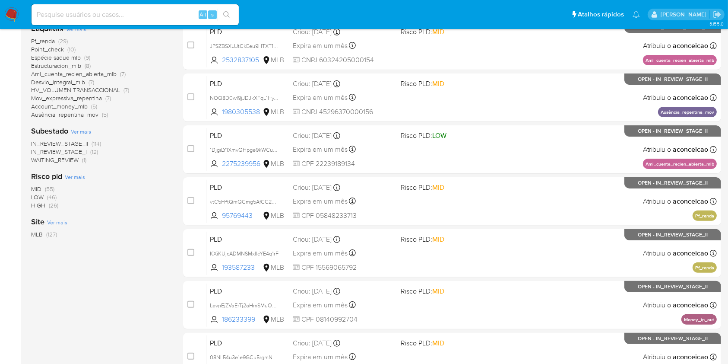
scroll to position [230, 0]
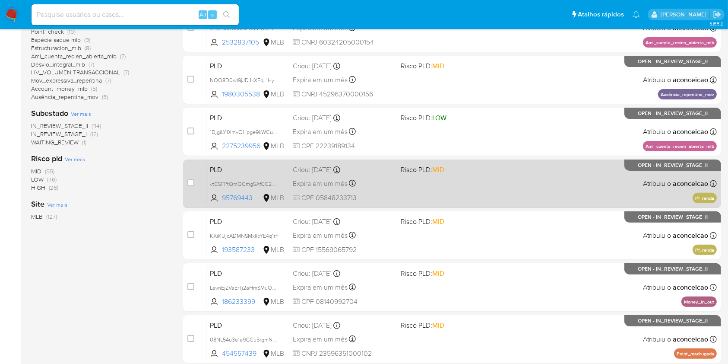
click at [480, 194] on div "PLD vtC5FPtQmQCmg5AfCC29BKBp 95769443 MLB Risco PLD: MID Criou: 12/08/2025 Crio…" at bounding box center [461, 184] width 511 height 44
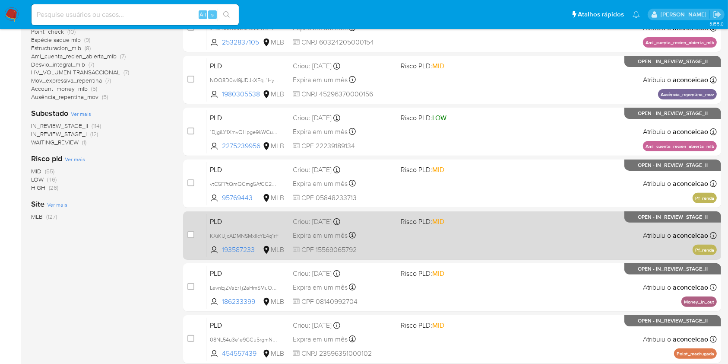
click at [545, 244] on div "PLD KXiKUjcADMNSMxllcYE4q1rF 193587233 MLB Risco PLD: MID Criou: 12/08/2025 Cri…" at bounding box center [461, 235] width 511 height 44
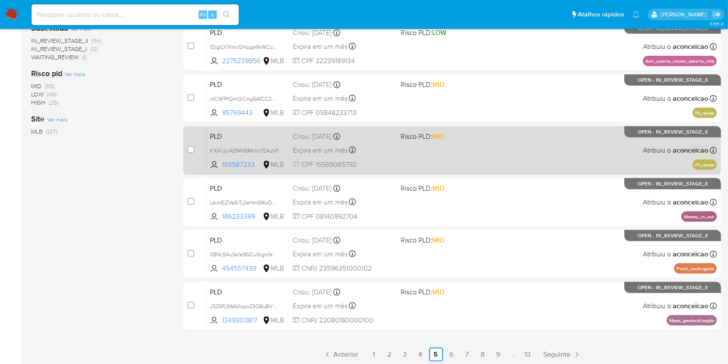
scroll to position [318, 0]
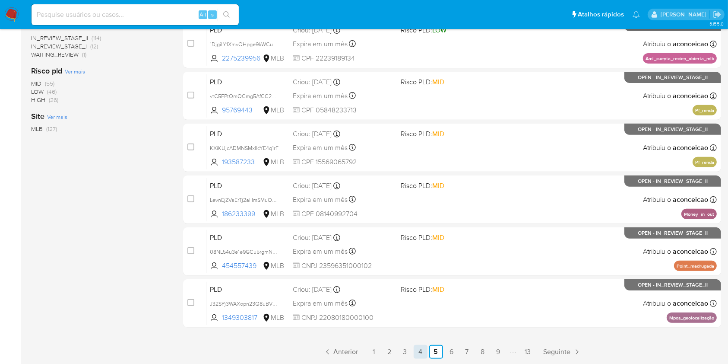
click at [418, 352] on link "4" at bounding box center [421, 352] width 14 height 14
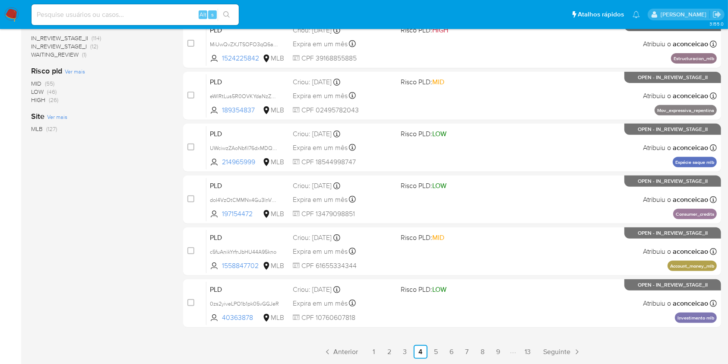
scroll to position [30, 0]
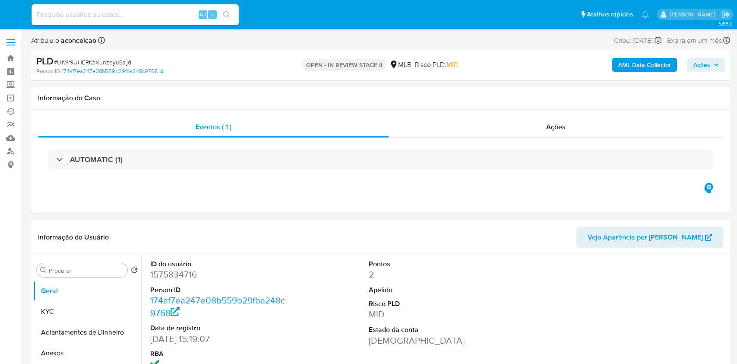
select select "10"
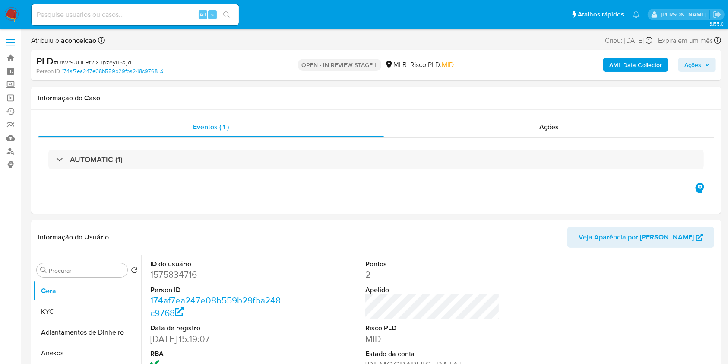
click at [120, 62] on span "# U1Wr9UHERt2iXunzeyu5sijd" at bounding box center [93, 62] width 78 height 9
copy span "U1Wr9UHERt2iXunzeyu5sijd"
click at [120, 62] on span "# U1Wr9UHERt2iXunzeyu5sijd" at bounding box center [93, 62] width 78 height 9
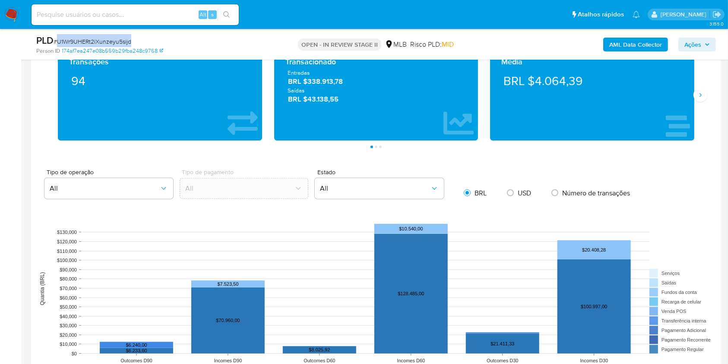
scroll to position [749, 0]
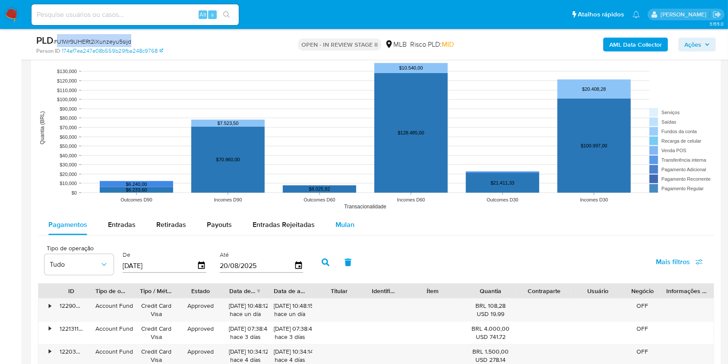
click at [338, 224] on span "Mulan" at bounding box center [345, 224] width 19 height 10
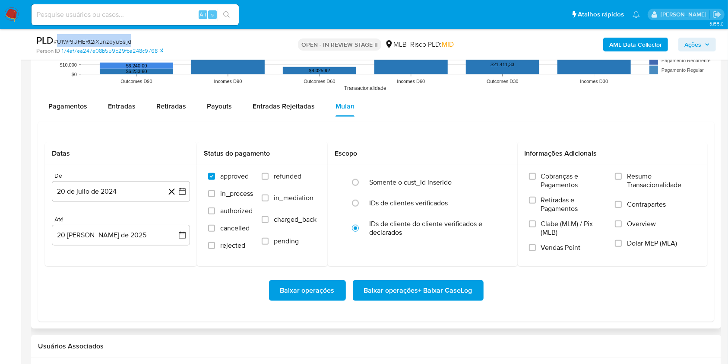
scroll to position [979, 0]
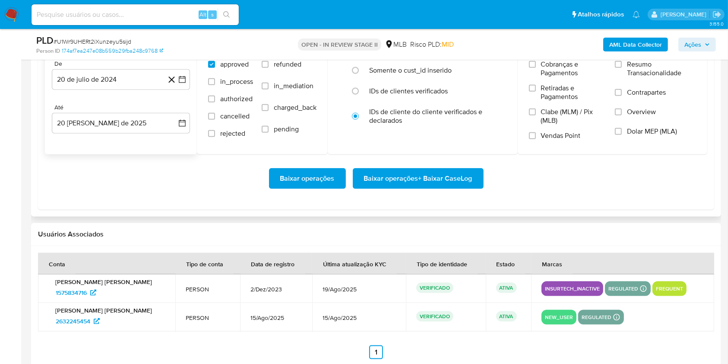
click at [140, 64] on div "De" at bounding box center [121, 64] width 138 height 8
click at [141, 77] on button "20 de julio de 2024" at bounding box center [121, 79] width 138 height 21
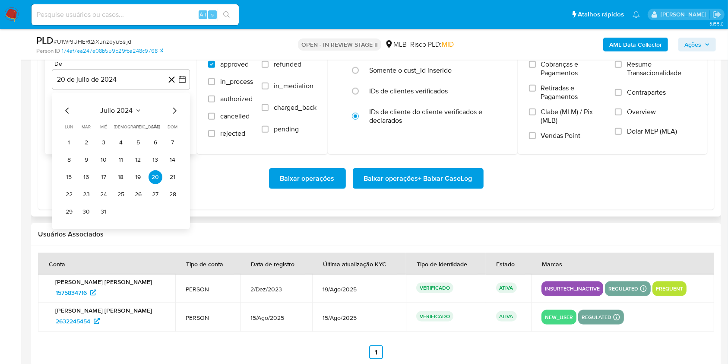
click at [134, 105] on div "julio 2024 julio 2024 lun lunes mar martes mié miércoles jue jueves vie viernes…" at bounding box center [121, 160] width 138 height 136
click at [135, 110] on icon "Seleccionar mes y año" at bounding box center [138, 110] width 7 height 7
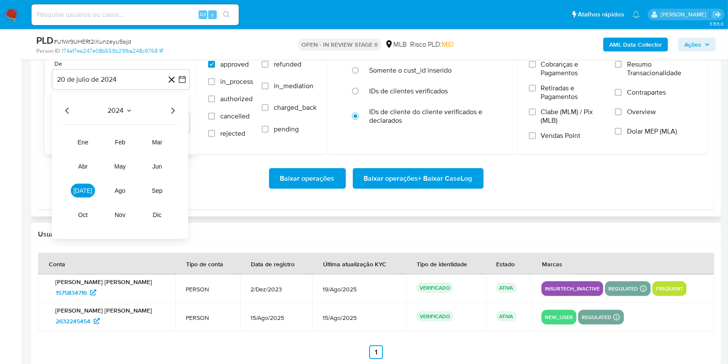
click at [171, 111] on icon "Año siguiente" at bounding box center [173, 110] width 10 height 10
click at [85, 193] on span "[DATE]" at bounding box center [82, 190] width 19 height 7
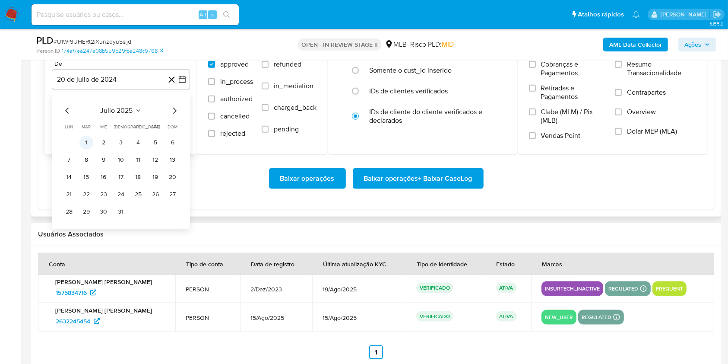
click at [90, 143] on button "1" at bounding box center [86, 143] width 14 height 14
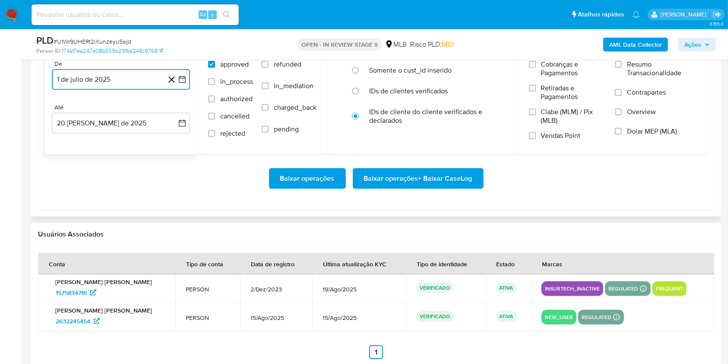
click at [136, 133] on button "20 [PERSON_NAME] de 2025" at bounding box center [121, 123] width 138 height 21
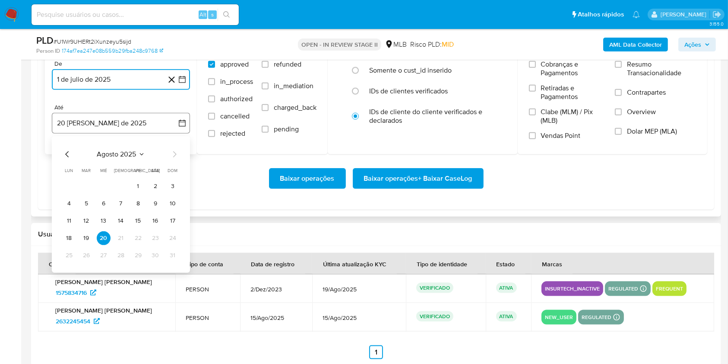
click at [136, 129] on button "20 [PERSON_NAME] de 2025" at bounding box center [121, 123] width 138 height 21
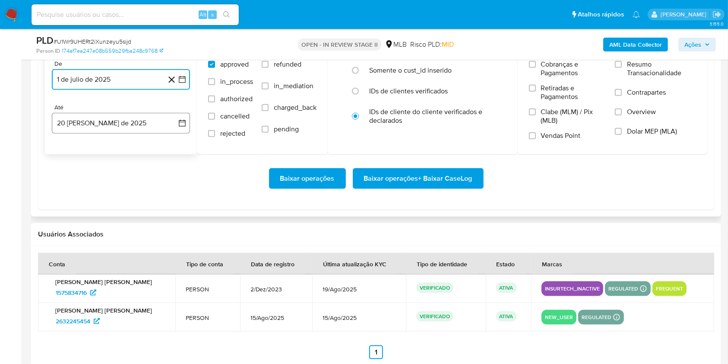
click at [136, 129] on button "20 [PERSON_NAME] de 2025" at bounding box center [121, 123] width 138 height 21
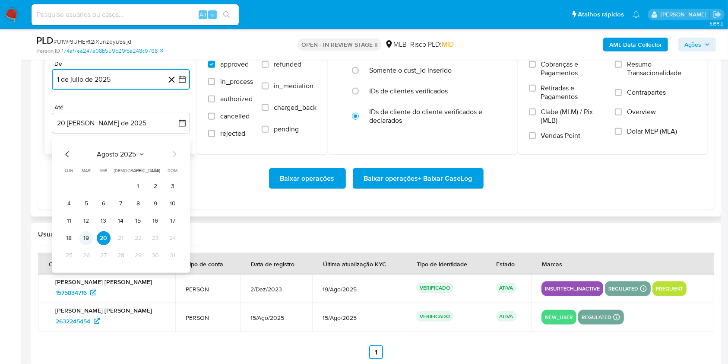
click at [87, 234] on button "19" at bounding box center [86, 238] width 14 height 14
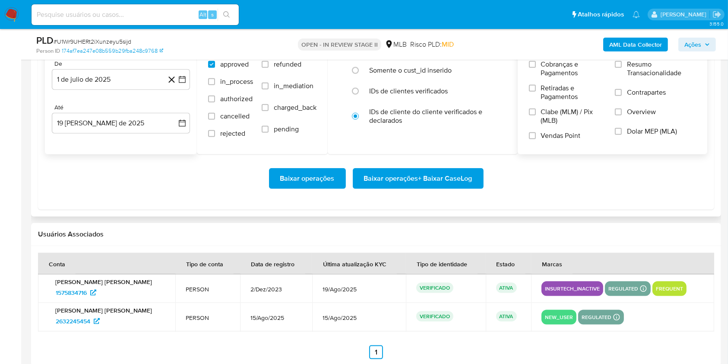
click at [625, 66] on label "Resumo Transacionalidade" at bounding box center [655, 74] width 81 height 28
click at [622, 66] on input "Resumo Transacionalidade" at bounding box center [618, 64] width 7 height 7
click at [430, 179] on span "Baixar operações + Baixar CaseLog" at bounding box center [418, 178] width 108 height 19
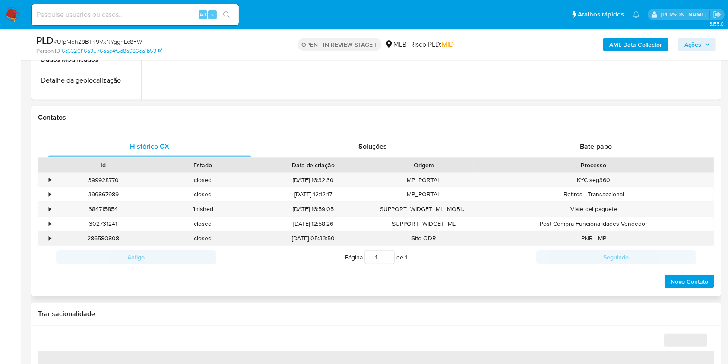
select select "10"
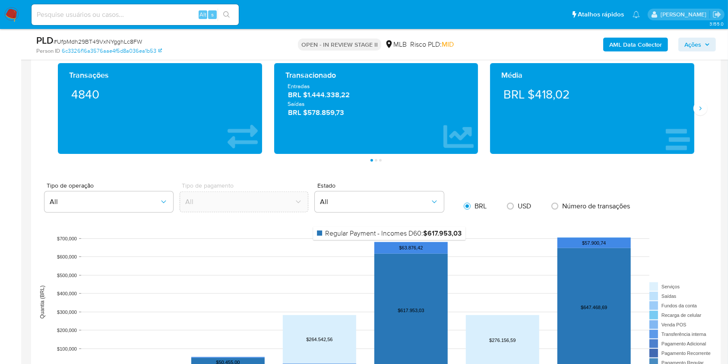
scroll to position [921, 0]
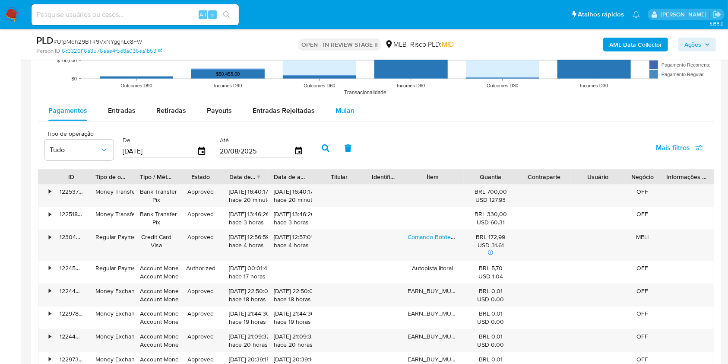
click at [346, 112] on span "Mulan" at bounding box center [345, 110] width 19 height 10
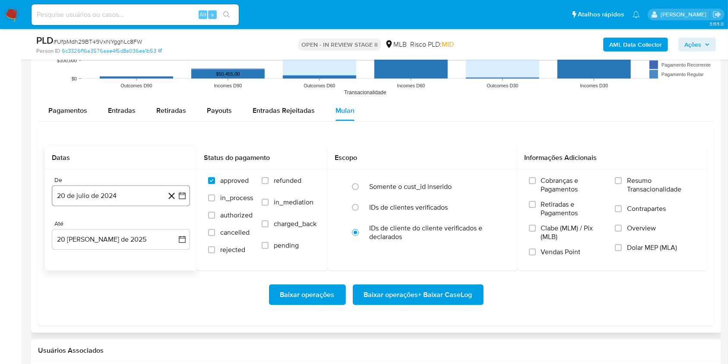
click at [112, 195] on button "20 de julio de 2024" at bounding box center [121, 195] width 138 height 21
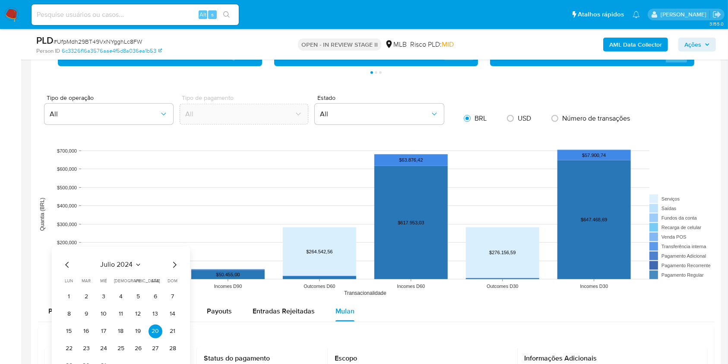
scroll to position [864, 0]
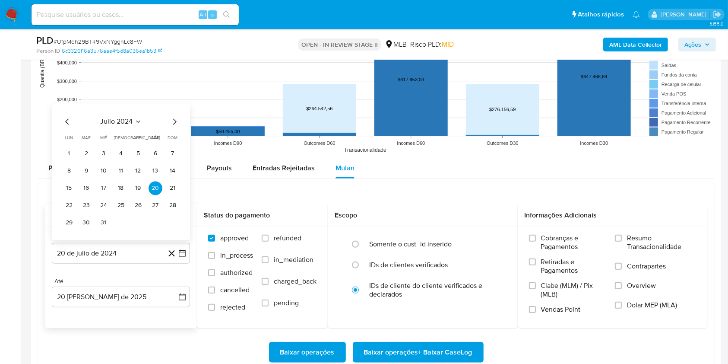
click at [127, 122] on span "julio 2024" at bounding box center [117, 121] width 32 height 9
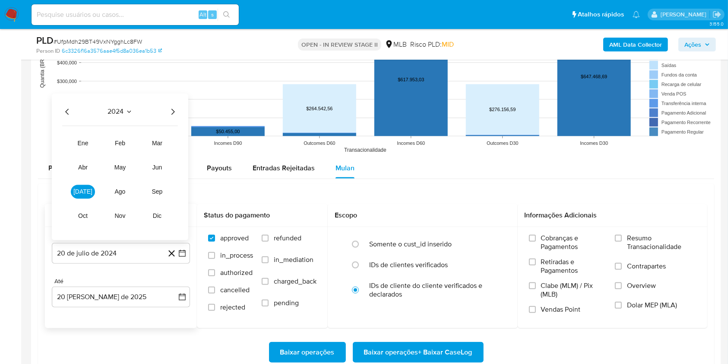
click at [174, 114] on icon "Año siguiente" at bounding box center [173, 111] width 10 height 10
click at [82, 191] on span "[DATE]" at bounding box center [82, 191] width 19 height 7
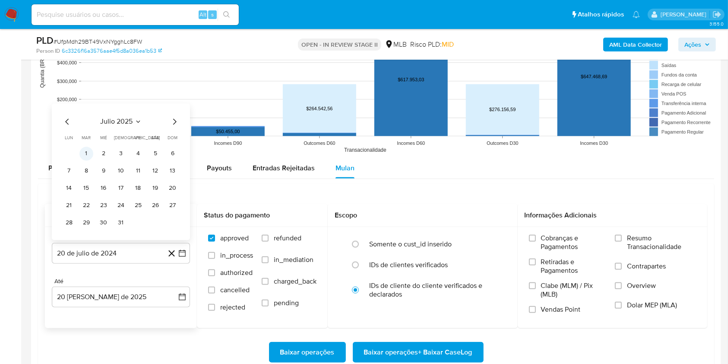
click at [85, 149] on button "1" at bounding box center [86, 153] width 14 height 14
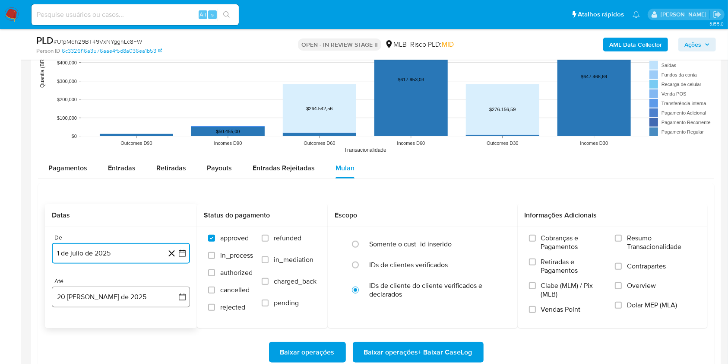
click at [145, 295] on button "20 [PERSON_NAME] de 2025" at bounding box center [121, 296] width 138 height 21
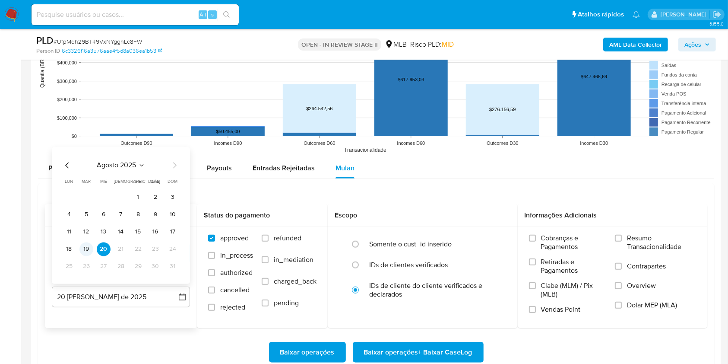
click at [90, 248] on button "19" at bounding box center [86, 249] width 14 height 14
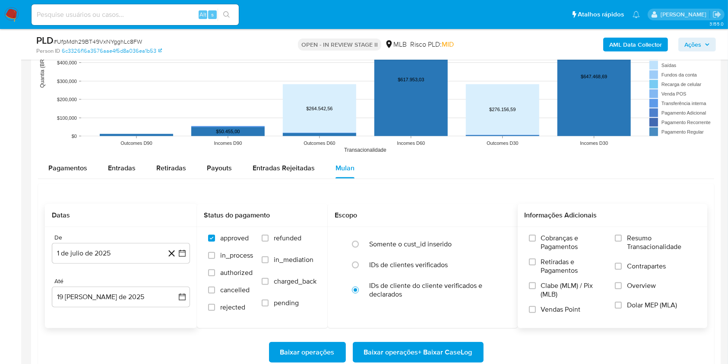
click at [622, 239] on label "Resumo Transacionalidade" at bounding box center [655, 248] width 81 height 28
click at [622, 239] on input "Resumo Transacionalidade" at bounding box center [618, 238] width 7 height 7
click at [102, 254] on button "1 de julio de 2025" at bounding box center [121, 253] width 138 height 21
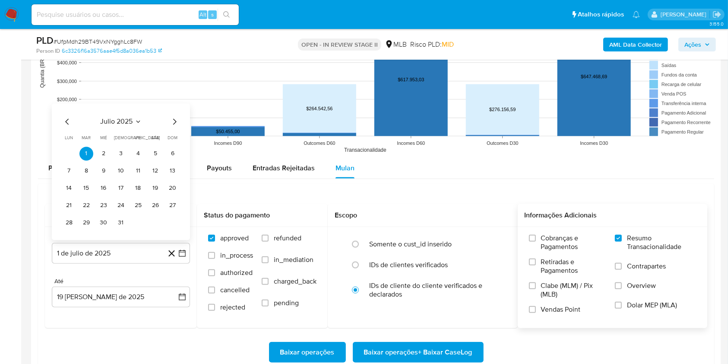
click at [415, 199] on div "Datas De 1 de julio de 2025 julio 2025 julio 2025 lun lunes mar martes mié miér…" at bounding box center [376, 283] width 676 height 200
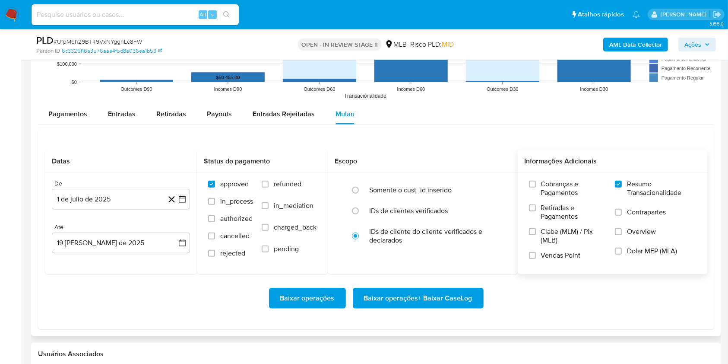
scroll to position [979, 0]
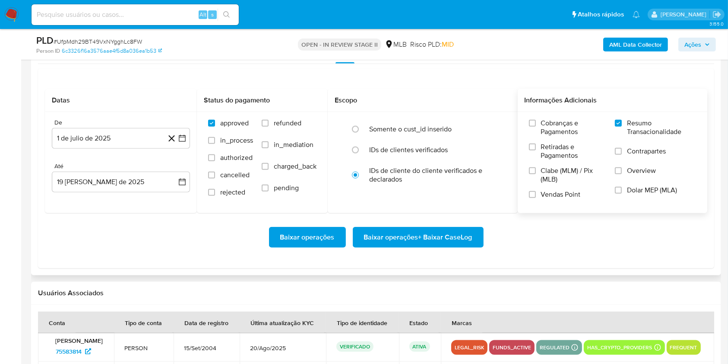
click at [402, 238] on span "Baixar operações + Baixar CaseLog" at bounding box center [418, 237] width 108 height 19
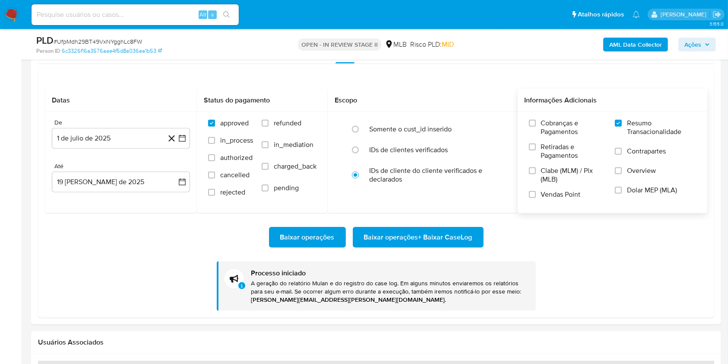
click at [124, 40] on span "# UfpMdh29BT49VxNYgghLc8FW" at bounding box center [98, 41] width 89 height 9
copy span "UfpMdh29BT49VxNYgghLc8FW"
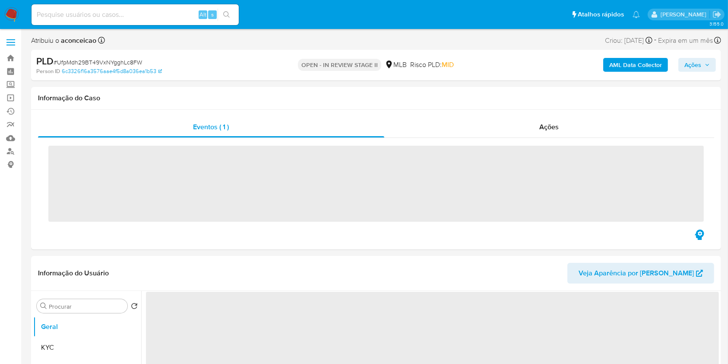
click at [102, 60] on span "# UfpMdh29BT49VxNYgghLc8FW" at bounding box center [98, 62] width 89 height 9
copy span "UfpMdh29BT49VxNYgghLc8FW"
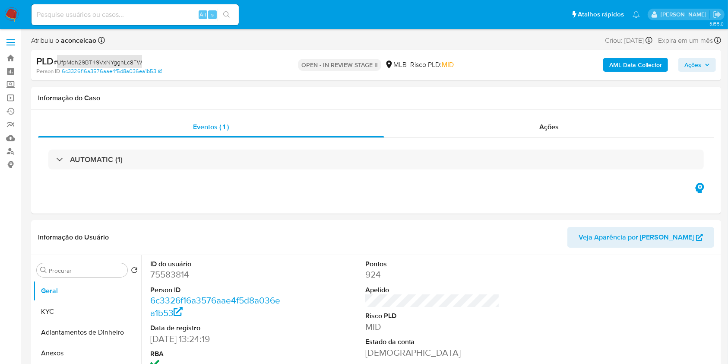
select select "10"
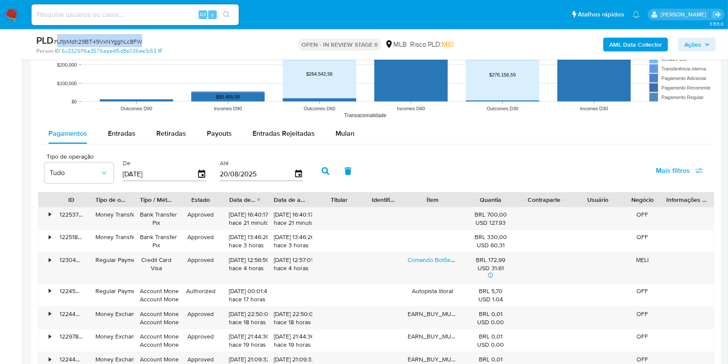
scroll to position [749, 0]
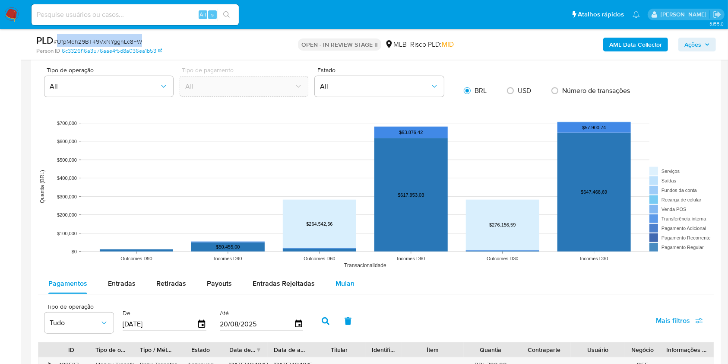
click at [340, 285] on span "Mulan" at bounding box center [345, 283] width 19 height 10
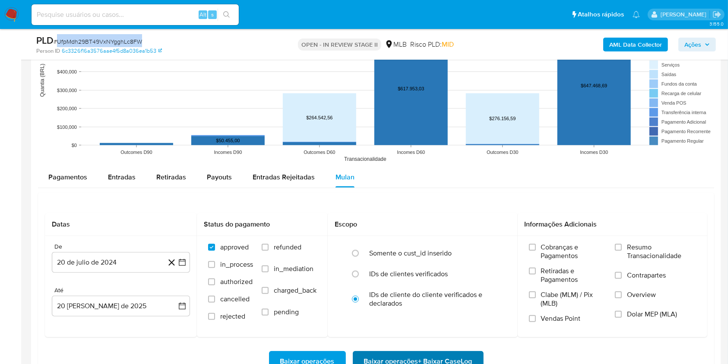
scroll to position [806, 0]
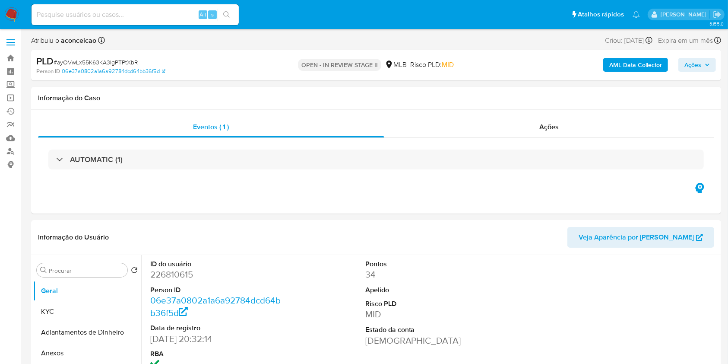
click at [127, 63] on span "# ayOVwLx55K63KA3IgPTPtXbR" at bounding box center [96, 62] width 84 height 9
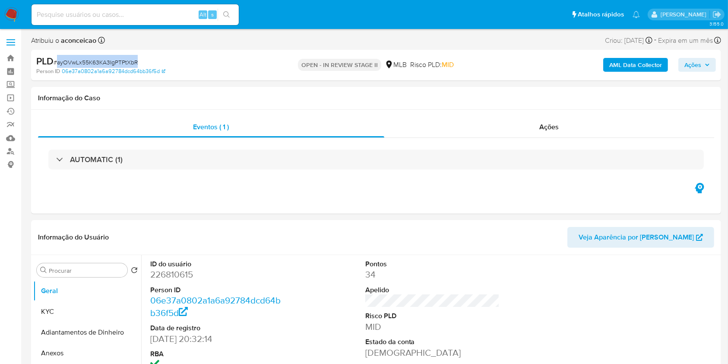
click at [127, 63] on span "# ayOVwLx55K63KA3IgPTPtXbR" at bounding box center [96, 62] width 84 height 9
select select "10"
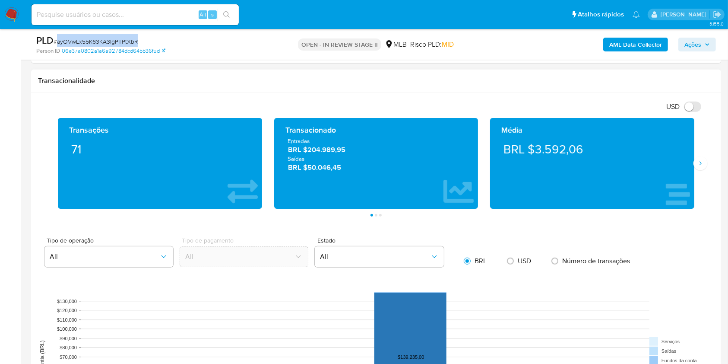
scroll to position [749, 0]
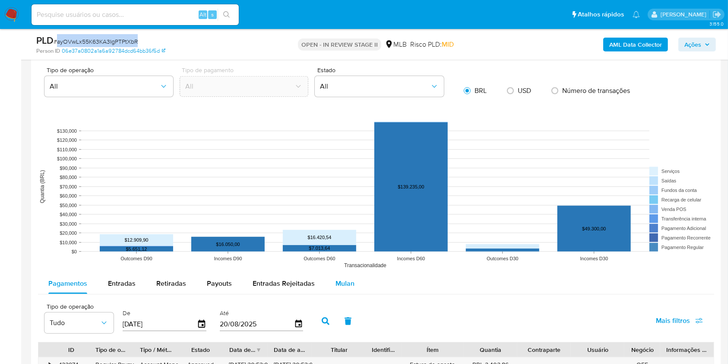
click at [343, 285] on span "Mulan" at bounding box center [345, 283] width 19 height 10
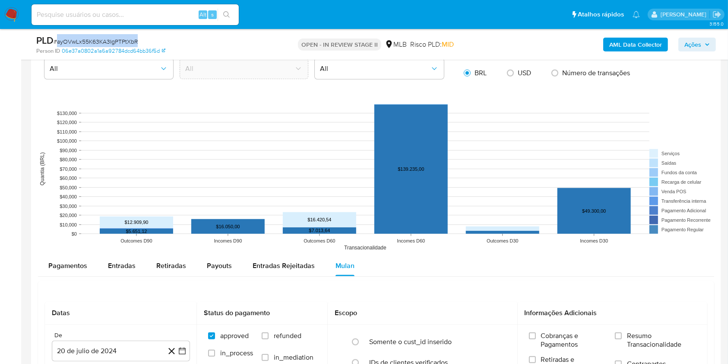
scroll to position [864, 0]
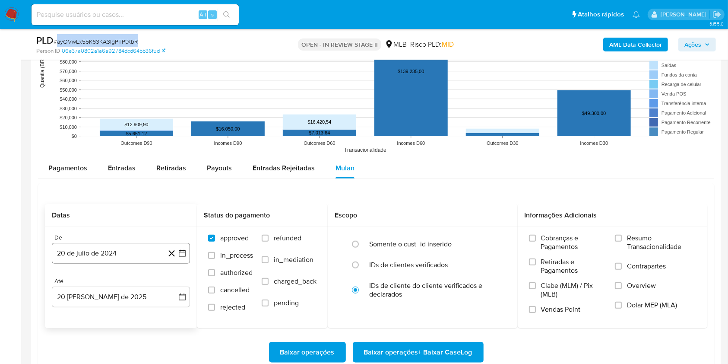
click at [141, 253] on button "20 de julio de 2024" at bounding box center [121, 253] width 138 height 21
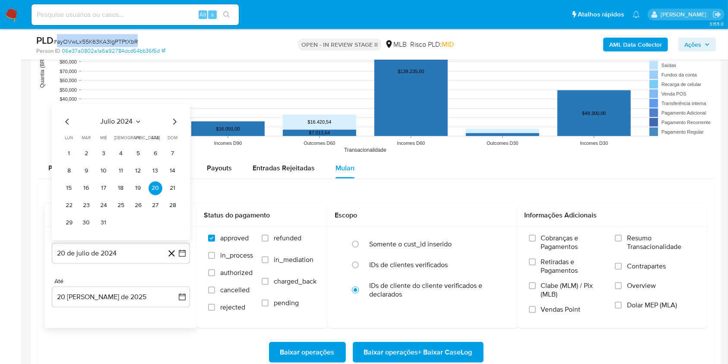
click at [123, 122] on span "julio 2024" at bounding box center [117, 121] width 32 height 9
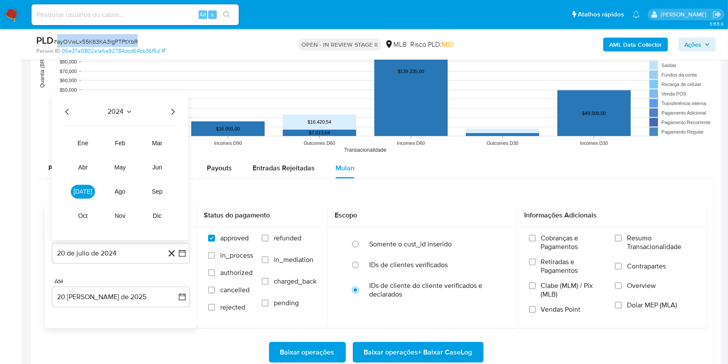
click at [172, 114] on icon "Año siguiente" at bounding box center [173, 111] width 10 height 10
click at [77, 191] on button "[DATE]" at bounding box center [83, 191] width 24 height 14
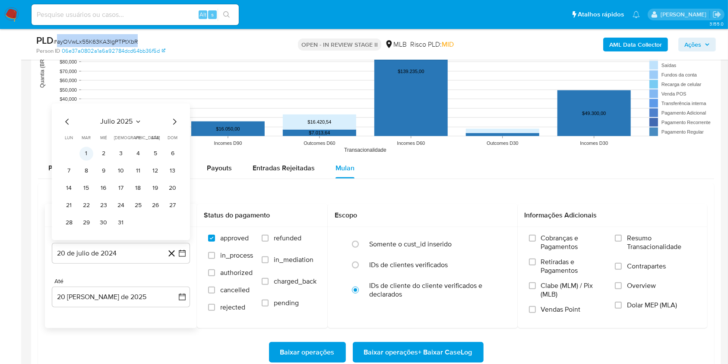
click at [85, 154] on button "1" at bounding box center [86, 153] width 14 height 14
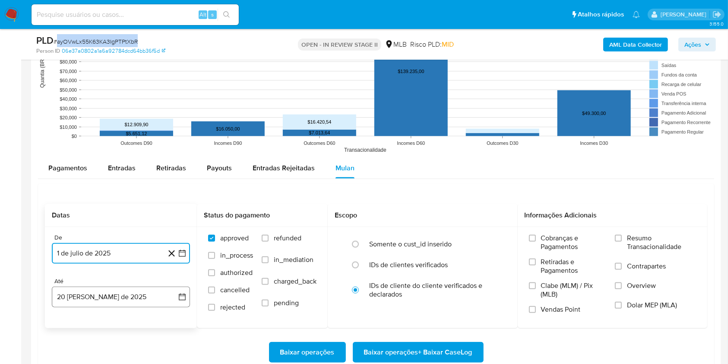
click at [133, 295] on button "20 [PERSON_NAME] de 2025" at bounding box center [121, 296] width 138 height 21
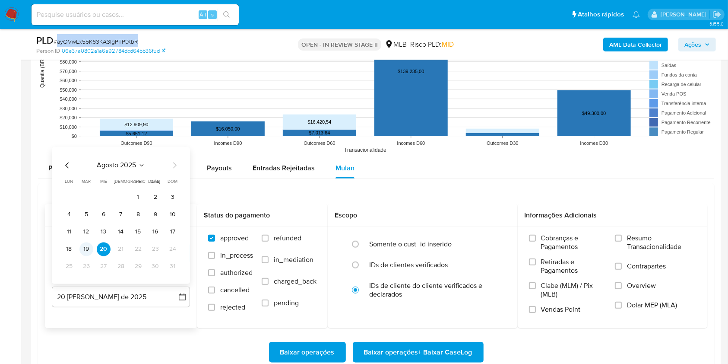
click at [82, 252] on button "19" at bounding box center [86, 249] width 14 height 14
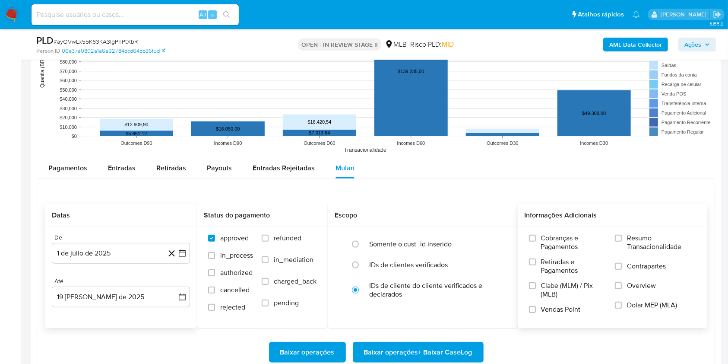
click at [631, 242] on span "Resumo Transacionalidade" at bounding box center [661, 242] width 69 height 17
click at [622, 241] on input "Resumo Transacionalidade" at bounding box center [618, 238] width 7 height 7
click at [463, 350] on span "Baixar operações + Baixar CaseLog" at bounding box center [418, 352] width 108 height 19
click at [121, 39] on span "# ayOVwLx55K63KA3IgPTPtXbR" at bounding box center [96, 41] width 84 height 9
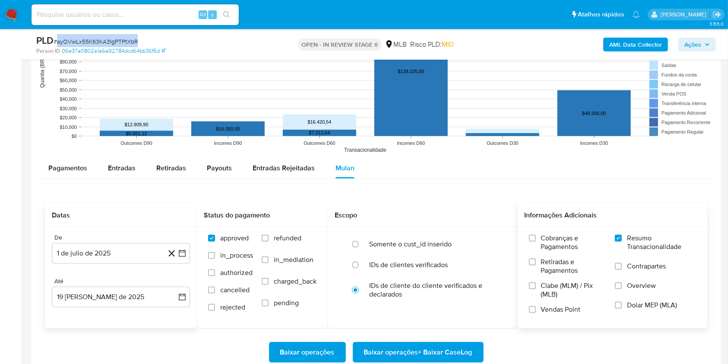
copy span "ayOVwLx55K63KA3IgPTPtXbR"
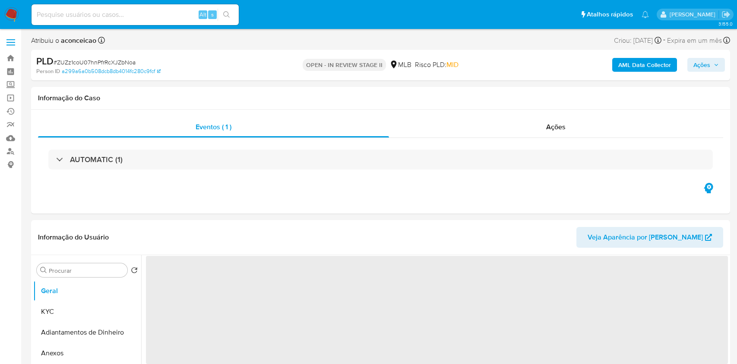
select select "10"
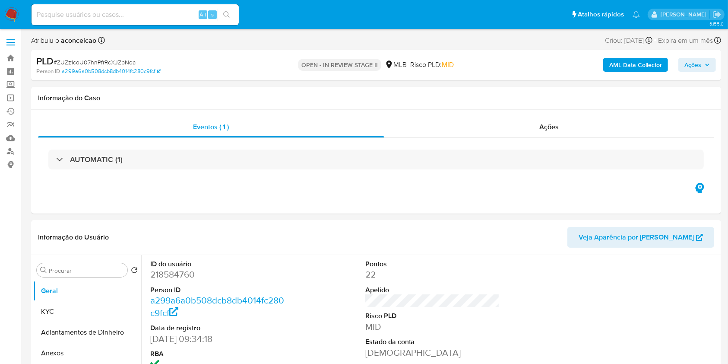
click at [106, 57] on div "PLD # ZUZz1coU07hnPfrRcXJZbNoa" at bounding box center [147, 61] width 223 height 13
click at [106, 59] on span "# ZUZz1coU07hnPfrRcXJZbNoa" at bounding box center [95, 62] width 82 height 9
copy span "R"
click at [109, 67] on link "a299a6a0b508dcb8db4014fc280c9fcf" at bounding box center [111, 71] width 99 height 8
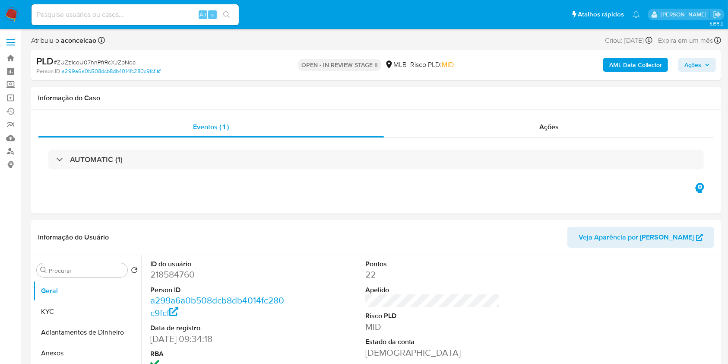
click at [125, 60] on span "# ZUZz1coU07hnPfrRcXJZbNoa" at bounding box center [95, 62] width 82 height 9
copy span "ZUZz1coU07hnPfrRcXJZbNoa"
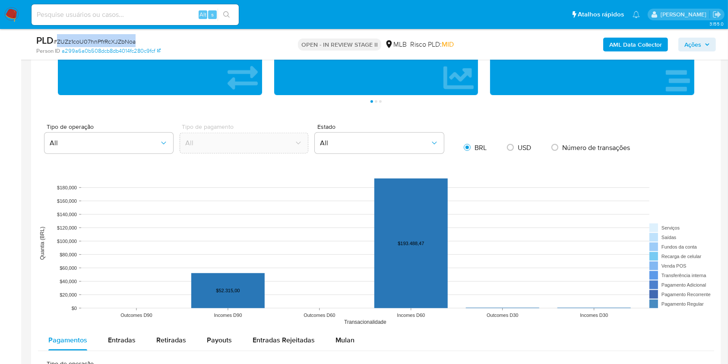
scroll to position [749, 0]
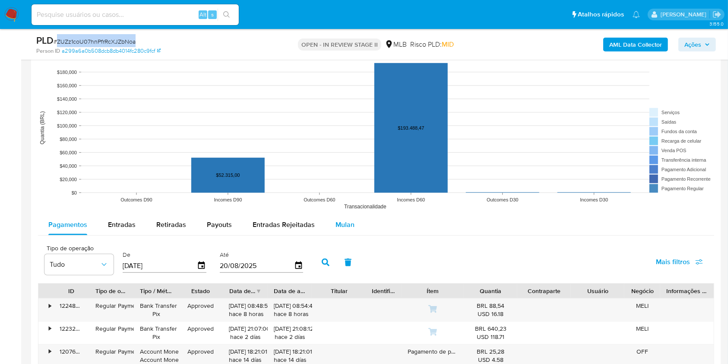
click at [345, 228] on span "Mulan" at bounding box center [345, 224] width 19 height 10
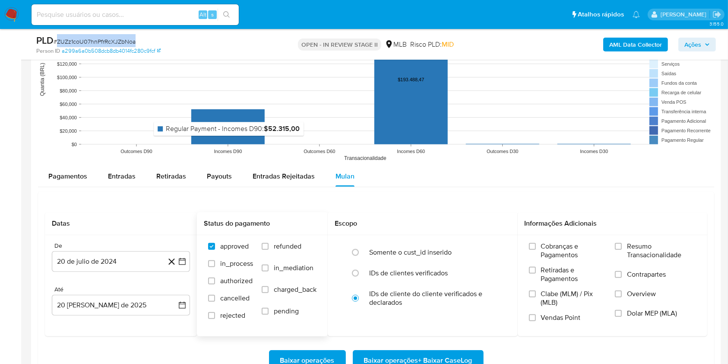
scroll to position [864, 0]
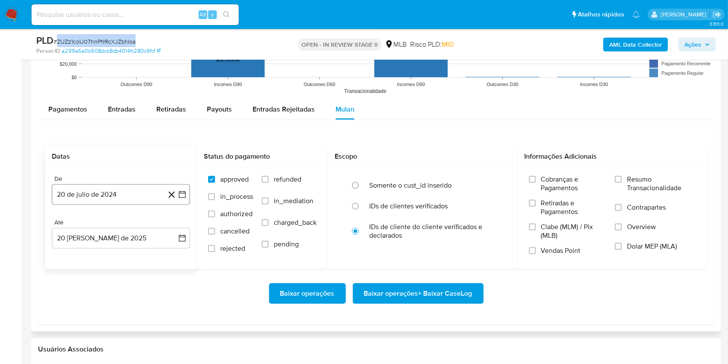
click at [150, 191] on button "20 de julio de 2024" at bounding box center [121, 194] width 138 height 21
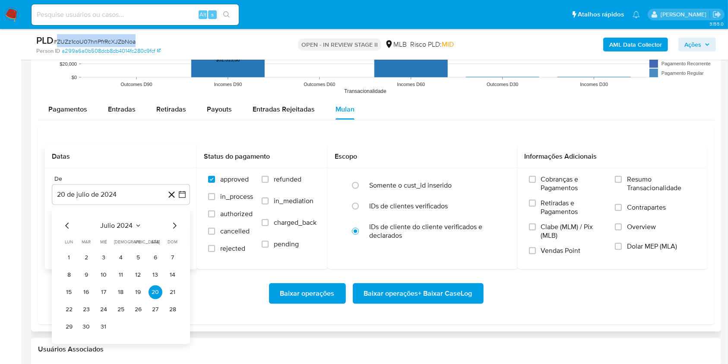
click at [131, 226] on span "julio 2024" at bounding box center [117, 225] width 32 height 9
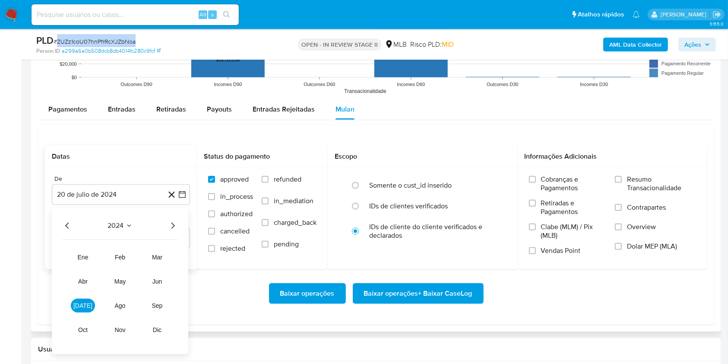
click at [171, 224] on icon "Año siguiente" at bounding box center [173, 225] width 10 height 10
click at [82, 306] on span "[DATE]" at bounding box center [82, 305] width 19 height 7
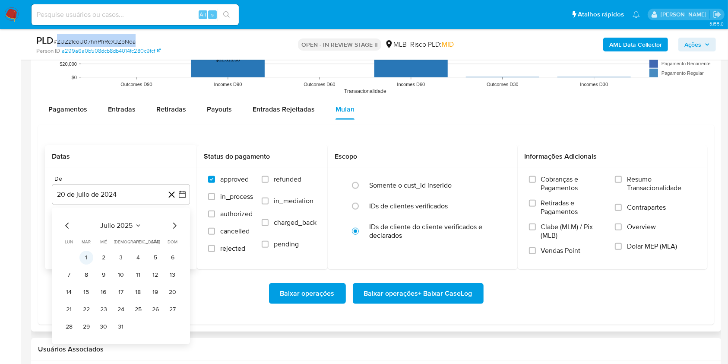
click at [83, 253] on button "1" at bounding box center [86, 258] width 14 height 14
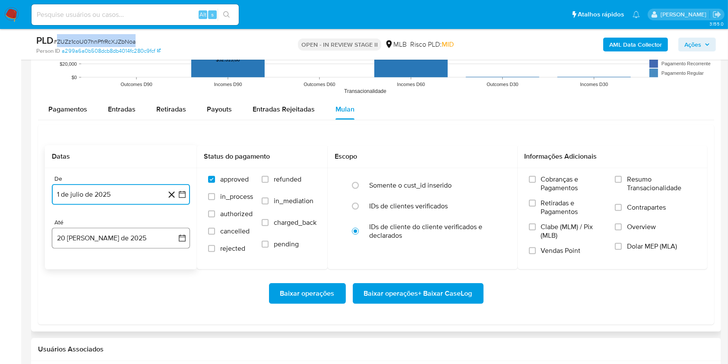
click at [105, 243] on button "20 [PERSON_NAME] de 2025" at bounding box center [121, 238] width 138 height 21
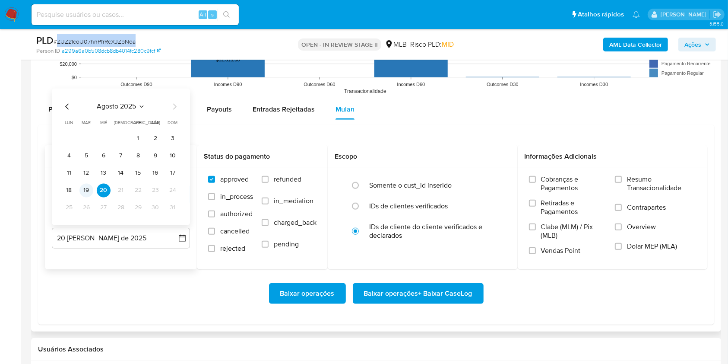
click at [86, 188] on button "19" at bounding box center [86, 191] width 14 height 14
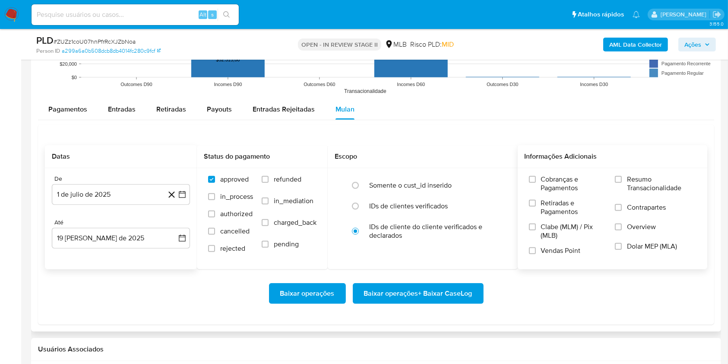
click at [628, 180] on span "Resumo Transacionalidade" at bounding box center [661, 183] width 69 height 17
click at [622, 180] on input "Resumo Transacionalidade" at bounding box center [618, 179] width 7 height 7
click at [427, 285] on span "Baixar operações + Baixar CaseLog" at bounding box center [418, 293] width 108 height 19
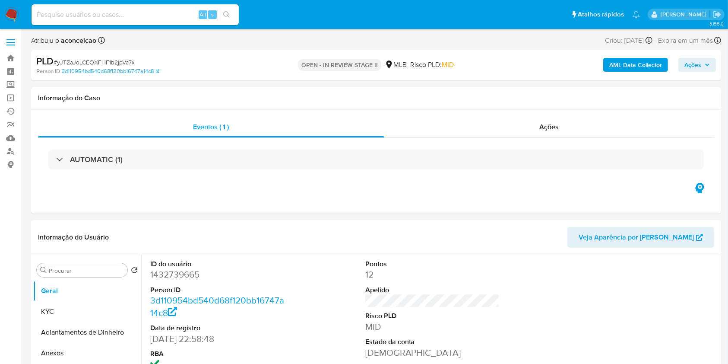
select select "10"
click at [122, 61] on span "# yJTZaJoLCEOXFHF1b2jpVa7x" at bounding box center [94, 62] width 81 height 9
copy span "yJTZaJoLCEOXFHF1b2jpVa7x"
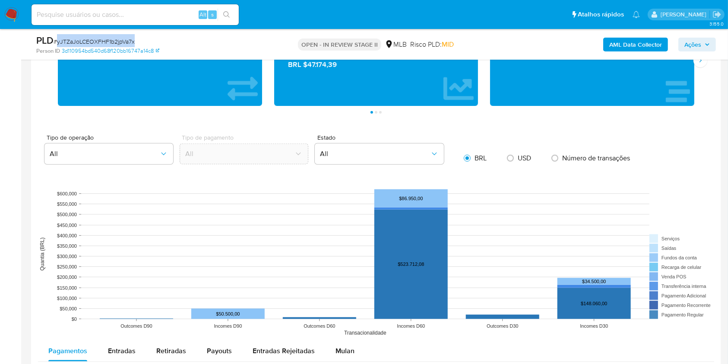
scroll to position [691, 0]
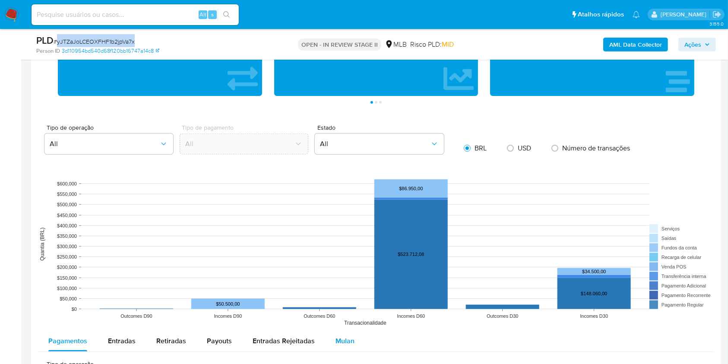
click at [342, 339] on span "Mulan" at bounding box center [345, 341] width 19 height 10
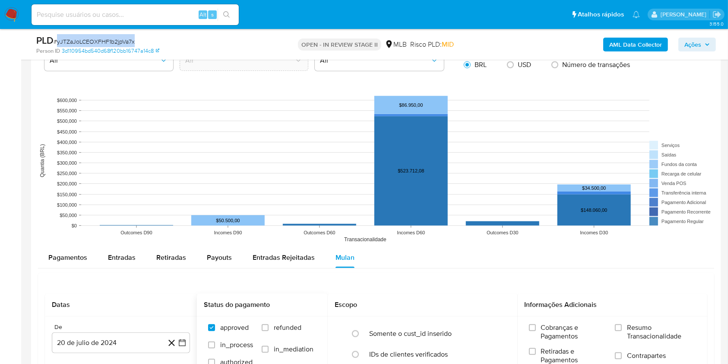
scroll to position [864, 0]
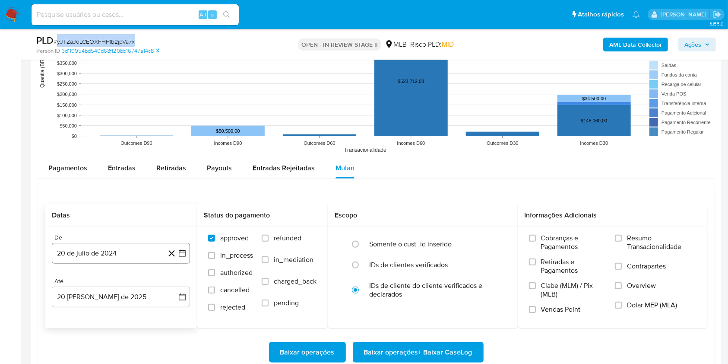
click at [156, 247] on button "20 de julio de 2024" at bounding box center [121, 253] width 138 height 21
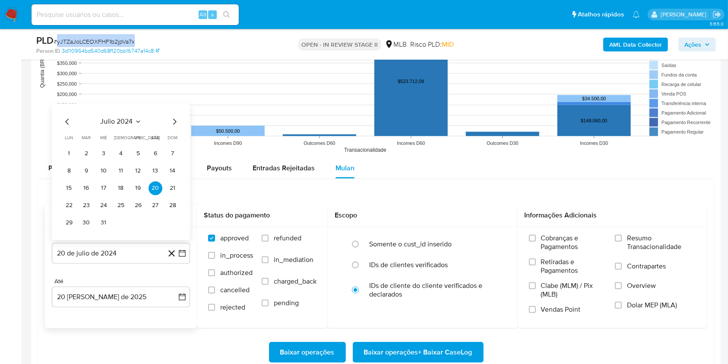
click at [121, 123] on span "julio 2024" at bounding box center [117, 121] width 32 height 9
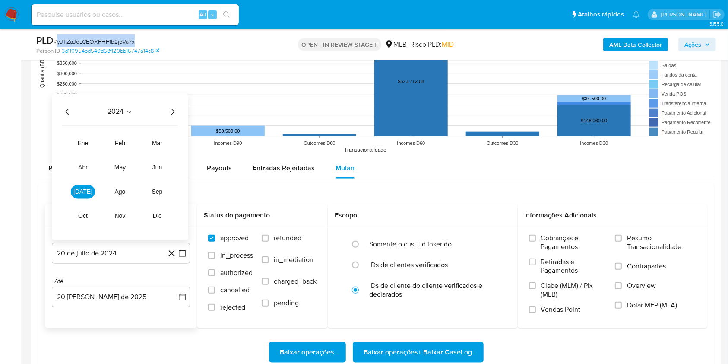
click at [171, 110] on icon "Año siguiente" at bounding box center [173, 111] width 10 height 10
click at [86, 189] on span "[DATE]" at bounding box center [82, 191] width 19 height 7
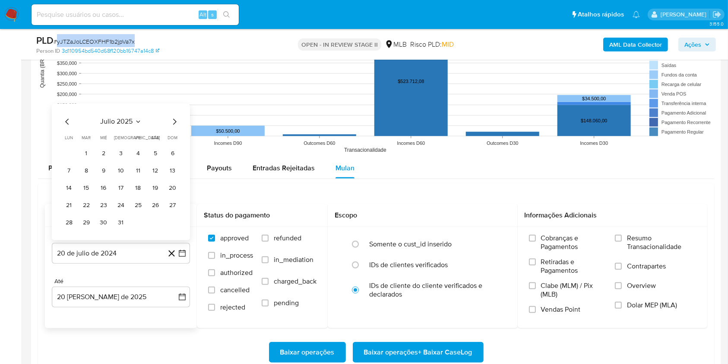
click at [86, 146] on td "1" at bounding box center [86, 153] width 14 height 14
click at [87, 153] on button "1" at bounding box center [86, 153] width 14 height 14
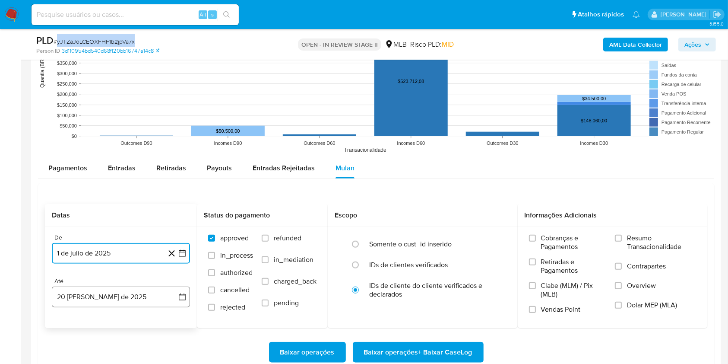
click at [121, 301] on button "20 [PERSON_NAME] de 2025" at bounding box center [121, 296] width 138 height 21
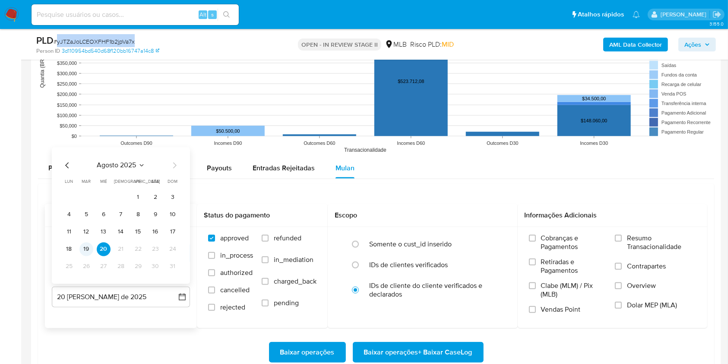
click at [85, 246] on button "19" at bounding box center [86, 249] width 14 height 14
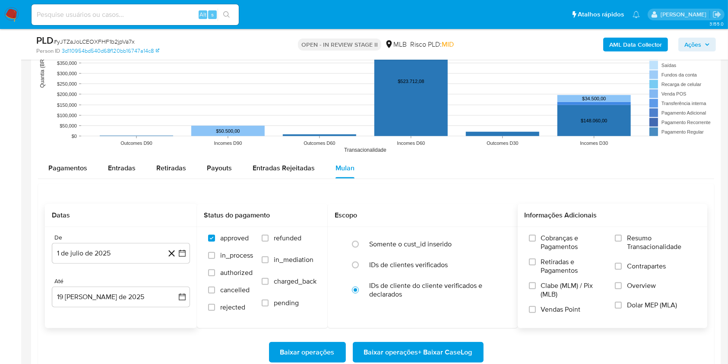
click at [619, 244] on label "Resumo Transacionalidade" at bounding box center [655, 248] width 81 height 28
click at [619, 241] on input "Resumo Transacionalidade" at bounding box center [618, 238] width 7 height 7
click at [443, 349] on span "Baixar operações + Baixar CaseLog" at bounding box center [418, 352] width 108 height 19
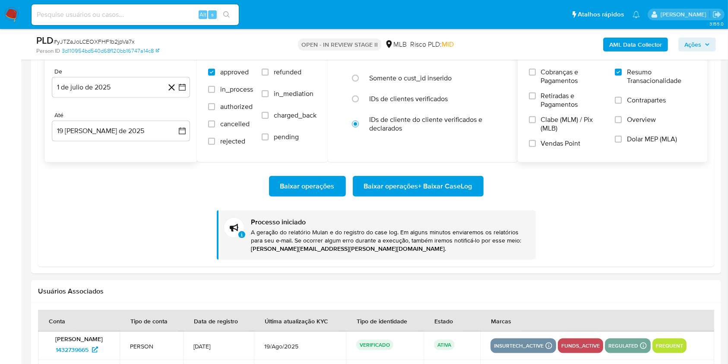
scroll to position [1037, 0]
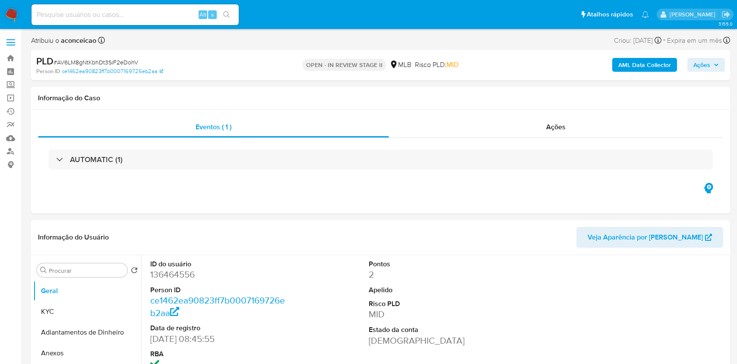
select select "10"
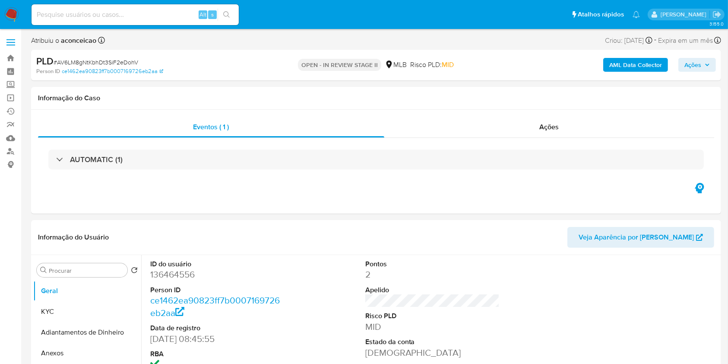
click at [111, 59] on span "# AV6LM8gNtKbhDt3SiF2eDohV" at bounding box center [96, 62] width 85 height 9
copy span "AV6LM8gNtKbhDt3SiF2eDohV"
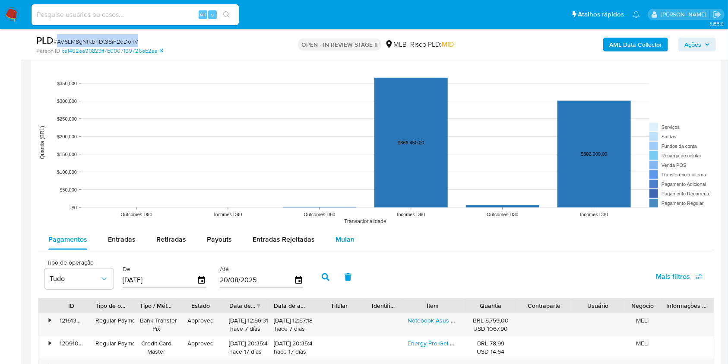
click at [339, 240] on span "Mulan" at bounding box center [345, 239] width 19 height 10
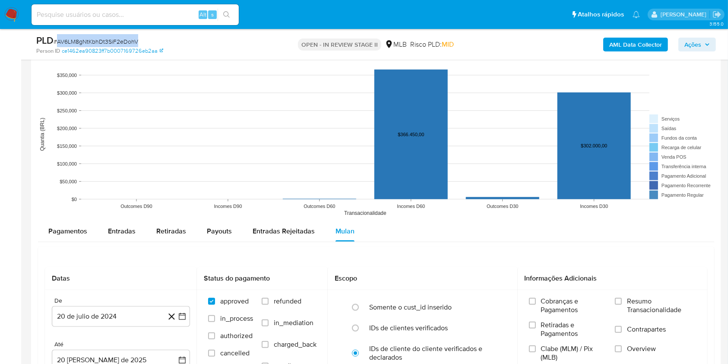
scroll to position [921, 0]
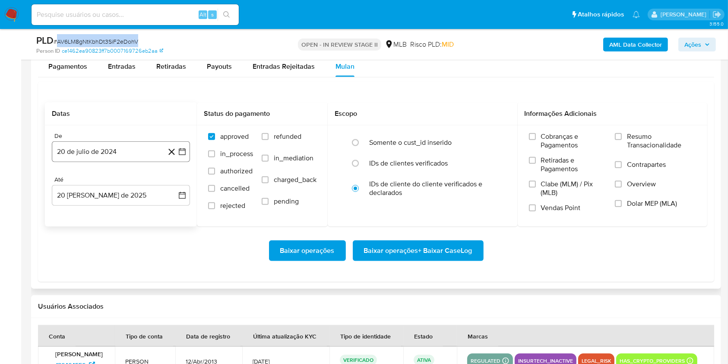
click at [145, 152] on button "20 de julio de 2024" at bounding box center [121, 151] width 138 height 21
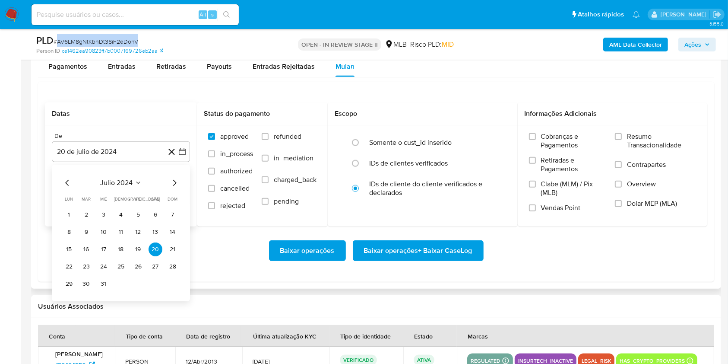
click at [131, 179] on span "julio 2024" at bounding box center [117, 182] width 32 height 9
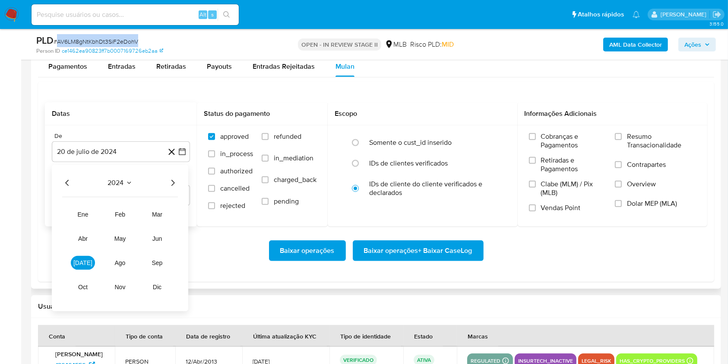
click at [176, 187] on icon "Año siguiente" at bounding box center [173, 183] width 10 height 10
click at [85, 264] on span "[DATE]" at bounding box center [82, 262] width 19 height 7
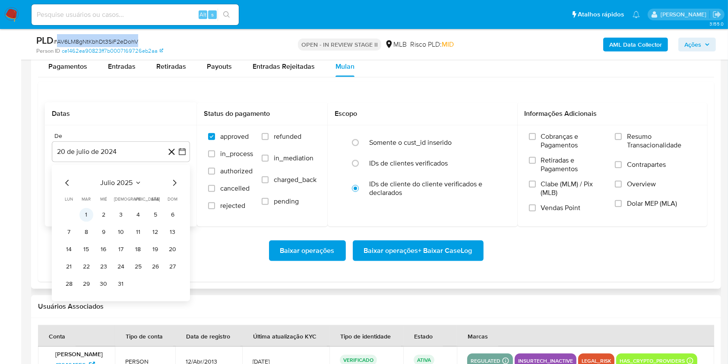
click at [86, 215] on button "1" at bounding box center [86, 215] width 14 height 14
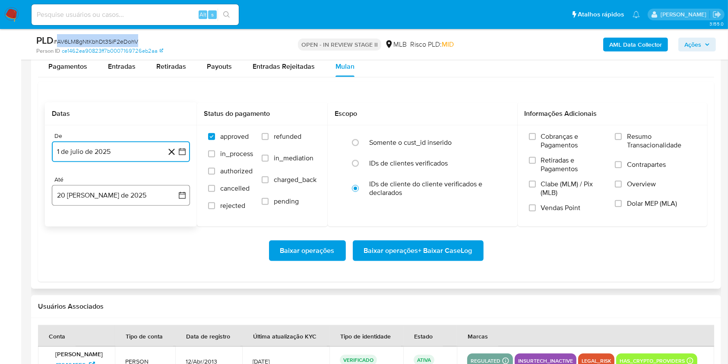
click at [135, 199] on button "20 [PERSON_NAME] de 2025" at bounding box center [121, 195] width 138 height 21
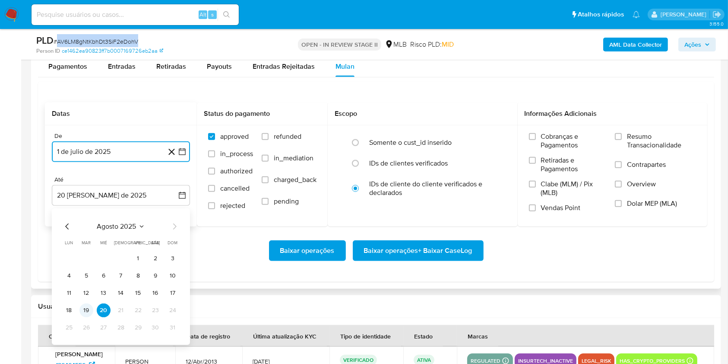
click at [83, 307] on button "19" at bounding box center [86, 310] width 14 height 14
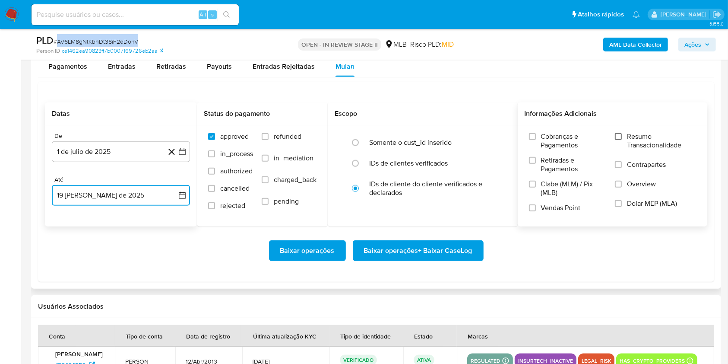
click at [619, 139] on input "Resumo Transacionalidade" at bounding box center [618, 136] width 7 height 7
click at [435, 251] on span "Baixar operações + Baixar CaseLog" at bounding box center [418, 250] width 108 height 19
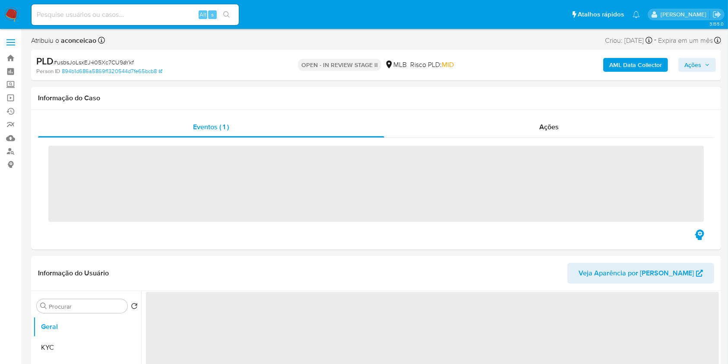
click at [95, 63] on span "# usbsJoLsxEJ405Xc7CU9aYkf" at bounding box center [94, 62] width 80 height 9
copy span "usbsJoLsxEJ405Xc7CU9aYkf"
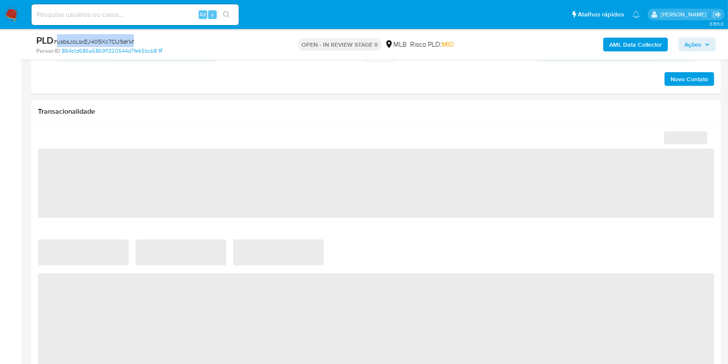
select select "10"
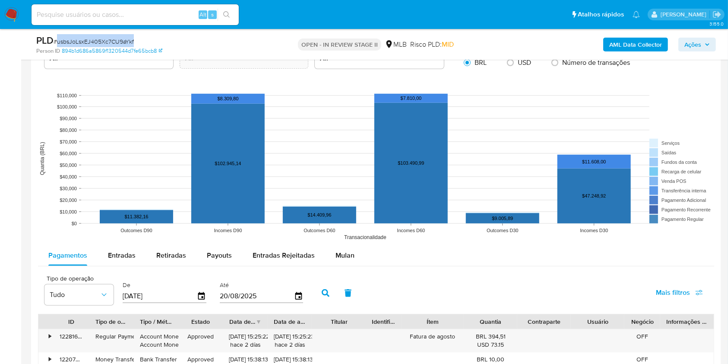
scroll to position [749, 0]
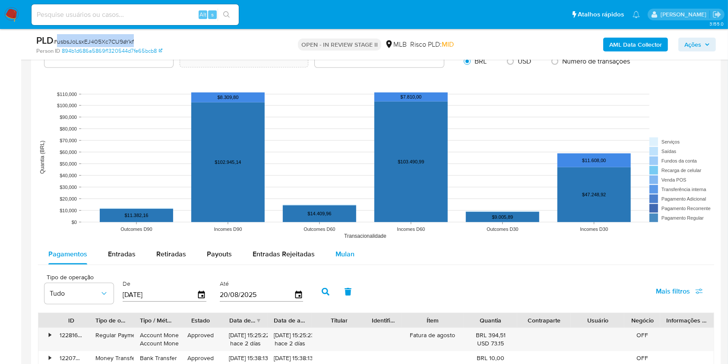
click at [346, 253] on span "Mulan" at bounding box center [345, 254] width 19 height 10
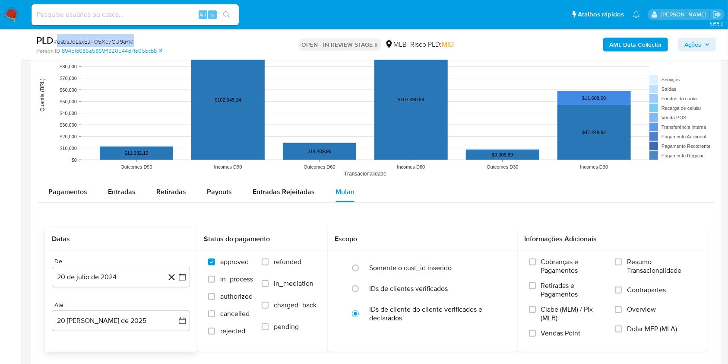
scroll to position [864, 0]
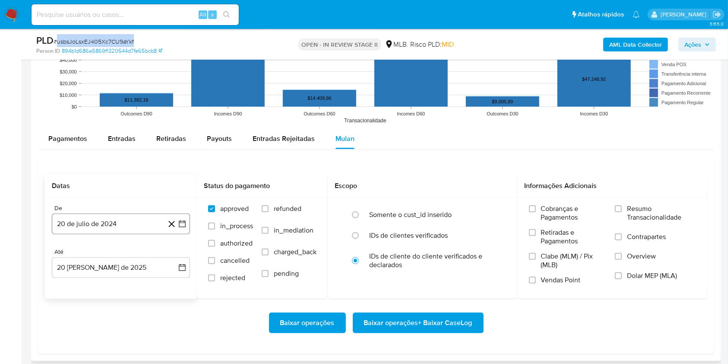
click at [112, 228] on button "20 de julio de 2024" at bounding box center [121, 223] width 138 height 21
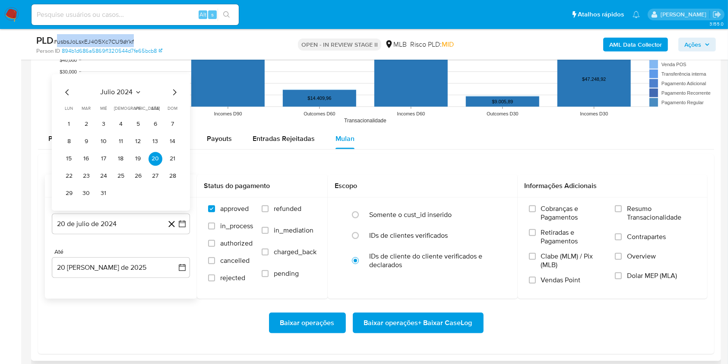
click at [130, 92] on span "julio 2024" at bounding box center [117, 92] width 32 height 9
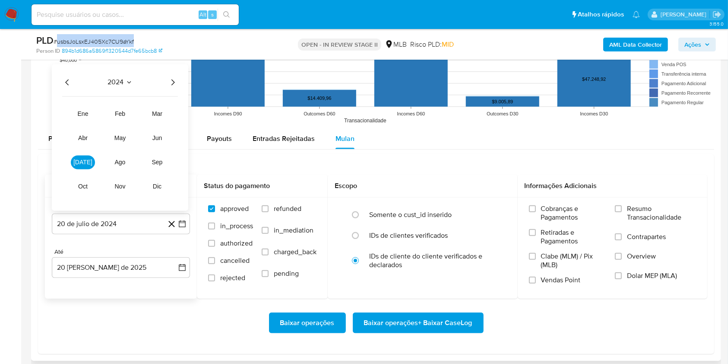
click at [172, 85] on icon "Año siguiente" at bounding box center [172, 82] width 3 height 6
click at [82, 160] on span "[DATE]" at bounding box center [82, 162] width 19 height 7
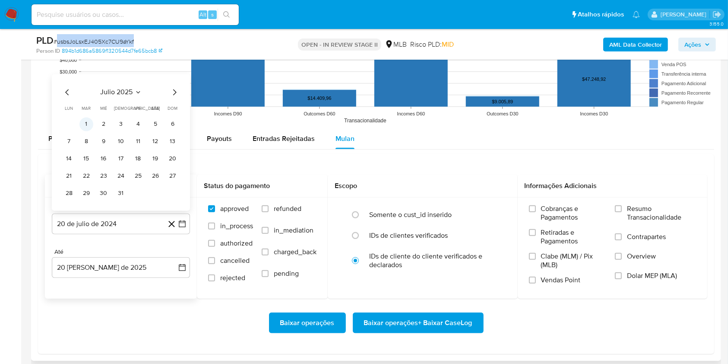
click at [89, 124] on button "1" at bounding box center [86, 124] width 14 height 14
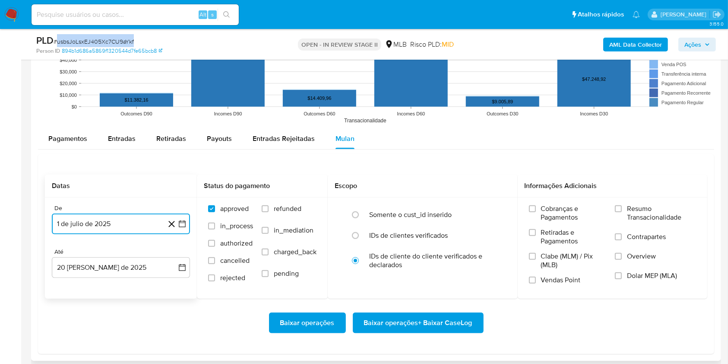
drag, startPoint x: 131, startPoint y: 265, endPoint x: 141, endPoint y: 256, distance: 13.1
click at [131, 265] on button "20 [PERSON_NAME] de 2025" at bounding box center [121, 267] width 138 height 21
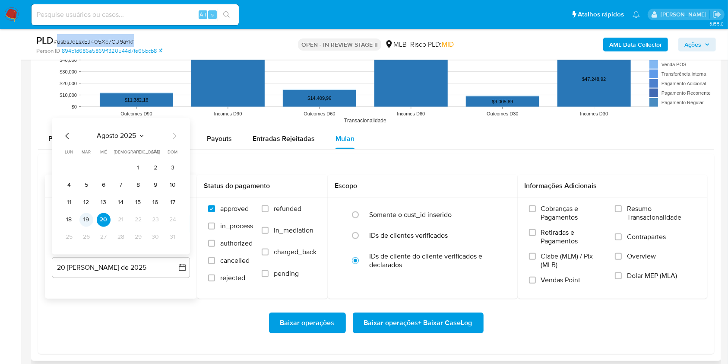
click at [86, 222] on button "19" at bounding box center [86, 220] width 14 height 14
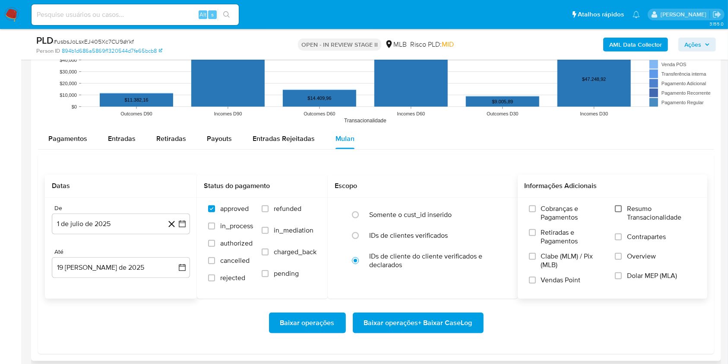
click at [616, 209] on div "Cobranças e Pagamentos Retiradas e Pagamentos Clabe (MLM) / Pix (MLB) Vendas Po…" at bounding box center [613, 247] width 176 height 86
click at [617, 209] on input "Resumo Transacionalidade" at bounding box center [618, 208] width 7 height 7
click at [446, 321] on span "Baixar operações + Baixar CaseLog" at bounding box center [418, 322] width 108 height 19
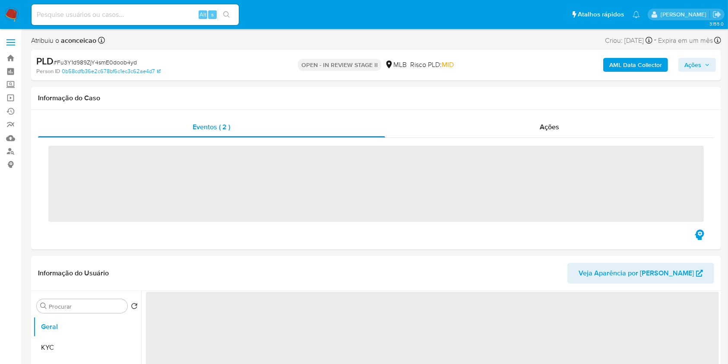
click at [96, 63] on span "# Fu3Y1d989ZjY4smE0doob4yd" at bounding box center [95, 62] width 83 height 9
copy span "Fu3Y1d989ZjY4smE0doob4yd"
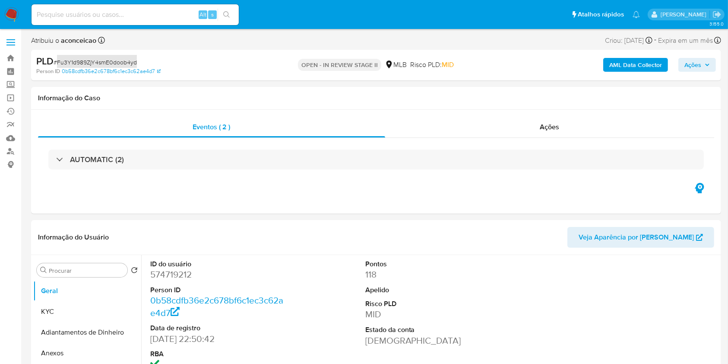
select select "10"
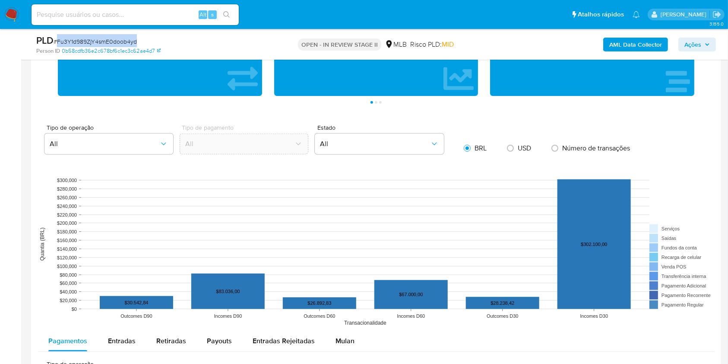
scroll to position [864, 0]
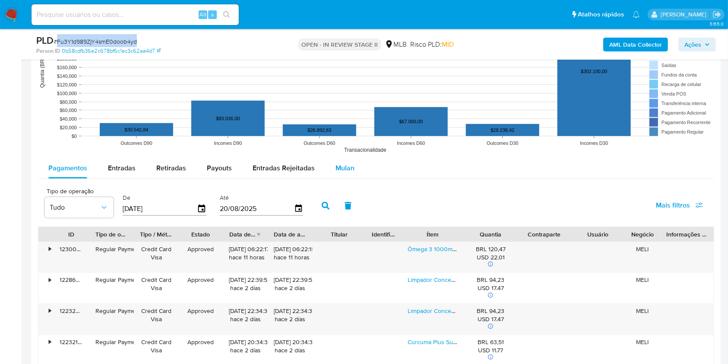
click at [339, 170] on span "Mulan" at bounding box center [345, 168] width 19 height 10
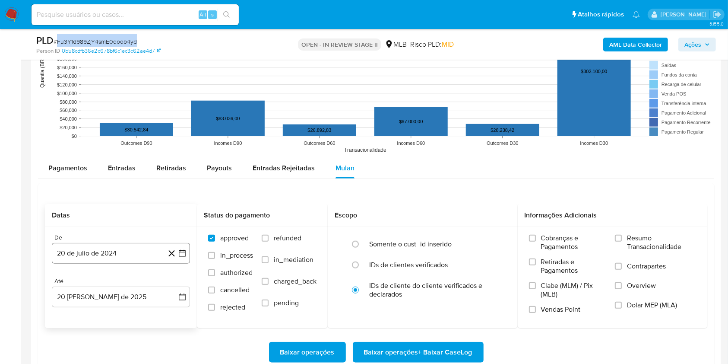
click at [139, 254] on button "20 de julio de 2024" at bounding box center [121, 253] width 138 height 21
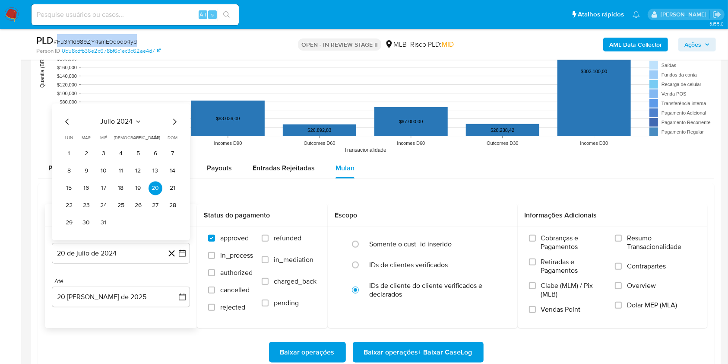
click at [130, 118] on span "julio 2024" at bounding box center [117, 121] width 32 height 9
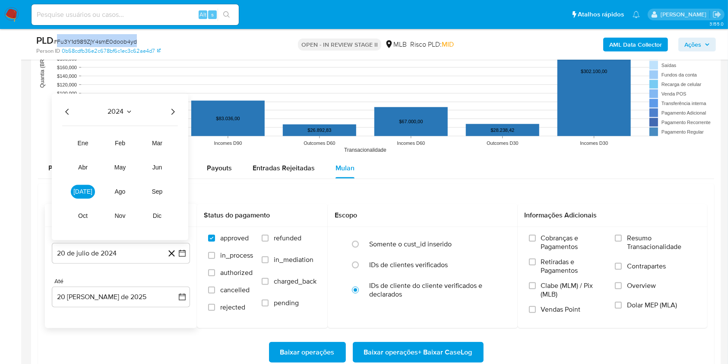
click at [171, 116] on icon "Año siguiente" at bounding box center [173, 111] width 10 height 10
click at [86, 190] on span "[DATE]" at bounding box center [82, 191] width 19 height 7
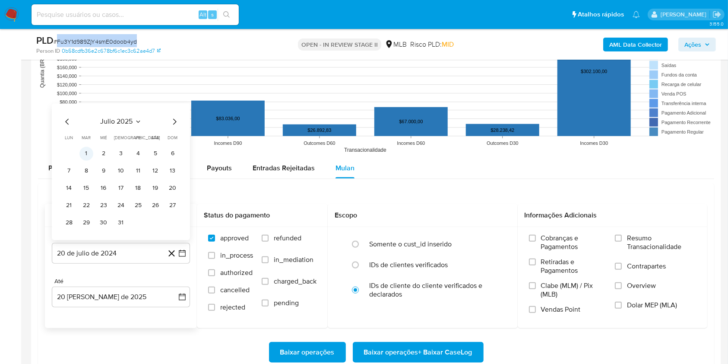
click at [85, 156] on button "1" at bounding box center [86, 153] width 14 height 14
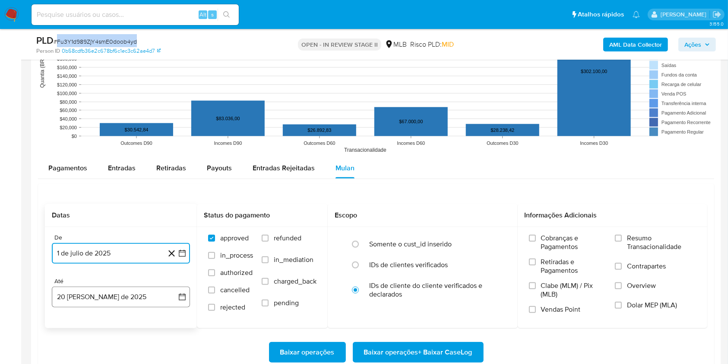
click at [133, 302] on button "20 [PERSON_NAME] de 2025" at bounding box center [121, 296] width 138 height 21
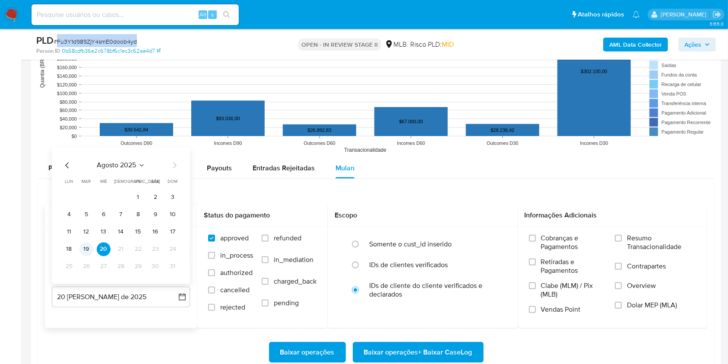
click at [90, 247] on button "19" at bounding box center [86, 249] width 14 height 14
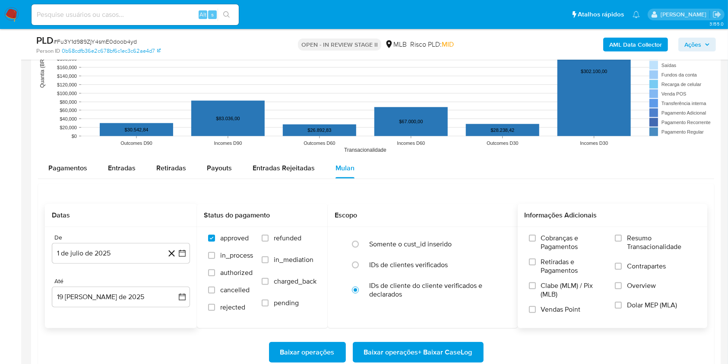
click at [626, 238] on label "Resumo Transacionalidade" at bounding box center [655, 248] width 81 height 28
click at [622, 238] on input "Resumo Transacionalidade" at bounding box center [618, 238] width 7 height 7
click at [438, 347] on span "Baixar operações + Baixar CaseLog" at bounding box center [418, 352] width 108 height 19
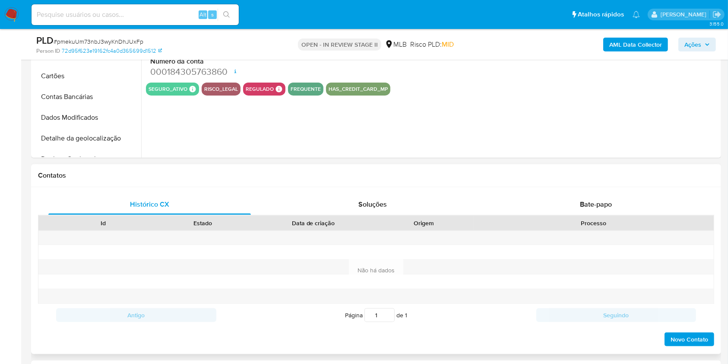
select select "10"
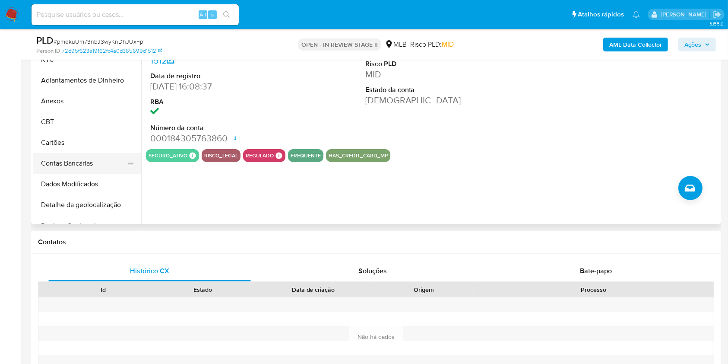
scroll to position [115, 0]
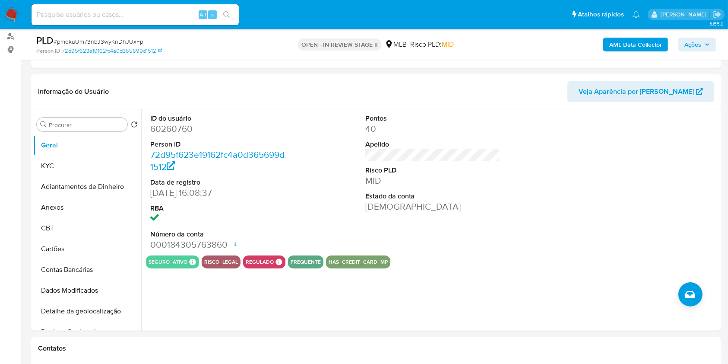
click at [120, 40] on span "# pmekuUm73nbJ3wyKnDhJUxFp" at bounding box center [99, 41] width 90 height 9
click at [119, 40] on span "# pmekuUm73nbJ3wyKnDhJUxFp" at bounding box center [99, 41] width 90 height 9
copy span "pmekuUm73nbJ3wyKnDhJUxFp"
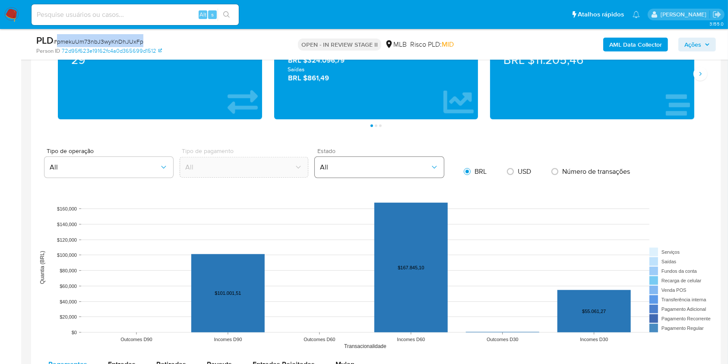
scroll to position [806, 0]
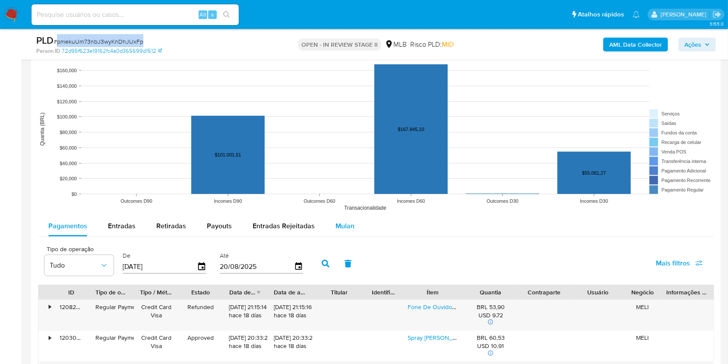
click at [344, 232] on div "Mulan" at bounding box center [345, 226] width 19 height 21
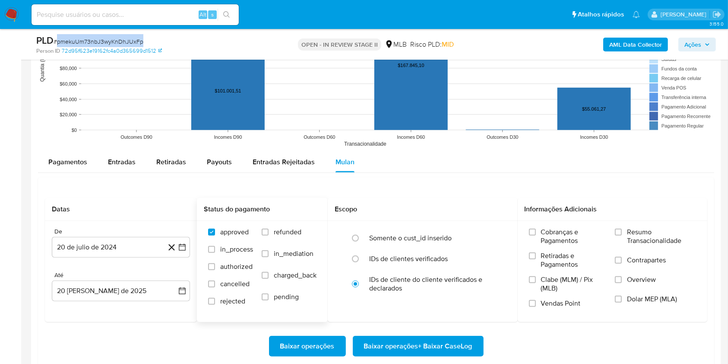
scroll to position [921, 0]
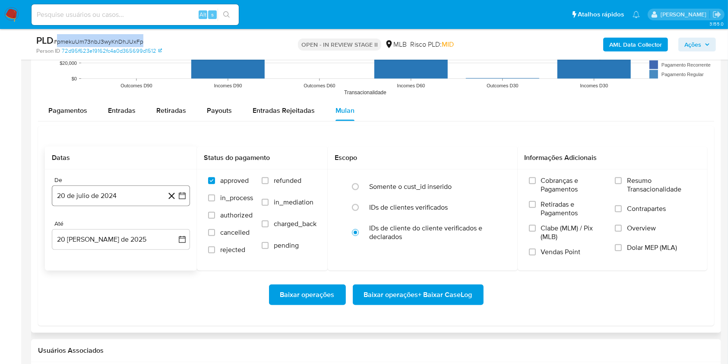
click at [121, 197] on button "20 de julio de 2024" at bounding box center [121, 195] width 138 height 21
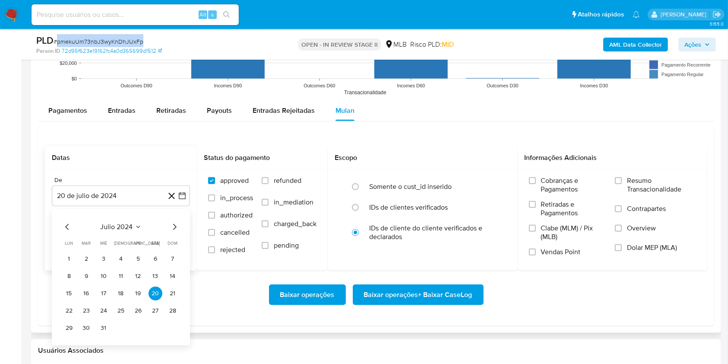
click at [126, 228] on span "julio 2024" at bounding box center [117, 226] width 32 height 9
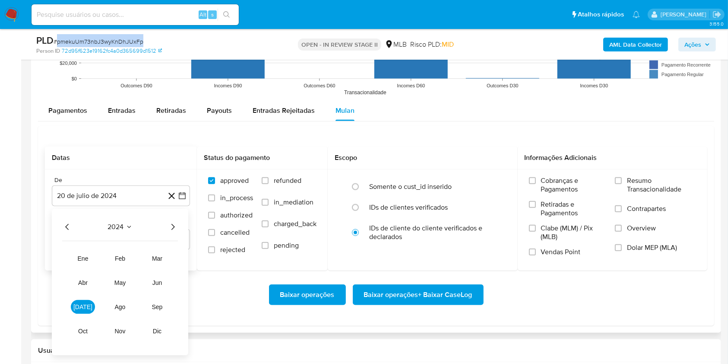
click at [168, 224] on icon "Año siguiente" at bounding box center [173, 227] width 10 height 10
click at [72, 309] on button "[DATE]" at bounding box center [83, 307] width 24 height 14
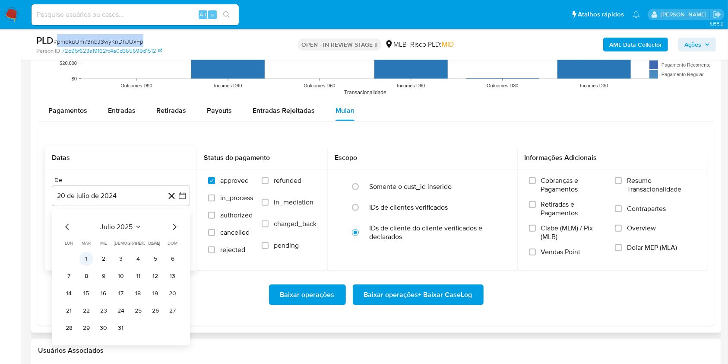
click at [82, 258] on button "1" at bounding box center [86, 259] width 14 height 14
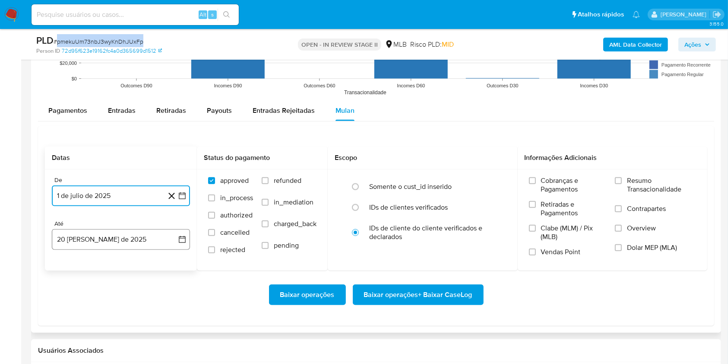
click at [110, 233] on button "20 [PERSON_NAME] de 2025" at bounding box center [121, 239] width 138 height 21
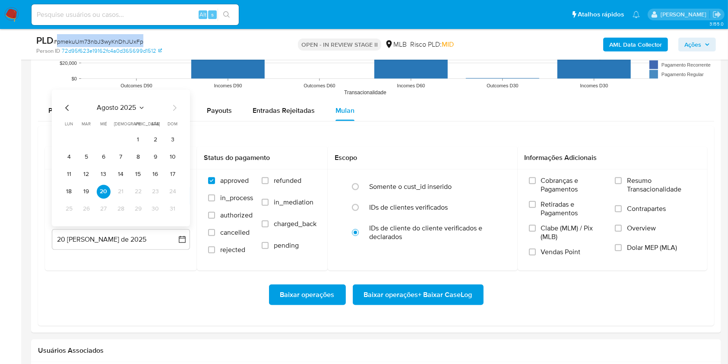
click at [90, 191] on button "19" at bounding box center [86, 191] width 14 height 14
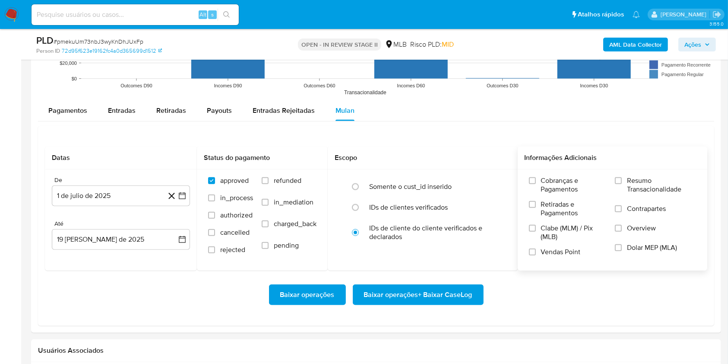
click at [625, 180] on label "Resumo Transacionalidade" at bounding box center [655, 190] width 81 height 28
click at [618, 181] on input "Resumo Transacionalidade" at bounding box center [618, 180] width 7 height 7
click at [429, 292] on span "Baixar operações + Baixar CaseLog" at bounding box center [418, 294] width 108 height 19
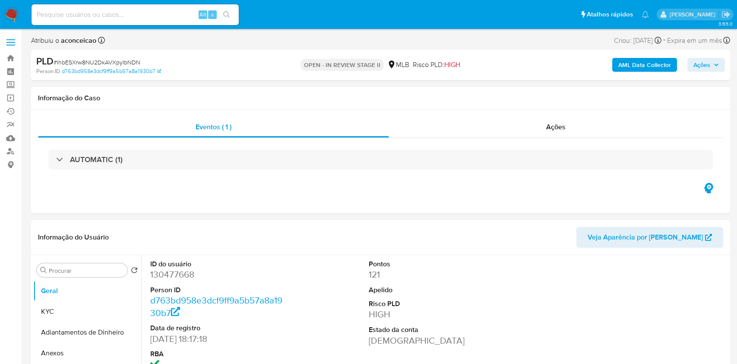
select select "10"
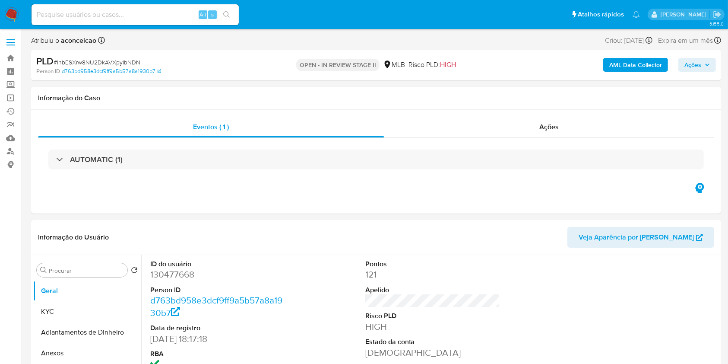
click at [125, 62] on span "# lhbESXrw8NU2DkAVXpyIbNDN" at bounding box center [97, 62] width 87 height 9
copy span "lhbESXrw8NU2DkAVXpyIbNDN"
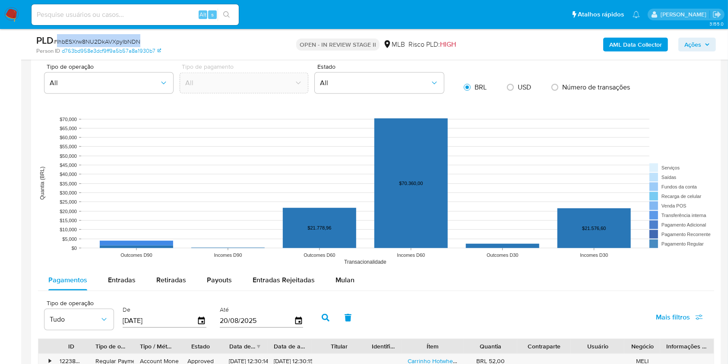
scroll to position [806, 0]
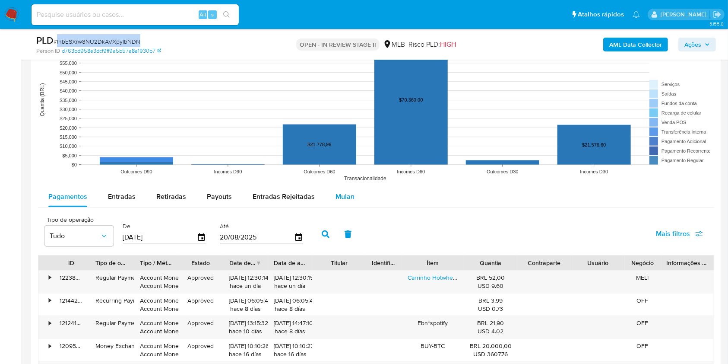
click at [348, 201] on span "Mulan" at bounding box center [345, 196] width 19 height 10
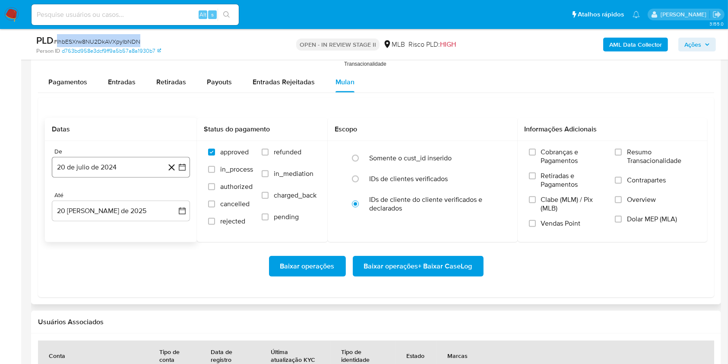
scroll to position [921, 0]
click at [136, 164] on button "20 de julio de 2024" at bounding box center [121, 166] width 138 height 21
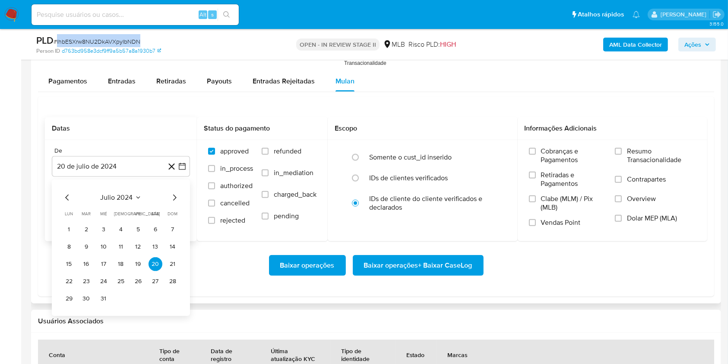
click at [140, 194] on icon "Seleccionar mes y año" at bounding box center [138, 197] width 7 height 7
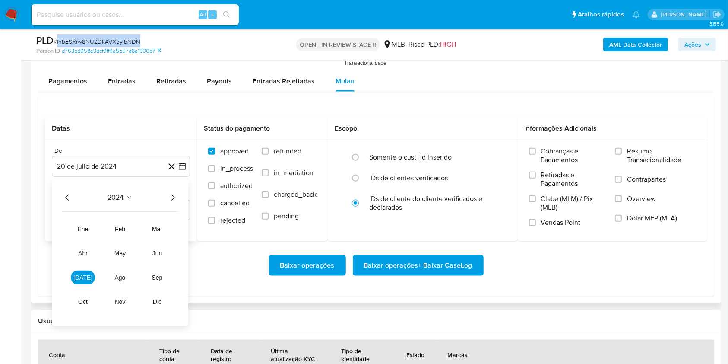
click at [175, 199] on icon "Año siguiente" at bounding box center [173, 197] width 10 height 10
click at [88, 282] on button "[DATE]" at bounding box center [83, 277] width 24 height 14
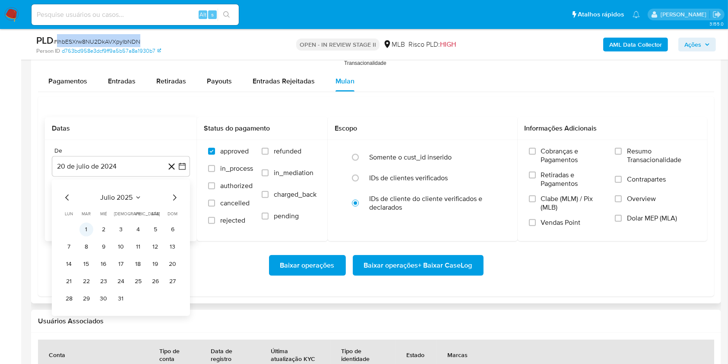
click at [87, 224] on button "1" at bounding box center [86, 229] width 14 height 14
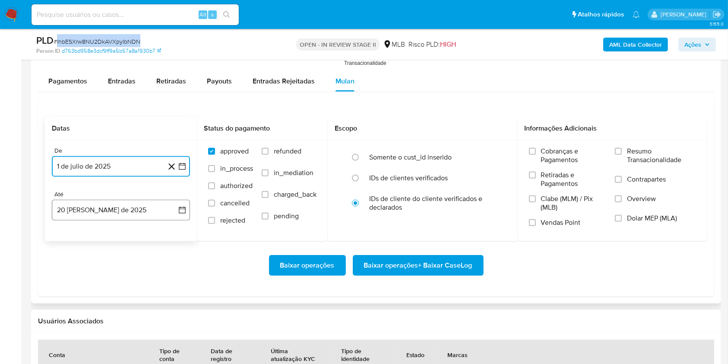
click at [114, 219] on button "20 [PERSON_NAME] de 2025" at bounding box center [121, 210] width 138 height 21
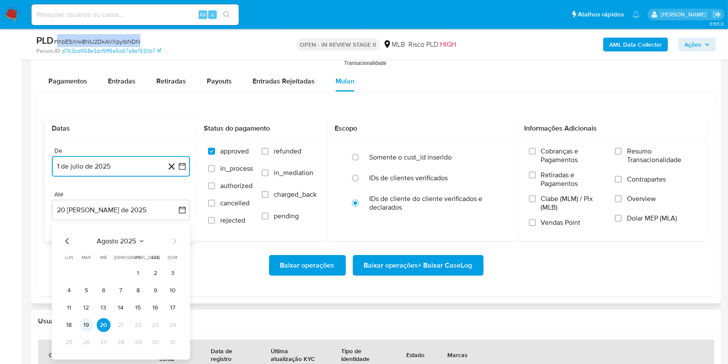
click at [91, 326] on button "19" at bounding box center [86, 325] width 14 height 14
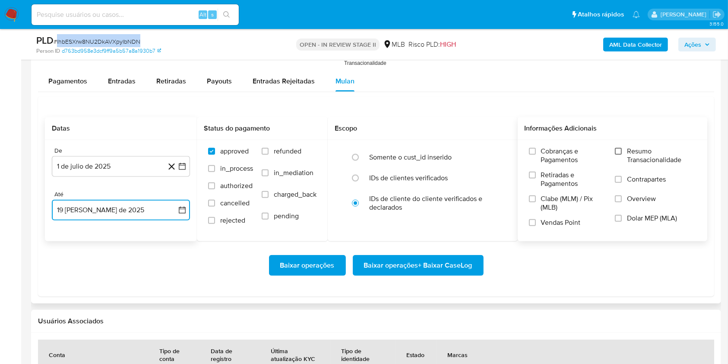
click at [619, 154] on input "Resumo Transacionalidade" at bounding box center [618, 151] width 7 height 7
click at [435, 262] on span "Baixar operações + Baixar CaseLog" at bounding box center [418, 265] width 108 height 19
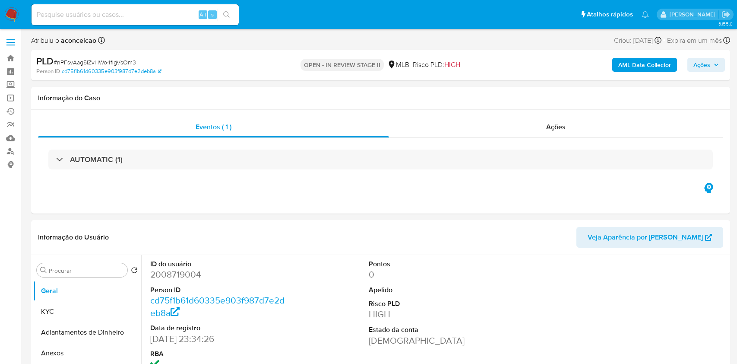
select select "10"
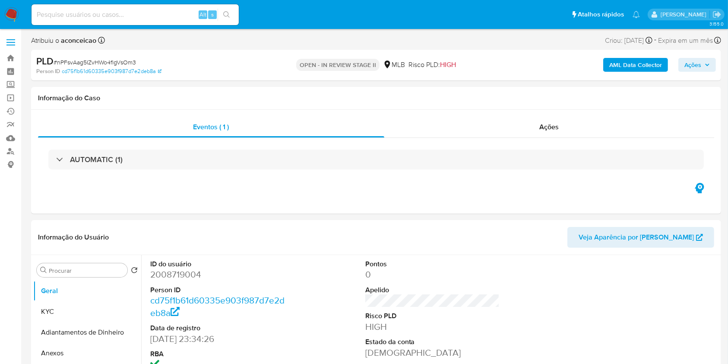
click at [94, 59] on span "# nPFsvAag5IZvHWo4flgVsOm3" at bounding box center [95, 62] width 82 height 9
copy span "nPFsvAag5IZvHWo4flgVsOm3"
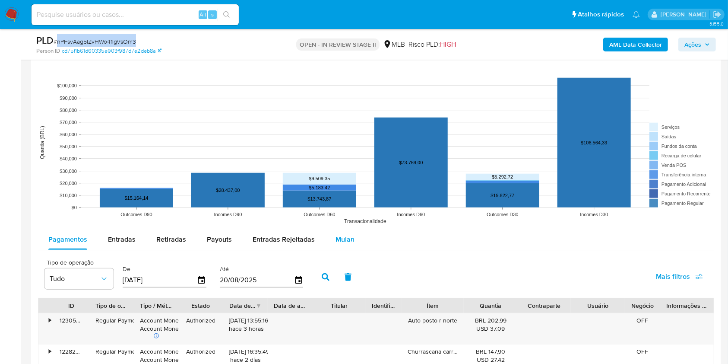
click at [341, 241] on span "Mulan" at bounding box center [345, 239] width 19 height 10
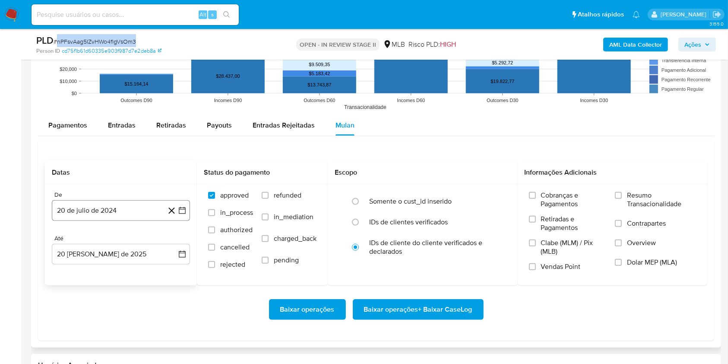
scroll to position [864, 0]
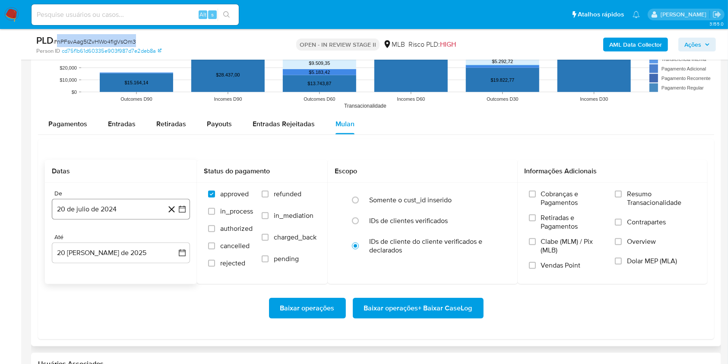
click at [126, 202] on button "20 de julio de 2024" at bounding box center [121, 209] width 138 height 21
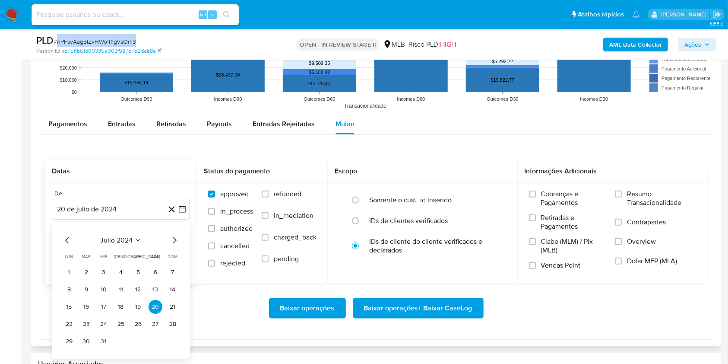
click at [133, 244] on button "julio 2024" at bounding box center [121, 240] width 41 height 9
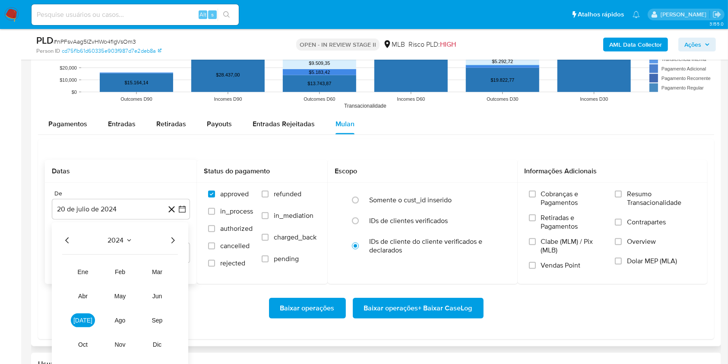
click at [183, 236] on div "2024 2024 ene feb mar abr may jun [DATE] ago sep oct nov dic" at bounding box center [120, 295] width 136 height 146
click at [176, 238] on icon "Año siguiente" at bounding box center [173, 240] width 10 height 10
click at [84, 322] on span "[DATE]" at bounding box center [82, 320] width 19 height 7
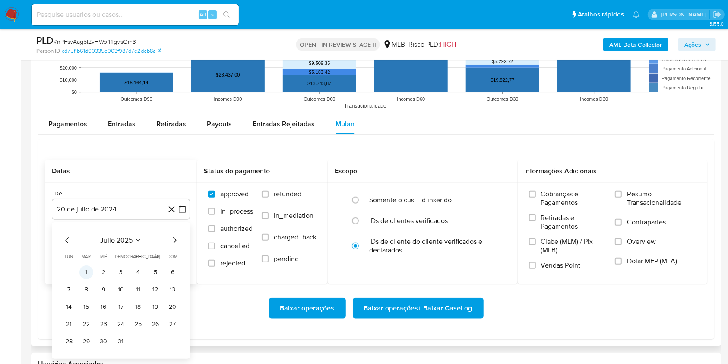
click at [89, 272] on button "1" at bounding box center [86, 272] width 14 height 14
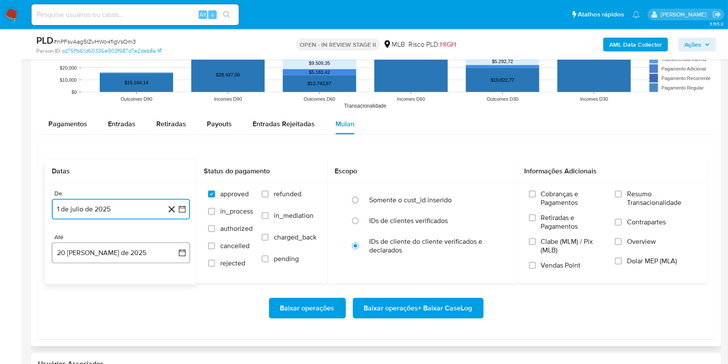
click at [138, 256] on button "20 [PERSON_NAME] de 2025" at bounding box center [121, 252] width 138 height 21
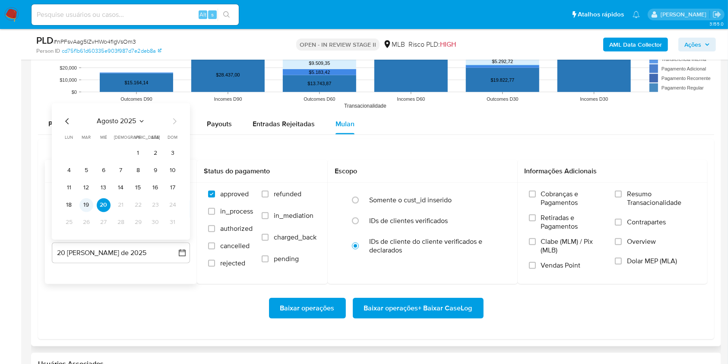
click at [89, 201] on button "19" at bounding box center [86, 205] width 14 height 14
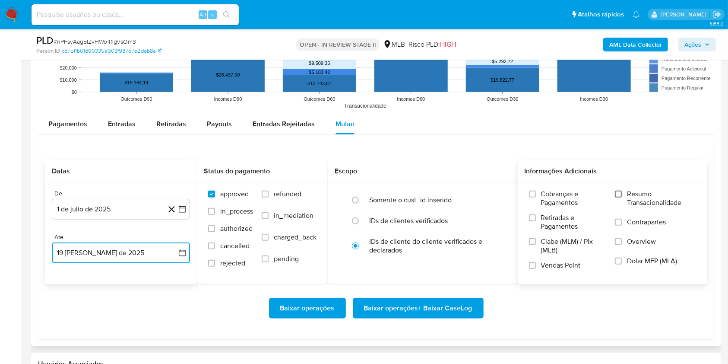
click at [622, 192] on input "Resumo Transacionalidade" at bounding box center [618, 193] width 7 height 7
click at [440, 303] on span "Baixar operações + Baixar CaseLog" at bounding box center [418, 307] width 108 height 19
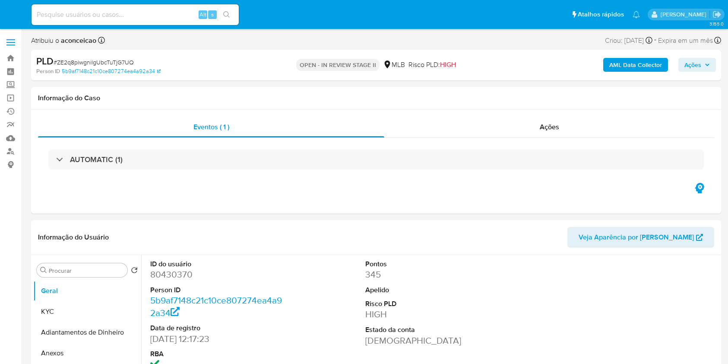
select select "10"
click at [123, 60] on span "# ZE2q8piwgnilgUbcTuTjG7UQ" at bounding box center [94, 62] width 80 height 9
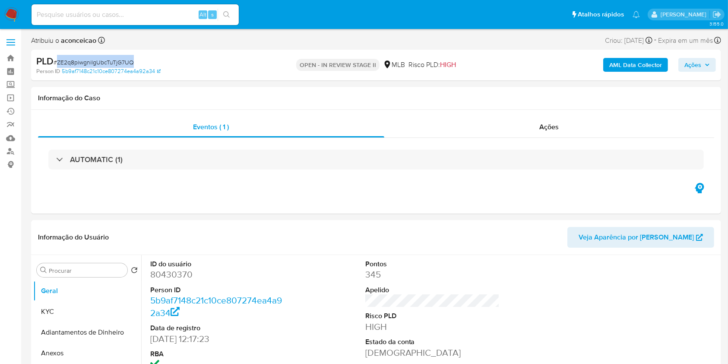
click at [123, 60] on span "# ZE2q8piwgnilgUbcTuTjG7UQ" at bounding box center [94, 62] width 80 height 9
copy span "ZE2q8piwgnilgUbcTuTjG7UQ"
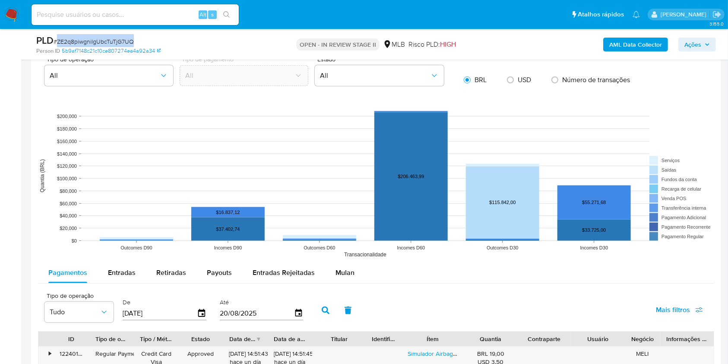
scroll to position [864, 0]
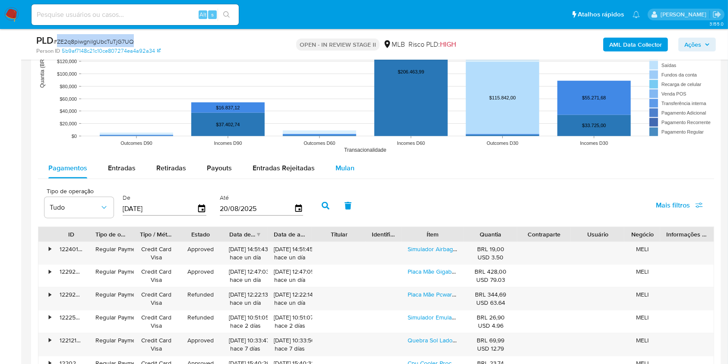
click at [346, 177] on div "Mulan" at bounding box center [345, 168] width 19 height 21
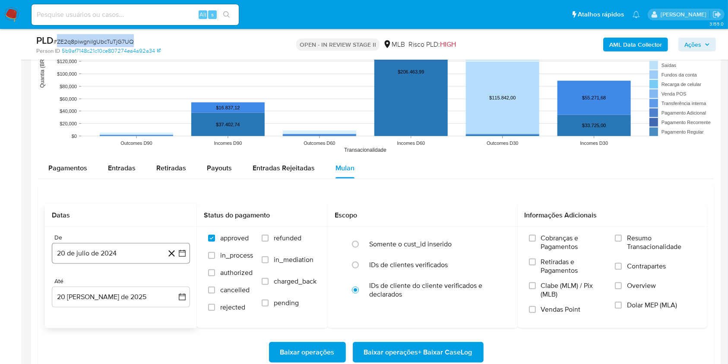
click at [142, 247] on button "20 de julio de 2024" at bounding box center [121, 253] width 138 height 21
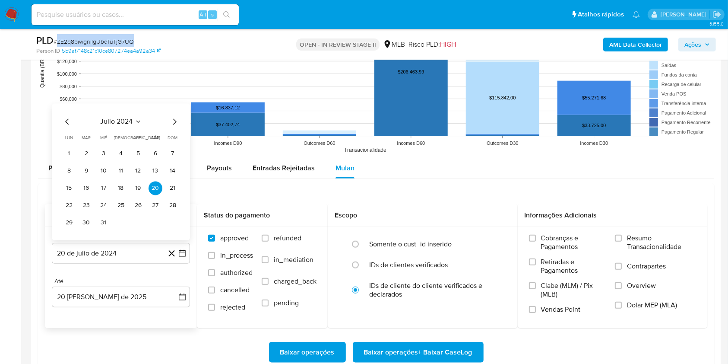
click at [129, 122] on span "julio 2024" at bounding box center [117, 121] width 32 height 9
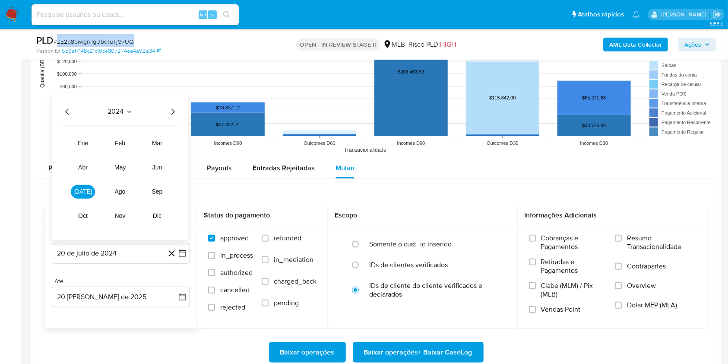
click at [172, 111] on icon "Año siguiente" at bounding box center [173, 111] width 10 height 10
click at [86, 187] on button "[DATE]" at bounding box center [83, 191] width 24 height 14
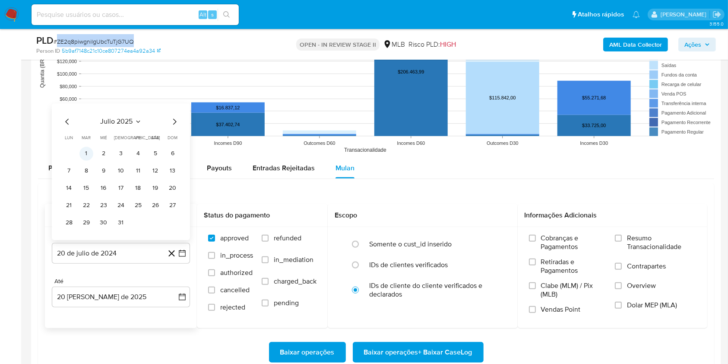
click at [87, 152] on button "1" at bounding box center [86, 153] width 14 height 14
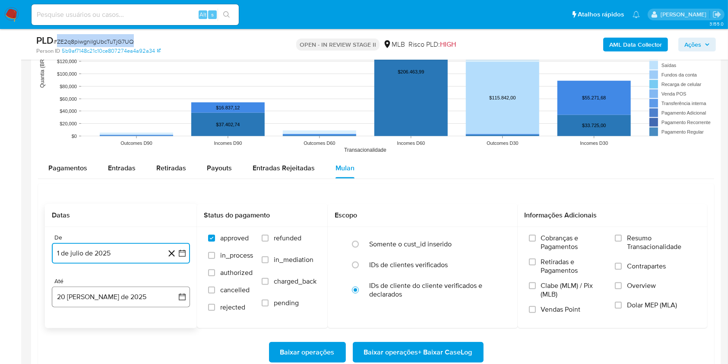
click at [137, 292] on button "20 [PERSON_NAME] de 2025" at bounding box center [121, 296] width 138 height 21
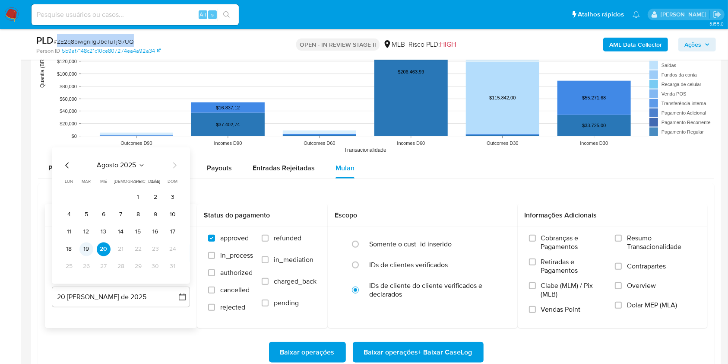
click at [88, 247] on button "19" at bounding box center [86, 249] width 14 height 14
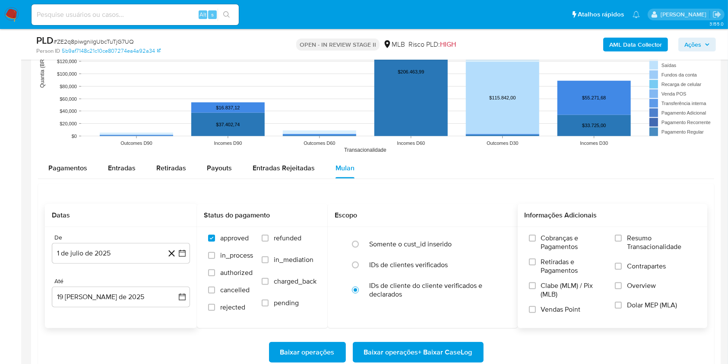
click at [613, 237] on div "Cobranças e Pagamentos Retiradas e Pagamentos Clabe (MLM) / Pix (MLB) Vendas Po…" at bounding box center [613, 277] width 176 height 86
click at [616, 240] on input "Resumo Transacionalidade" at bounding box center [618, 238] width 7 height 7
click at [430, 353] on span "Baixar operações + Baixar CaseLog" at bounding box center [418, 352] width 108 height 19
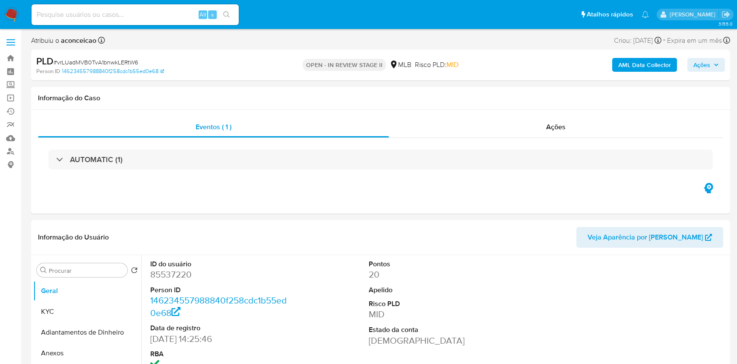
select select "10"
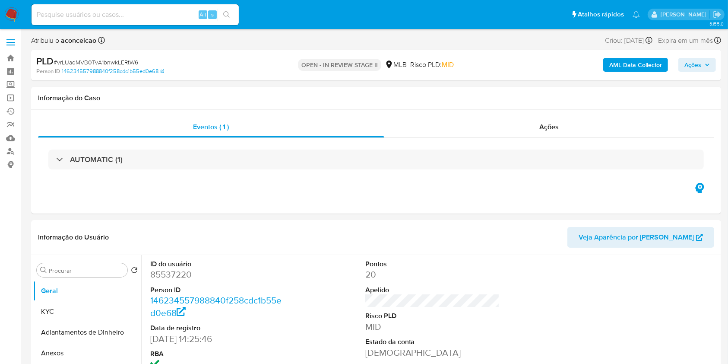
click at [123, 58] on span "# vrLUadMVB0TvA1bnwkLERtW6" at bounding box center [96, 62] width 85 height 9
copy span "vrLUadMVB0TvA1bnwkLERtW6"
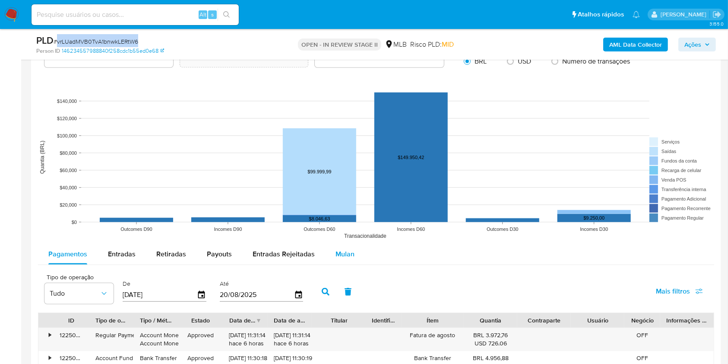
drag, startPoint x: 346, startPoint y: 252, endPoint x: 227, endPoint y: 181, distance: 137.7
click at [345, 251] on span "Mulan" at bounding box center [345, 254] width 19 height 10
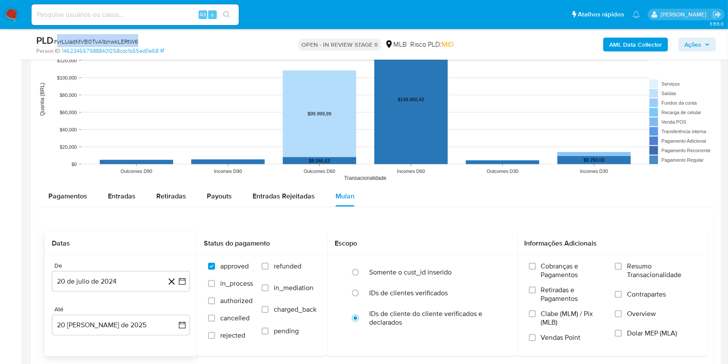
scroll to position [864, 0]
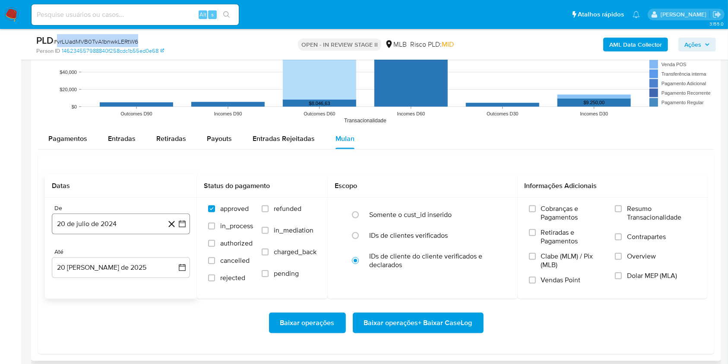
click at [129, 219] on button "20 de julio de 2024" at bounding box center [121, 223] width 138 height 21
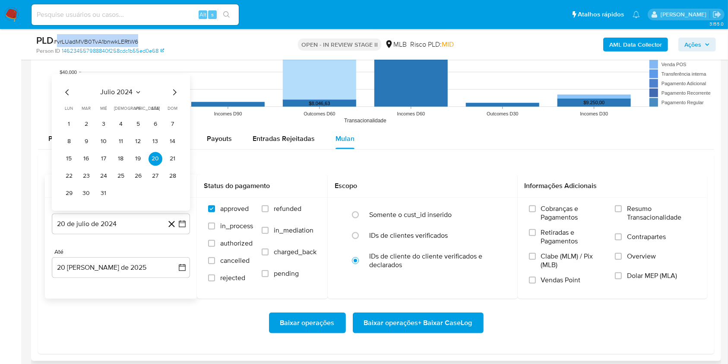
click at [120, 89] on span "julio 2024" at bounding box center [117, 92] width 32 height 9
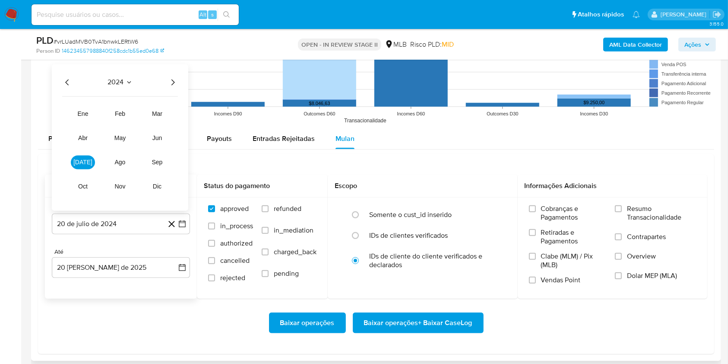
click at [167, 91] on div "2024 2024 ene feb mar abr may jun jul ago sep oct nov dic" at bounding box center [120, 137] width 136 height 146
click at [168, 86] on icon "Año siguiente" at bounding box center [173, 82] width 10 height 10
click at [81, 165] on span "[DATE]" at bounding box center [82, 162] width 19 height 7
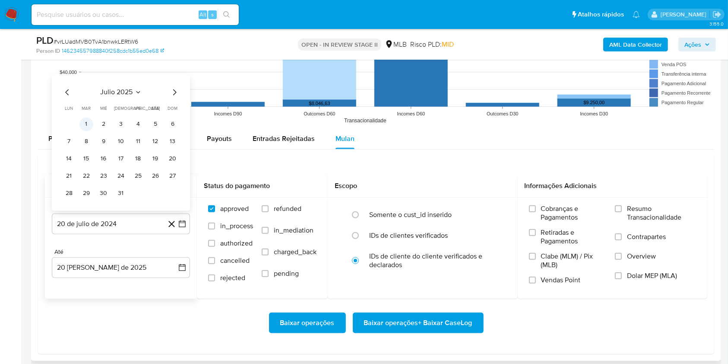
click at [86, 124] on button "1" at bounding box center [86, 124] width 14 height 14
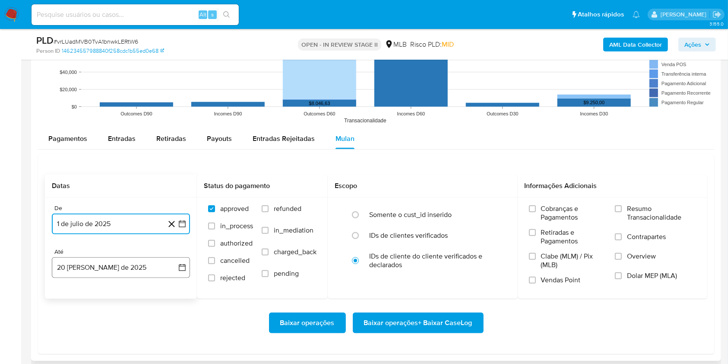
click at [98, 264] on button "20 [PERSON_NAME] de 2025" at bounding box center [121, 267] width 138 height 21
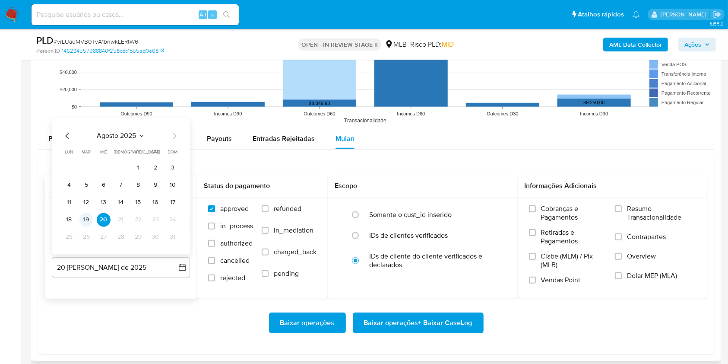
click at [89, 220] on button "19" at bounding box center [86, 220] width 14 height 14
click at [625, 208] on label "Resumo Transacionalidade" at bounding box center [655, 218] width 81 height 28
click at [622, 208] on input "Resumo Transacionalidade" at bounding box center [618, 208] width 7 height 7
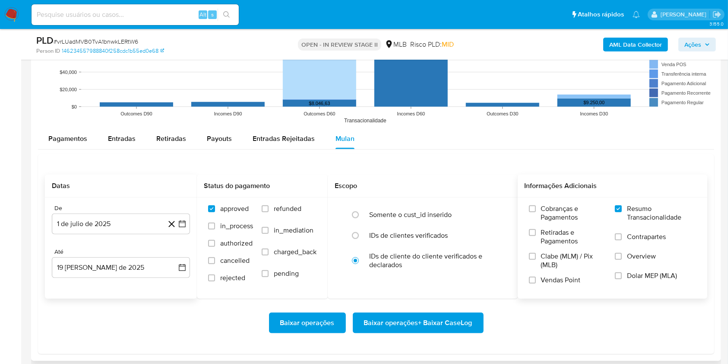
click at [450, 318] on span "Baixar operações + Baixar CaseLog" at bounding box center [418, 322] width 108 height 19
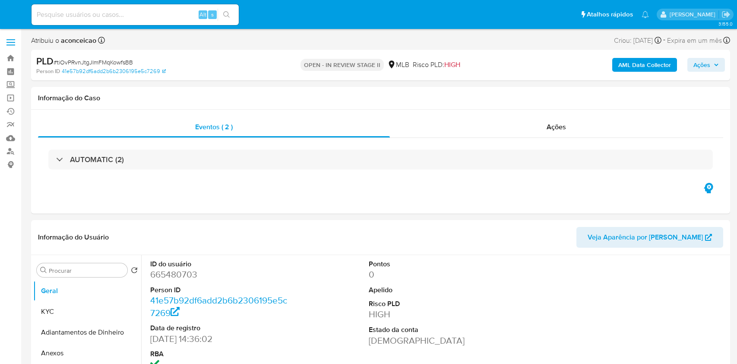
select select "10"
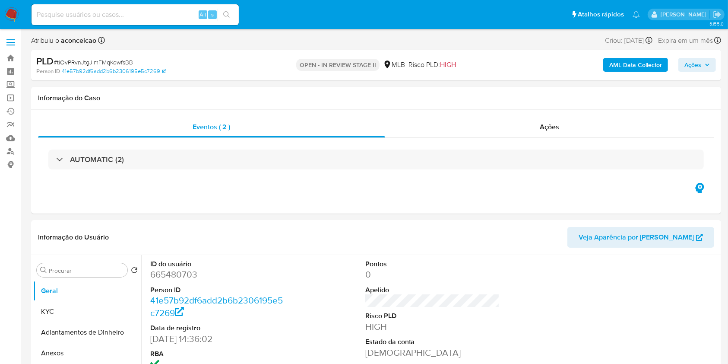
click at [121, 60] on span "# tiOvPRvnJtgJImFMqKowfsBB" at bounding box center [93, 62] width 79 height 9
click at [121, 61] on span "# tiOvPRvnJtgJImFMqKowfsBB" at bounding box center [93, 62] width 79 height 9
copy span "tiOvPRvnJtgJImFMqKowfsBB"
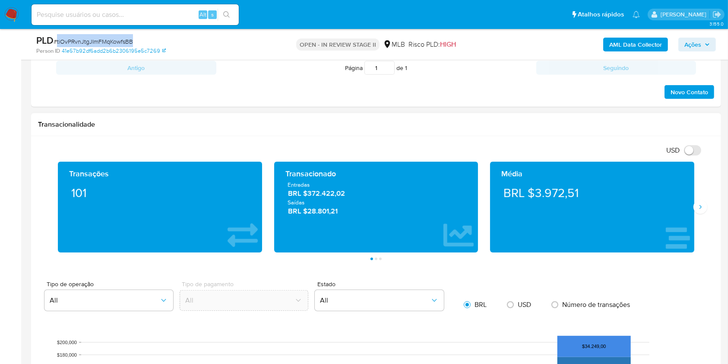
scroll to position [806, 0]
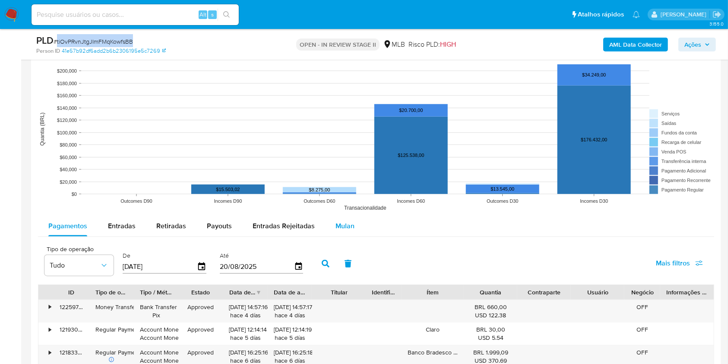
click at [341, 232] on div "Mulan" at bounding box center [345, 226] width 19 height 21
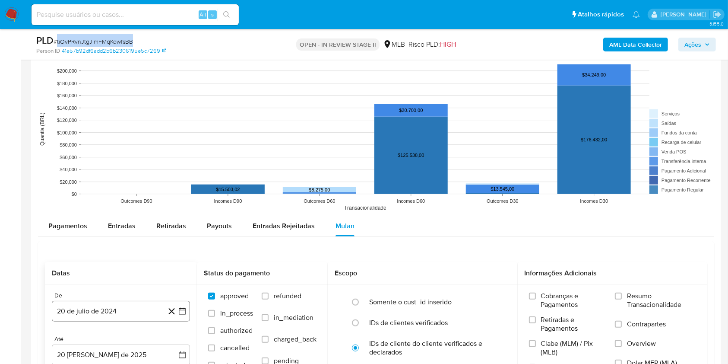
click at [143, 312] on button "20 de julio de 2024" at bounding box center [121, 311] width 138 height 21
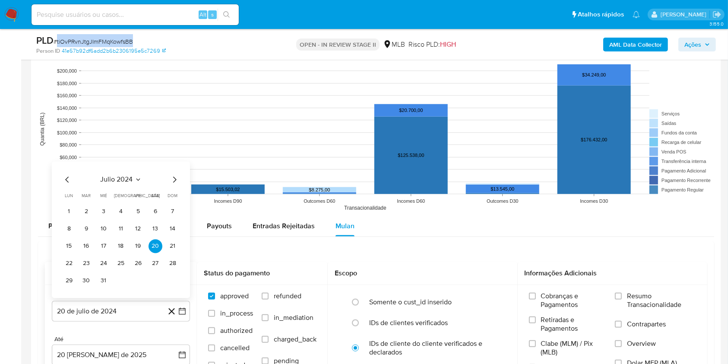
click at [129, 180] on span "julio 2024" at bounding box center [117, 179] width 32 height 9
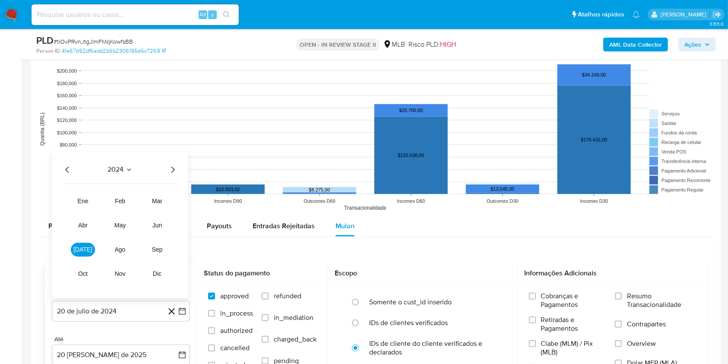
click at [168, 170] on div "2024" at bounding box center [120, 169] width 116 height 10
click at [169, 168] on icon "Año siguiente" at bounding box center [173, 169] width 10 height 10
click at [84, 248] on span "[DATE]" at bounding box center [82, 249] width 19 height 7
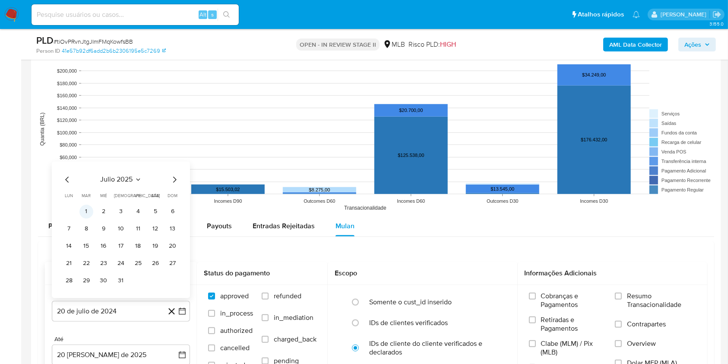
click at [85, 211] on button "1" at bounding box center [86, 211] width 14 height 14
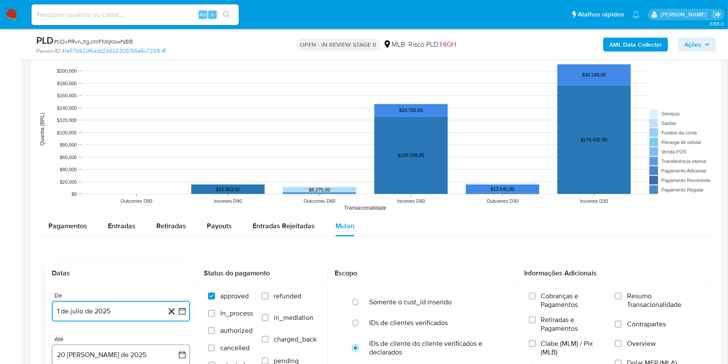
click at [137, 350] on button "20 [PERSON_NAME] de 2025" at bounding box center [121, 354] width 138 height 21
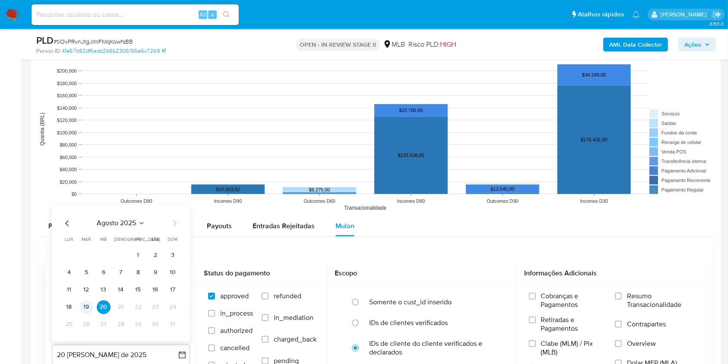
click at [88, 302] on button "19" at bounding box center [86, 307] width 14 height 14
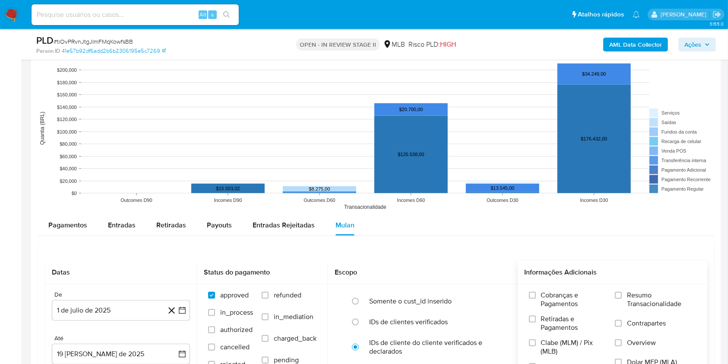
click at [625, 296] on label "Resumo Transacionalidade" at bounding box center [655, 305] width 81 height 28
click at [622, 296] on input "Resumo Transacionalidade" at bounding box center [618, 295] width 7 height 7
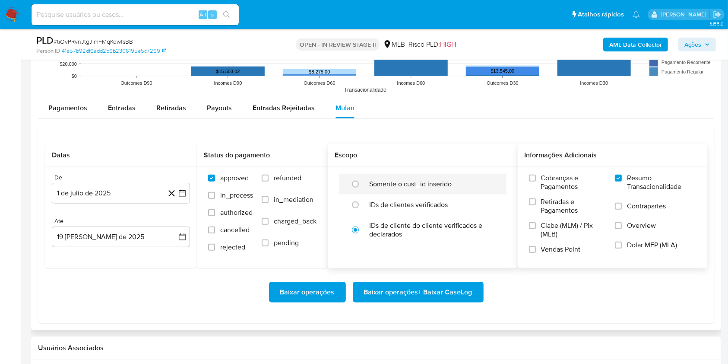
scroll to position [980, 0]
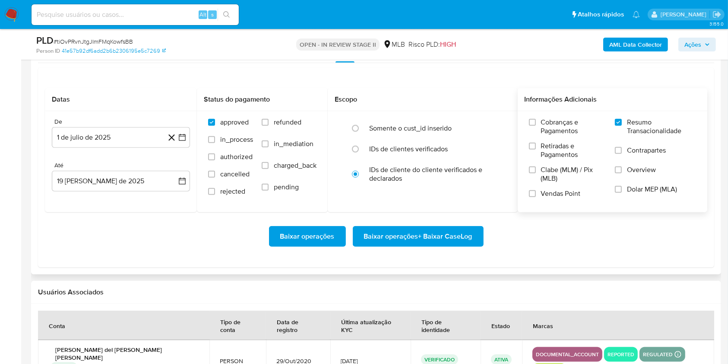
click at [407, 241] on span "Baixar operações + Baixar CaseLog" at bounding box center [418, 236] width 108 height 19
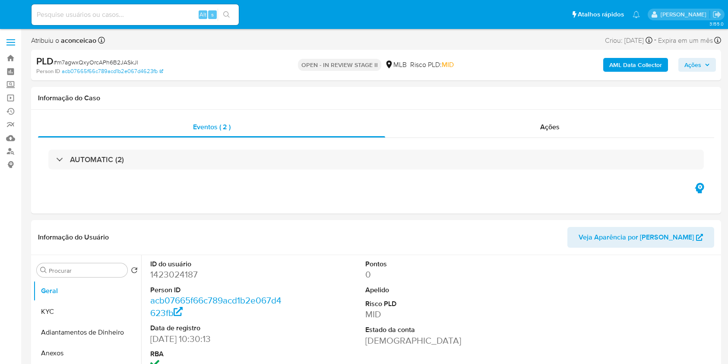
select select "10"
click at [102, 61] on span "# m7agwxQxyOrcAPh6B2JASkJl" at bounding box center [96, 62] width 85 height 9
click at [124, 62] on span "# m7agwxQxyOrcAPh6B2JASkJl" at bounding box center [96, 62] width 85 height 9
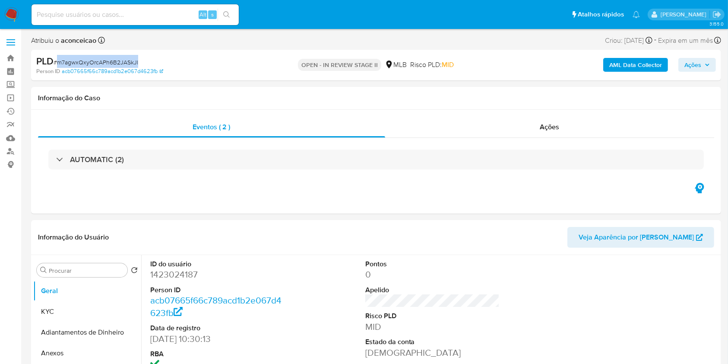
click at [124, 62] on span "# m7agwxQxyOrcAPh6B2JASkJl" at bounding box center [96, 62] width 85 height 9
copy span "m7agwxQxyOrcAPh6B2JASkJl"
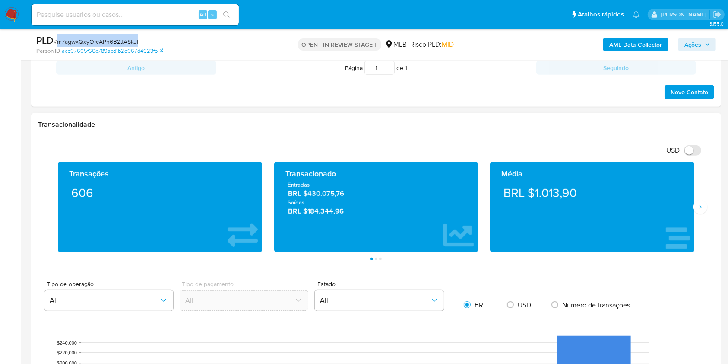
scroll to position [749, 0]
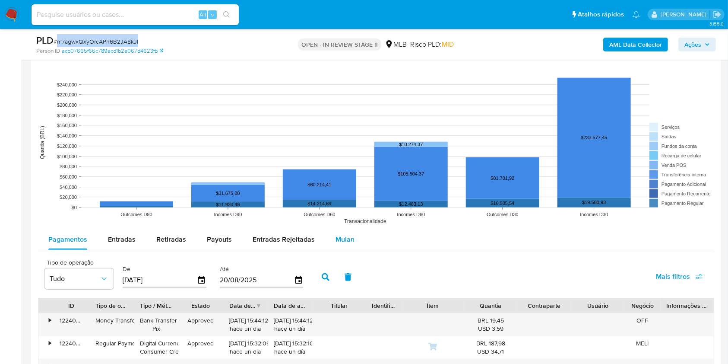
click at [348, 238] on span "Mulan" at bounding box center [345, 239] width 19 height 10
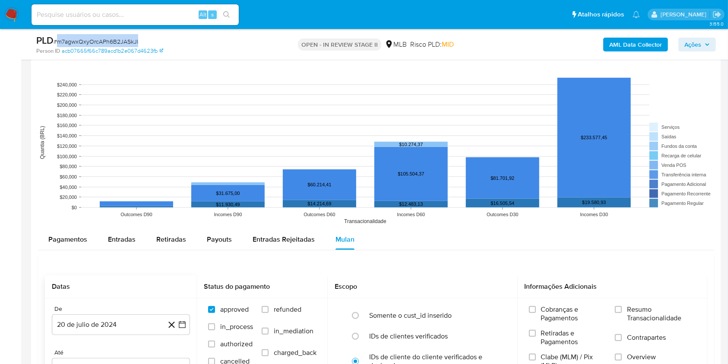
drag, startPoint x: 139, startPoint y: 327, endPoint x: 134, endPoint y: 312, distance: 15.6
click at [139, 326] on button "20 de julio de 2024" at bounding box center [121, 324] width 138 height 21
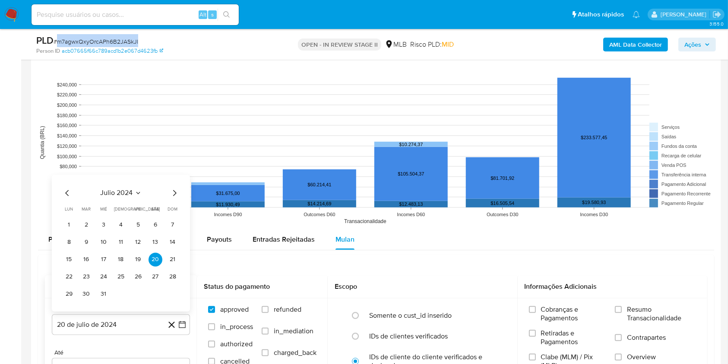
click at [125, 196] on span "julio 2024" at bounding box center [117, 193] width 32 height 9
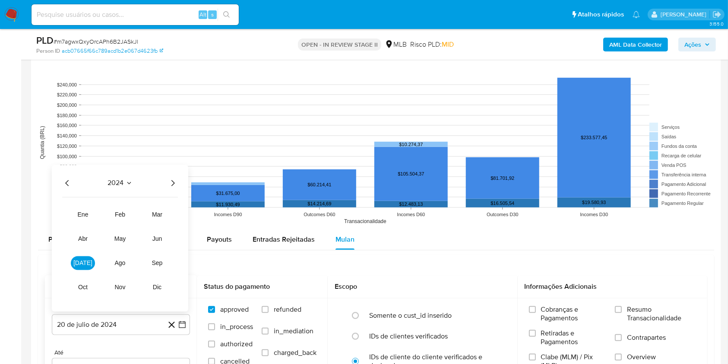
click at [168, 183] on div "2024" at bounding box center [120, 183] width 116 height 10
click at [171, 183] on icon "Año siguiente" at bounding box center [173, 183] width 10 height 10
click at [83, 261] on span "[DATE]" at bounding box center [82, 263] width 19 height 7
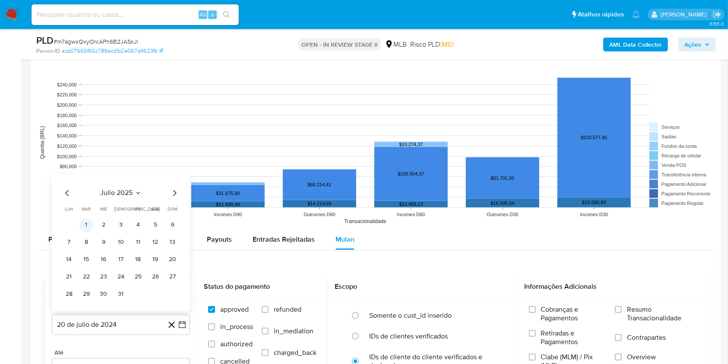
click at [83, 225] on button "1" at bounding box center [86, 225] width 14 height 14
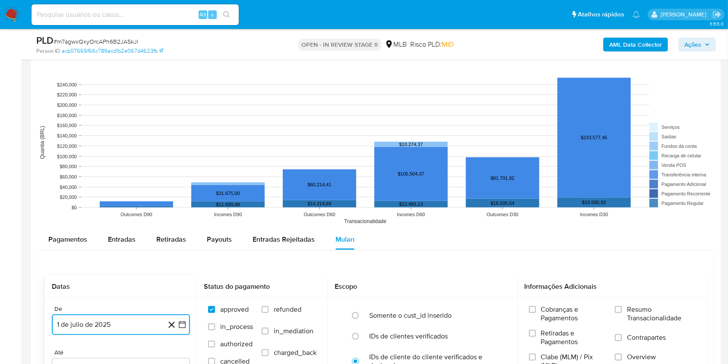
scroll to position [864, 0]
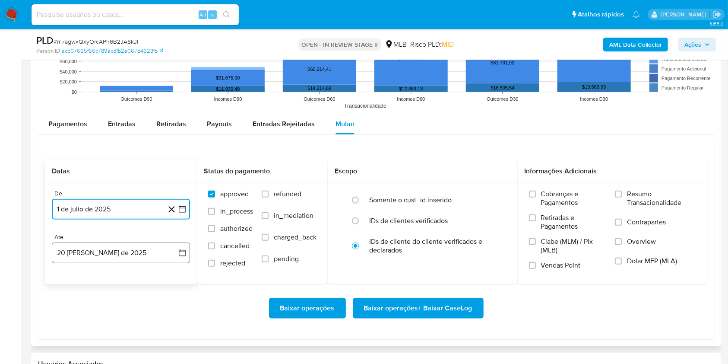
click at [135, 251] on button "20 [PERSON_NAME] de 2025" at bounding box center [121, 252] width 138 height 21
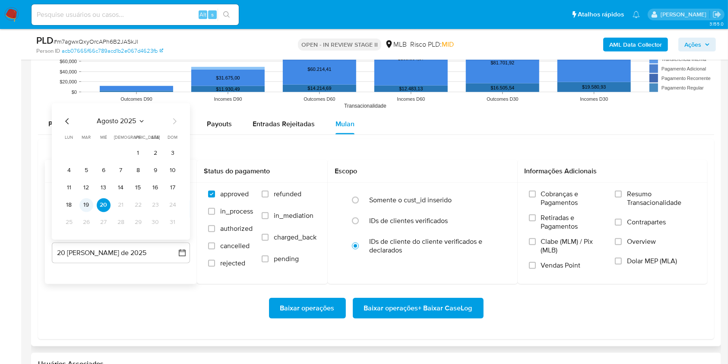
click at [86, 206] on button "19" at bounding box center [86, 205] width 14 height 14
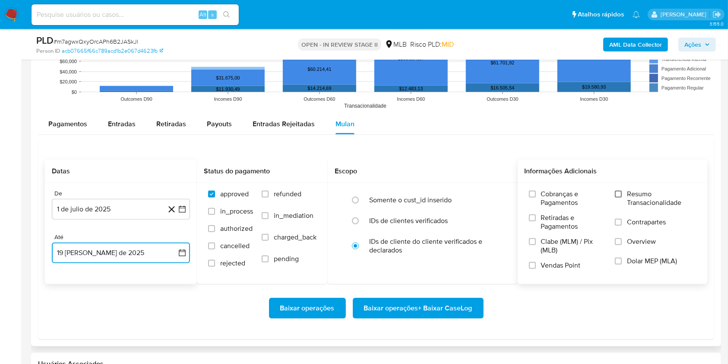
click at [619, 193] on input "Resumo Transacionalidade" at bounding box center [618, 193] width 7 height 7
click at [441, 307] on span "Baixar operações + Baixar CaseLog" at bounding box center [418, 307] width 108 height 19
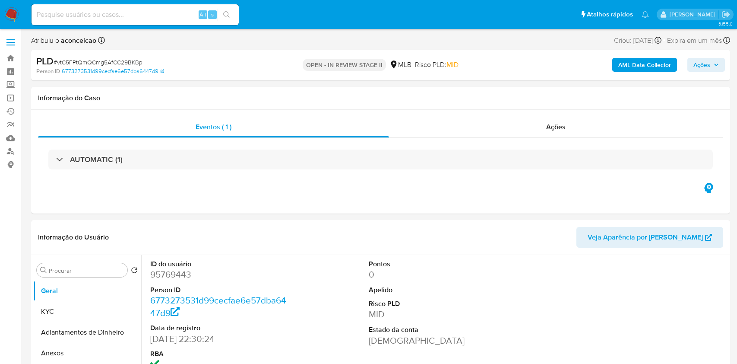
select select "10"
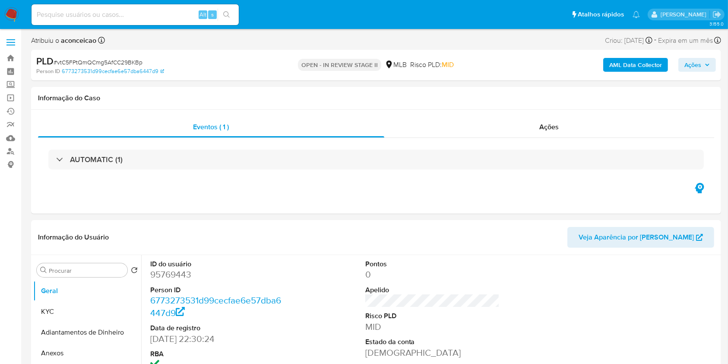
click at [104, 60] on span "# vtC5FPtQmQCmg5AfCC29BKBp" at bounding box center [98, 62] width 89 height 9
click at [105, 60] on span "# vtC5FPtQmQCmg5AfCC29BKBp" at bounding box center [98, 62] width 89 height 9
copy span "vtC5FPtQmQCmg5AfCC29BKBp"
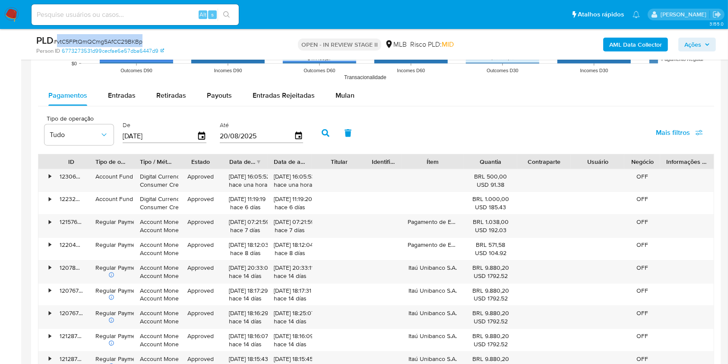
scroll to position [864, 0]
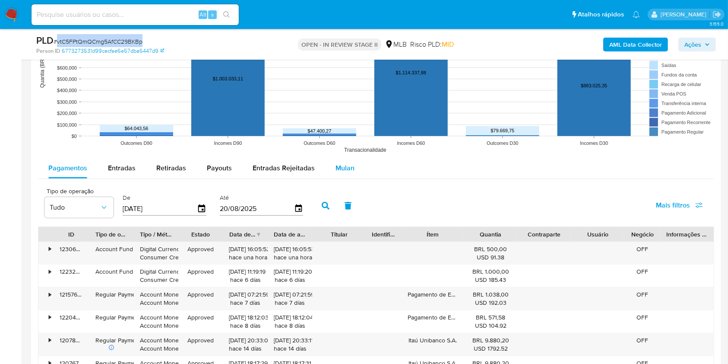
click at [339, 161] on div "Mulan" at bounding box center [345, 168] width 19 height 21
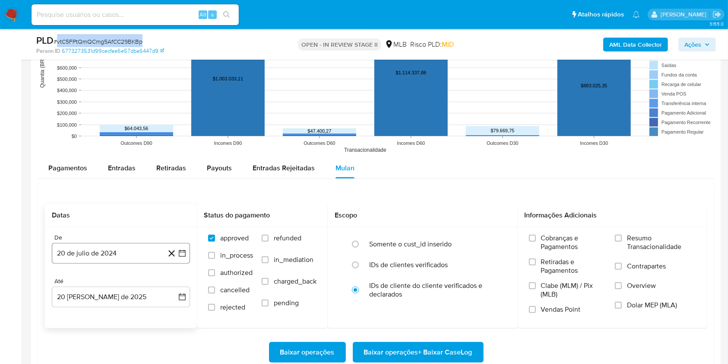
click at [144, 249] on button "20 de julio de 2024" at bounding box center [121, 253] width 138 height 21
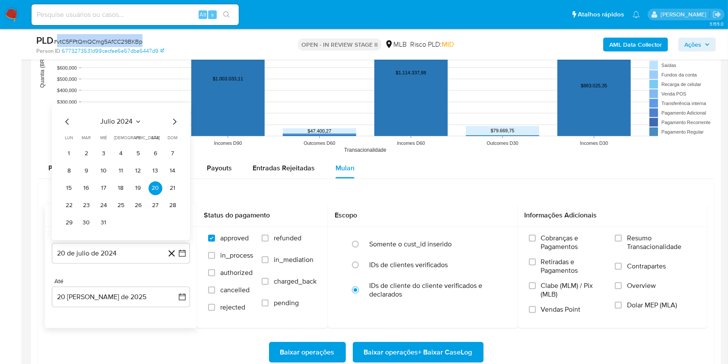
click at [132, 120] on span "julio 2024" at bounding box center [117, 121] width 32 height 9
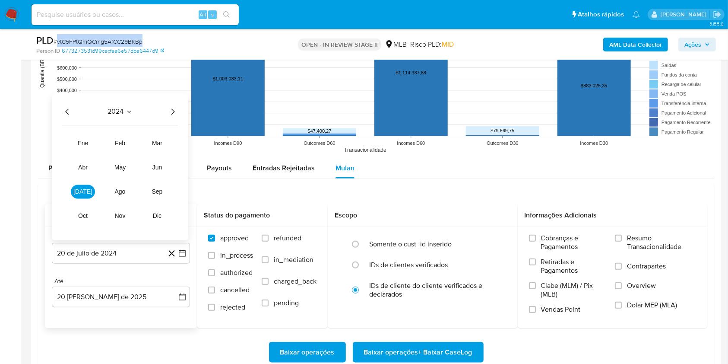
click at [174, 113] on icon "Año siguiente" at bounding box center [173, 111] width 10 height 10
click at [78, 192] on button "jul" at bounding box center [83, 191] width 24 height 14
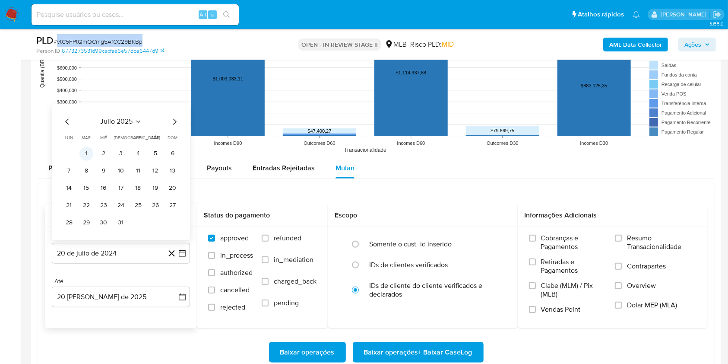
click at [88, 152] on button "1" at bounding box center [86, 153] width 14 height 14
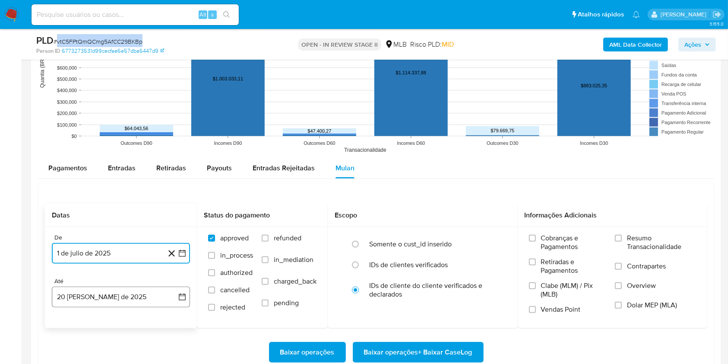
click at [124, 295] on button "20 [PERSON_NAME] de 2025" at bounding box center [121, 296] width 138 height 21
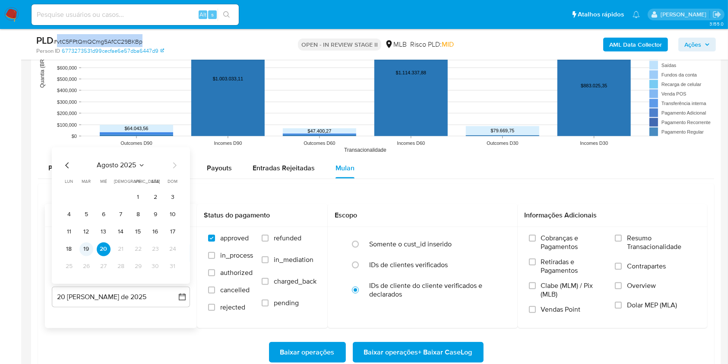
click at [88, 250] on button "19" at bounding box center [86, 249] width 14 height 14
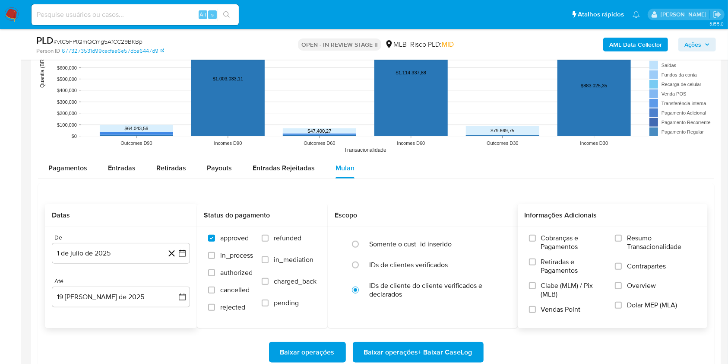
click at [644, 238] on span "Resumo Transacionalidade" at bounding box center [661, 242] width 69 height 17
click at [622, 238] on input "Resumo Transacionalidade" at bounding box center [618, 238] width 7 height 7
click at [457, 350] on span "Baixar operações + Baixar CaseLog" at bounding box center [418, 352] width 108 height 19
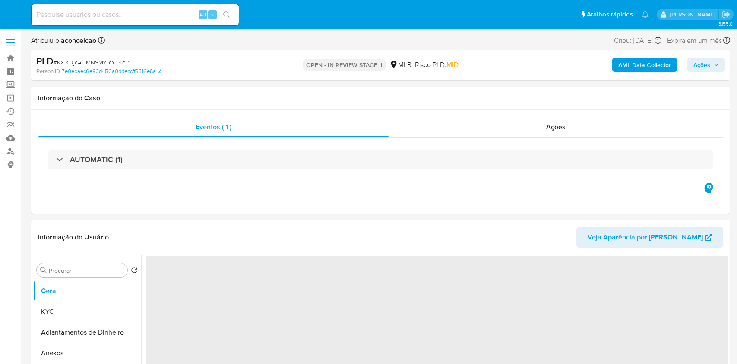
select select "10"
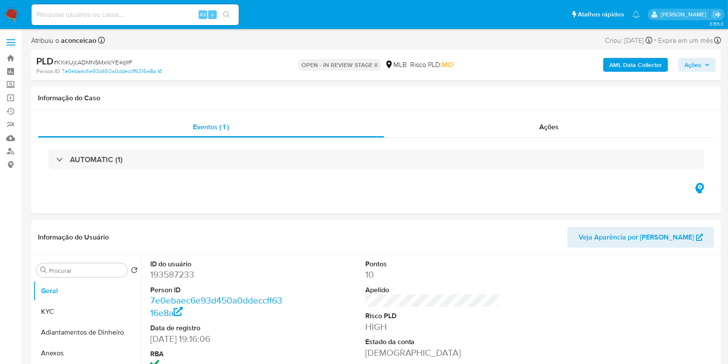
click at [105, 63] on span "# KXiKUjcADMNSMxllcYE4q1rF" at bounding box center [93, 62] width 79 height 9
click at [124, 58] on span "# KXiKUjcADMNSMxllcYE4q1rF" at bounding box center [93, 62] width 79 height 9
copy span "KXiKUjcADMNSMxllcYE4q1rF"
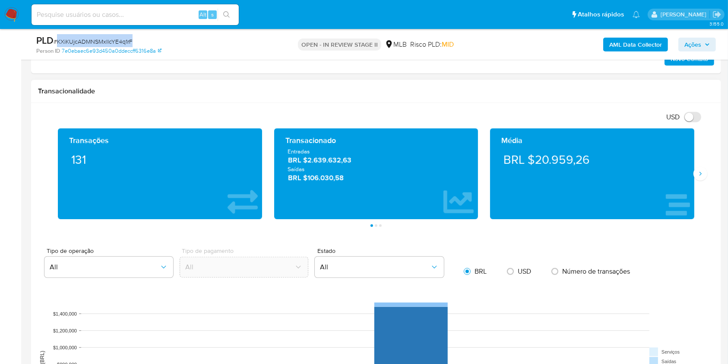
scroll to position [749, 0]
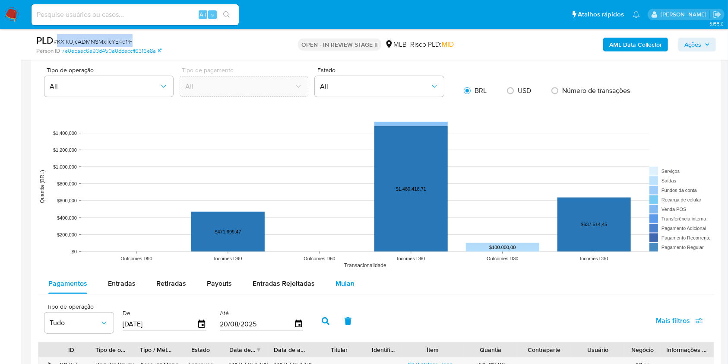
click at [348, 280] on span "Mulan" at bounding box center [345, 283] width 19 height 10
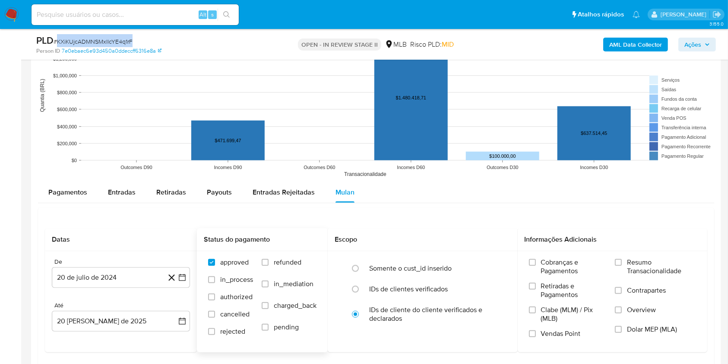
scroll to position [921, 0]
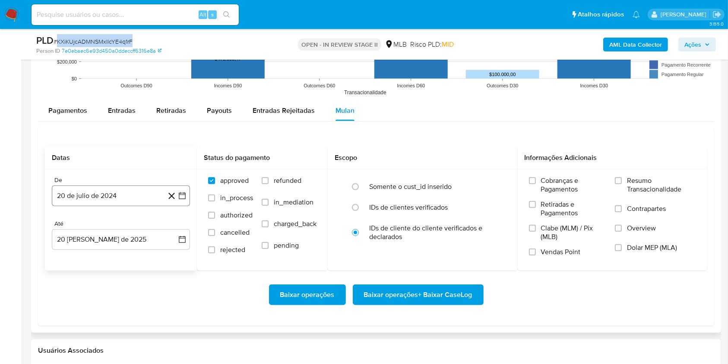
click at [125, 198] on button "20 de julio de 2024" at bounding box center [121, 195] width 138 height 21
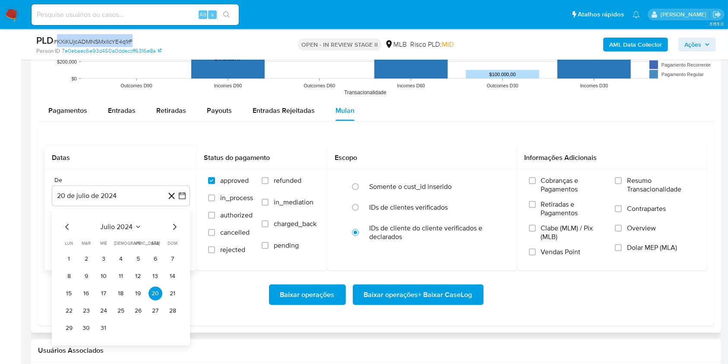
click at [133, 227] on button "julio 2024" at bounding box center [121, 226] width 41 height 9
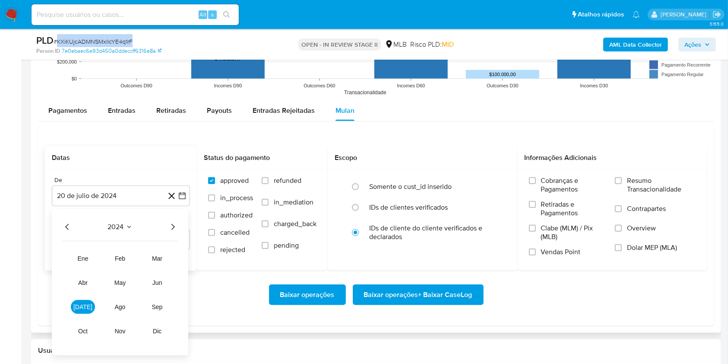
click at [169, 226] on icon "Año siguiente" at bounding box center [173, 227] width 10 height 10
click at [84, 304] on span "[DATE]" at bounding box center [82, 306] width 19 height 7
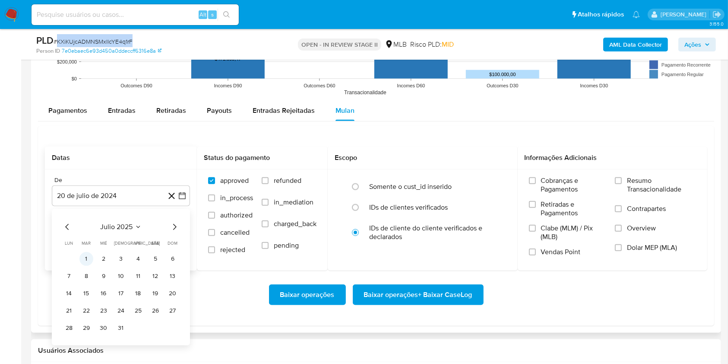
click at [90, 261] on button "1" at bounding box center [86, 259] width 14 height 14
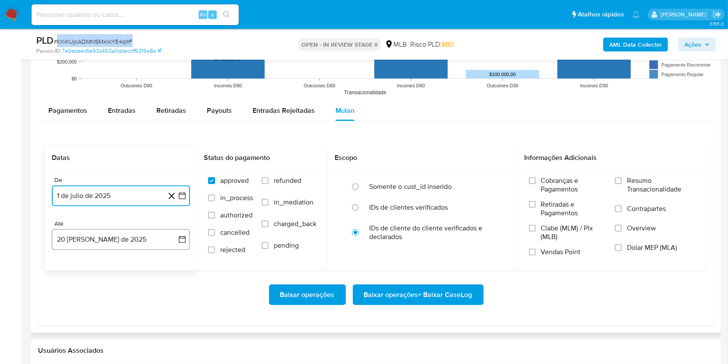
click at [128, 243] on button "20 [PERSON_NAME] de 2025" at bounding box center [121, 239] width 138 height 21
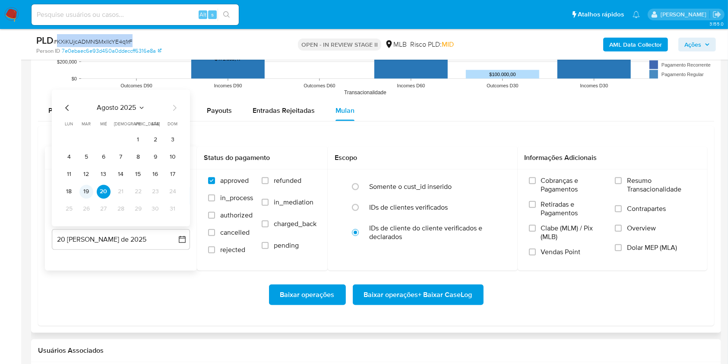
click at [87, 190] on button "19" at bounding box center [86, 191] width 14 height 14
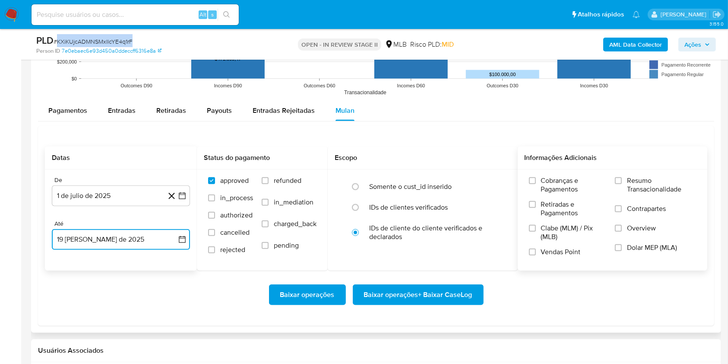
click at [622, 183] on span at bounding box center [618, 180] width 7 height 7
click at [619, 183] on input "Resumo Transacionalidade" at bounding box center [618, 180] width 7 height 7
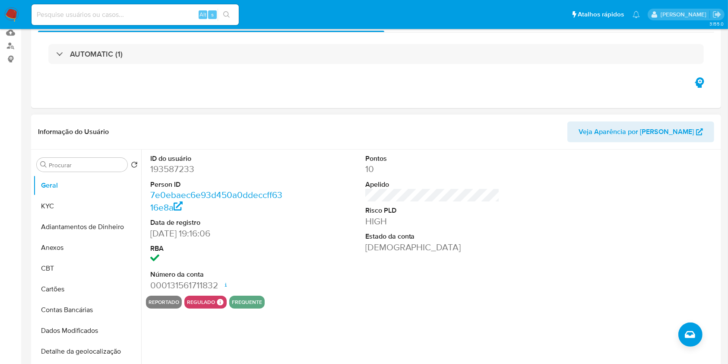
scroll to position [0, 0]
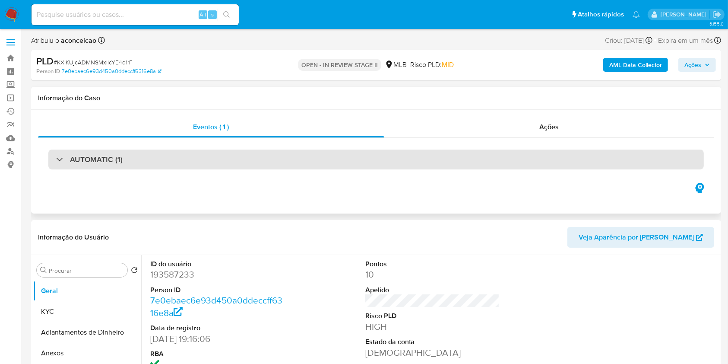
click at [242, 163] on div "AUTOMATIC (1)" at bounding box center [376, 159] width 656 height 20
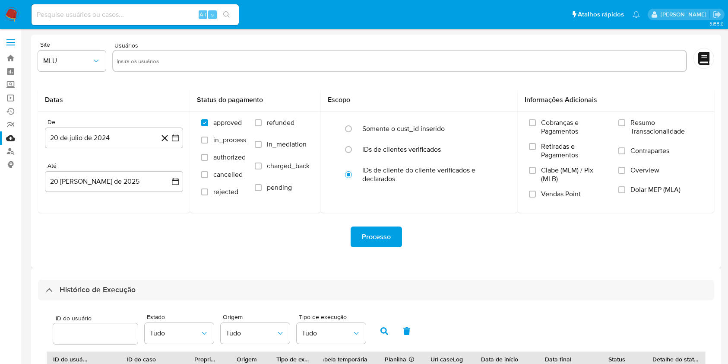
select select "25"
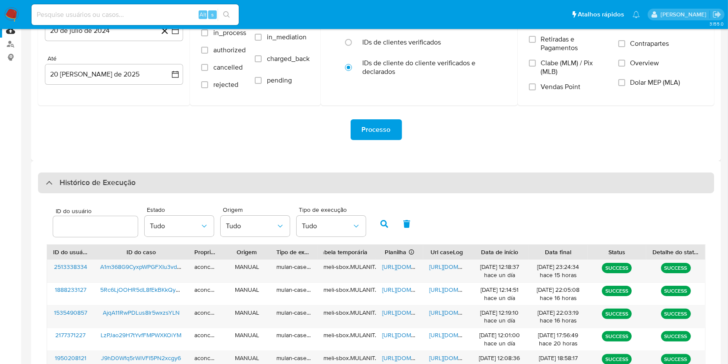
click at [375, 190] on div "Histórico de Execução" at bounding box center [376, 182] width 676 height 21
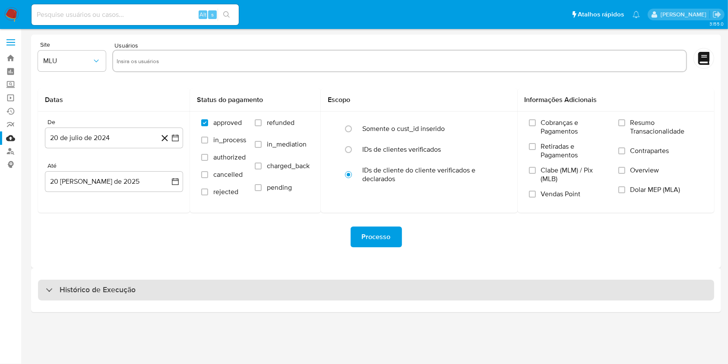
scroll to position [0, 0]
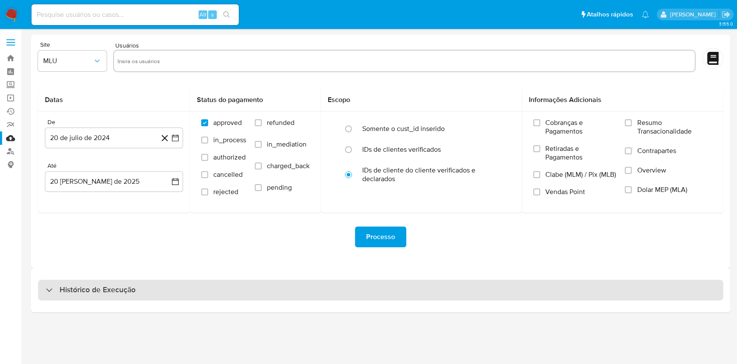
click at [290, 288] on div "Histórico de Execução" at bounding box center [380, 289] width 685 height 21
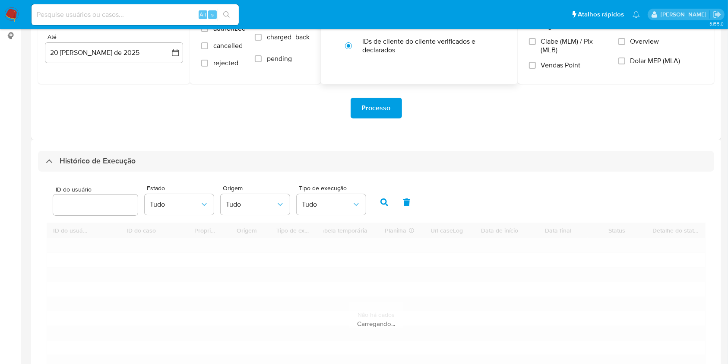
scroll to position [260, 0]
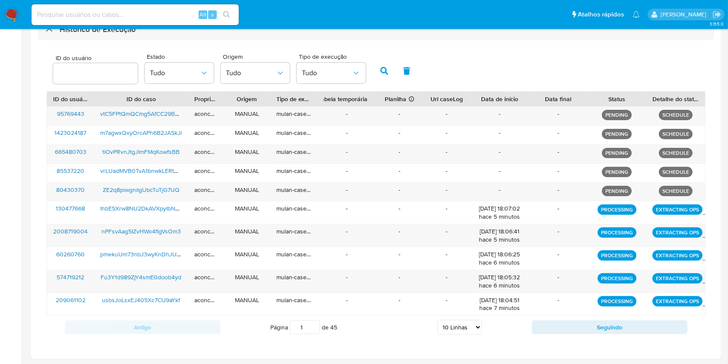
click at [473, 329] on select "5 Linhas 10 Linhas 20 Linhas 25 Linhas 50 Linhas 100 Linhas" at bounding box center [460, 327] width 44 height 15
select select "100"
click at [438, 320] on select "5 Linhas 10 Linhas 20 Linhas 25 Linhas 50 Linhas 100 Linhas" at bounding box center [460, 327] width 44 height 15
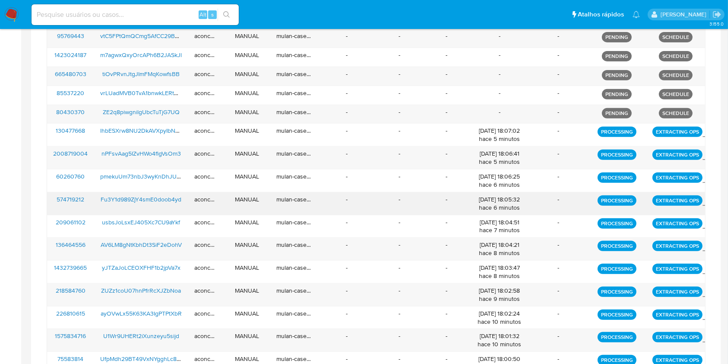
scroll to position [283, 0]
